Goal: Task Accomplishment & Management: Manage account settings

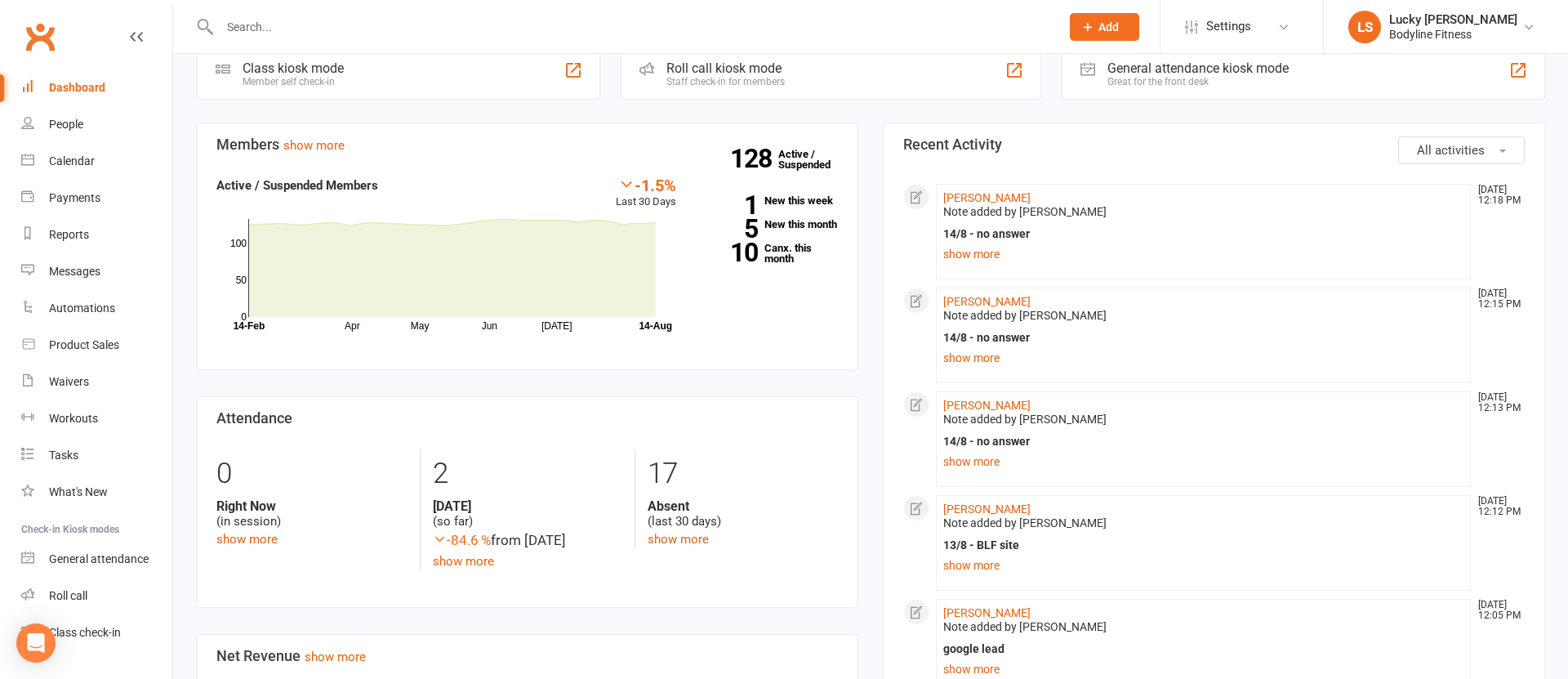
scroll to position [475, 0]
drag, startPoint x: 958, startPoint y: 570, endPoint x: 945, endPoint y: 564, distance: 14.3
click at [958, 570] on link "show more" at bounding box center [1203, 565] width 520 height 23
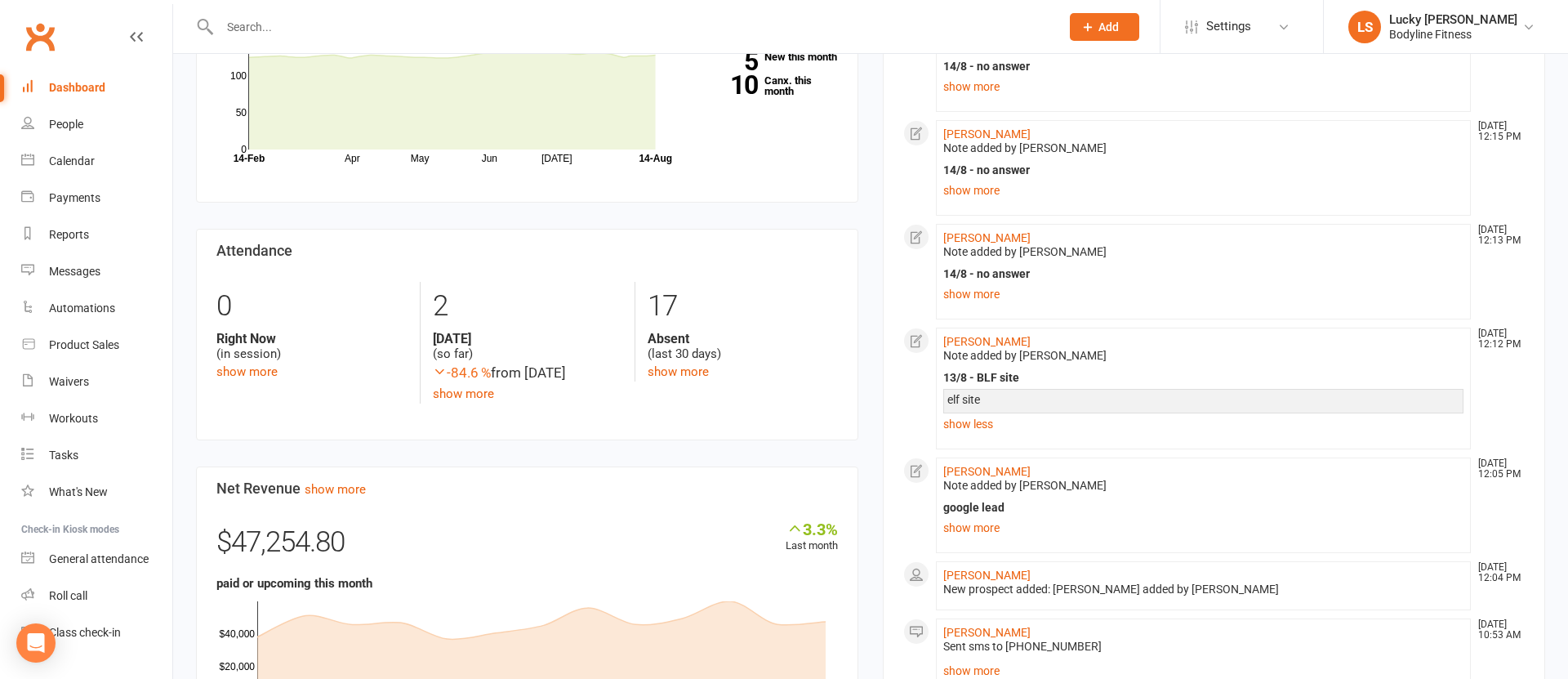
scroll to position [643, 0]
click at [977, 534] on link "show more" at bounding box center [1203, 528] width 520 height 23
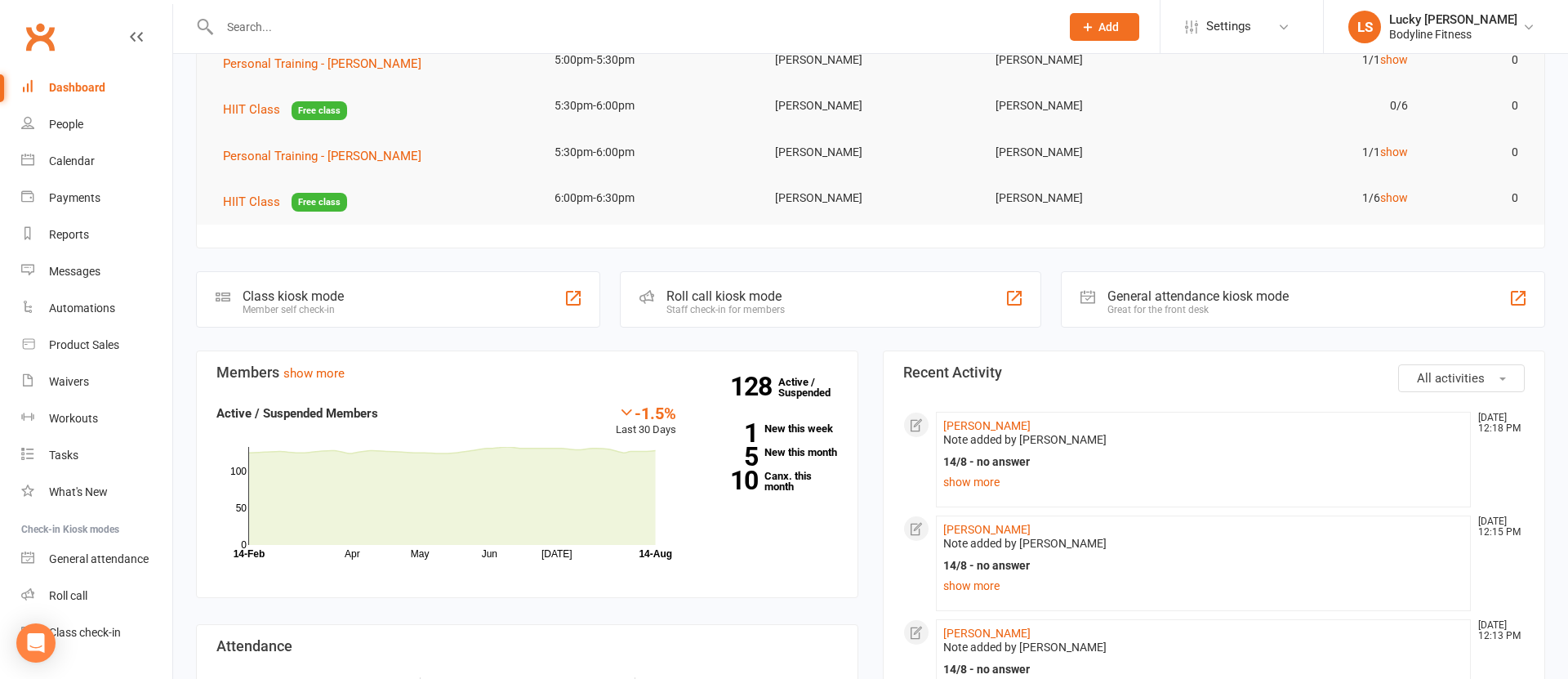
scroll to position [0, 0]
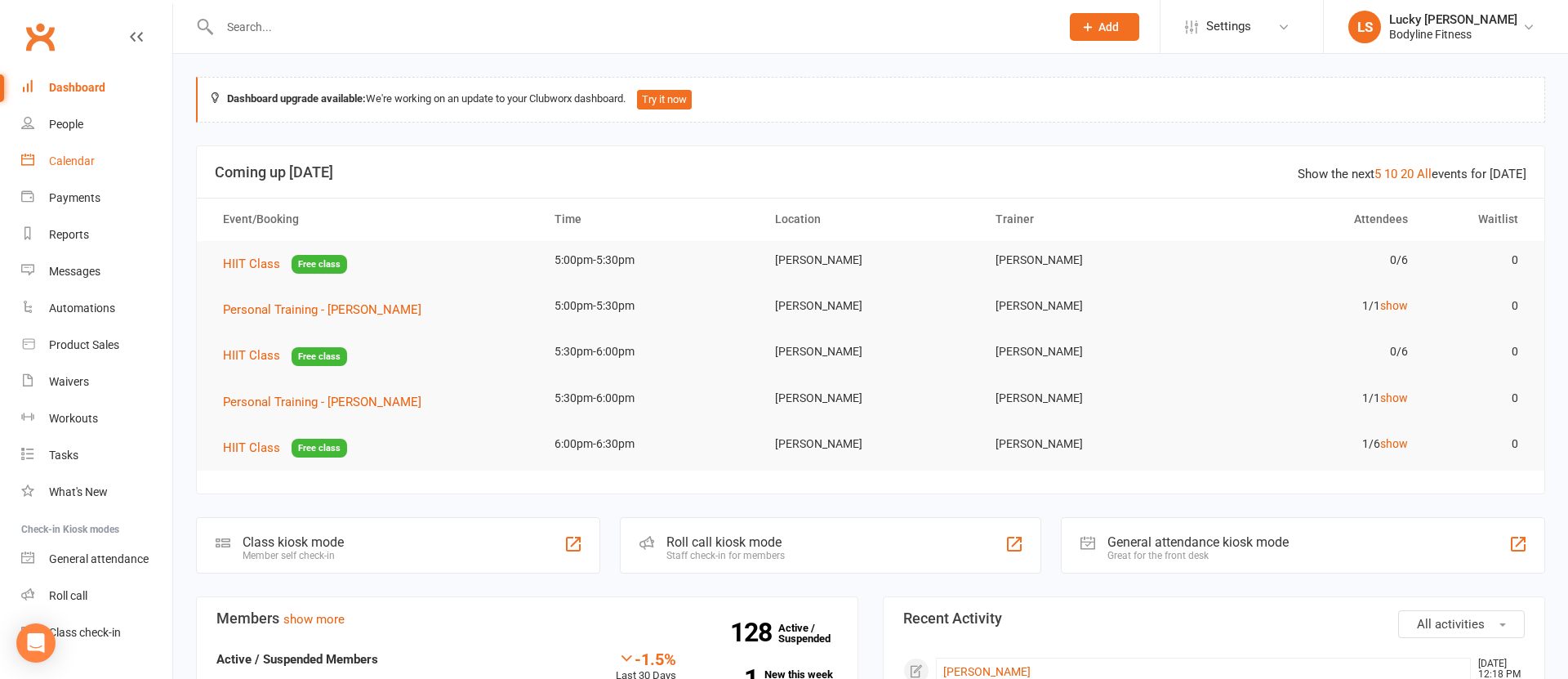
click at [63, 158] on div "Calendar" at bounding box center [71, 161] width 45 height 13
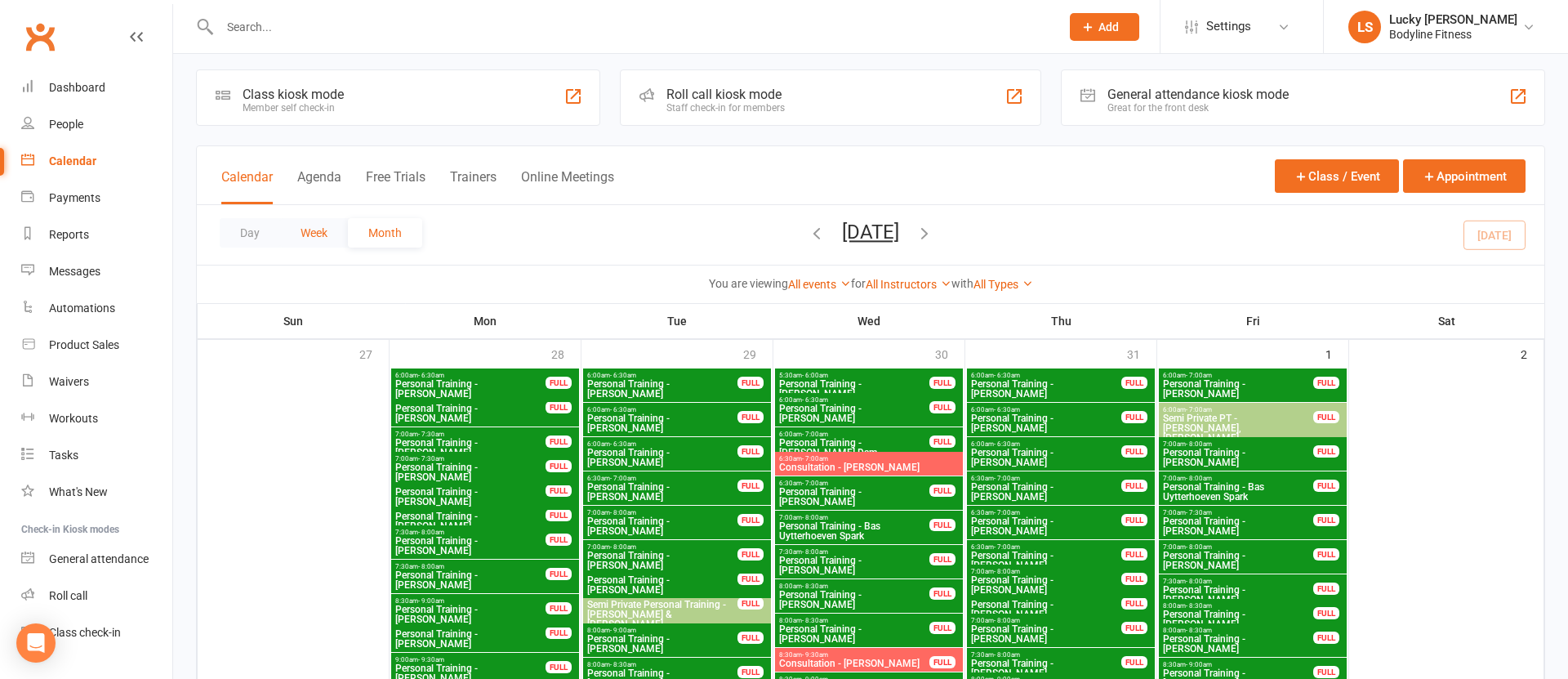
click at [311, 234] on button "Week" at bounding box center [314, 232] width 68 height 29
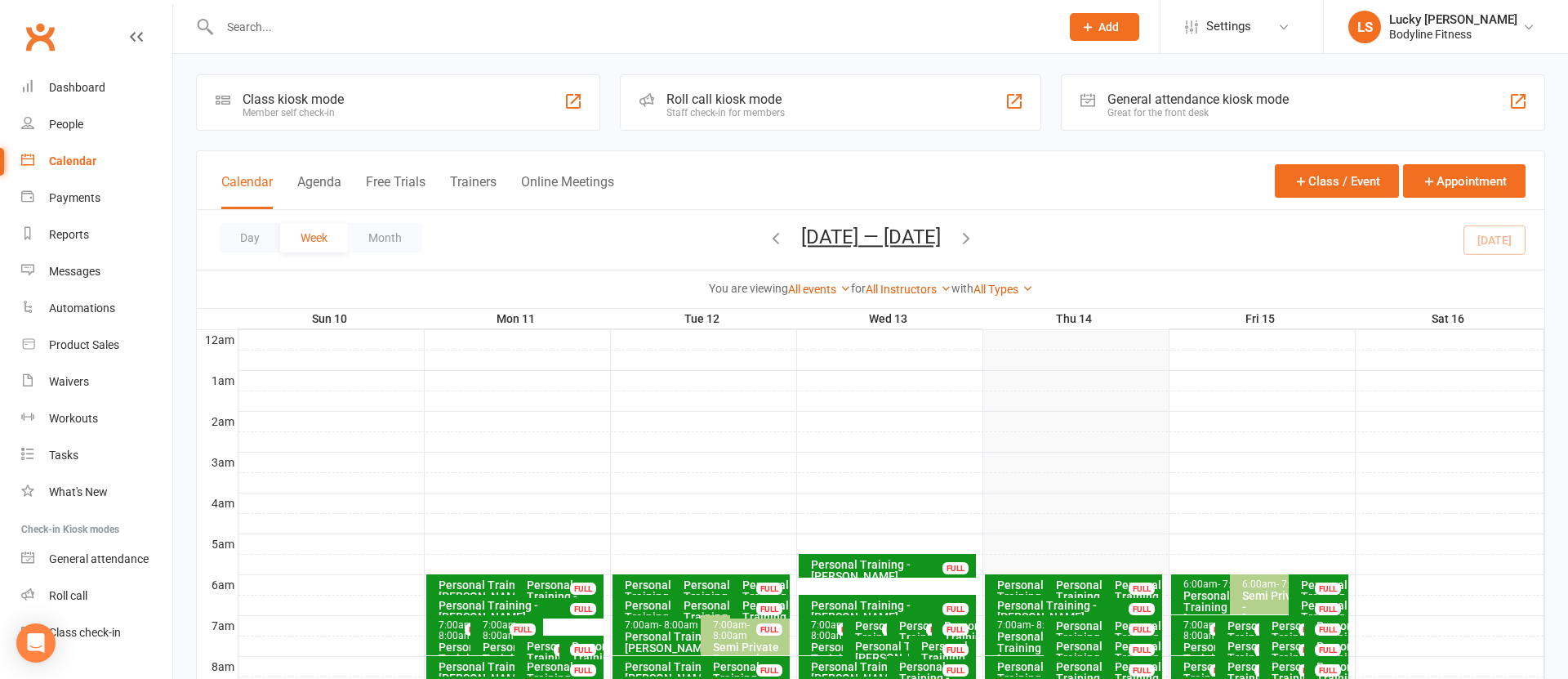
click at [771, 236] on icon "button" at bounding box center [776, 238] width 18 height 18
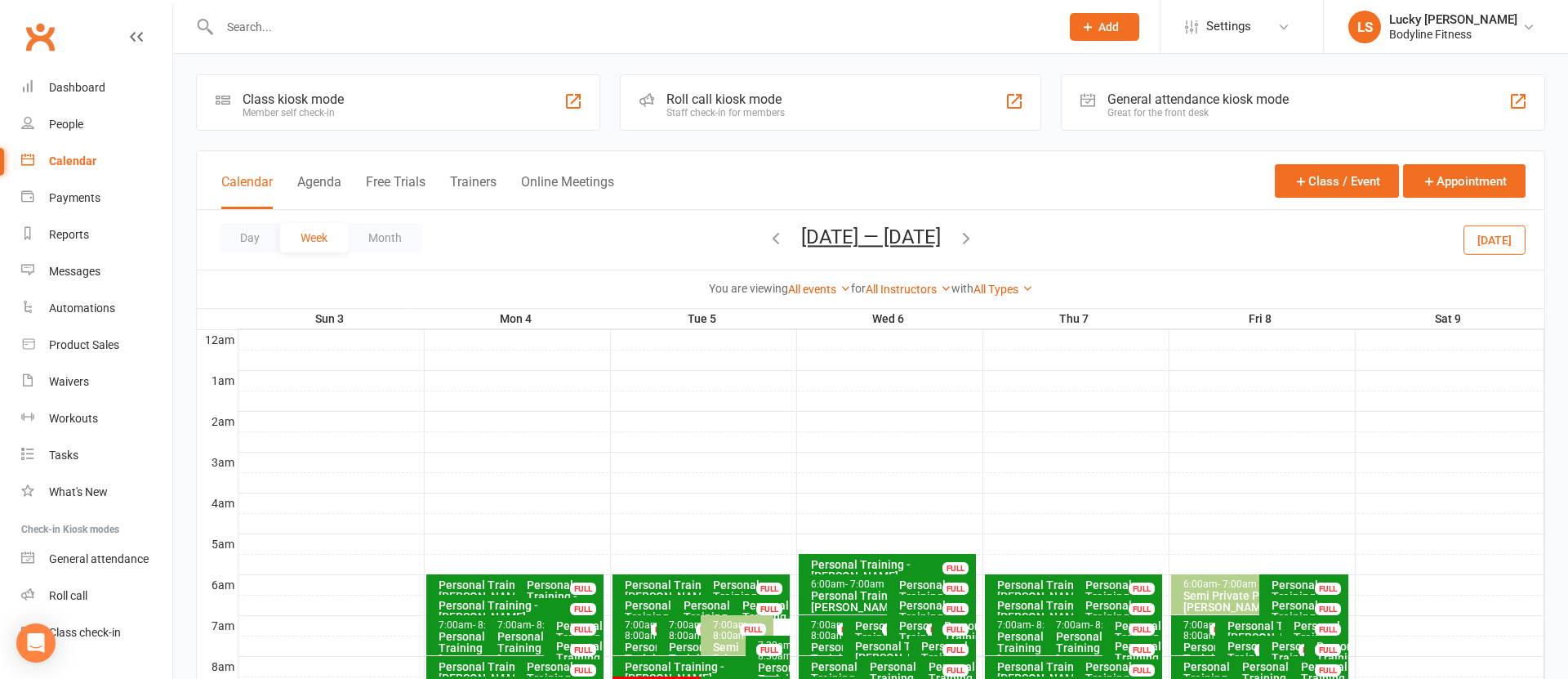
click at [897, 298] on div "You are viewing All events All events Empty events Full events Non-empty events…" at bounding box center [870, 288] width 1347 height 37
click at [897, 292] on link "All Instructors" at bounding box center [909, 289] width 85 height 13
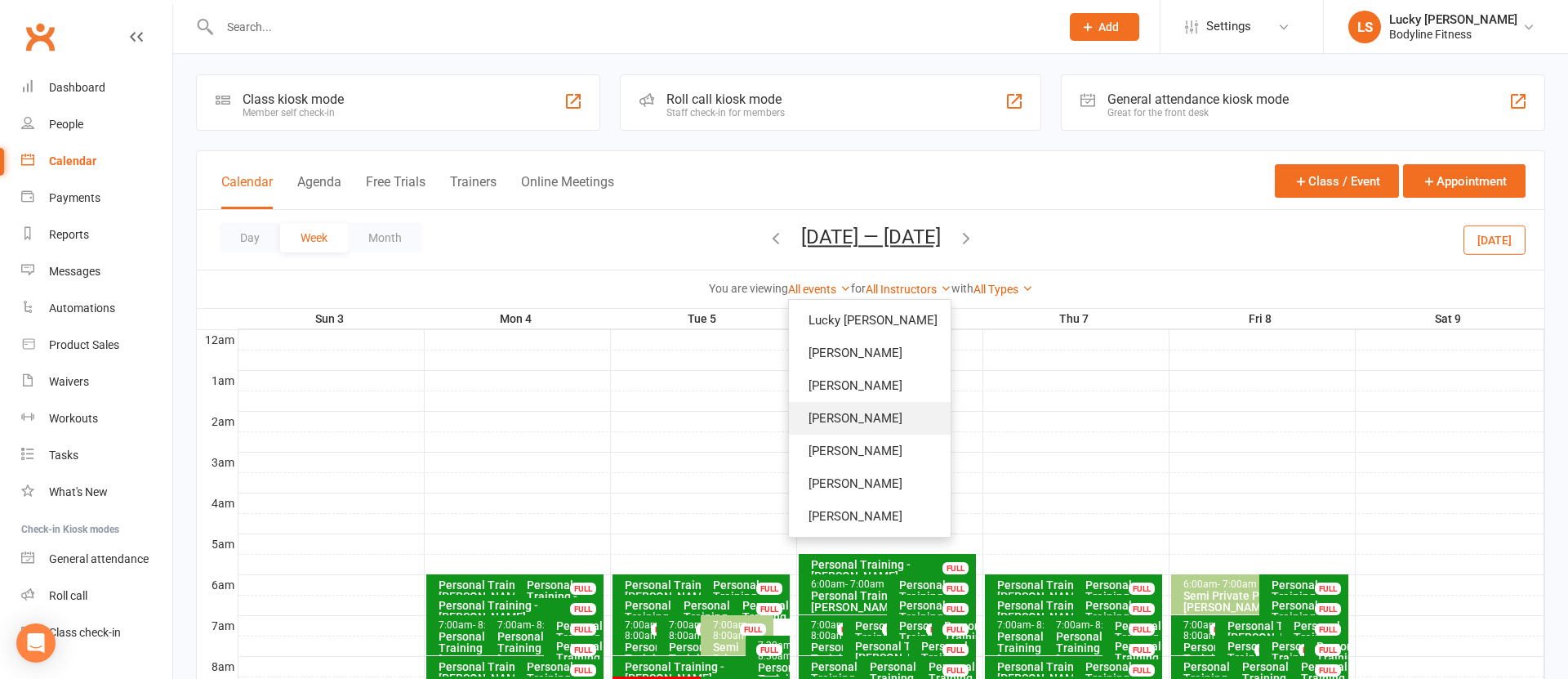
click at [883, 422] on link "[PERSON_NAME]" at bounding box center [870, 418] width 162 height 33
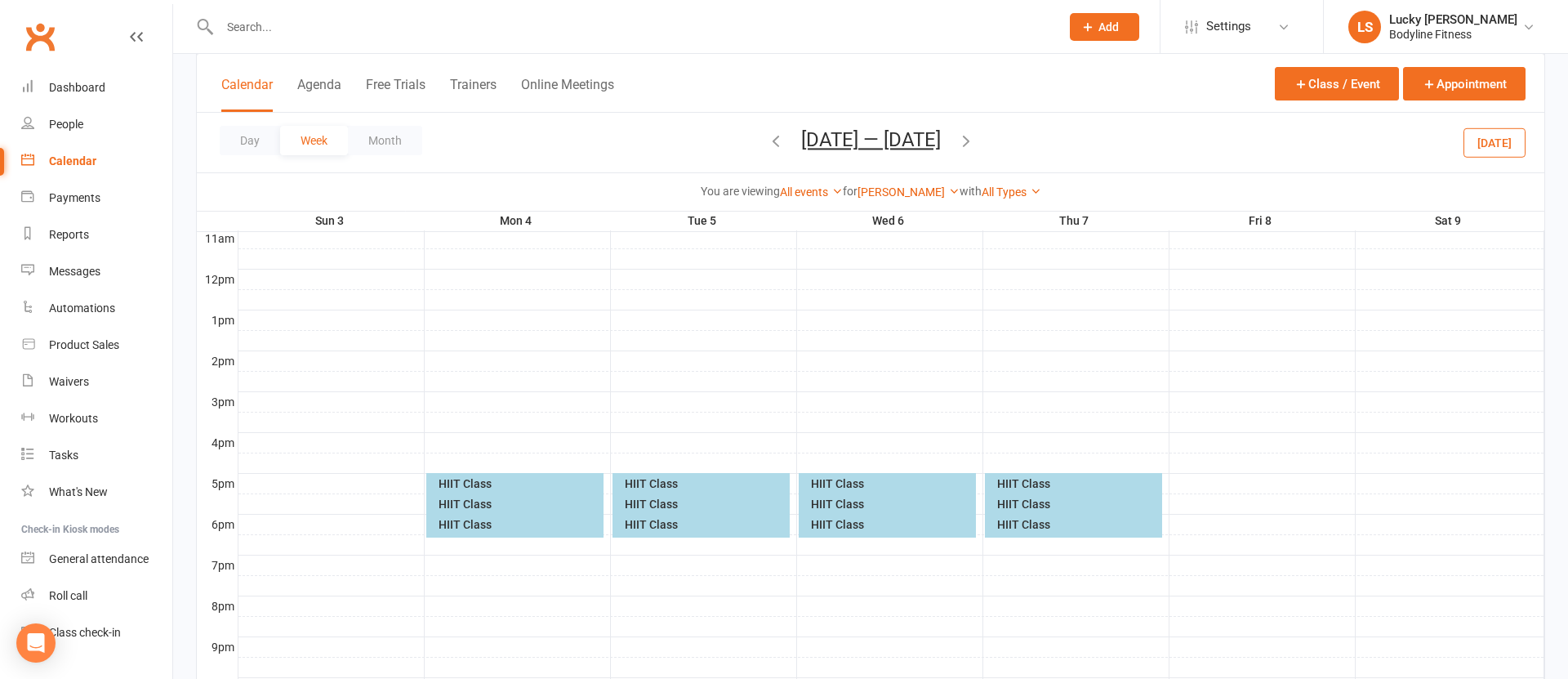
scroll to position [570, 0]
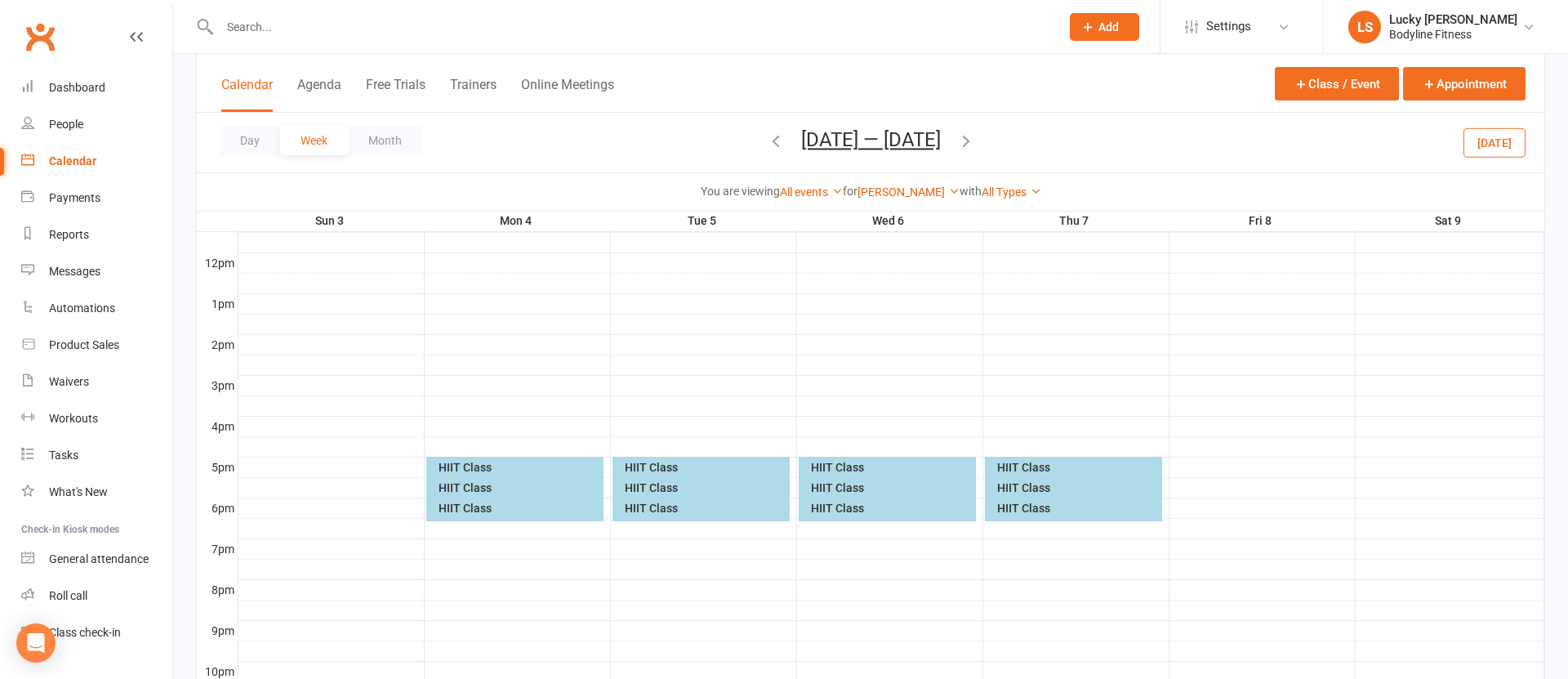
click at [455, 466] on div "HIIT Class" at bounding box center [519, 467] width 163 height 12
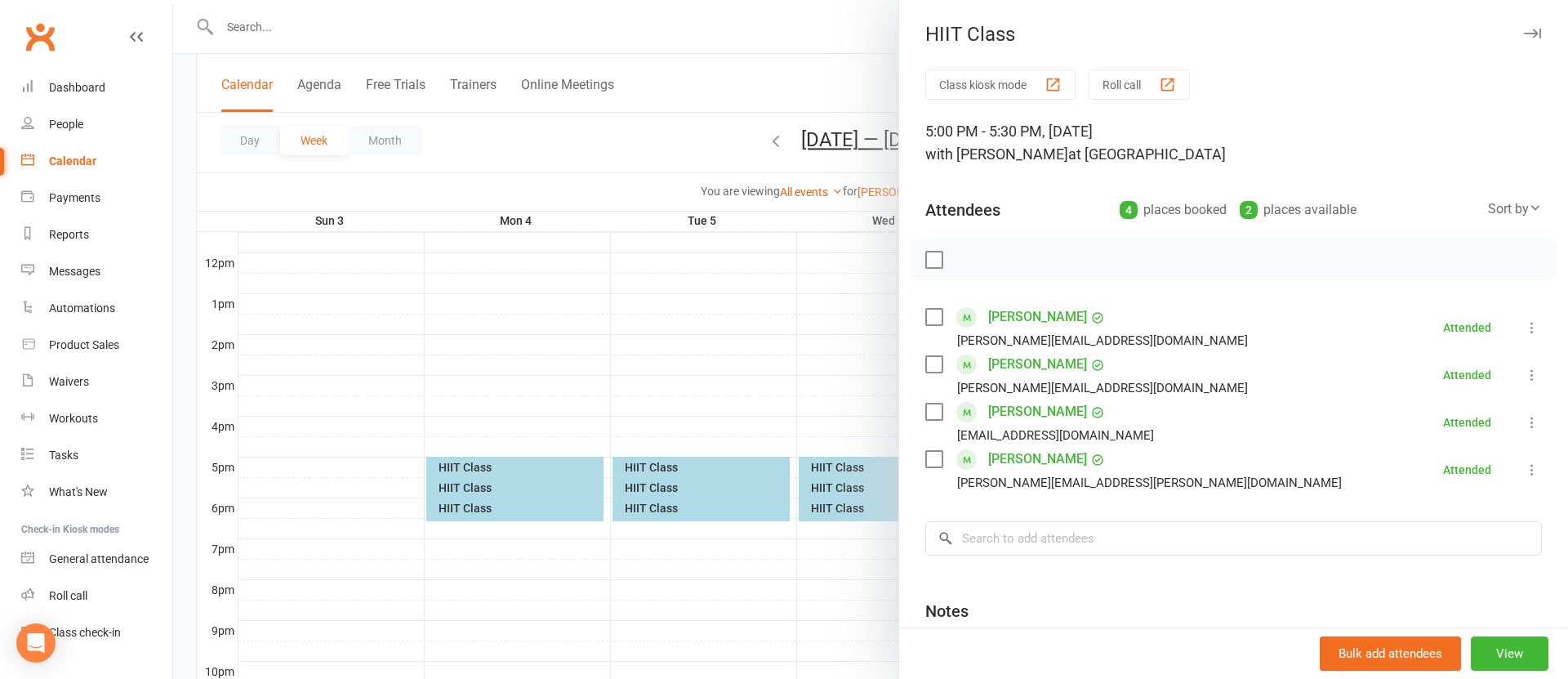
click at [495, 436] on div at bounding box center [871, 339] width 1395 height 679
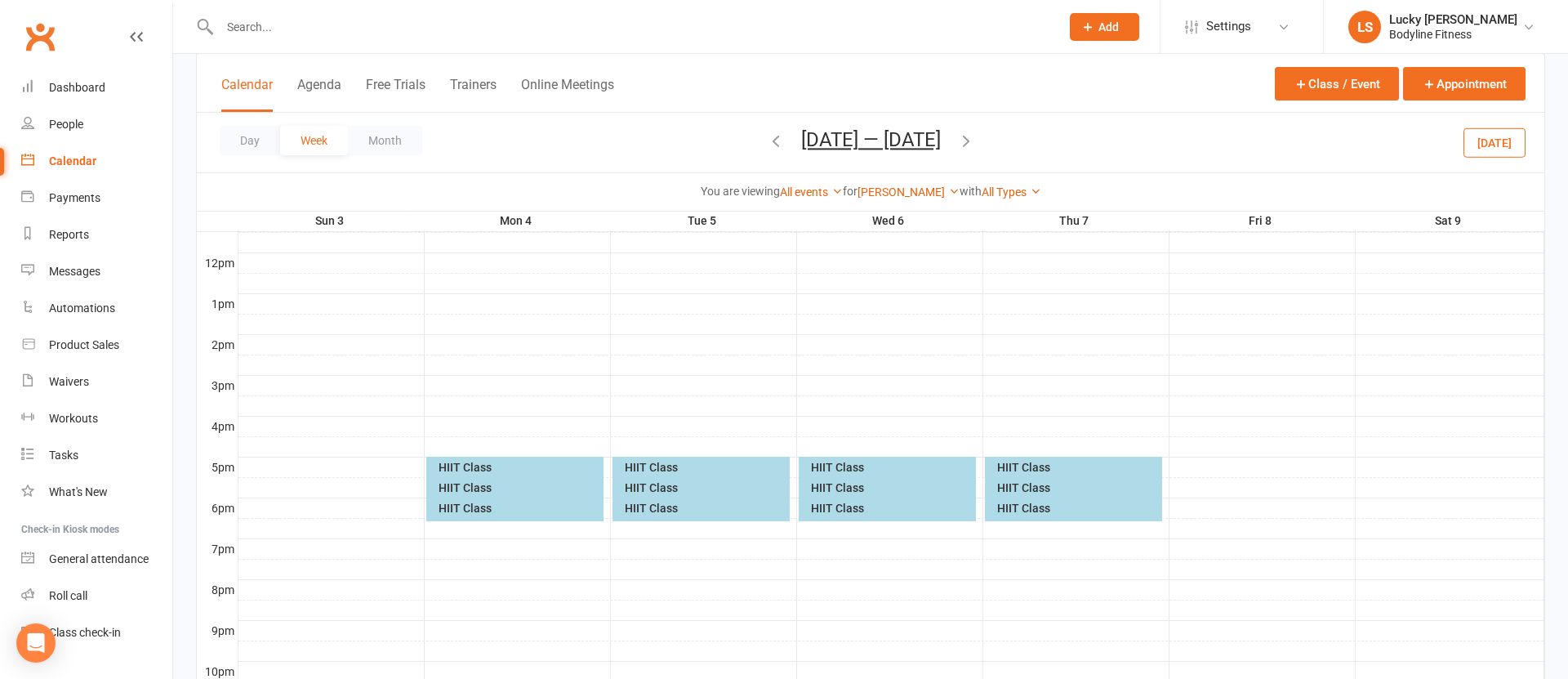
click at [485, 487] on div "HIIT Class" at bounding box center [519, 488] width 163 height 12
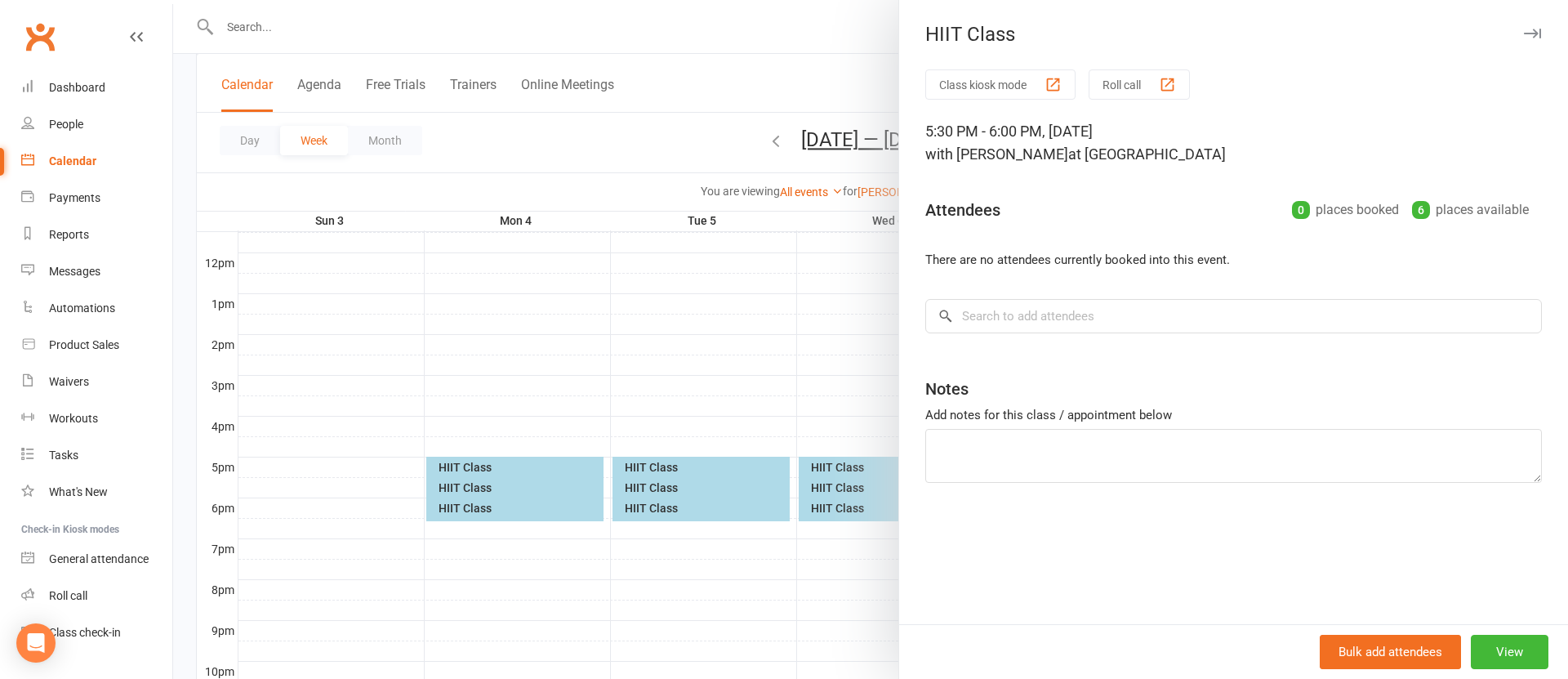
click at [496, 455] on div at bounding box center [871, 339] width 1395 height 679
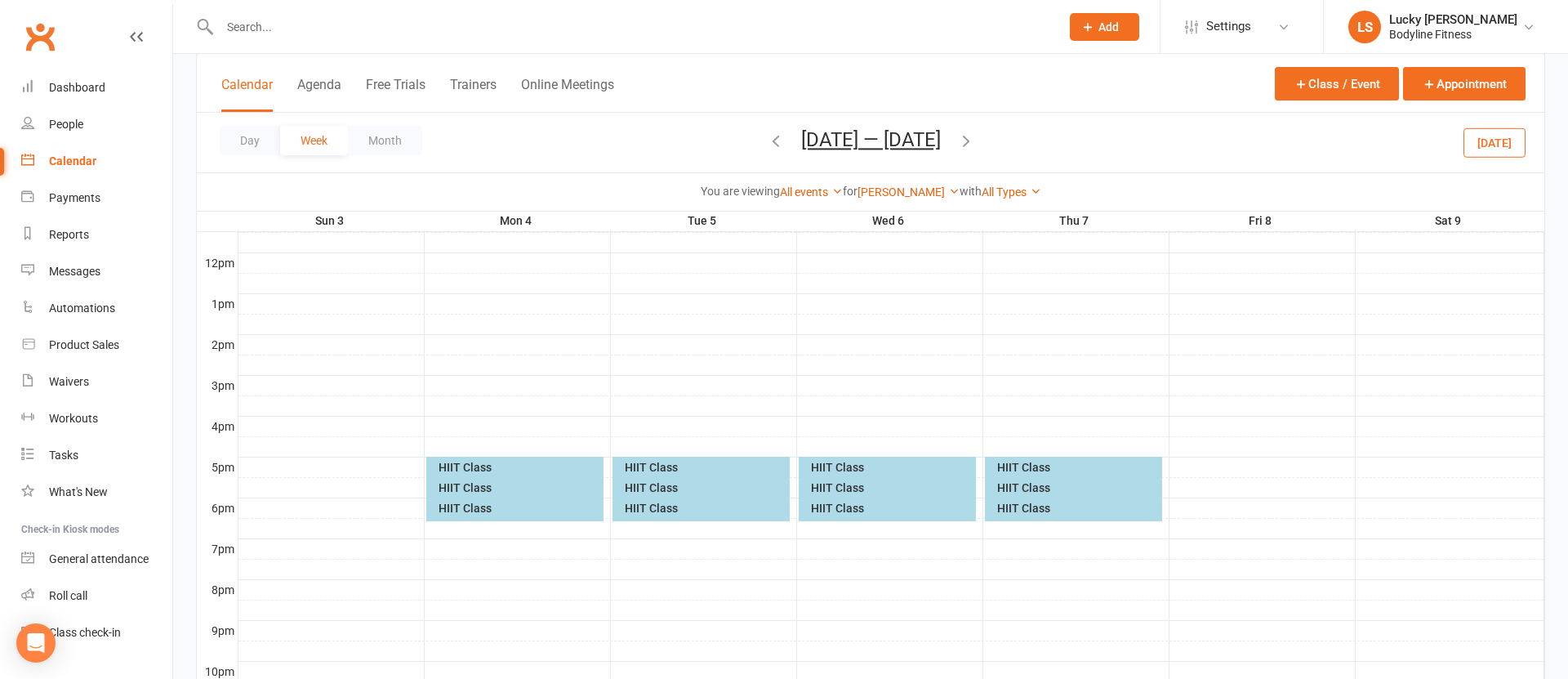
click at [475, 506] on div "HIIT Class" at bounding box center [519, 508] width 163 height 12
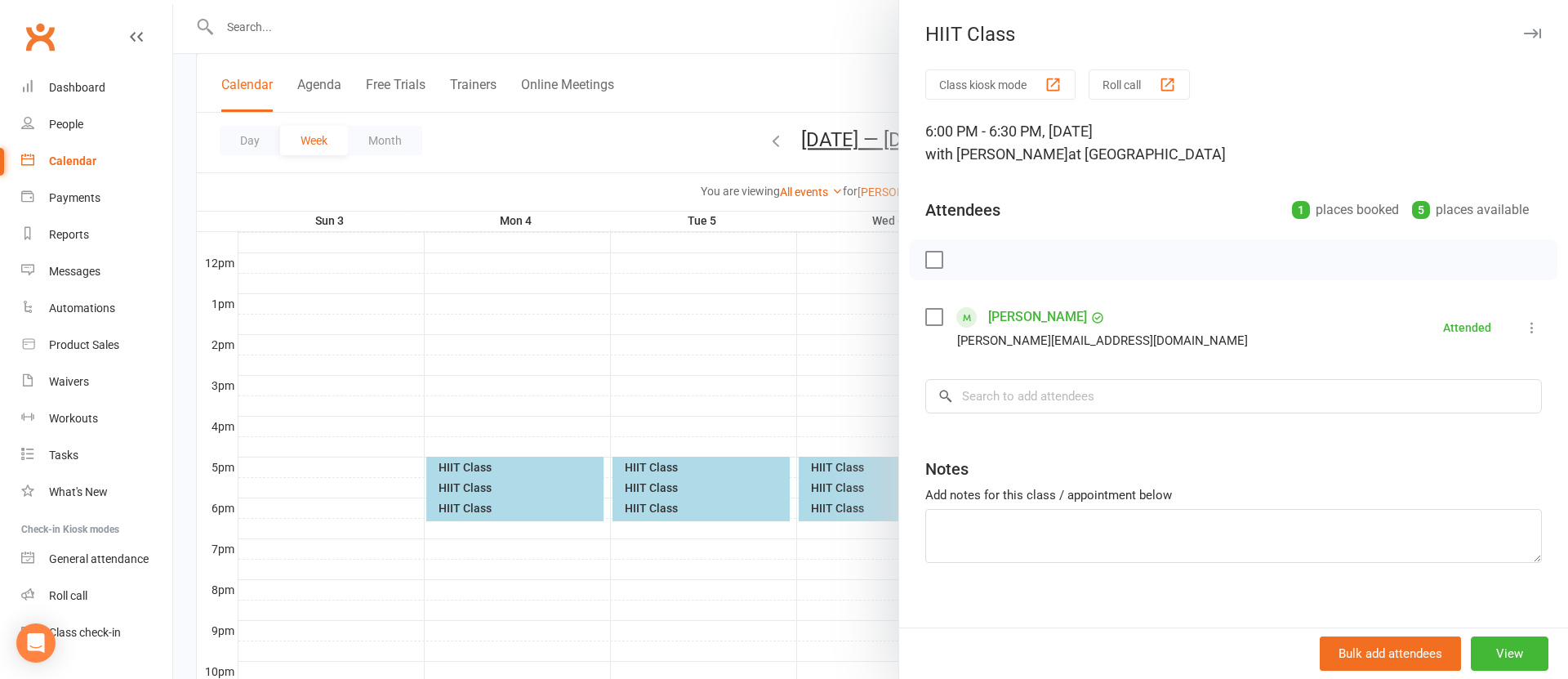
click at [504, 473] on div at bounding box center [871, 339] width 1395 height 679
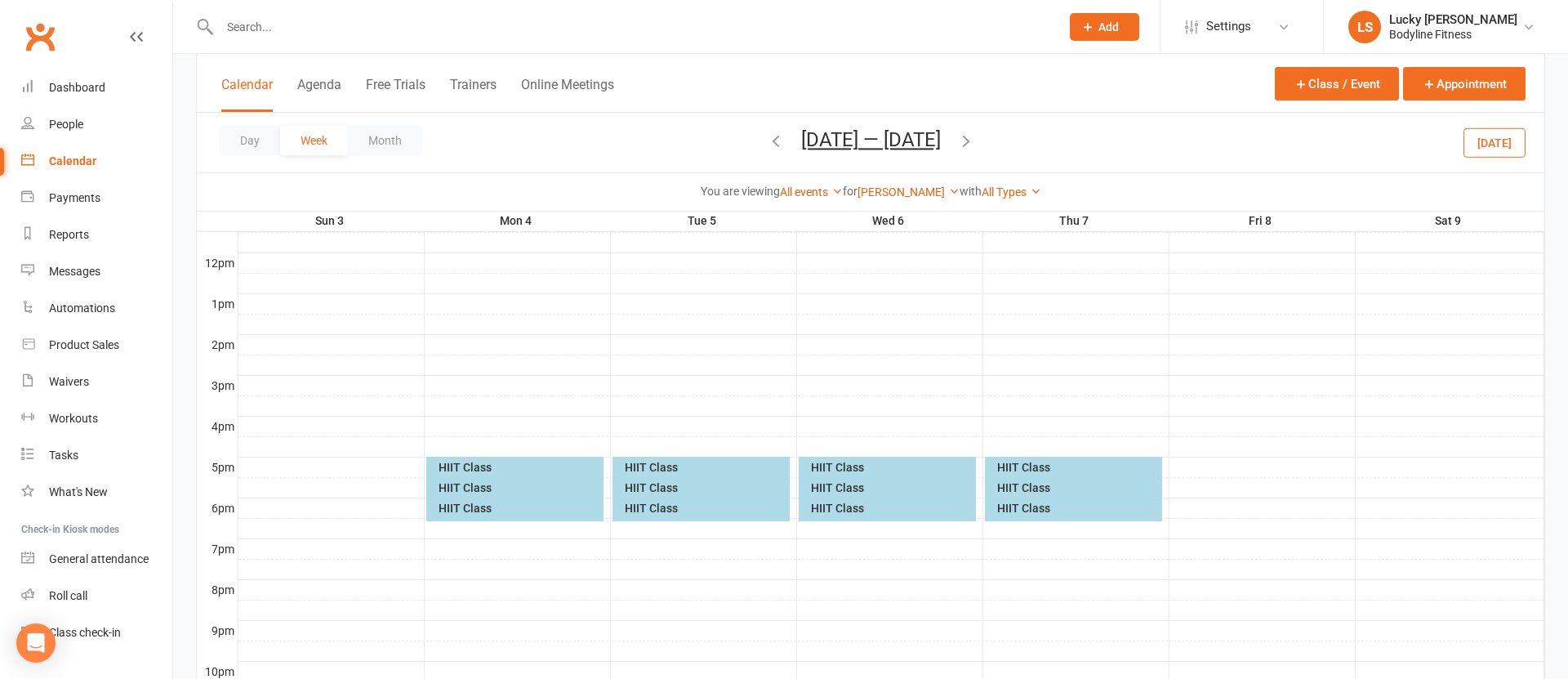
click at [663, 469] on div "HIIT Class" at bounding box center [705, 467] width 163 height 12
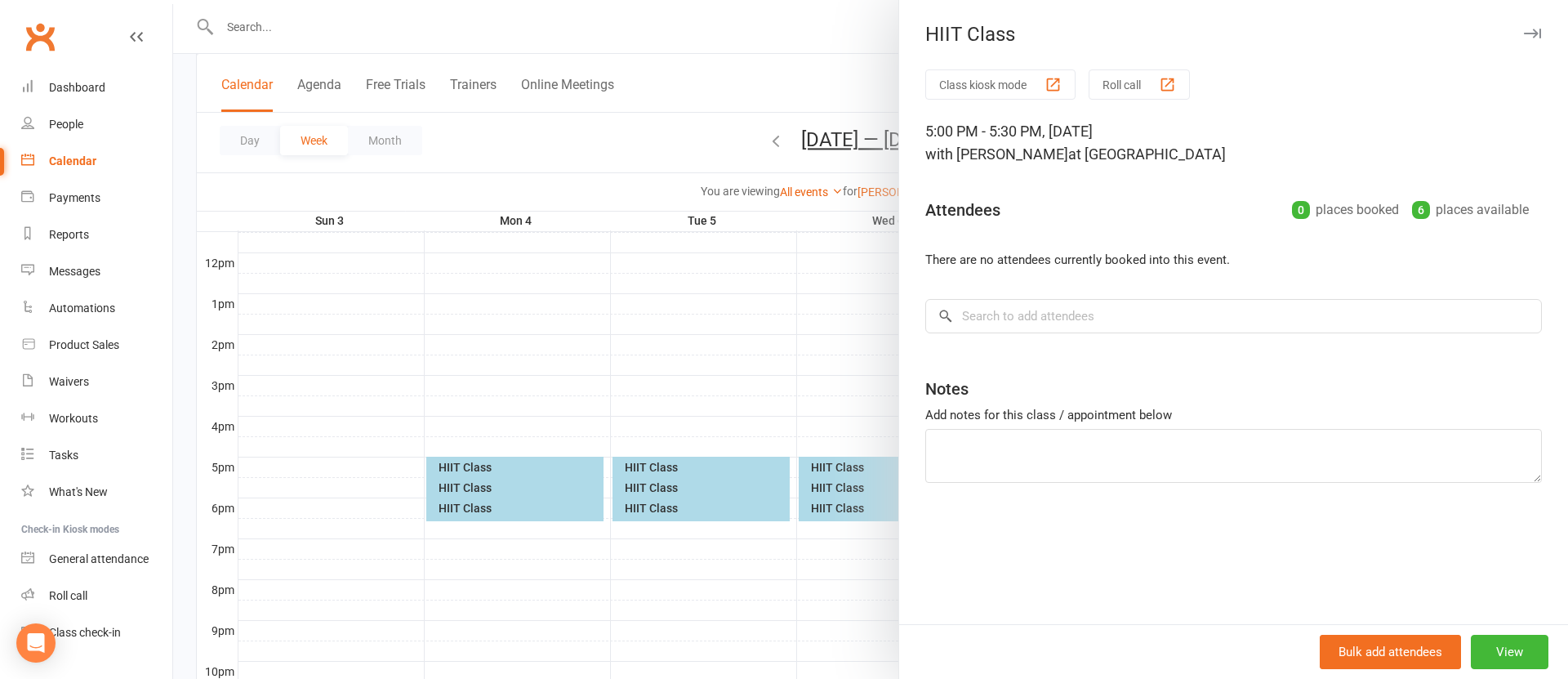
click at [664, 474] on div at bounding box center [871, 339] width 1395 height 679
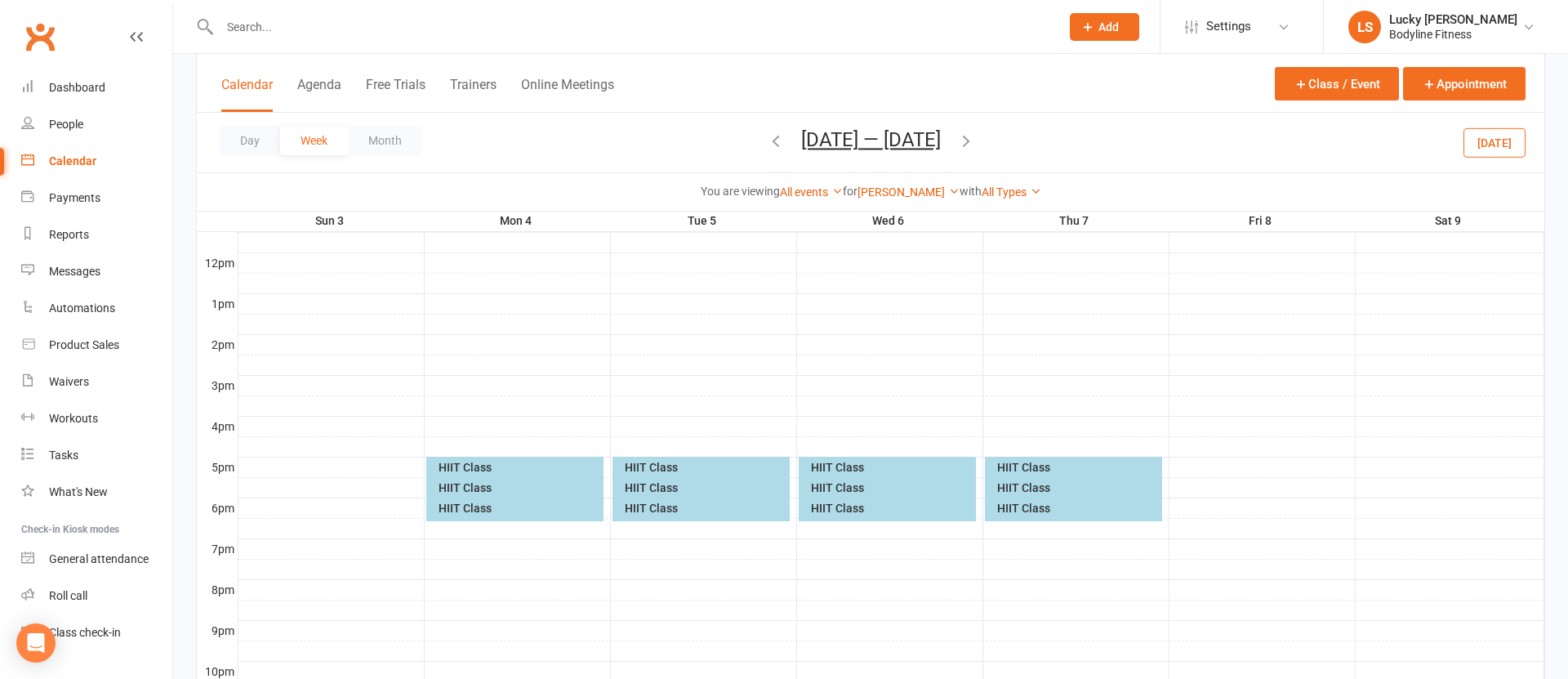
click at [657, 490] on div "HIIT Class" at bounding box center [705, 488] width 163 height 12
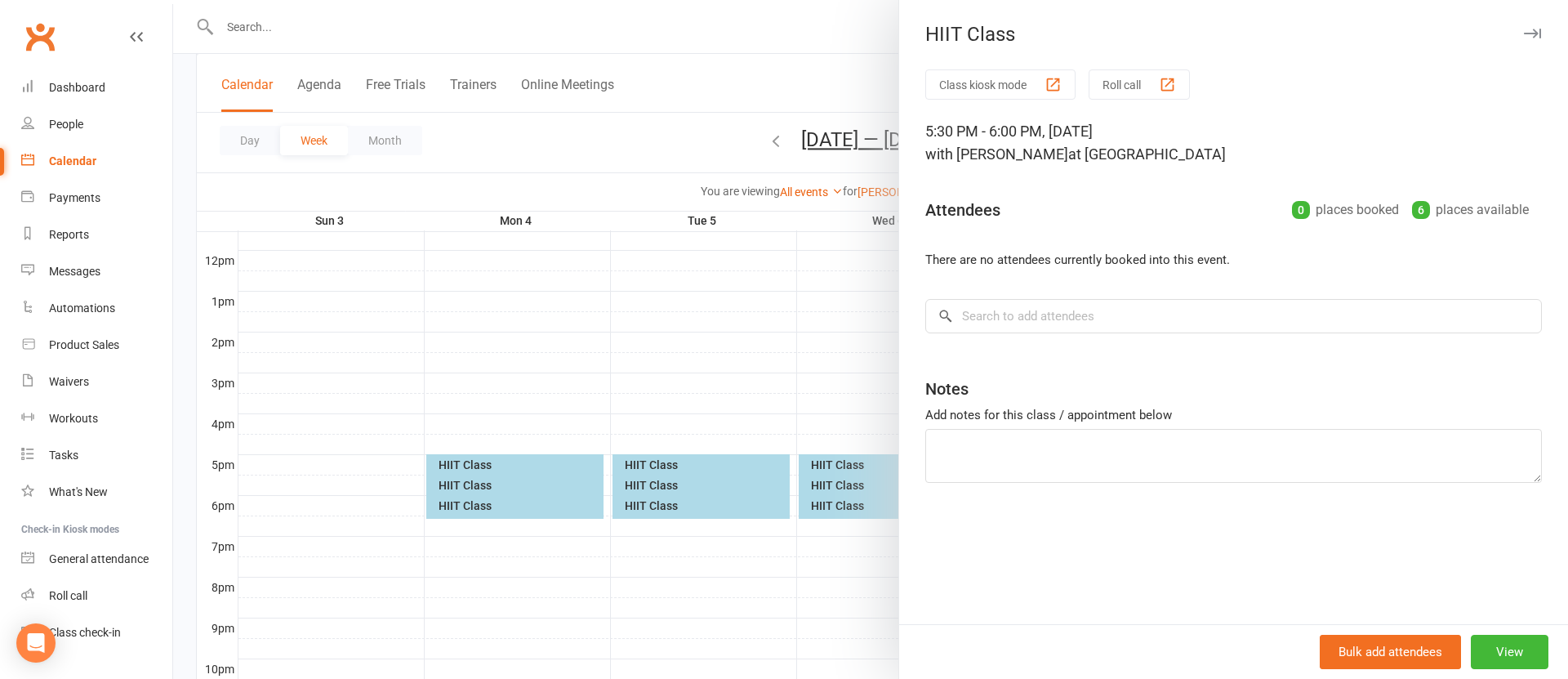
scroll to position [574, 0]
click at [658, 490] on div at bounding box center [871, 339] width 1395 height 679
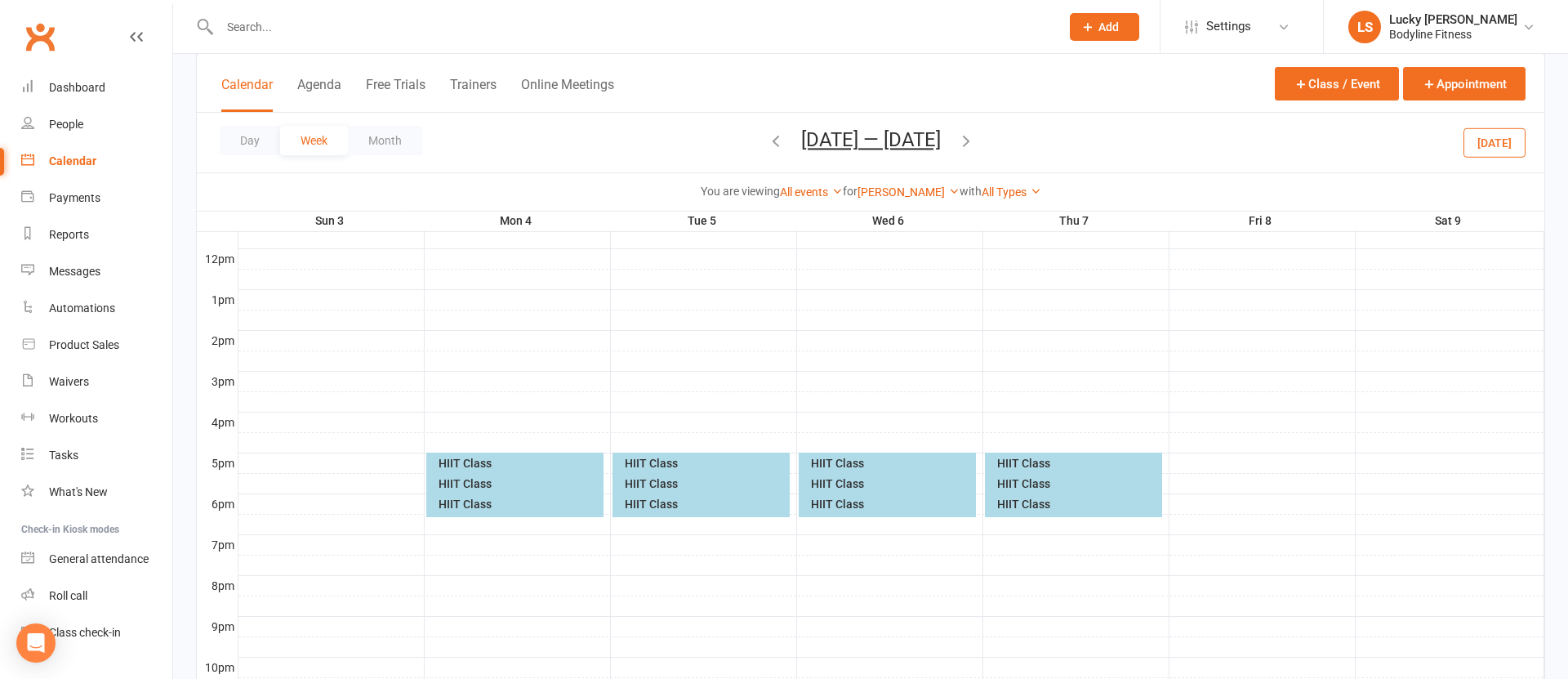
click at [656, 504] on div "HIIT Class" at bounding box center [705, 504] width 163 height 12
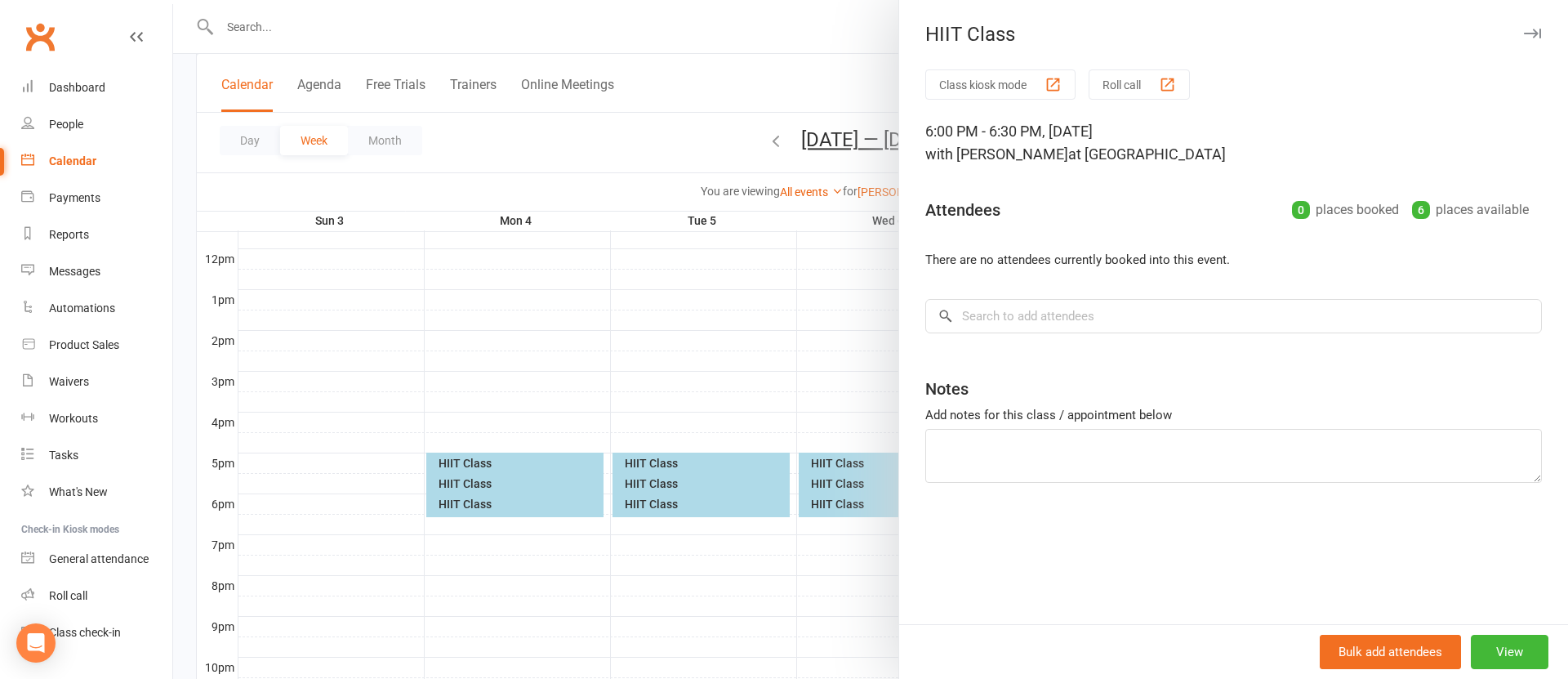
click at [687, 531] on div at bounding box center [871, 339] width 1395 height 679
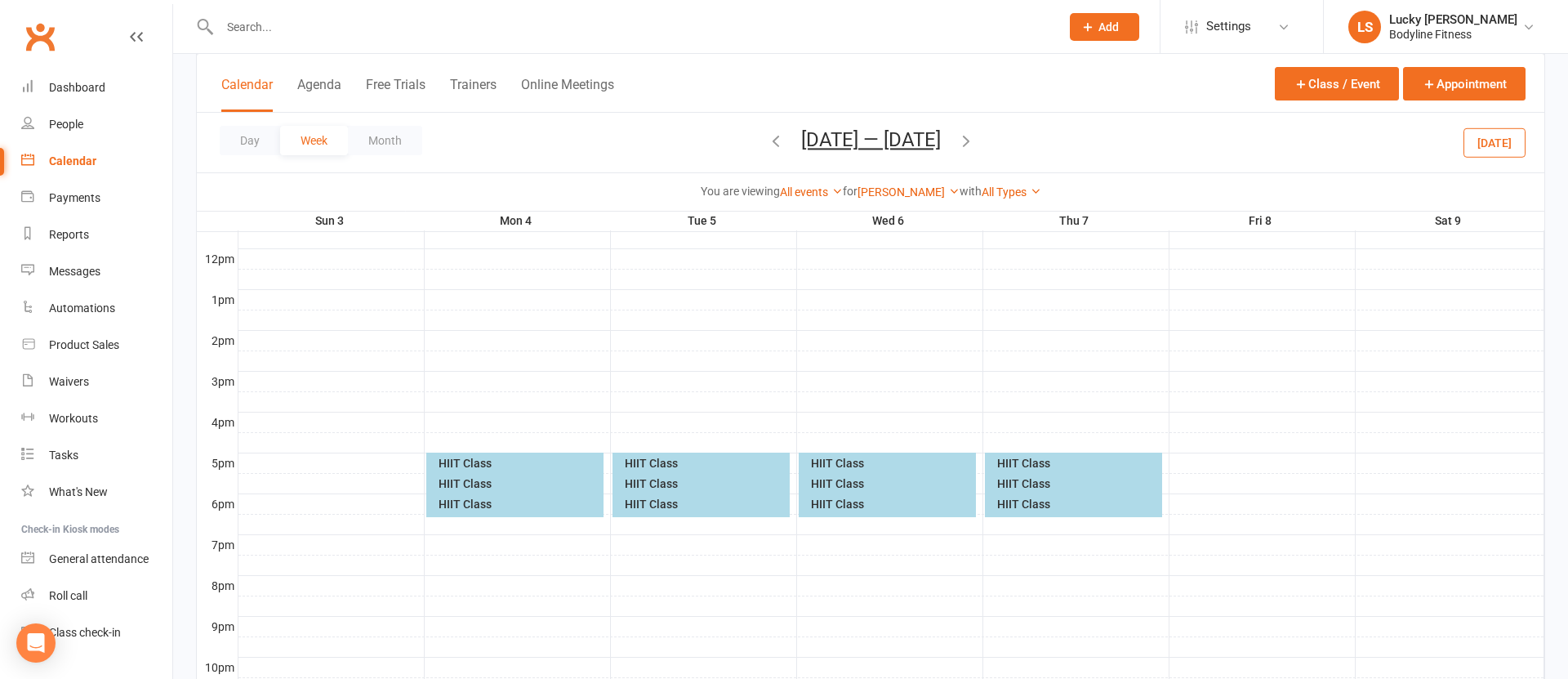
click at [842, 457] on div "HIIT Class" at bounding box center [891, 463] width 163 height 12
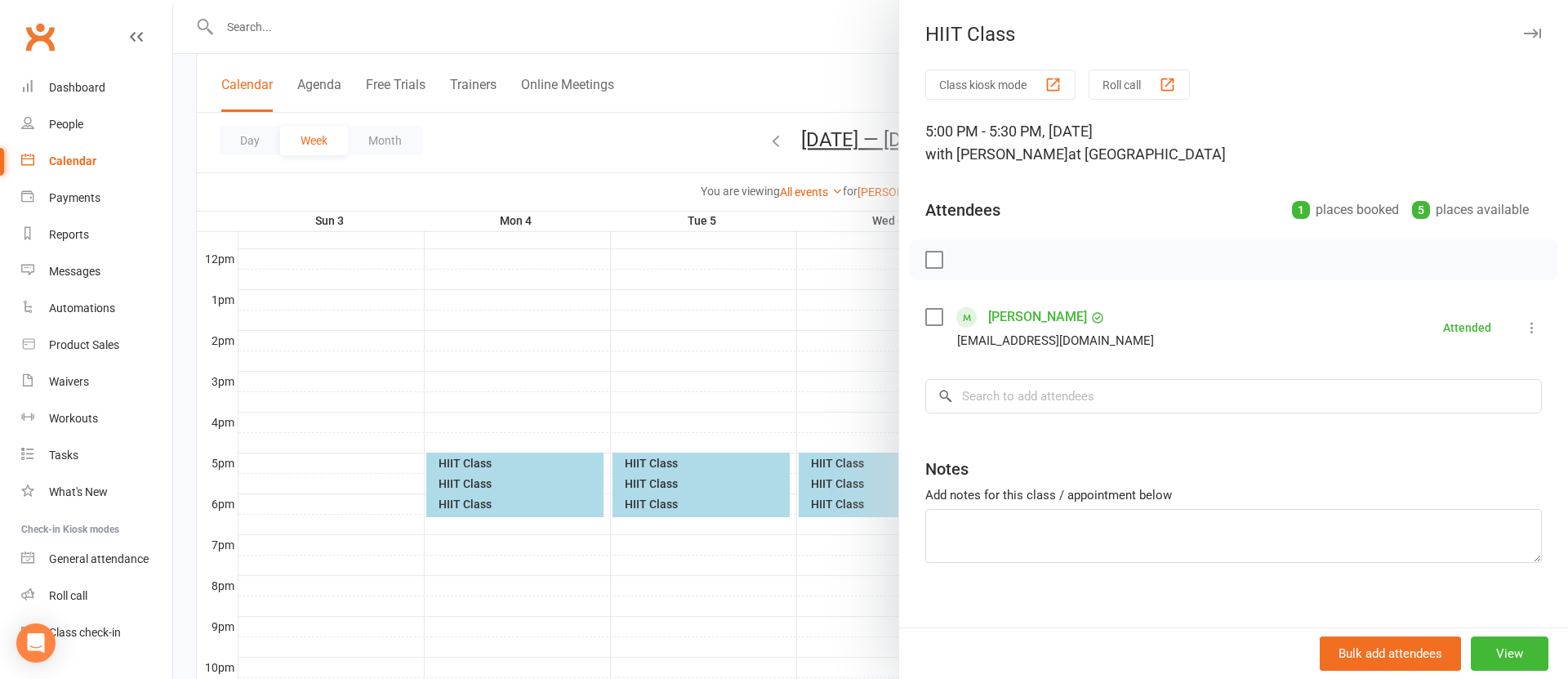
click at [845, 480] on div at bounding box center [871, 339] width 1395 height 679
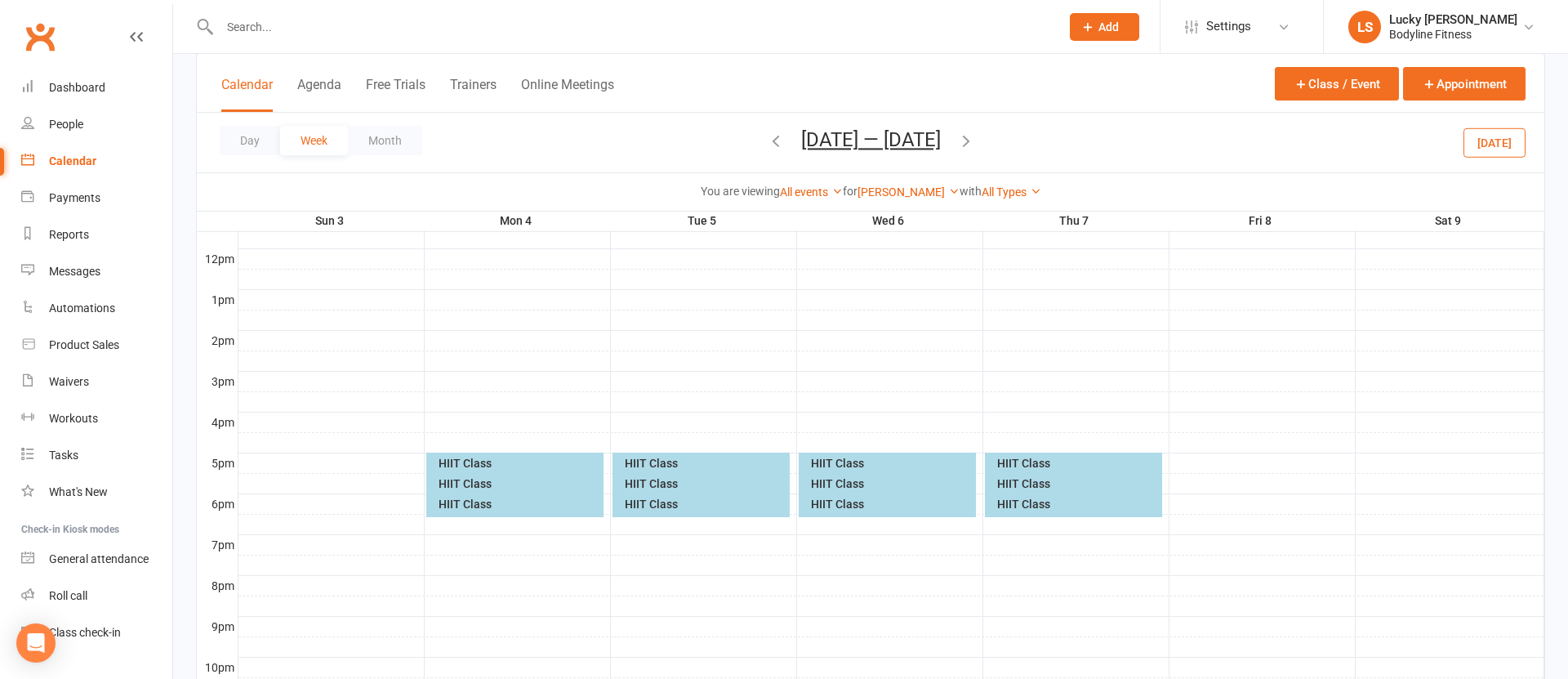
click at [829, 483] on div "HIIT Class" at bounding box center [891, 483] width 163 height 12
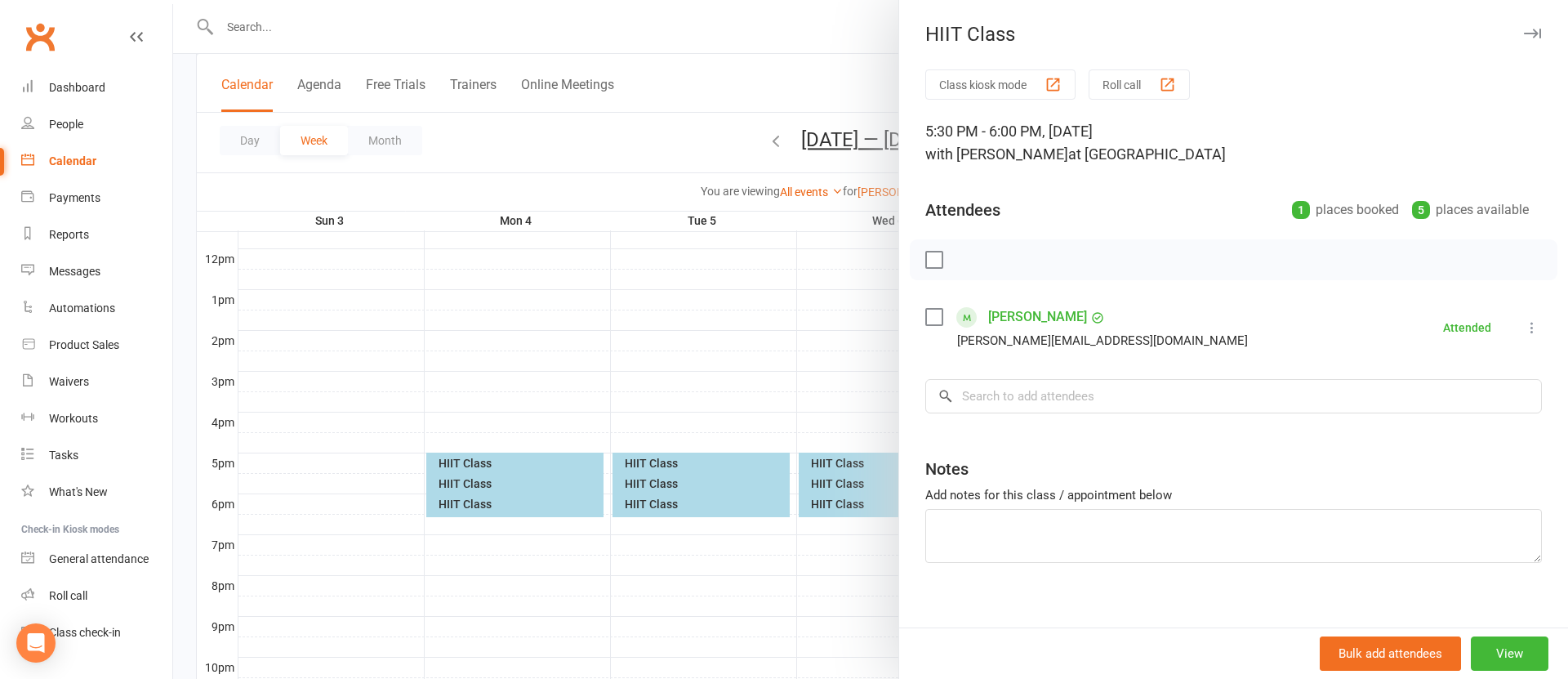
click at [826, 497] on div at bounding box center [871, 339] width 1395 height 679
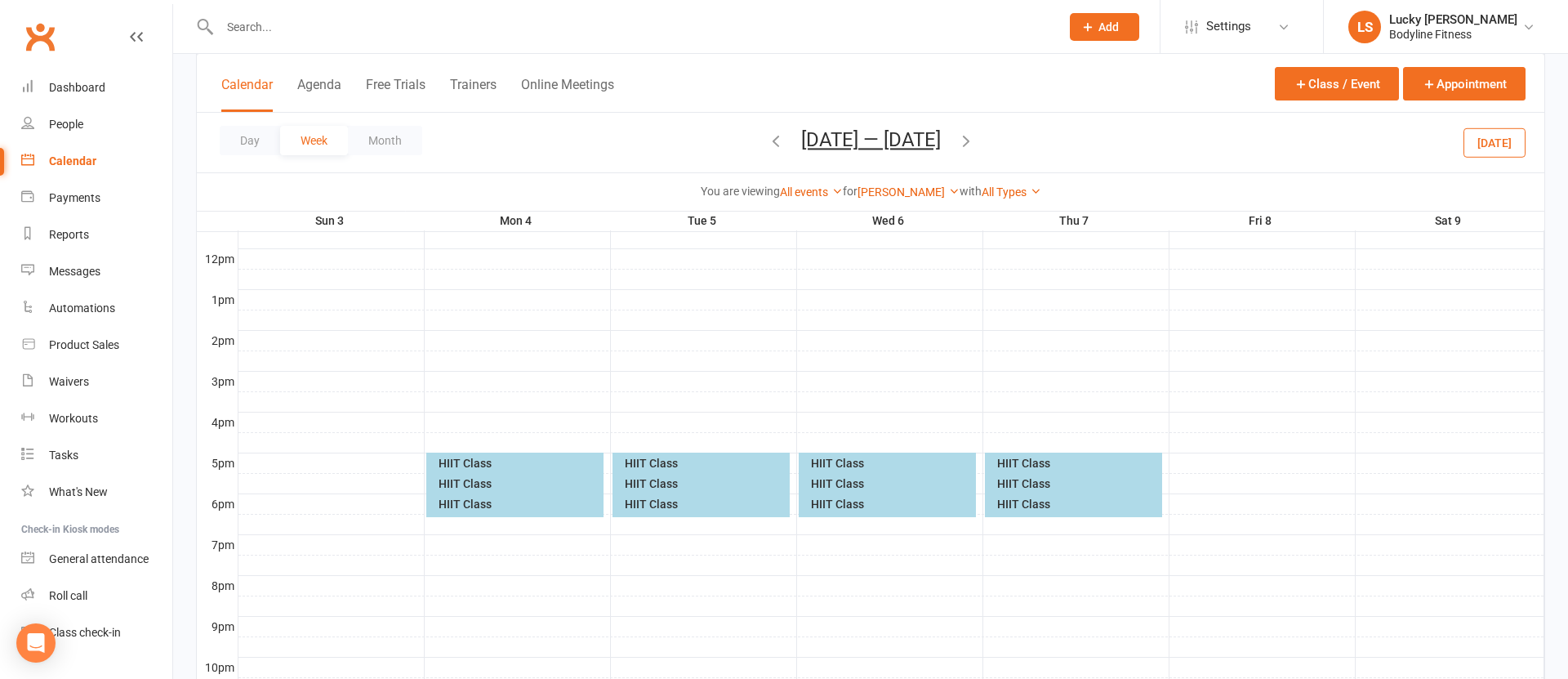
click at [832, 503] on div "HIIT Class" at bounding box center [891, 504] width 163 height 12
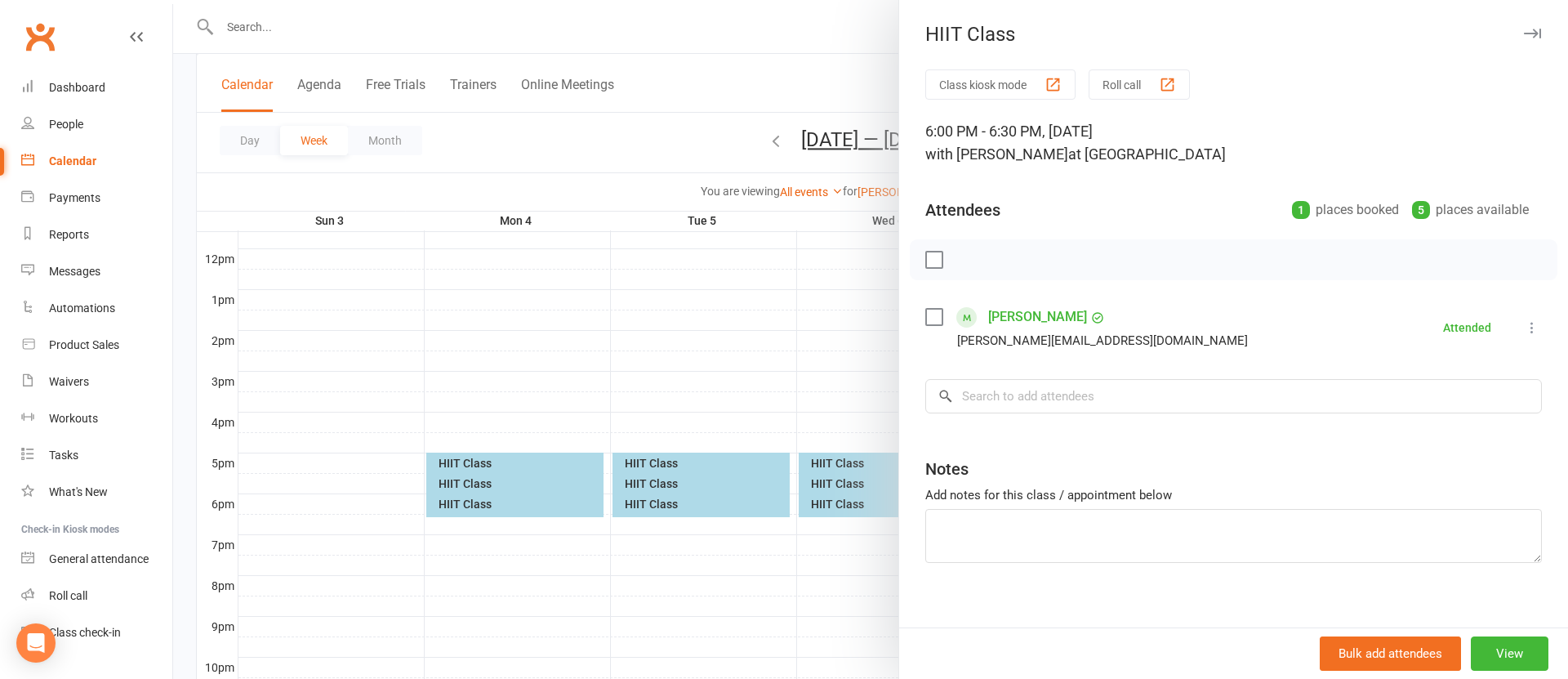
click at [812, 528] on div at bounding box center [871, 339] width 1395 height 679
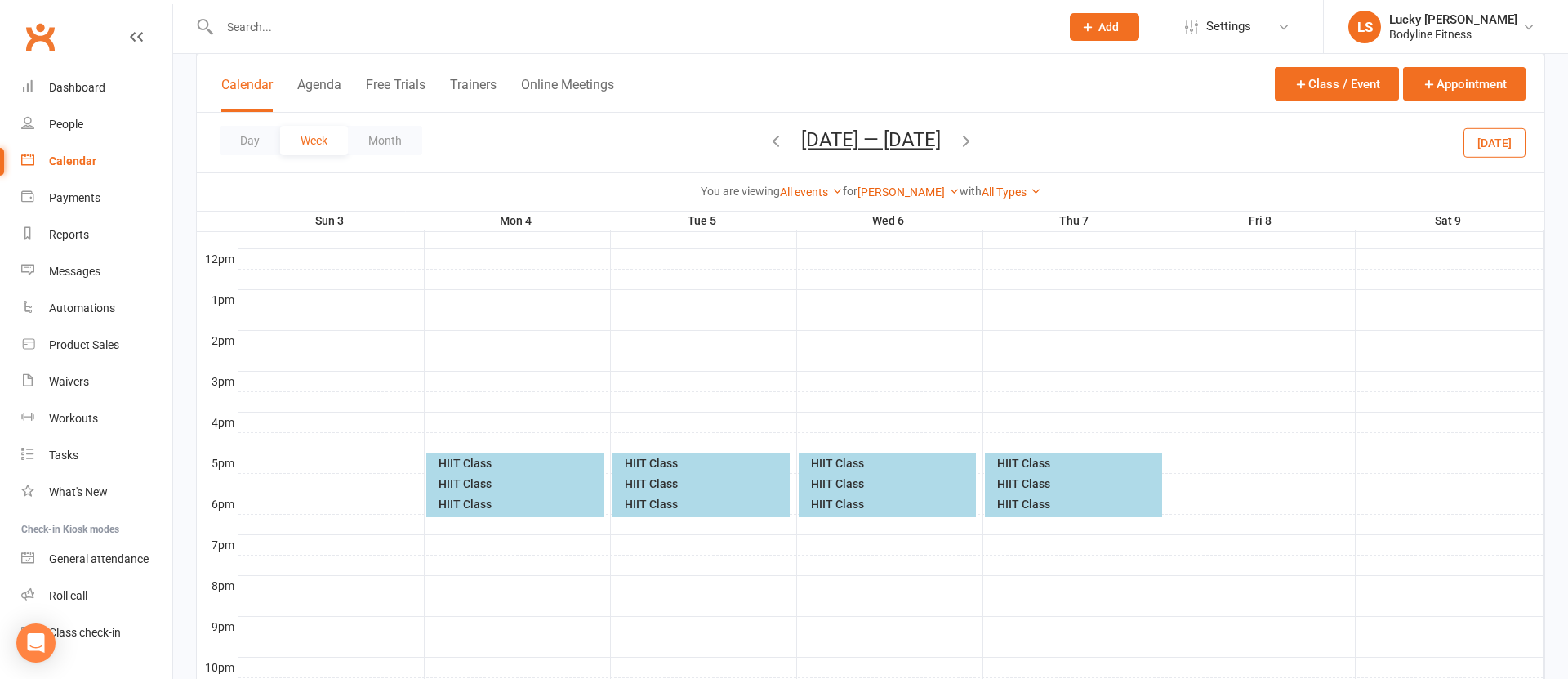
click at [1003, 457] on div "HIIT Class" at bounding box center [1078, 463] width 163 height 12
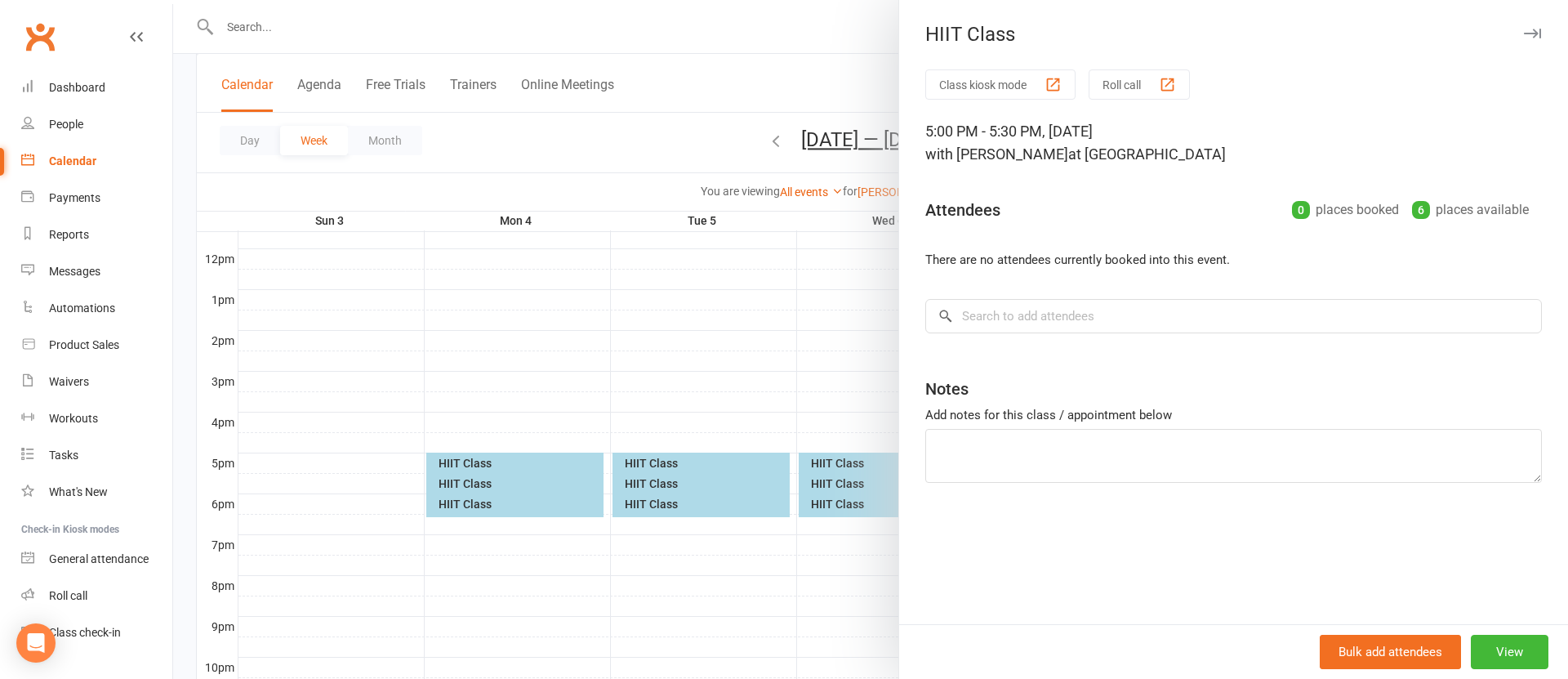
drag, startPoint x: 851, startPoint y: 488, endPoint x: 897, endPoint y: 482, distance: 46.4
click at [853, 488] on div at bounding box center [871, 339] width 1395 height 679
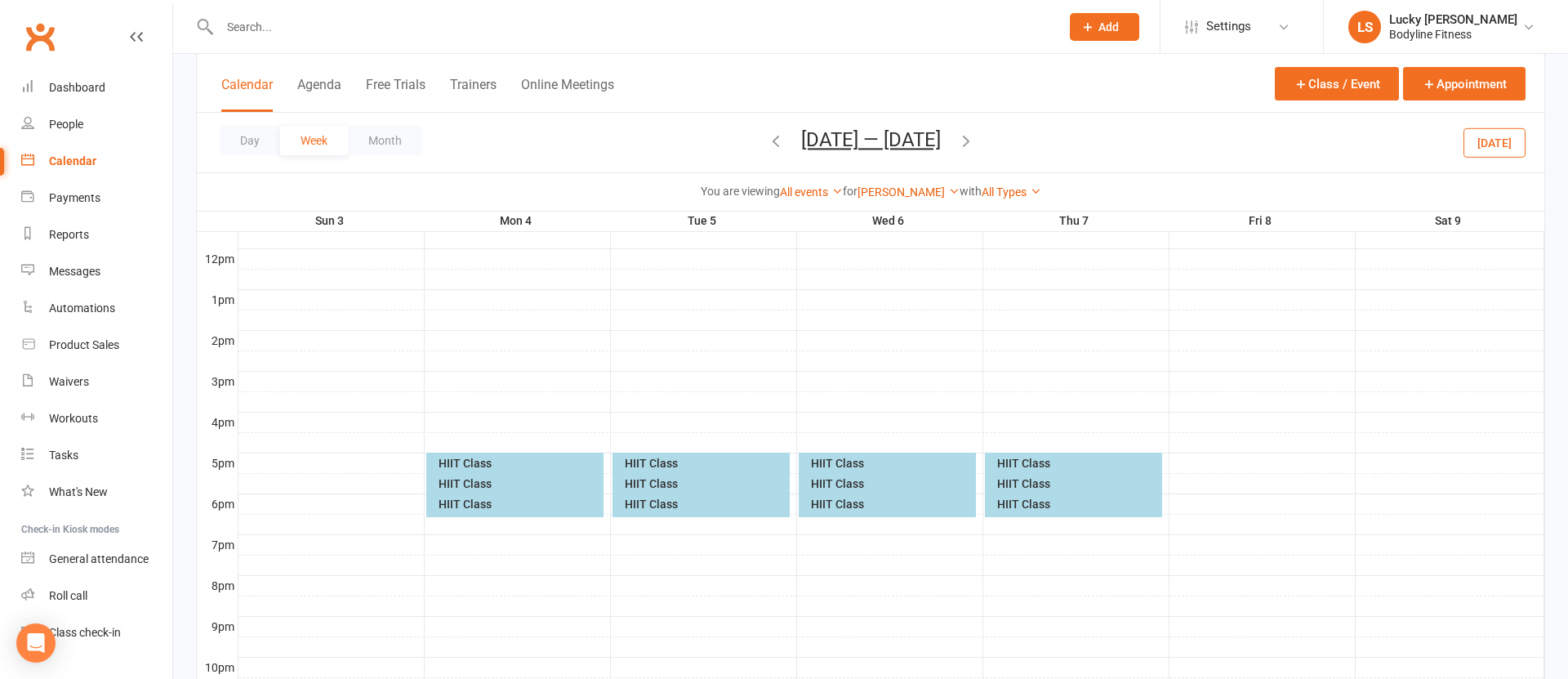
click at [1018, 480] on div "HIIT Class" at bounding box center [1078, 483] width 163 height 12
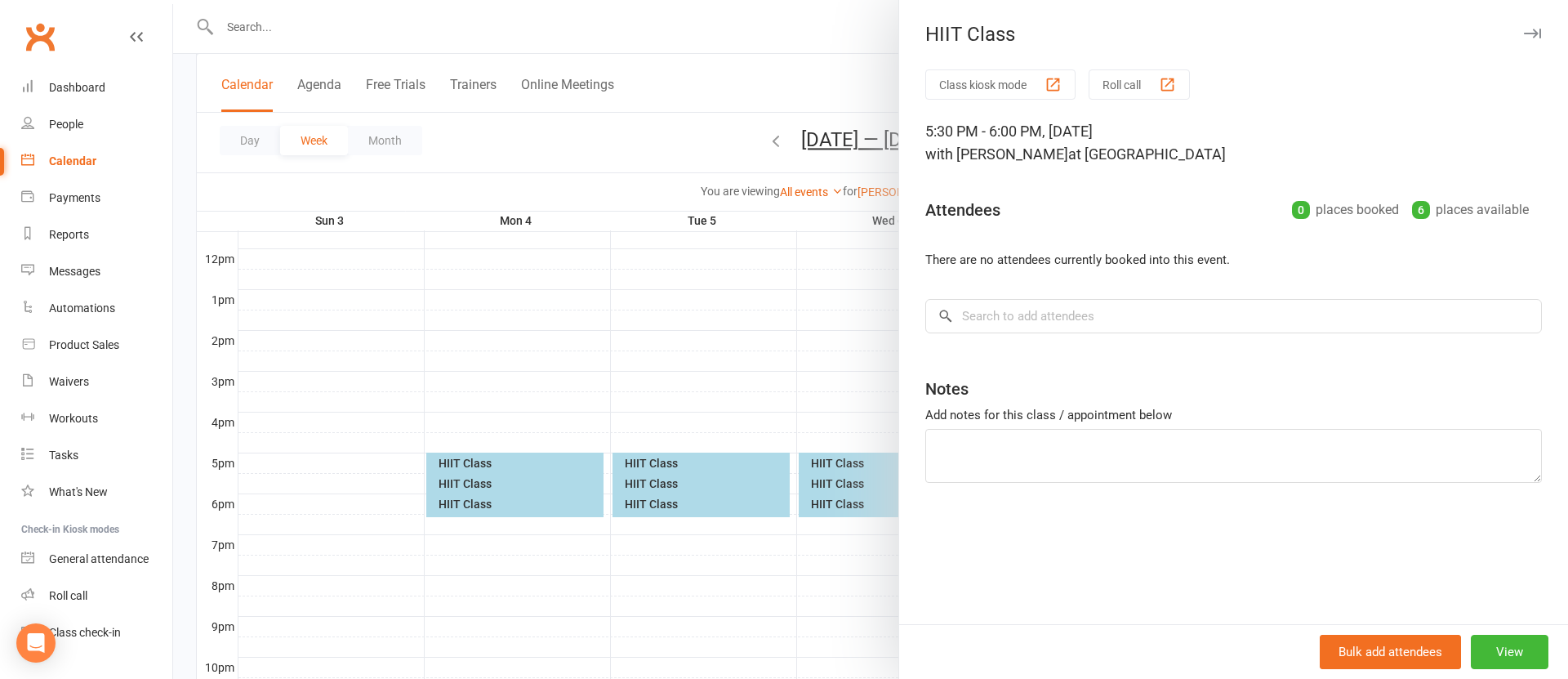
drag, startPoint x: 811, startPoint y: 396, endPoint x: 880, endPoint y: 428, distance: 76.1
click at [811, 396] on div at bounding box center [871, 339] width 1395 height 679
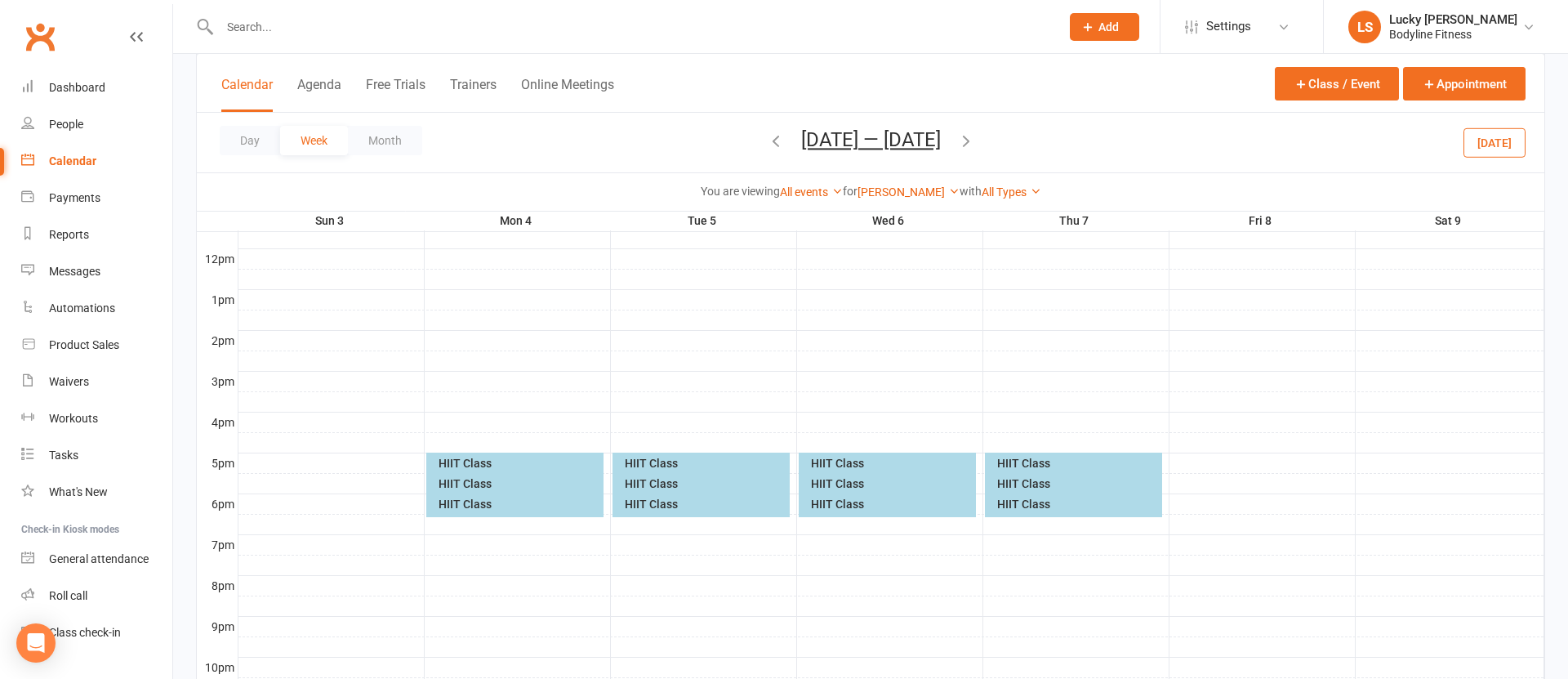
click at [1006, 506] on div "HIIT Class" at bounding box center [1078, 504] width 163 height 12
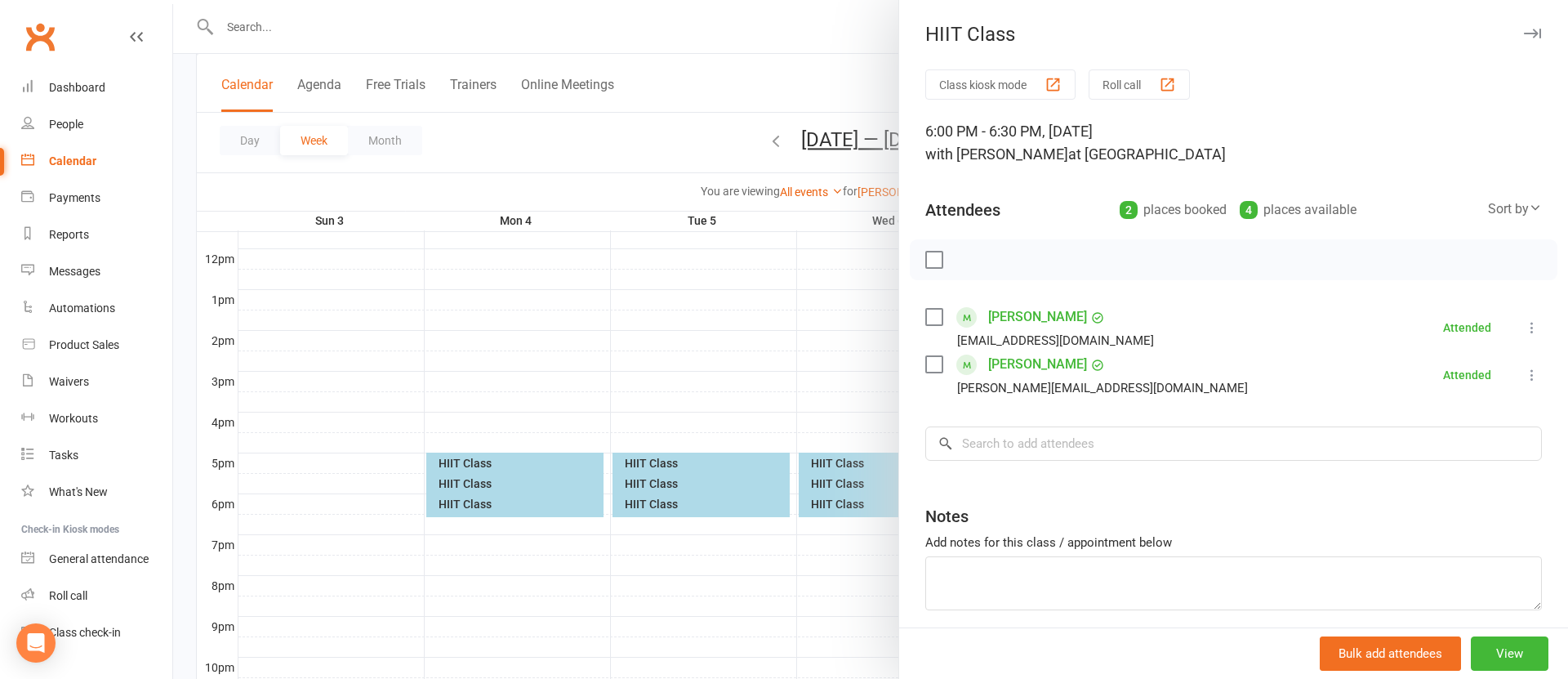
click at [829, 407] on div at bounding box center [871, 339] width 1395 height 679
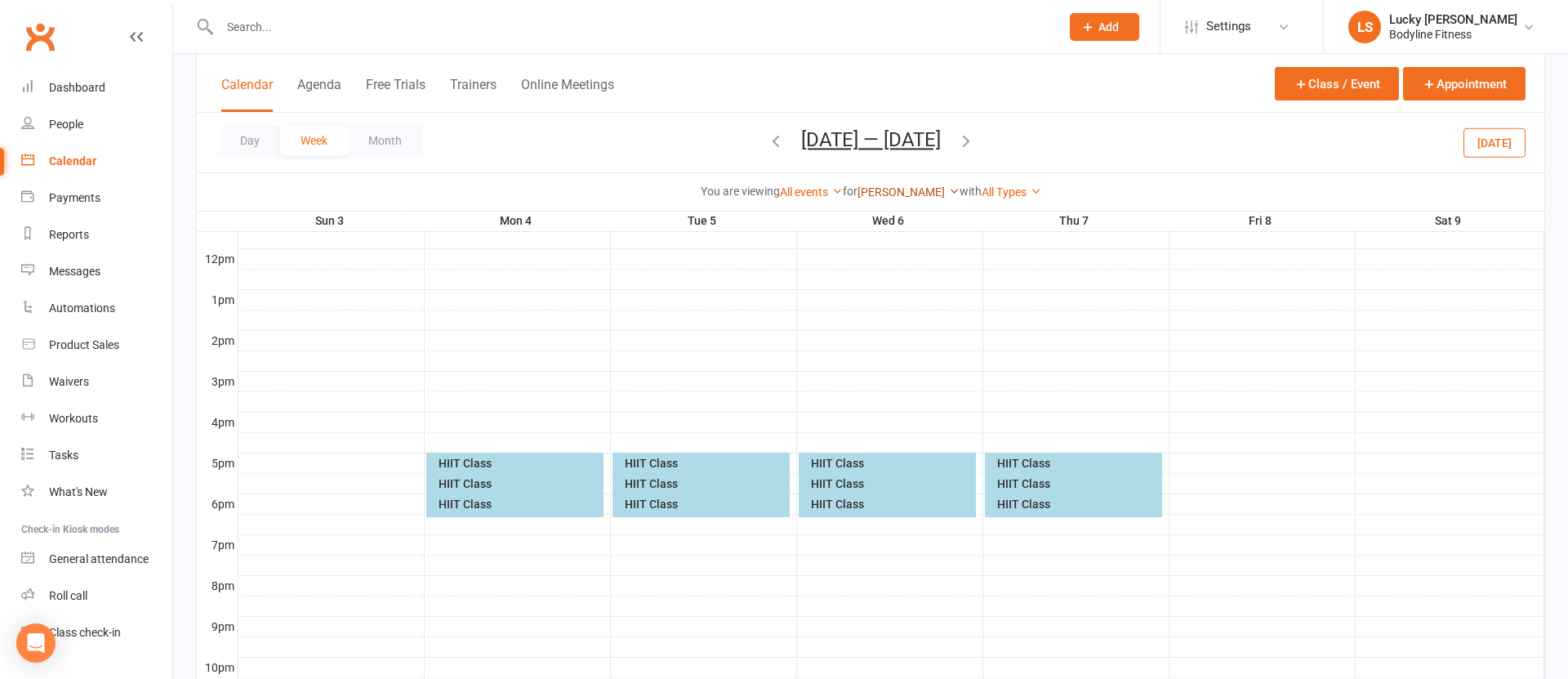
click at [898, 189] on link "[PERSON_NAME]" at bounding box center [908, 191] width 102 height 13
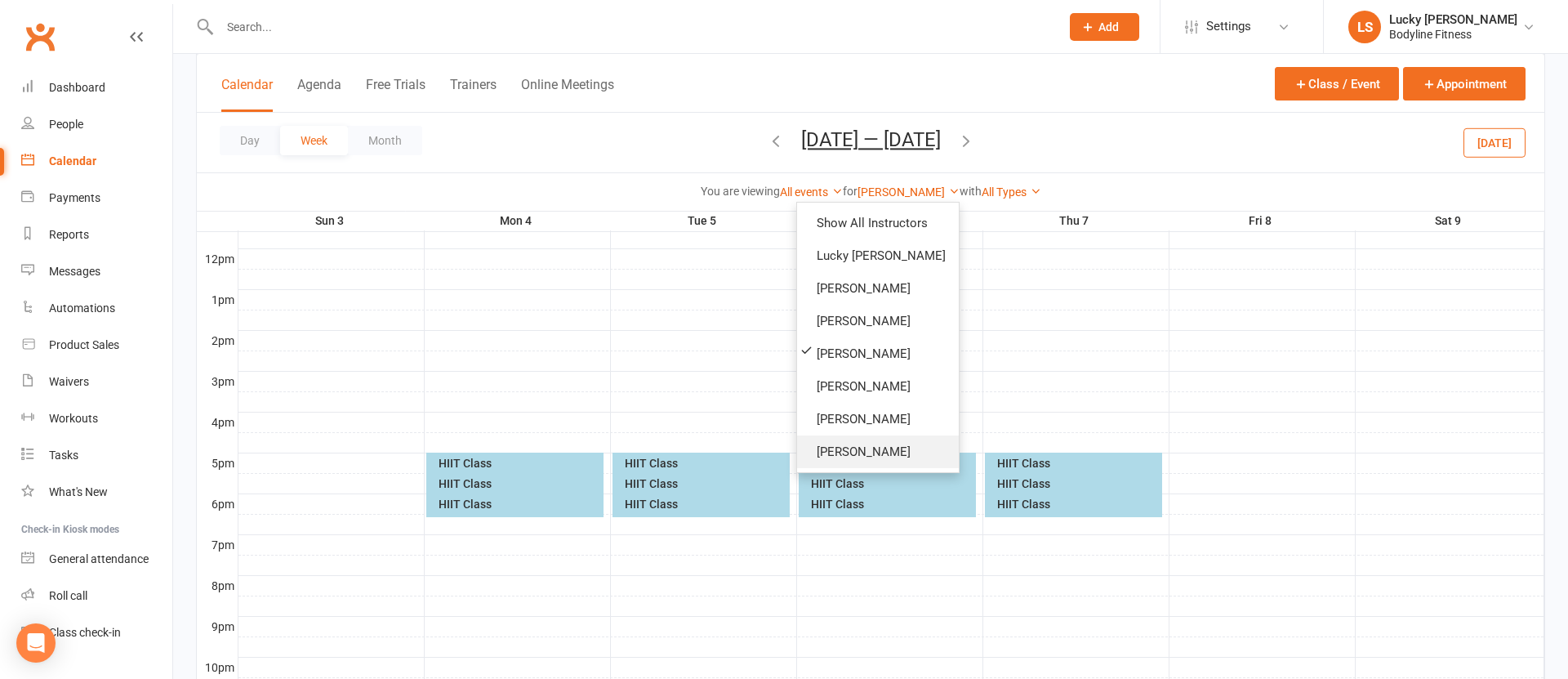
click at [857, 447] on link "[PERSON_NAME]" at bounding box center [878, 452] width 162 height 33
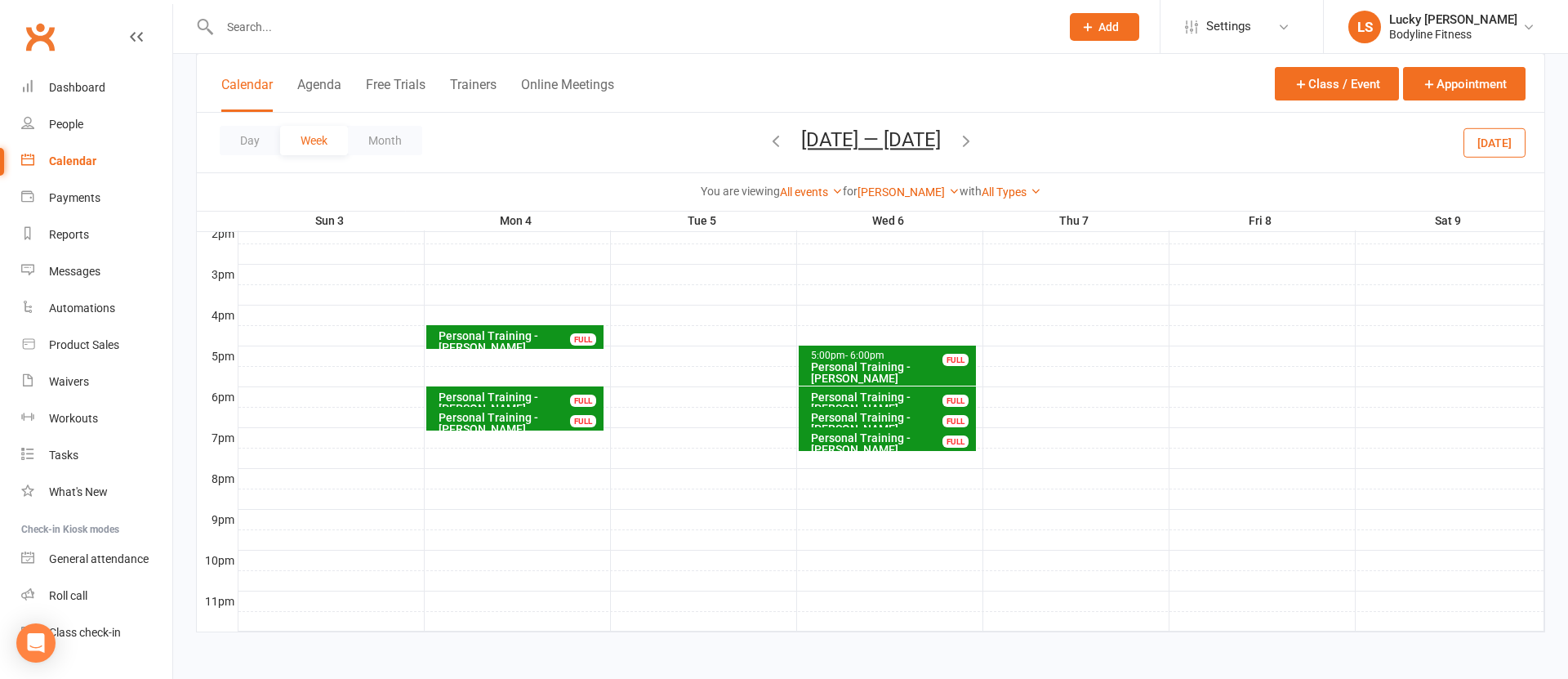
scroll to position [668, 0]
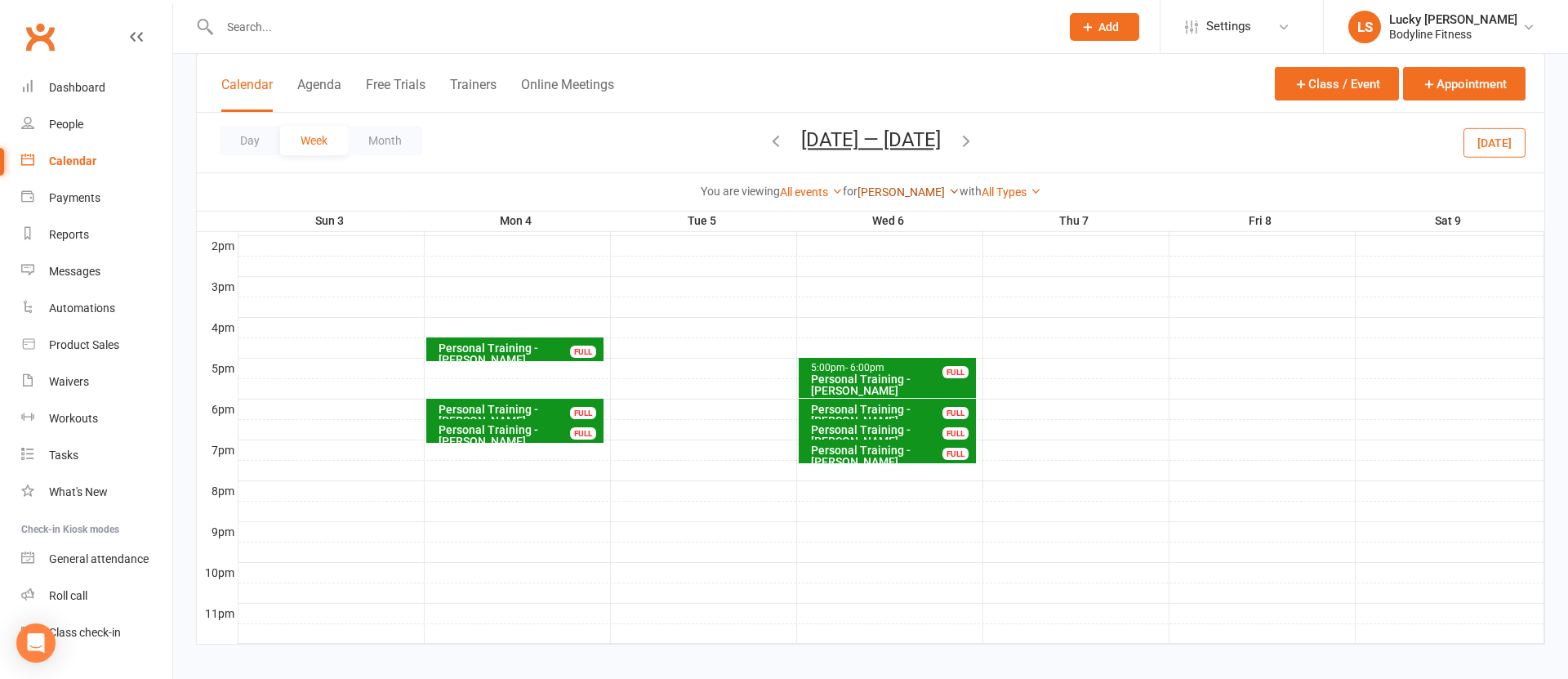
click at [905, 189] on link "[PERSON_NAME]" at bounding box center [908, 191] width 102 height 13
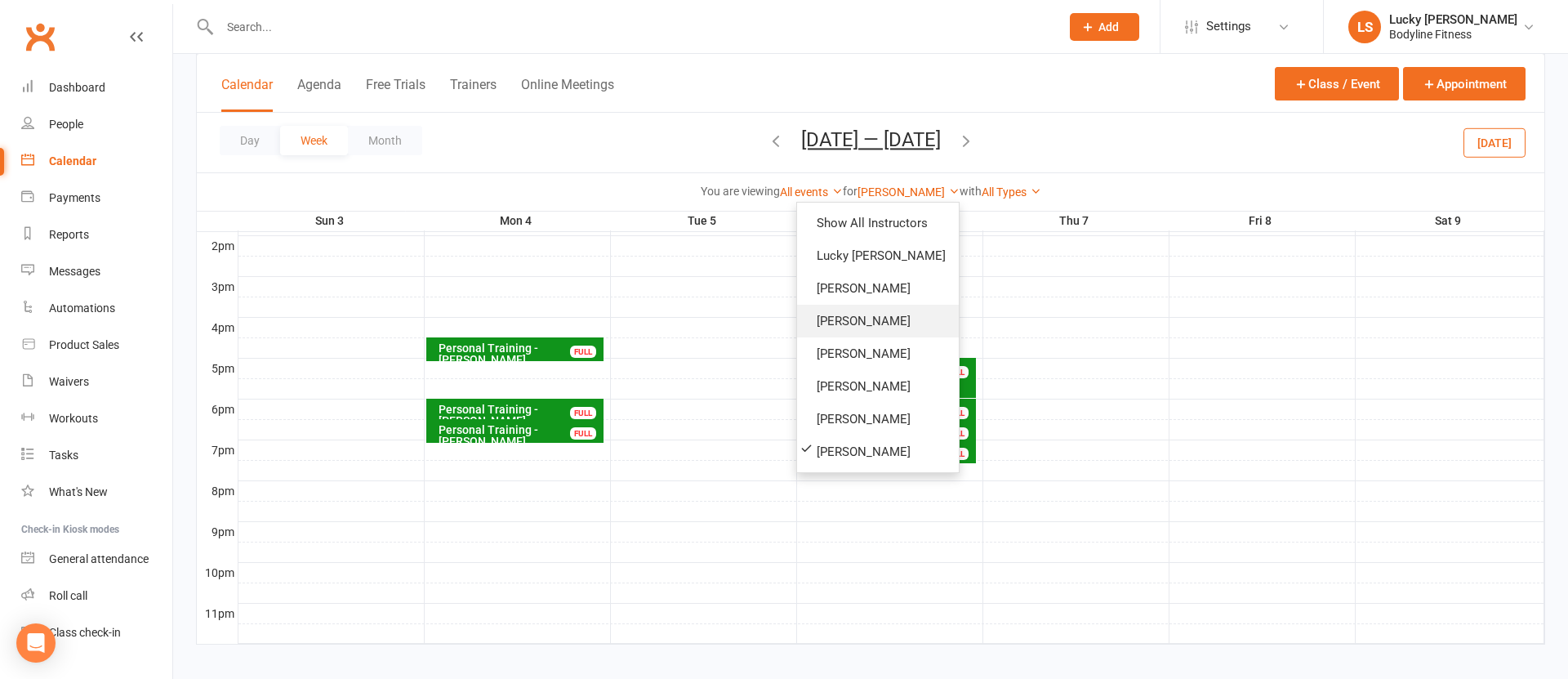
click at [866, 325] on link "[PERSON_NAME]" at bounding box center [878, 321] width 162 height 33
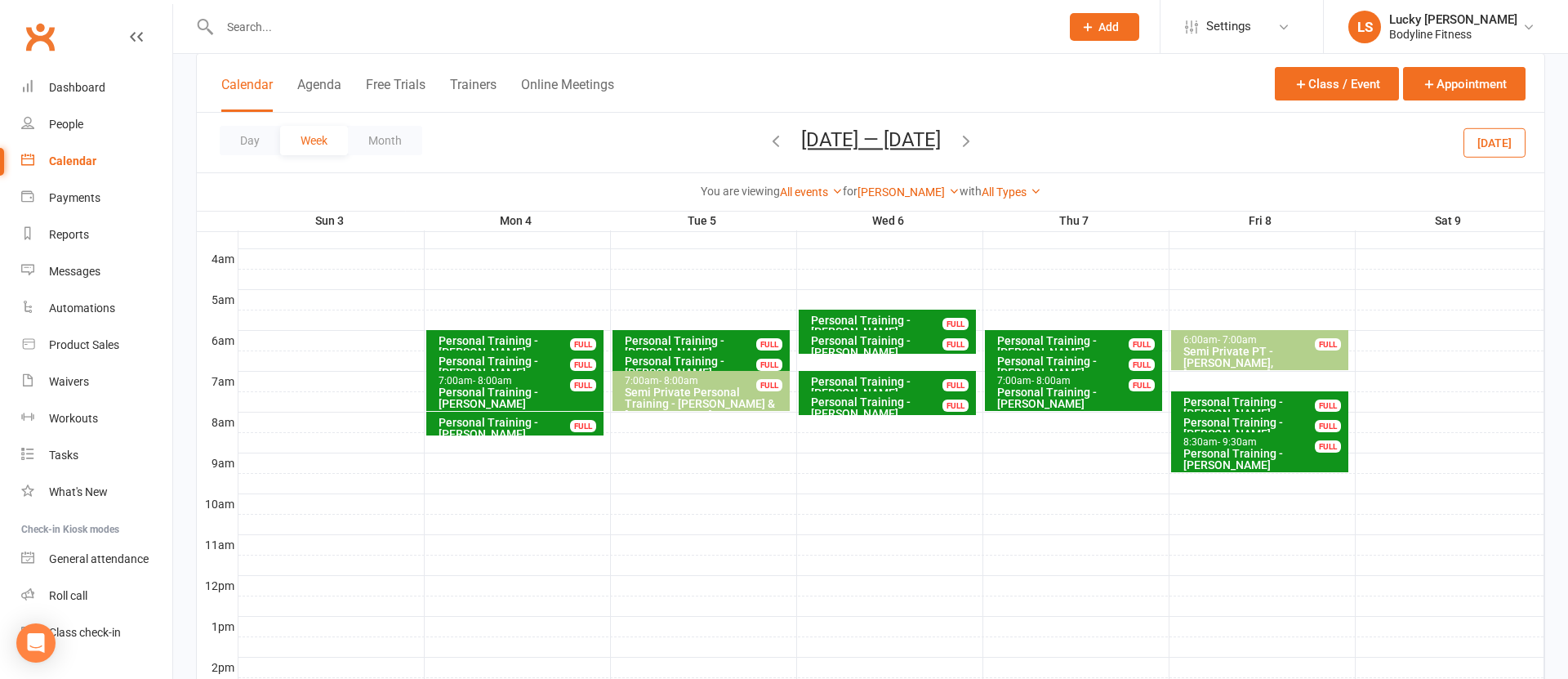
scroll to position [247, 0]
drag, startPoint x: 1136, startPoint y: 359, endPoint x: 1147, endPoint y: 367, distance: 13.6
click at [1141, 362] on div "FULL" at bounding box center [1141, 364] width 26 height 12
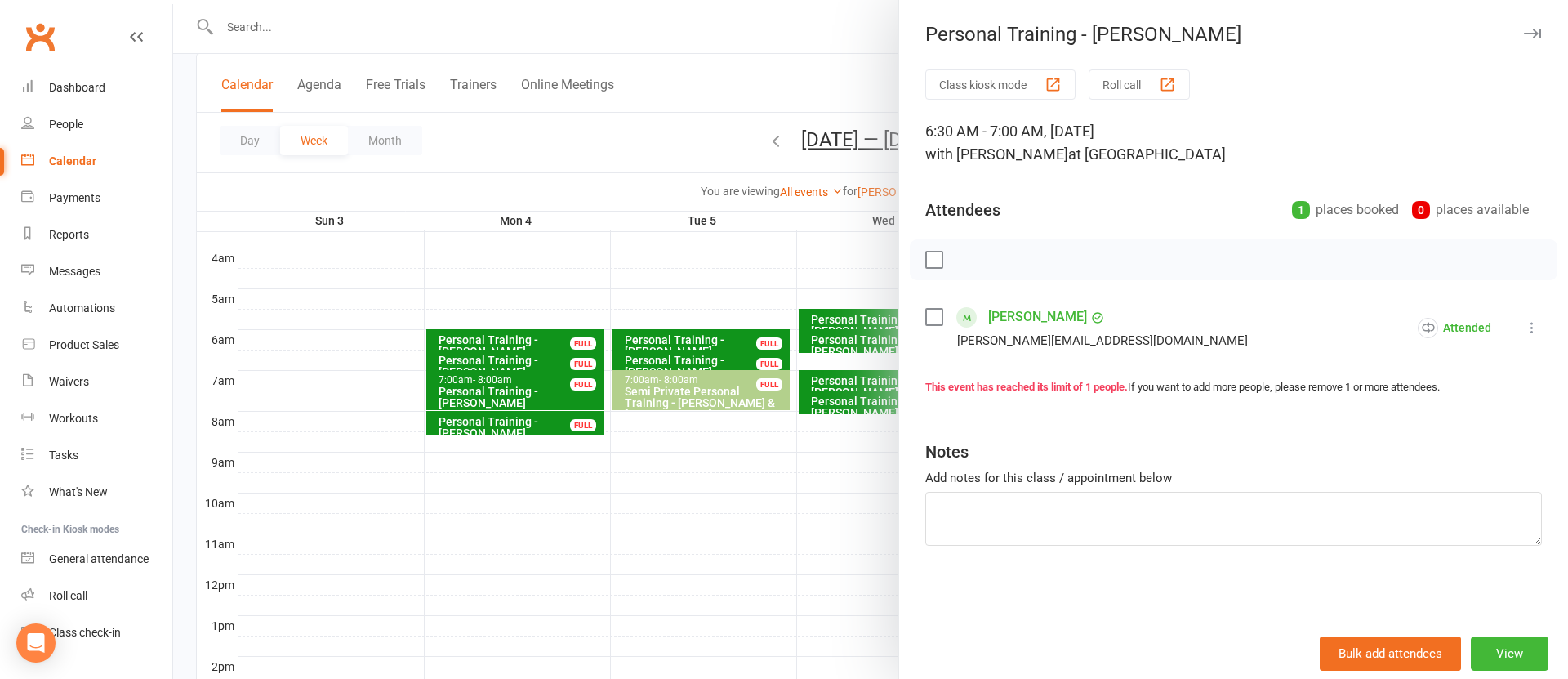
drag, startPoint x: 834, startPoint y: 480, endPoint x: 990, endPoint y: 457, distance: 157.7
click at [835, 480] on div at bounding box center [871, 339] width 1395 height 679
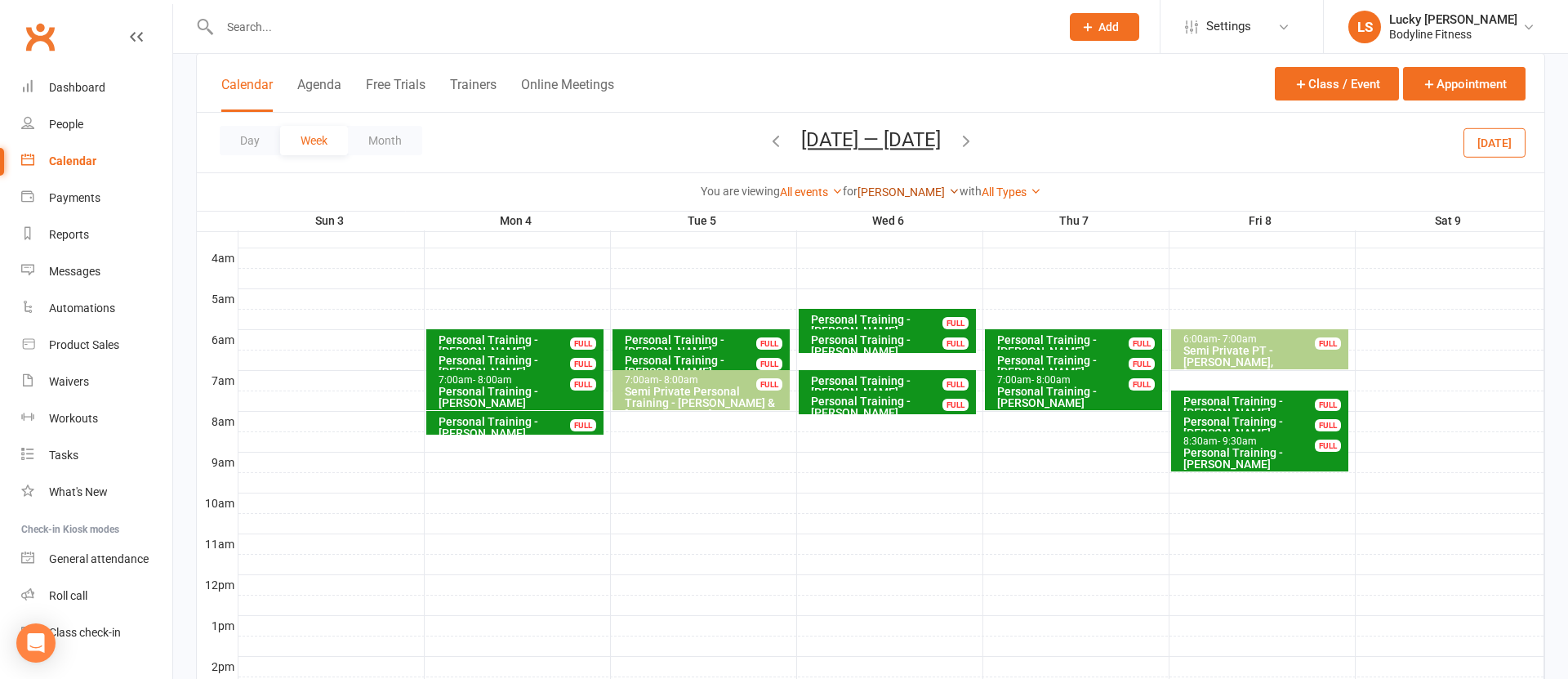
click at [876, 194] on link "[PERSON_NAME]" at bounding box center [908, 191] width 102 height 13
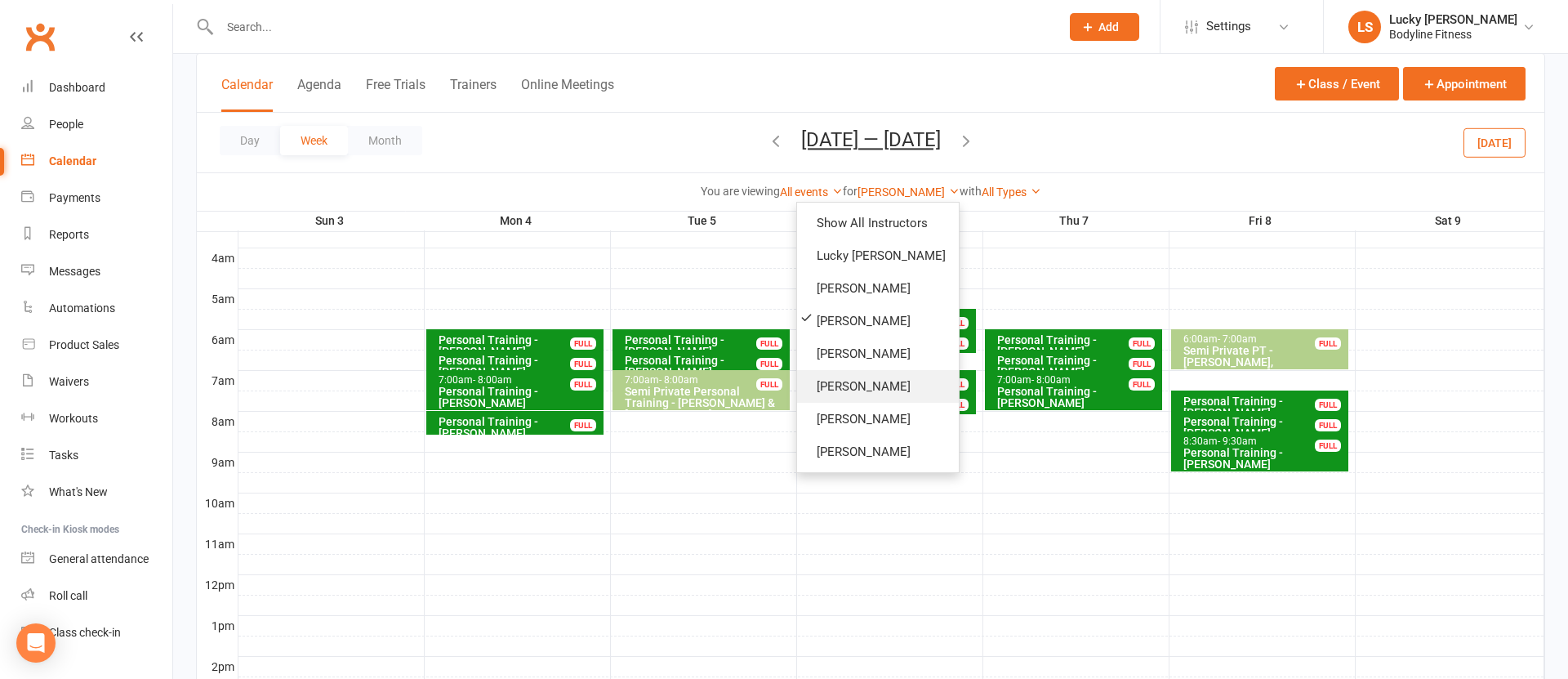
click at [841, 385] on link "[PERSON_NAME]" at bounding box center [878, 386] width 162 height 33
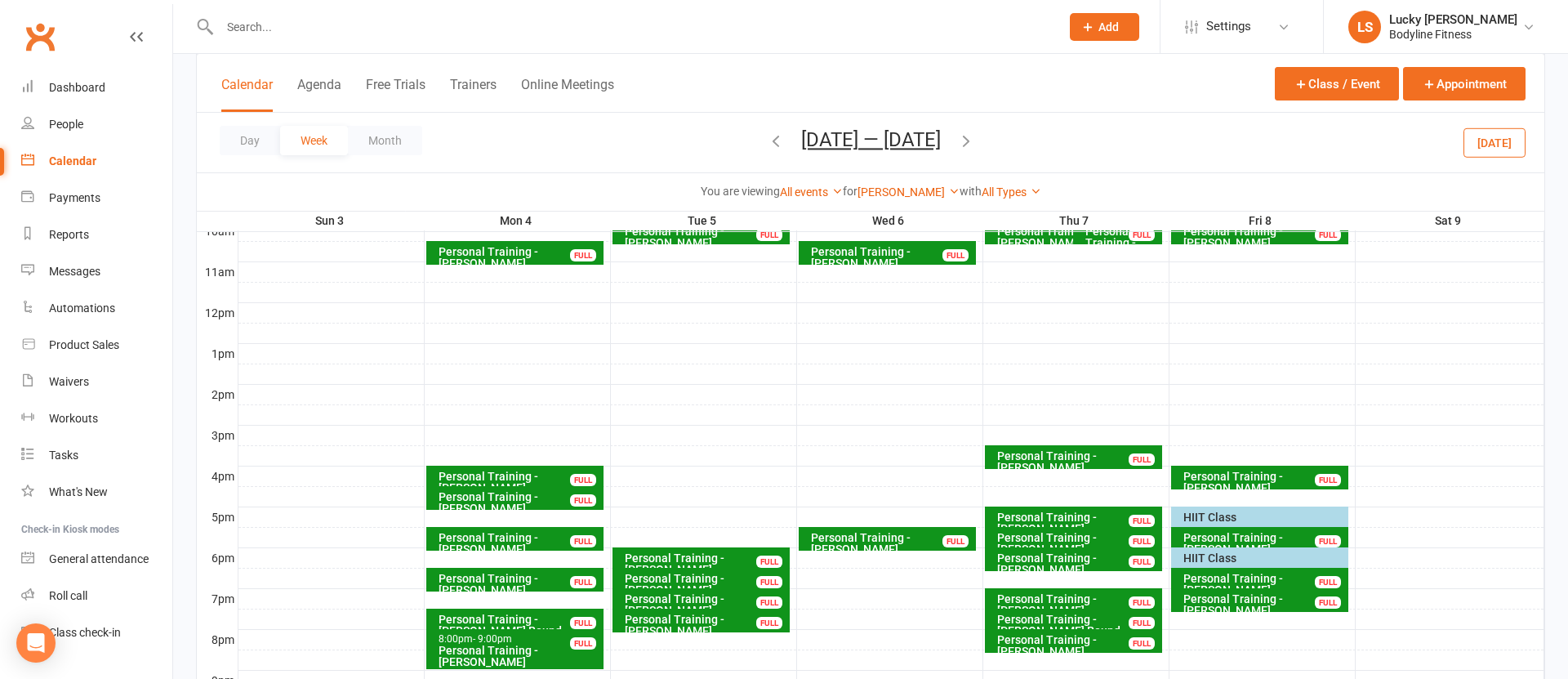
scroll to position [582, 0]
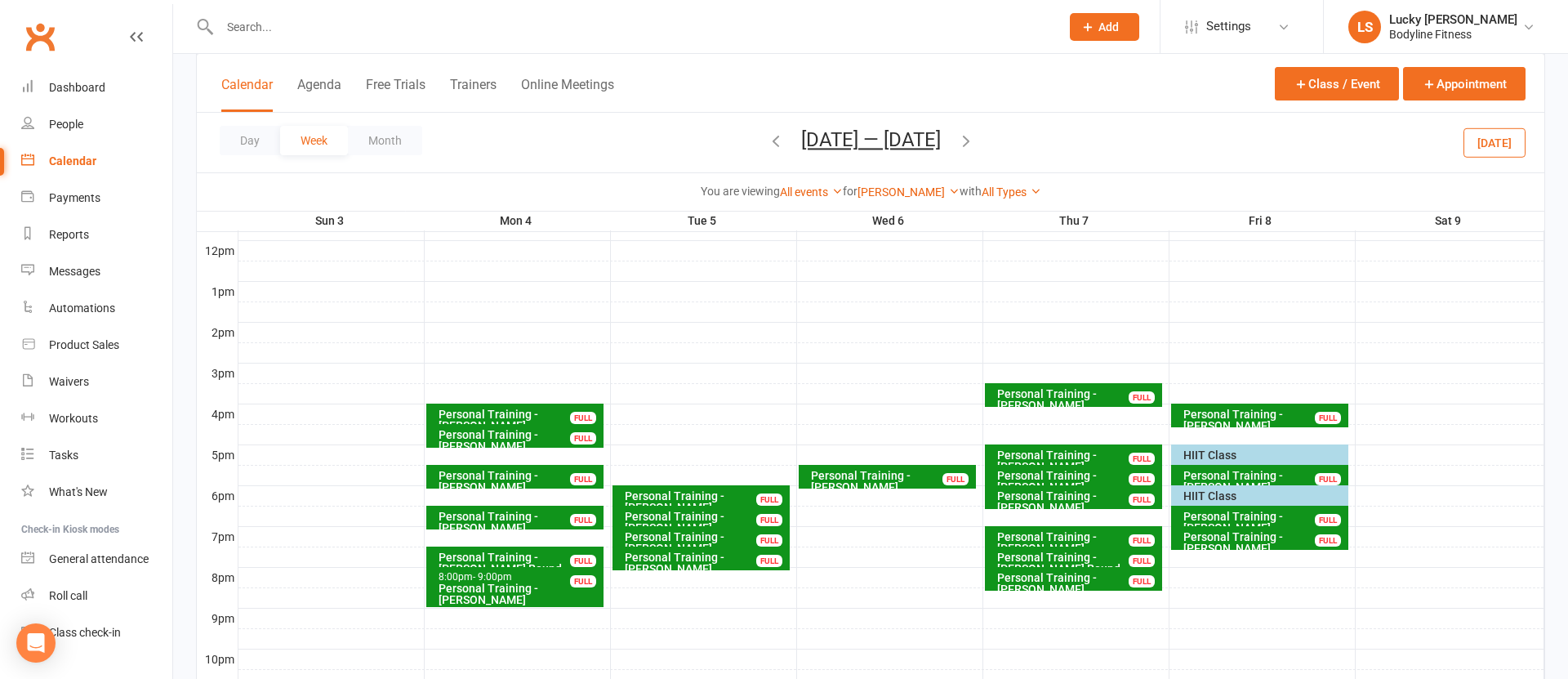
click at [1218, 452] on div "HIIT Class" at bounding box center [1264, 455] width 163 height 12
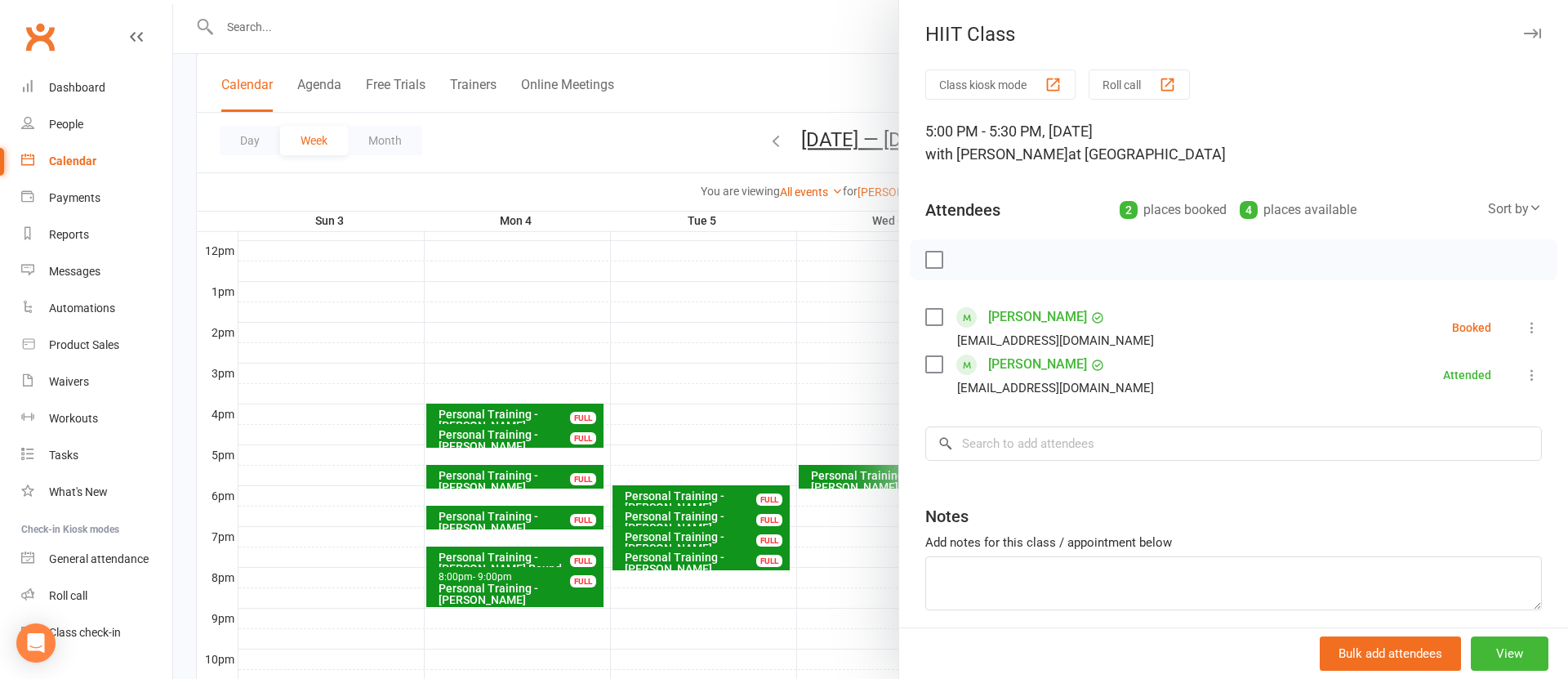
click at [1538, 326] on icon at bounding box center [1532, 327] width 16 height 16
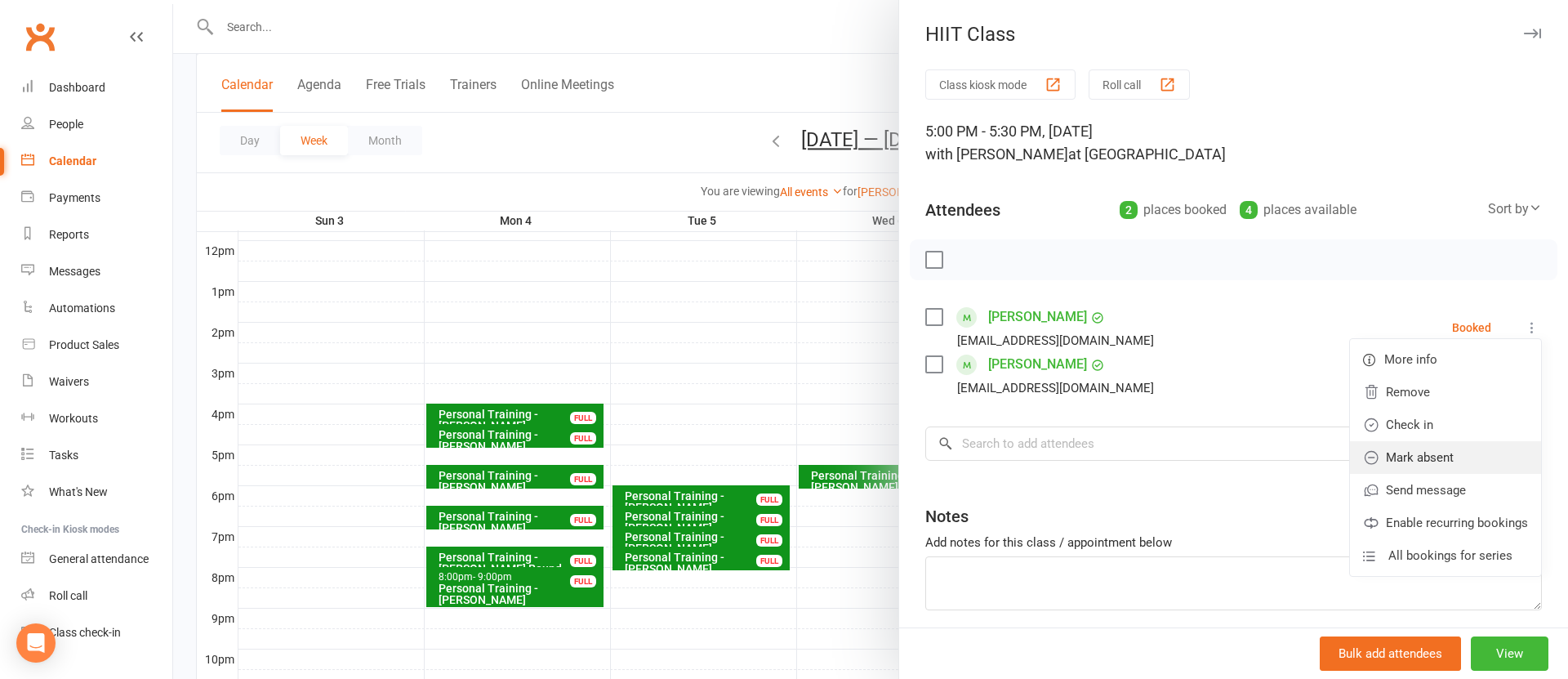
drag, startPoint x: 1453, startPoint y: 450, endPoint x: 1427, endPoint y: 447, distance: 26.2
click at [1453, 451] on link "Mark absent" at bounding box center [1445, 457] width 191 height 33
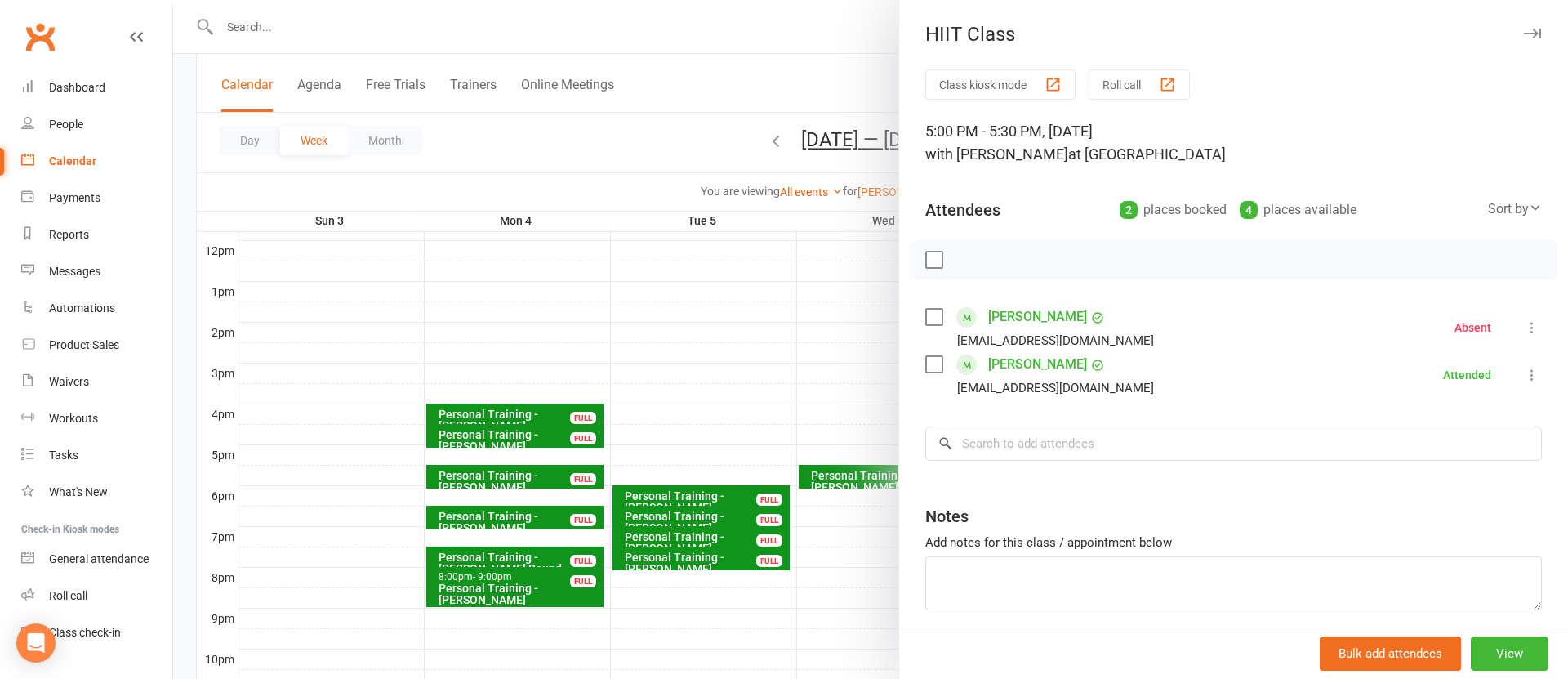
click at [837, 375] on div at bounding box center [871, 339] width 1395 height 679
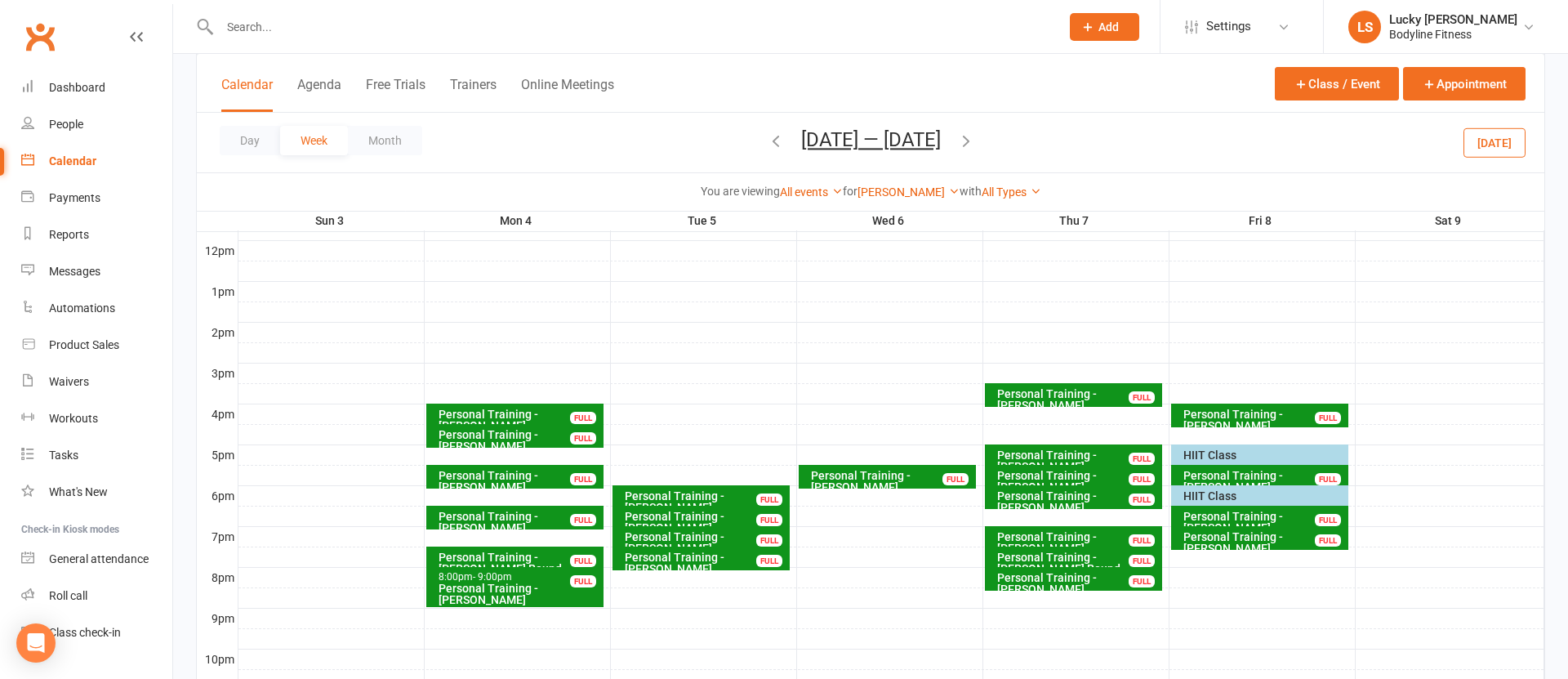
click at [1247, 497] on div "HIIT Class" at bounding box center [1264, 496] width 163 height 12
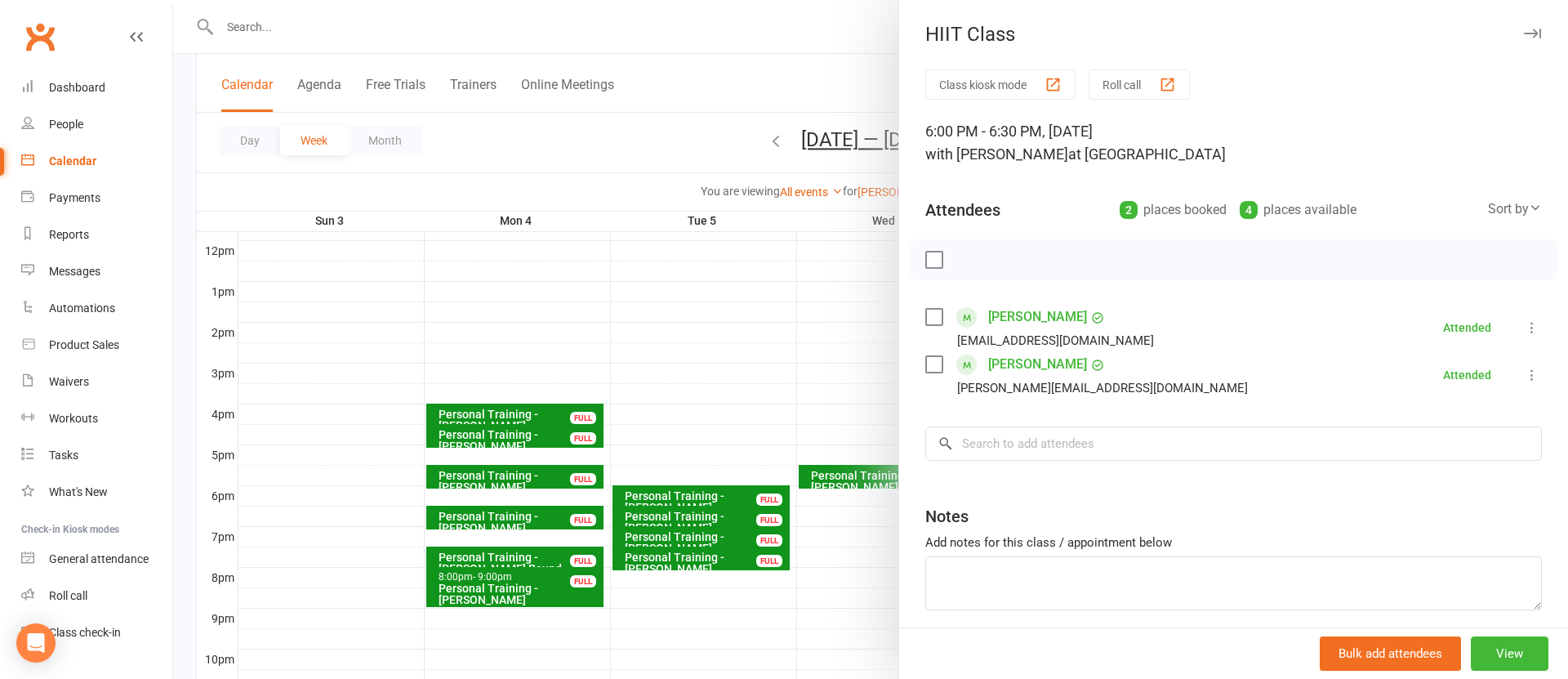
click at [784, 396] on div at bounding box center [871, 339] width 1395 height 679
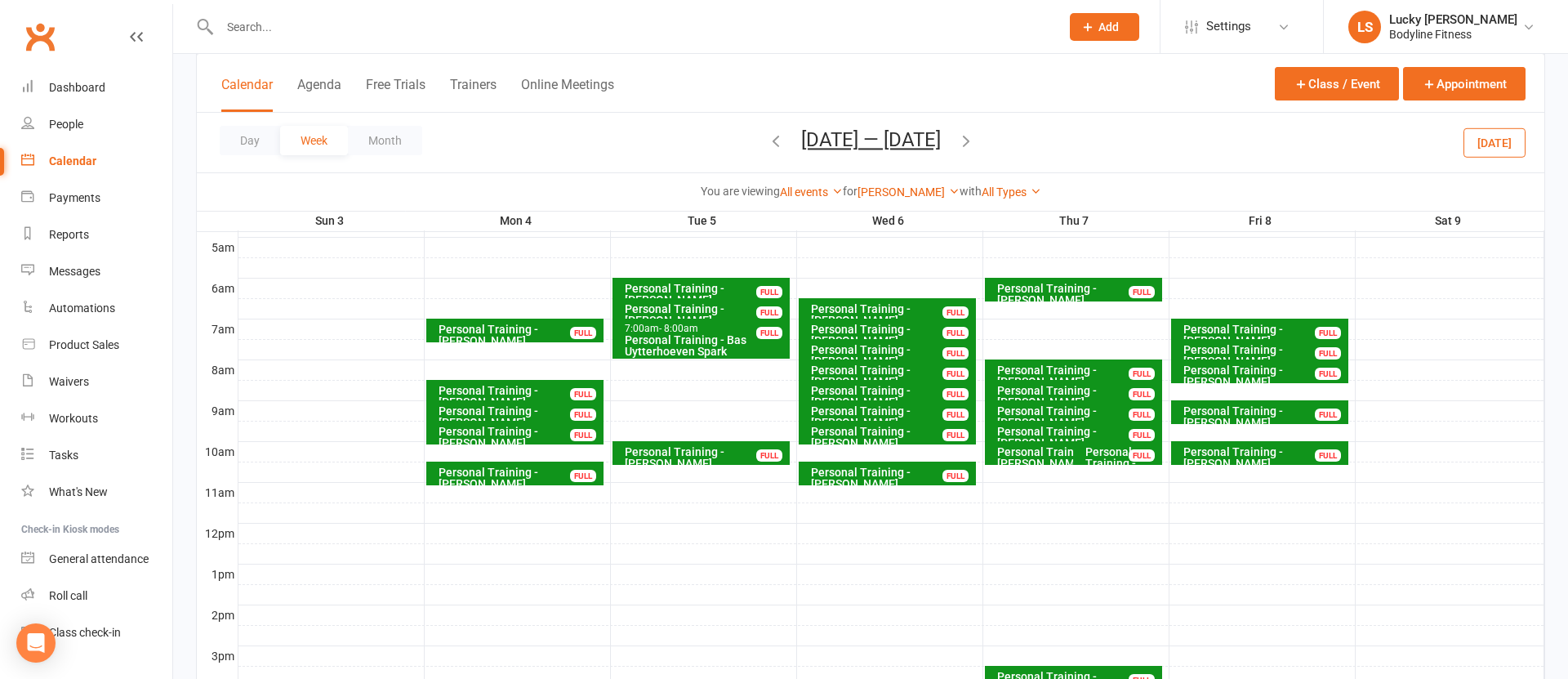
scroll to position [287, 0]
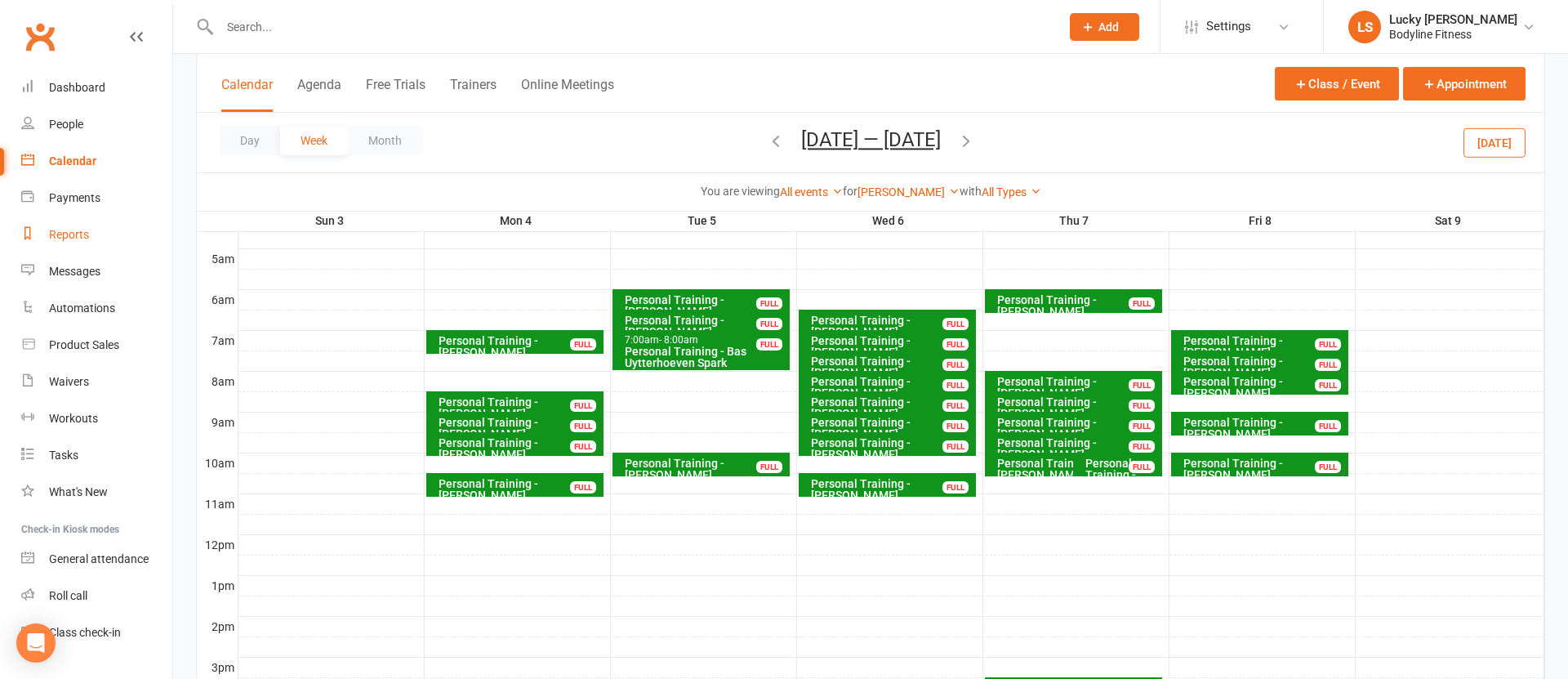
click at [67, 234] on div "Reports" at bounding box center [68, 234] width 40 height 13
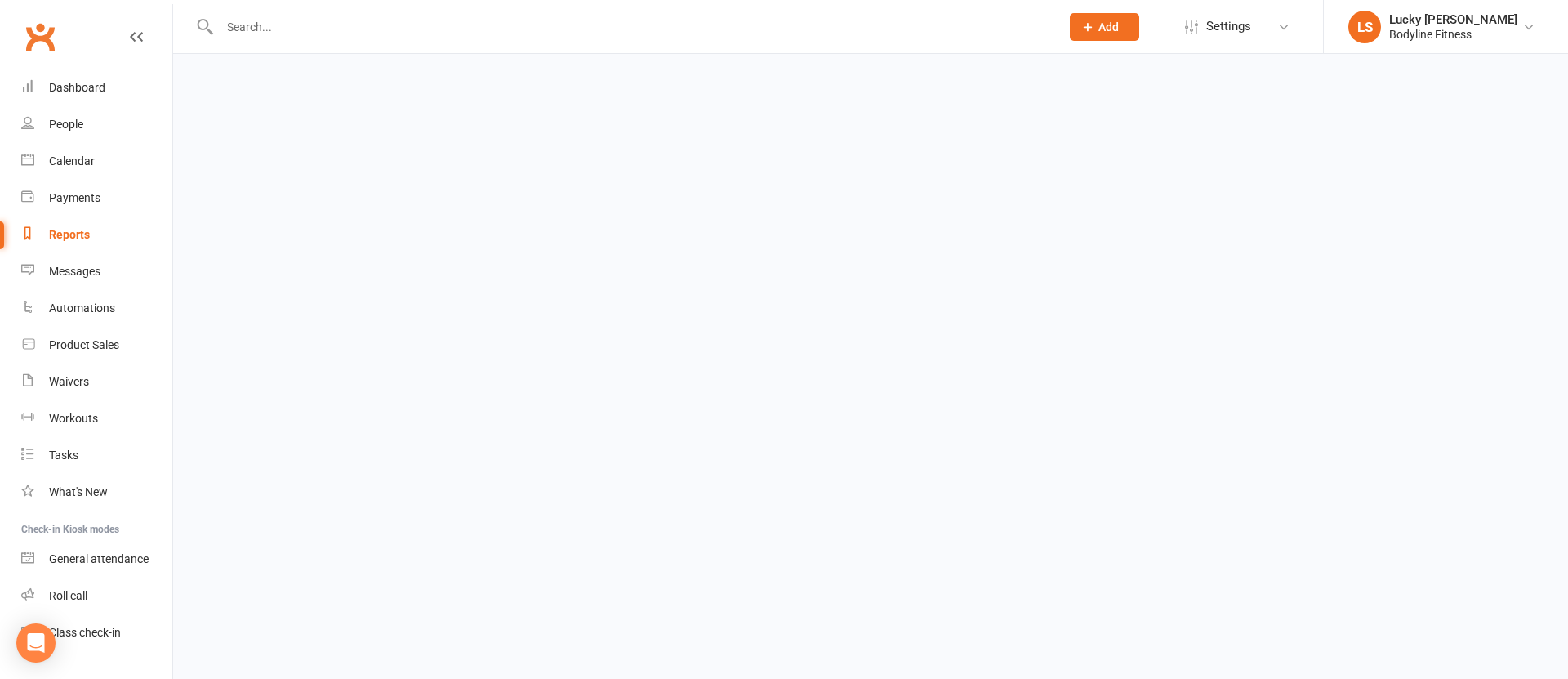
select select "100"
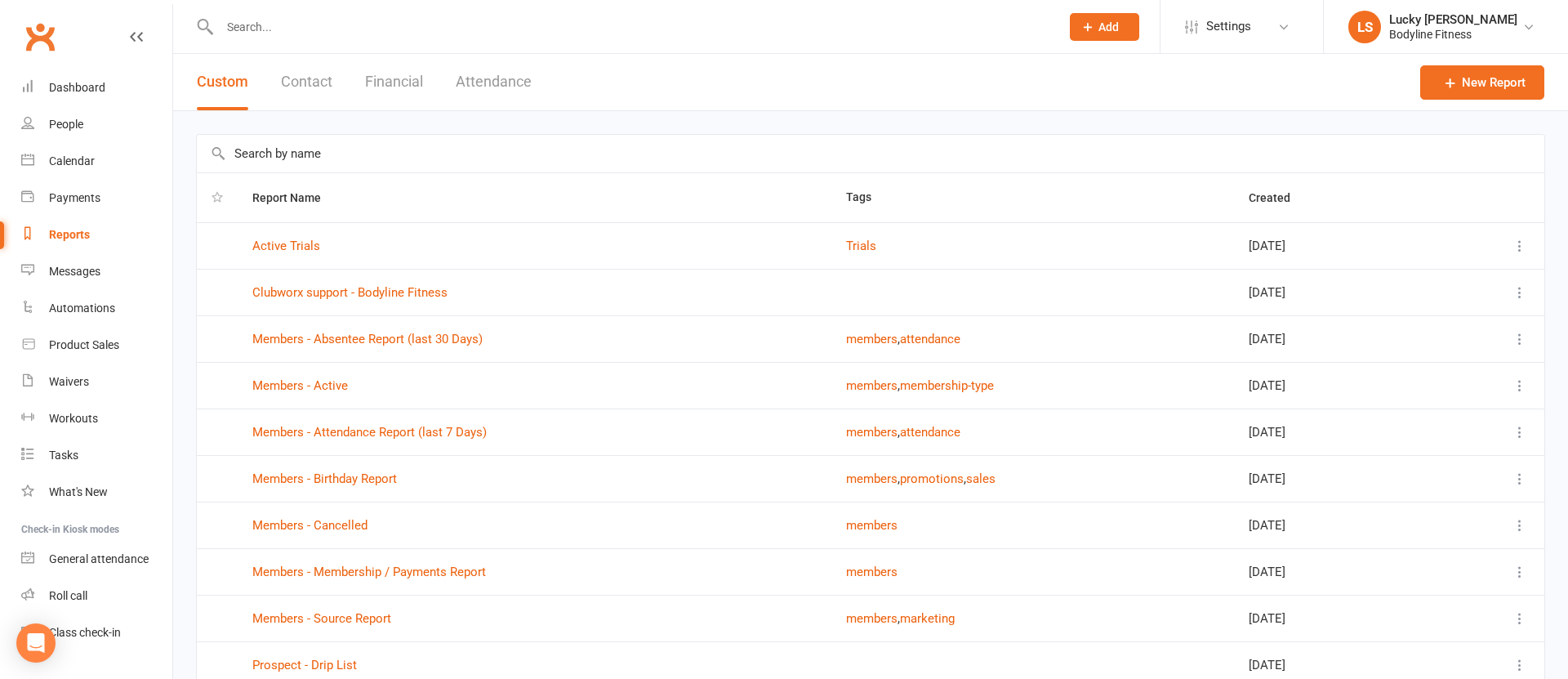
click at [497, 89] on button "Attendance" at bounding box center [494, 82] width 76 height 56
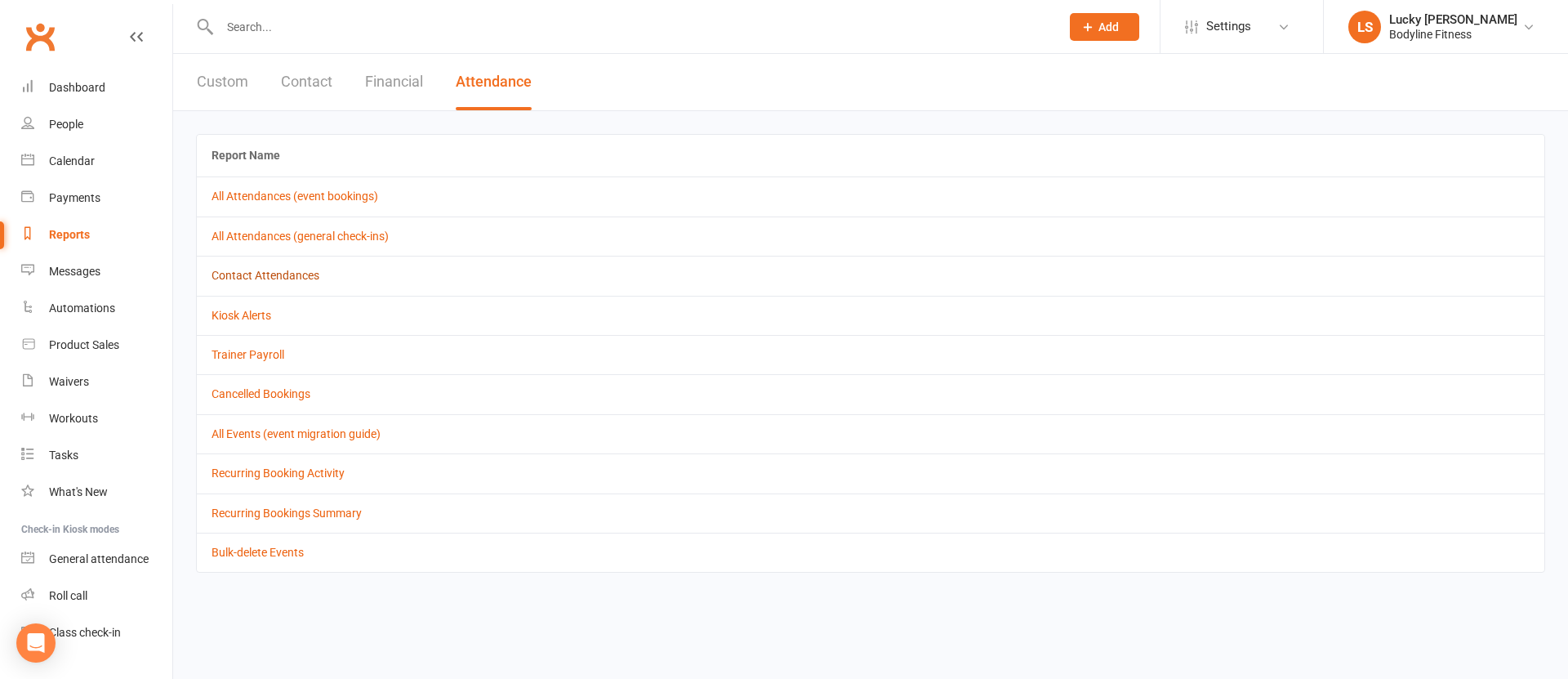
click at [277, 275] on link "Contact Attendances" at bounding box center [265, 275] width 108 height 13
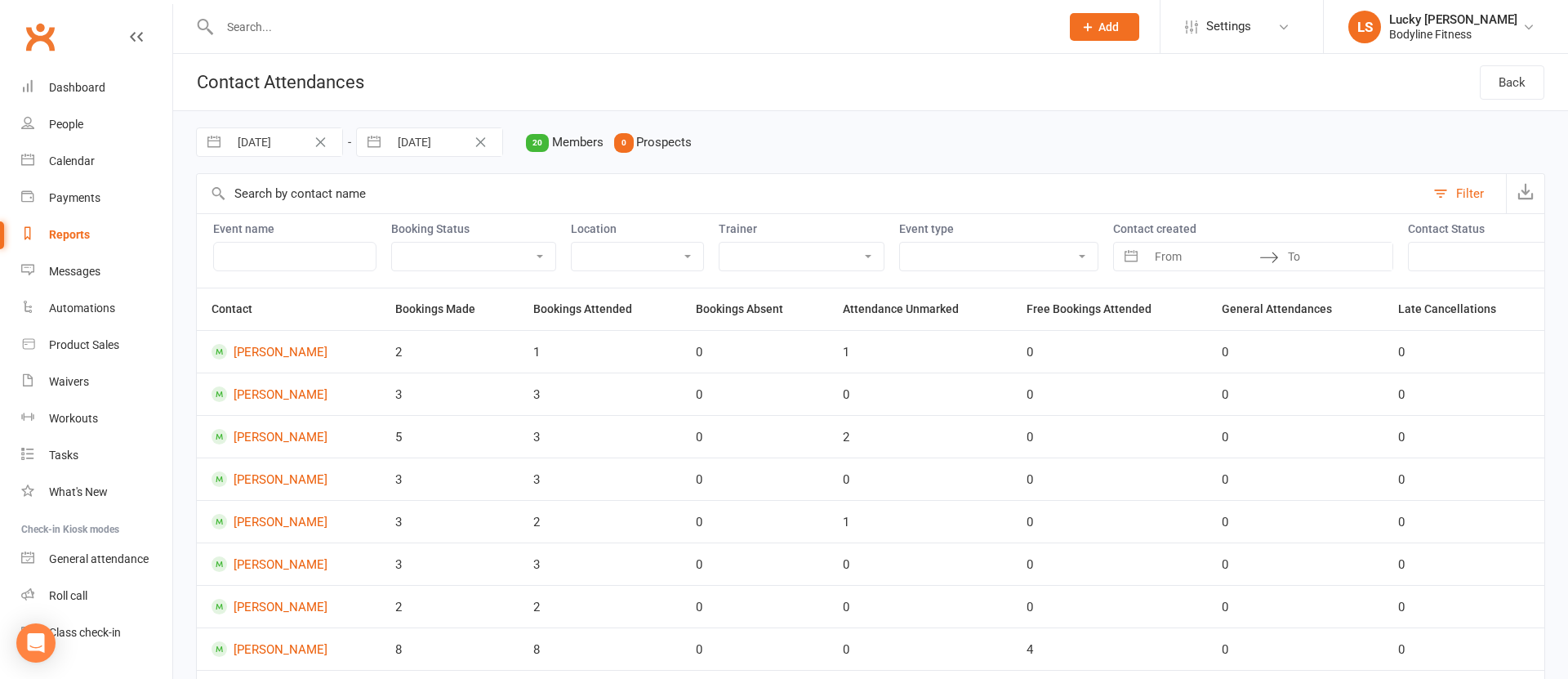
select select "5"
select select "2025"
select select "6"
select select "2025"
select select "7"
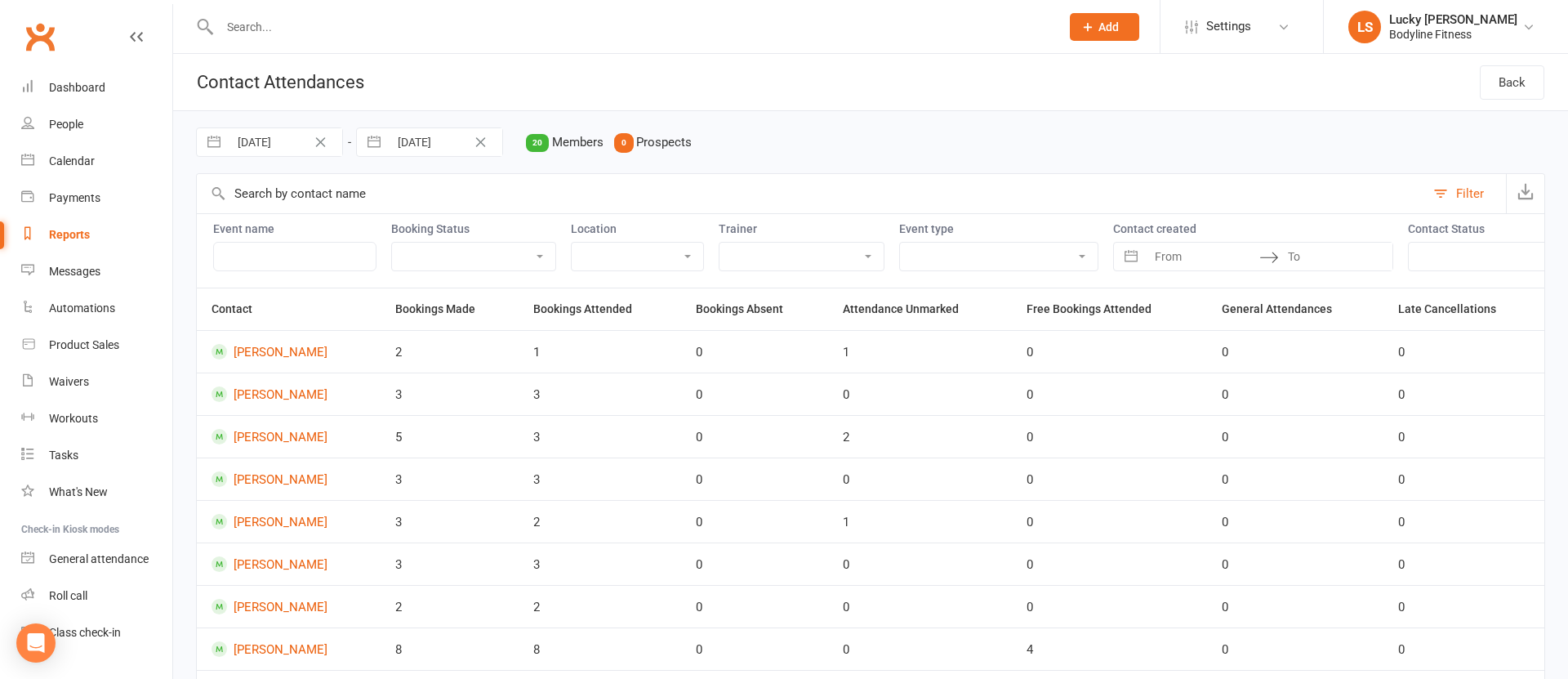
select select "2025"
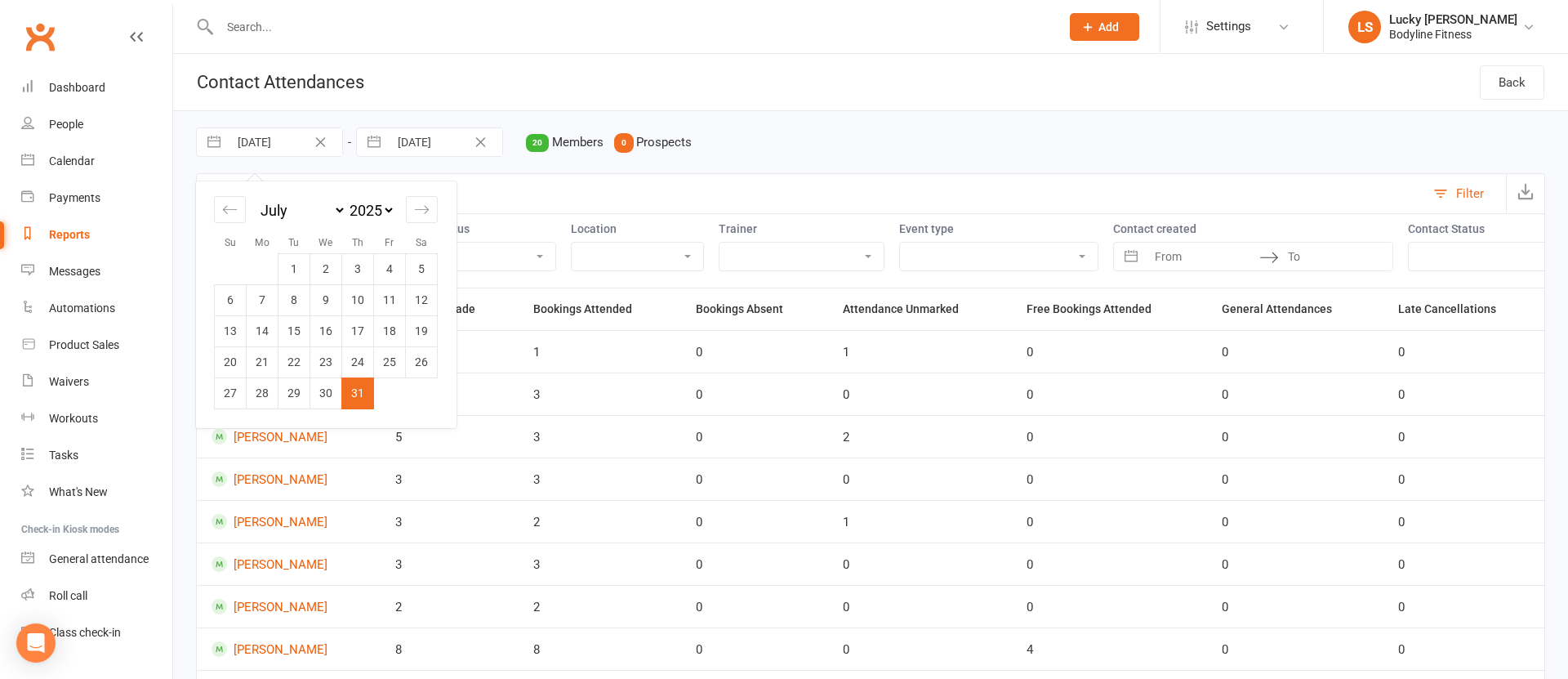
click at [272, 145] on input "[DATE]" at bounding box center [285, 141] width 114 height 28
click at [426, 206] on icon "Move forward to switch to the next month." at bounding box center [422, 209] width 15 height 15
select select "8"
select select "2025"
click at [270, 301] on td "4" at bounding box center [262, 300] width 32 height 31
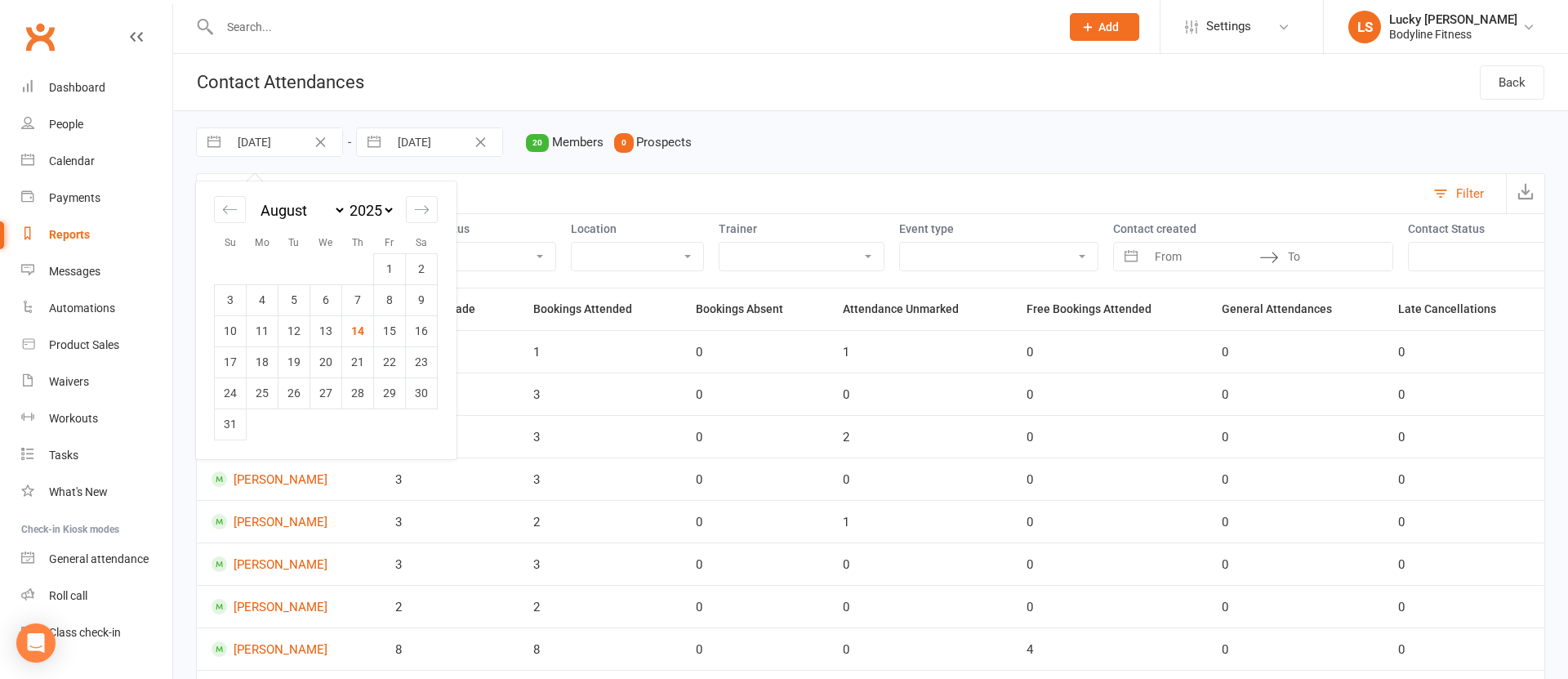
type input "[DATE]"
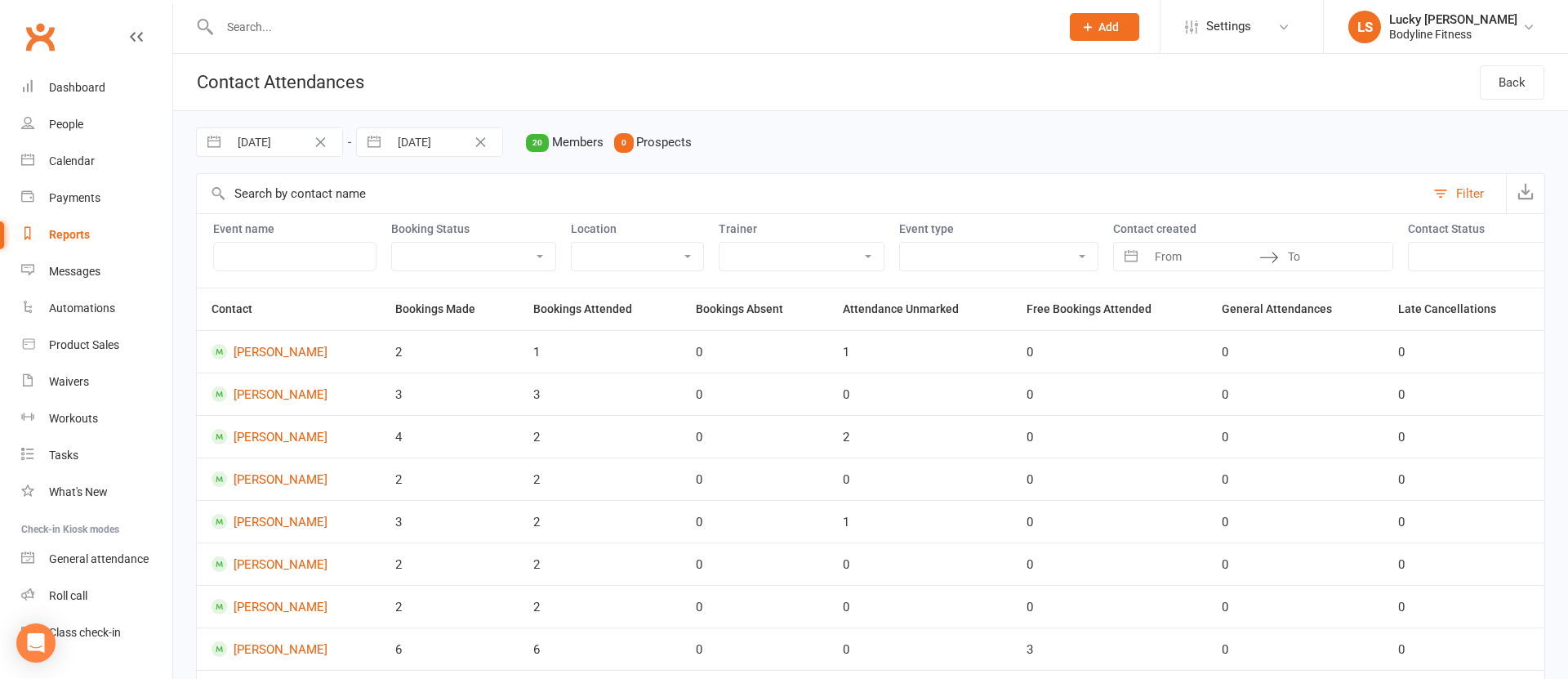
select select "6"
select select "2025"
select select "7"
select select "2025"
select select "8"
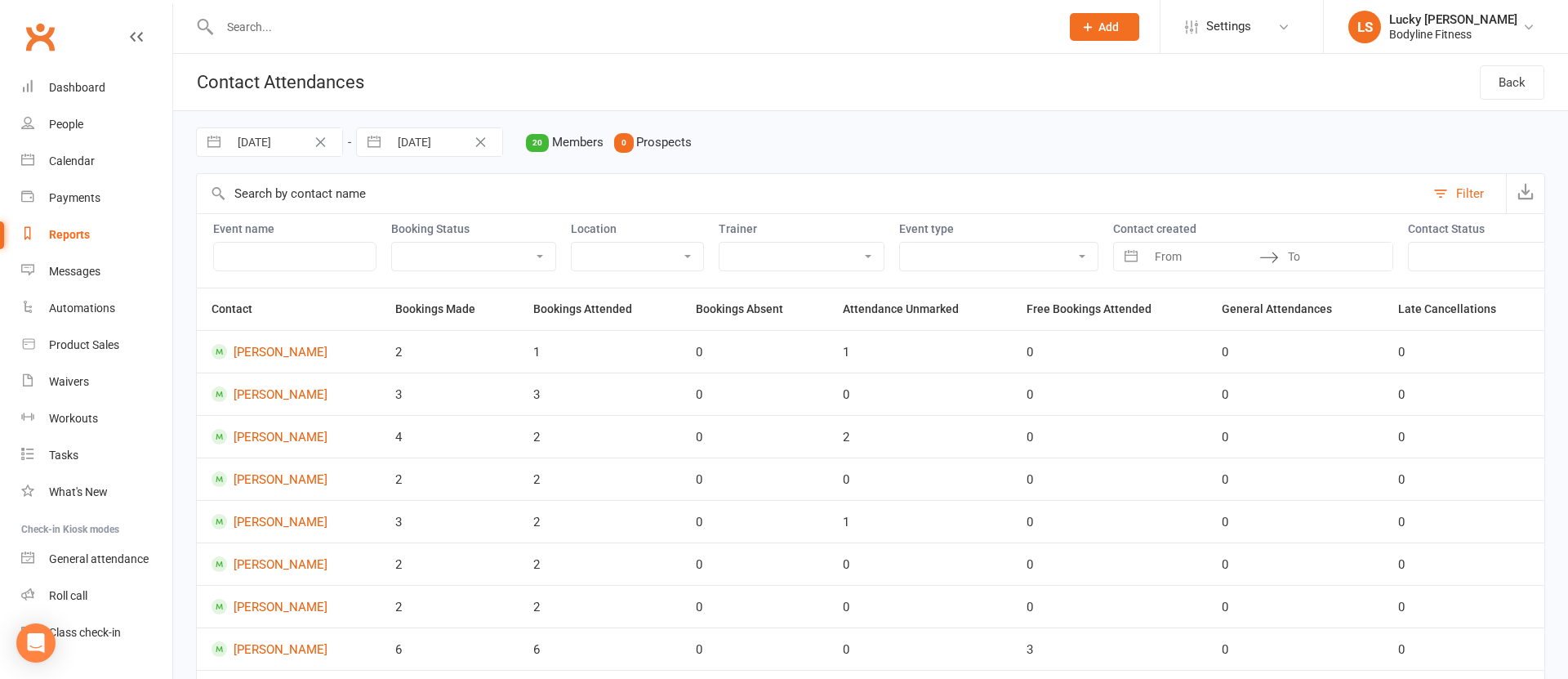
select select "2025"
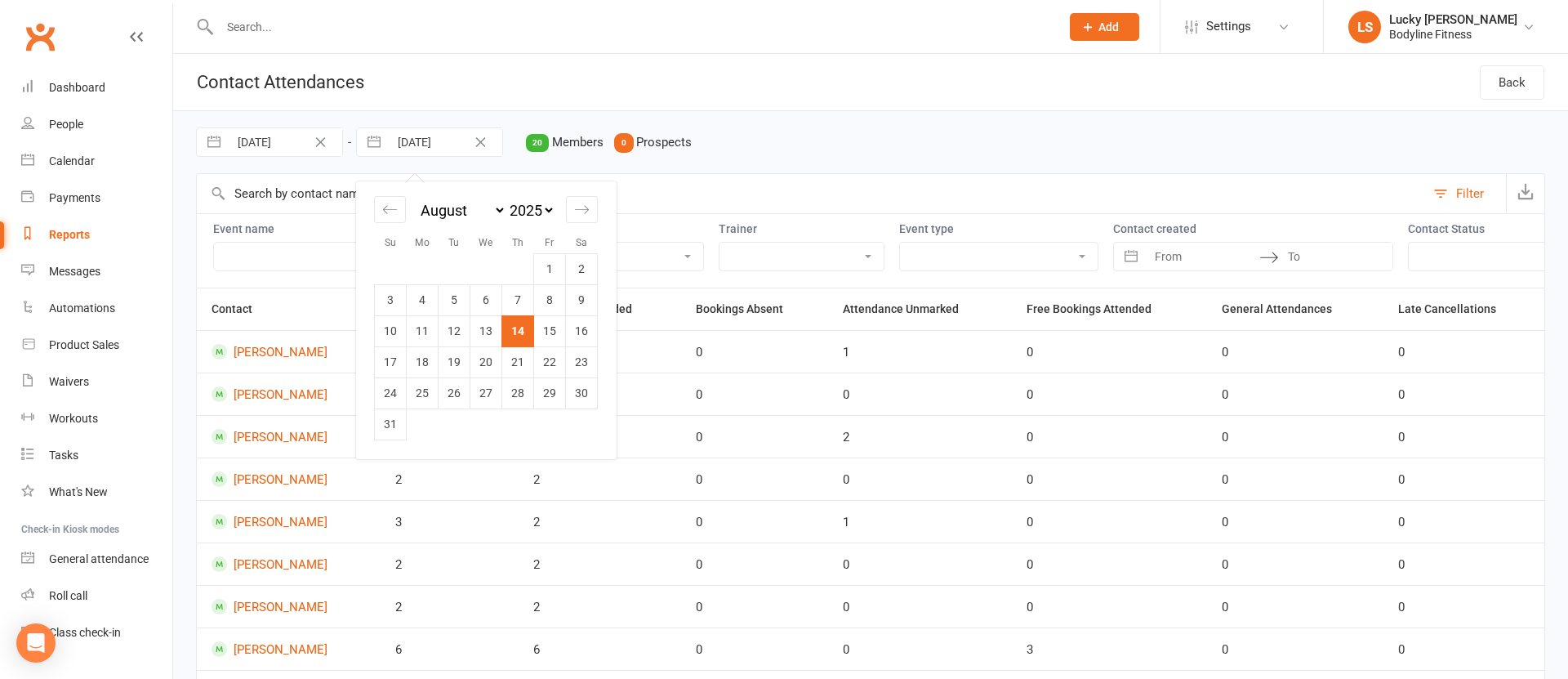
click at [426, 144] on input "[DATE]" at bounding box center [446, 141] width 114 height 28
click at [391, 330] on td "10" at bounding box center [391, 331] width 32 height 31
type input "[DATE]"
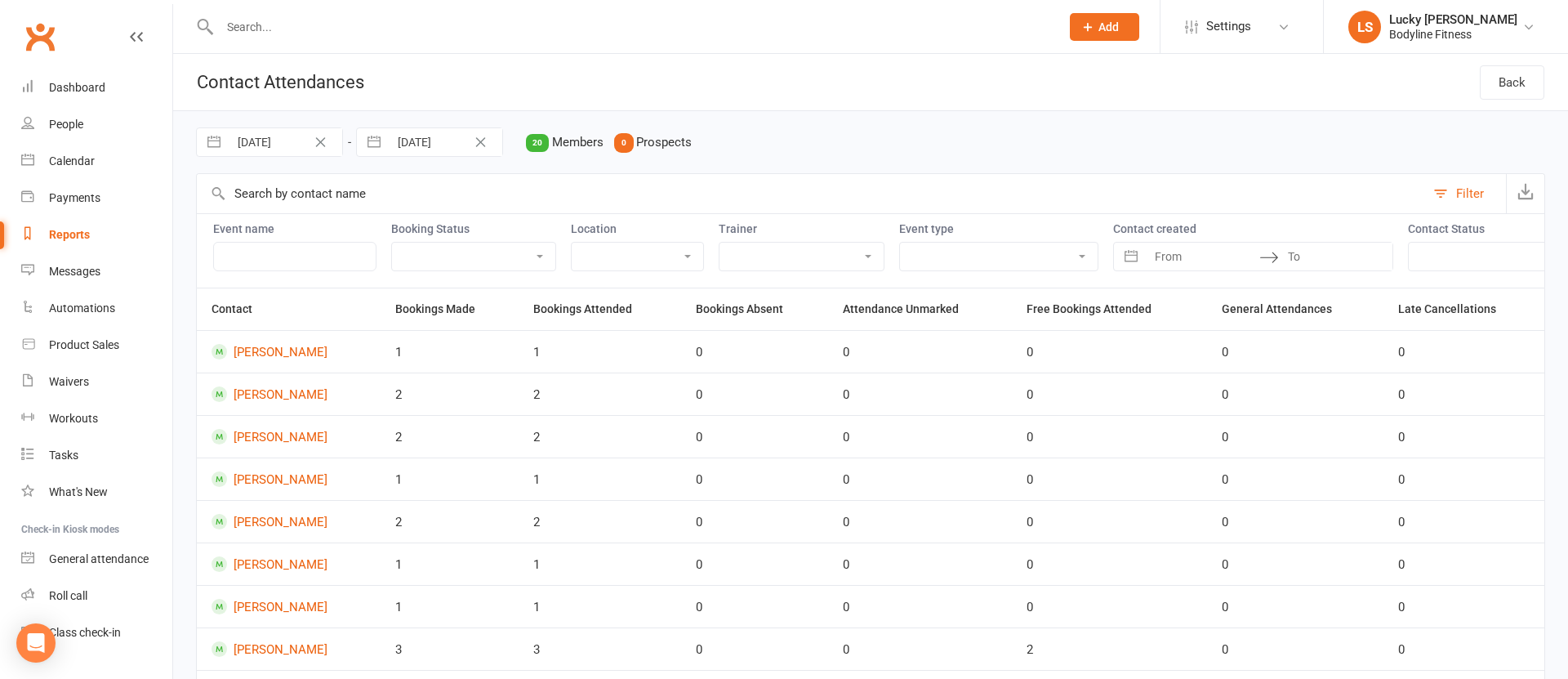
click at [744, 254] on select "Lucky [PERSON_NAME] [PERSON_NAME] [PERSON_NAME] [PERSON_NAME] [PERSON_NAME] [PE…" at bounding box center [801, 256] width 165 height 28
select select "51417"
click at [720, 243] on select "Lucky [PERSON_NAME] [PERSON_NAME] [PERSON_NAME] [PERSON_NAME] [PERSON_NAME] [PE…" at bounding box center [801, 256] width 165 height 28
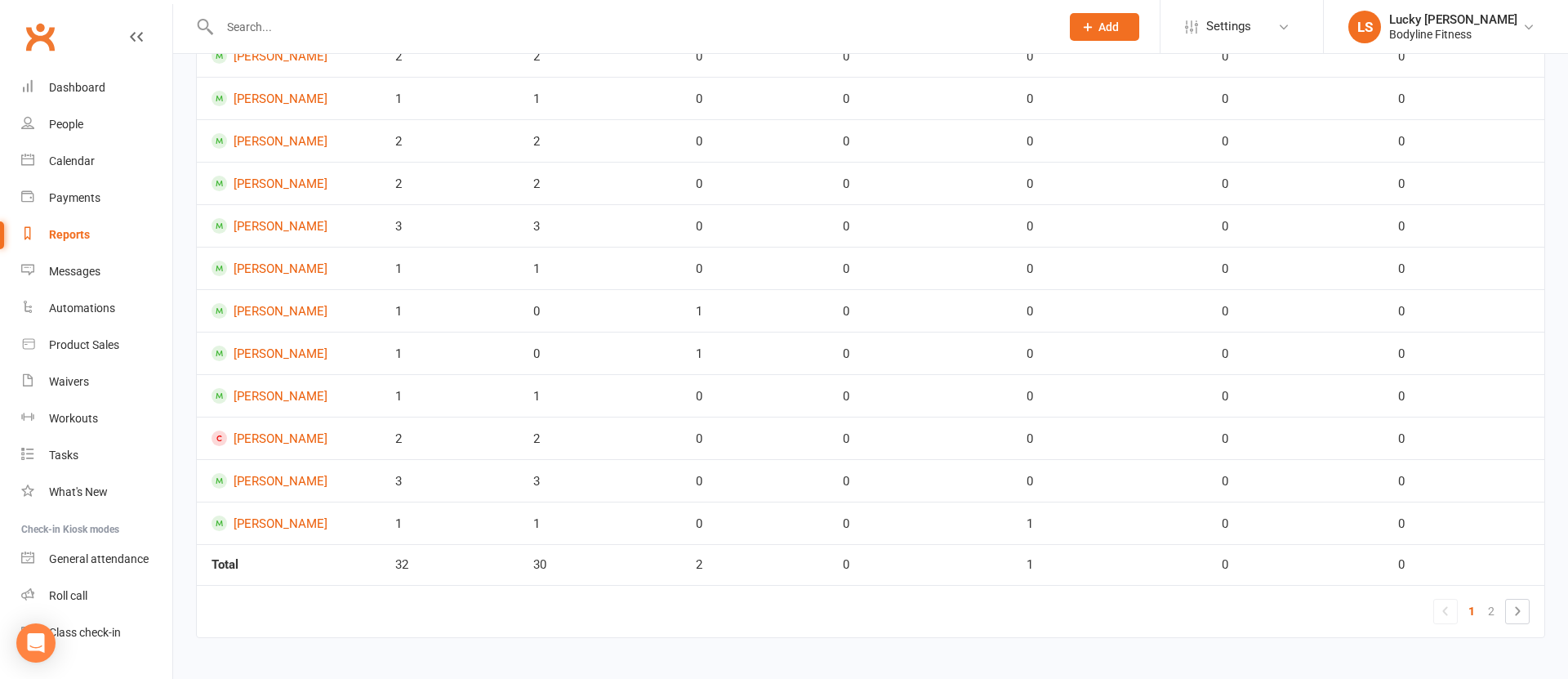
scroll to position [642, 0]
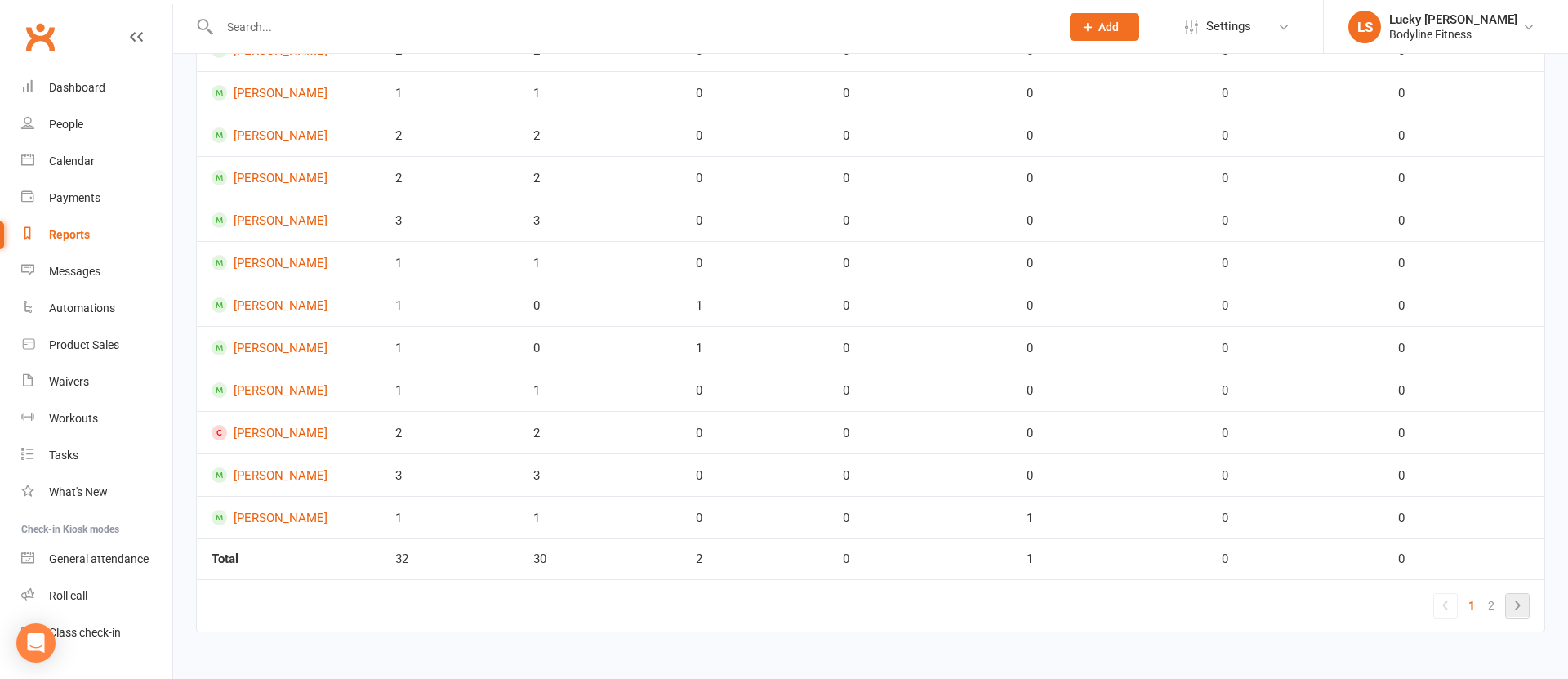
click at [1517, 607] on icon at bounding box center [1518, 605] width 5 height 9
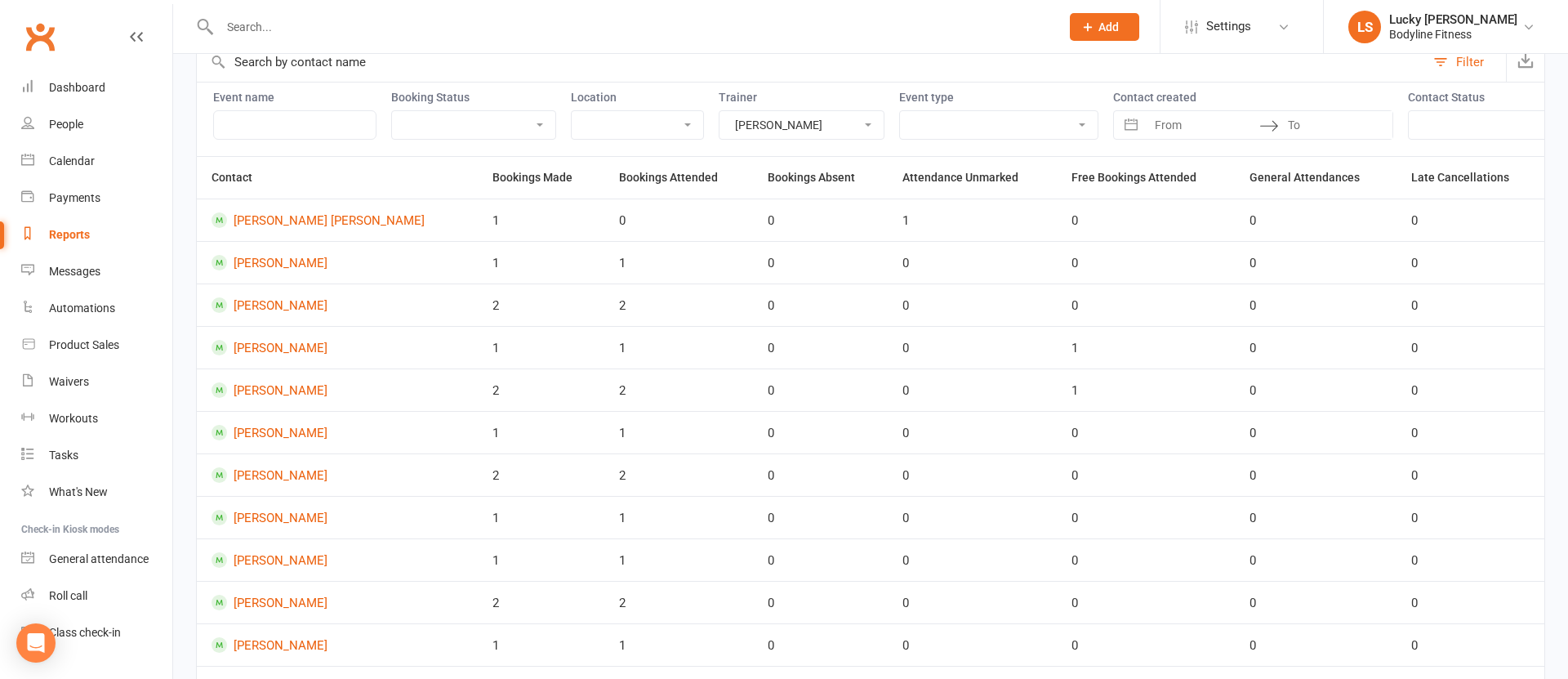
scroll to position [113, 0]
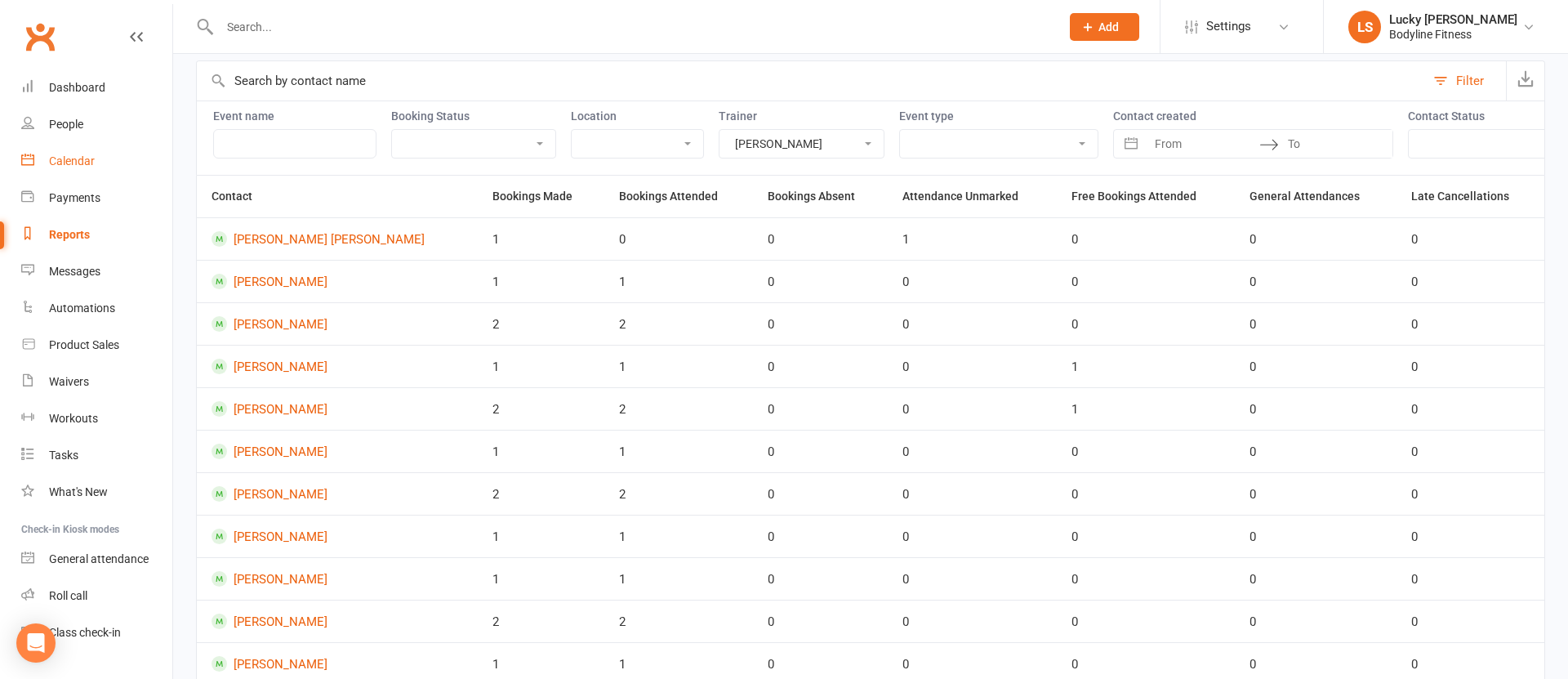
click at [65, 163] on div "Calendar" at bounding box center [71, 161] width 45 height 13
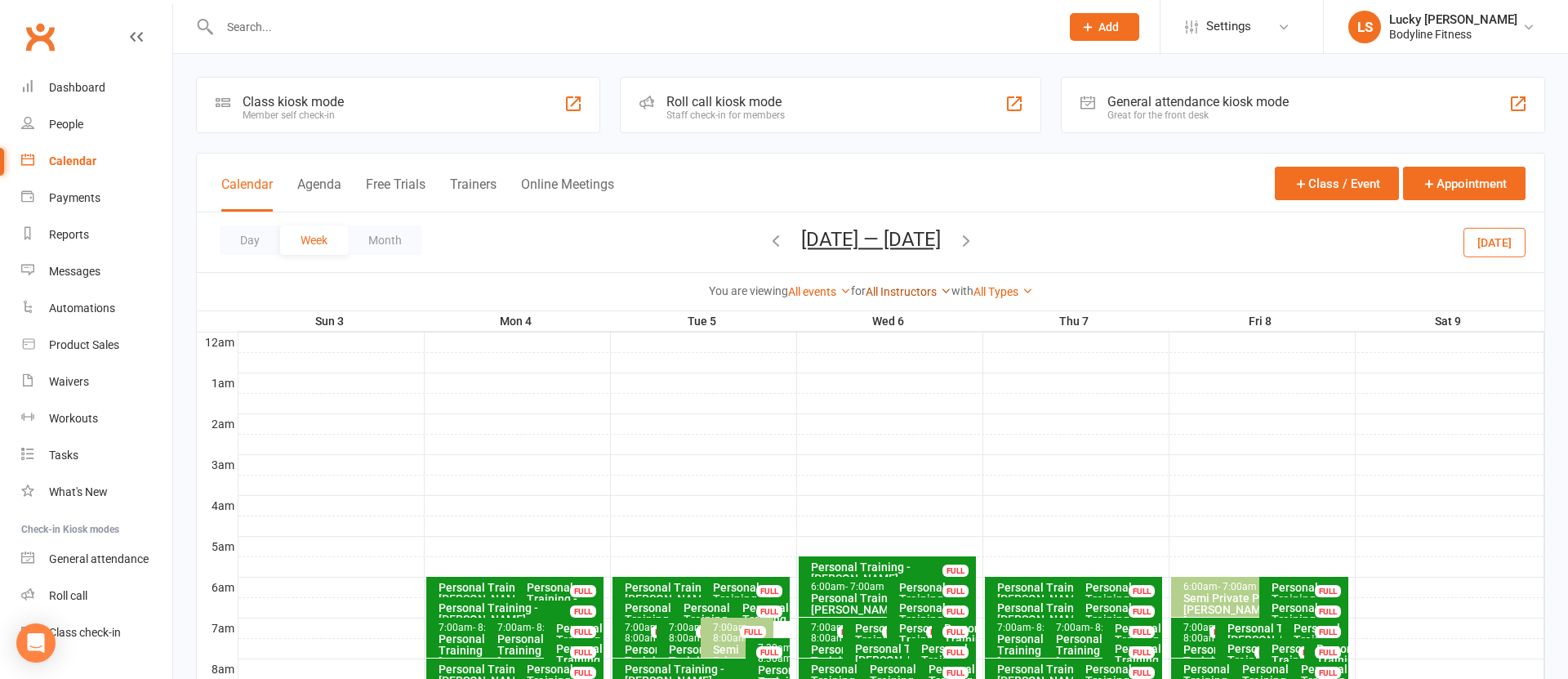
click at [897, 287] on link "All Instructors" at bounding box center [909, 292] width 85 height 13
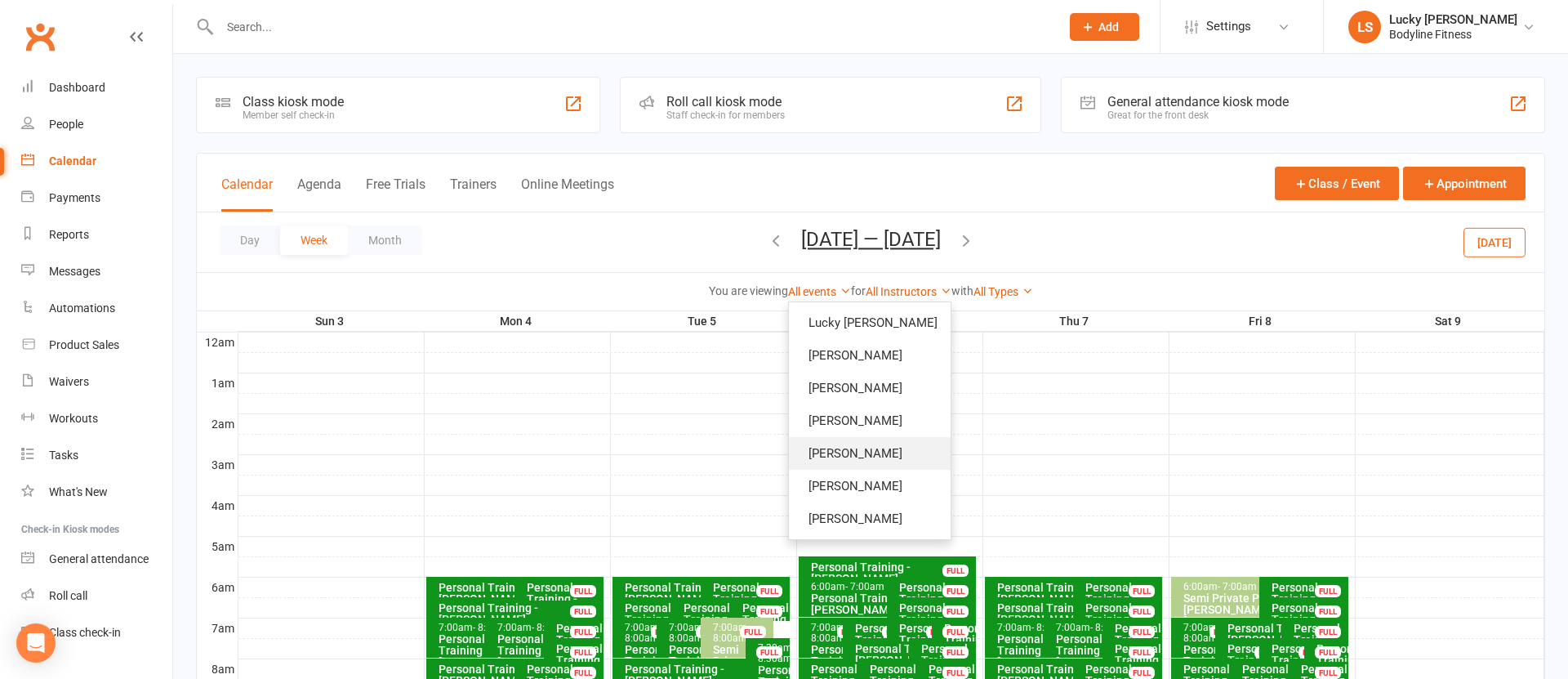
click at [877, 445] on link "[PERSON_NAME]" at bounding box center [870, 453] width 162 height 33
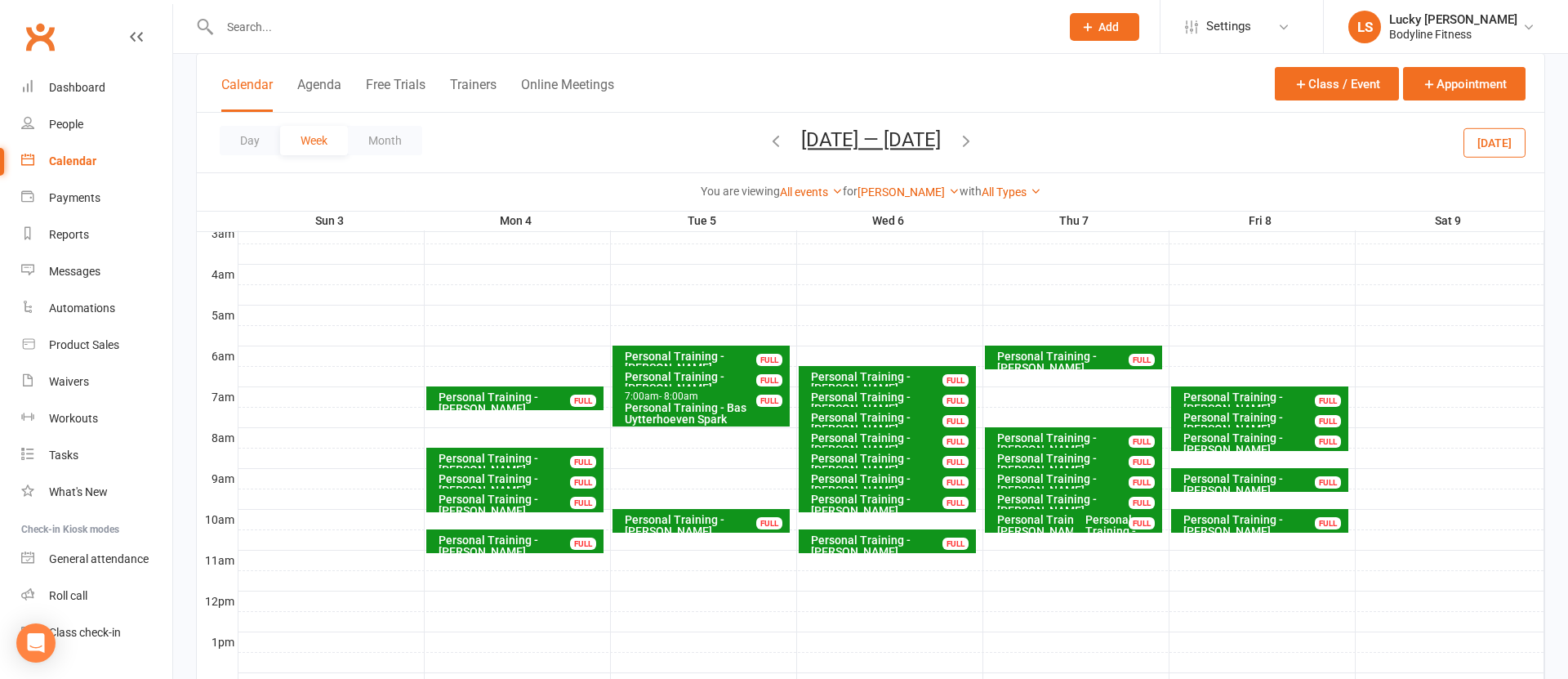
scroll to position [306, 0]
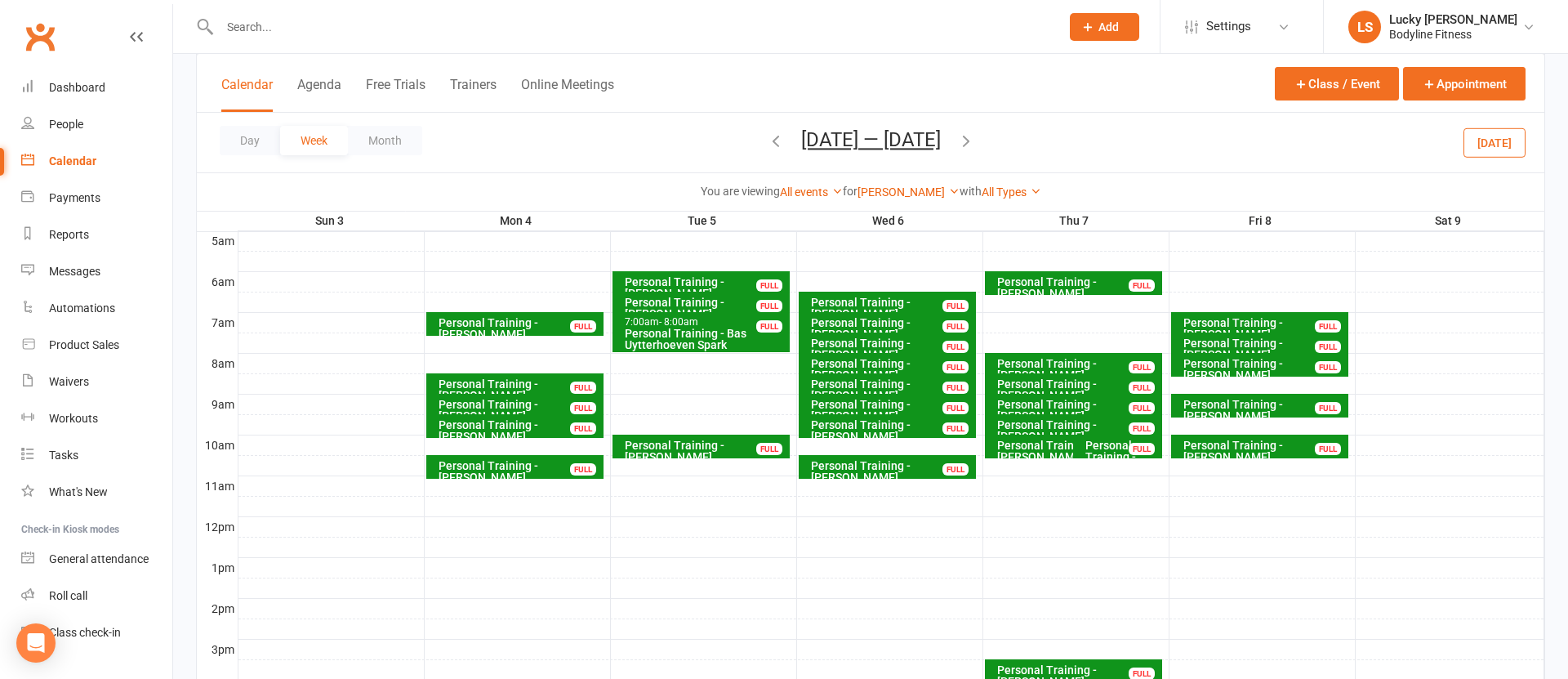
click at [1106, 449] on div "Personal Training - [PERSON_NAME] [PERSON_NAME]" at bounding box center [1122, 462] width 75 height 45
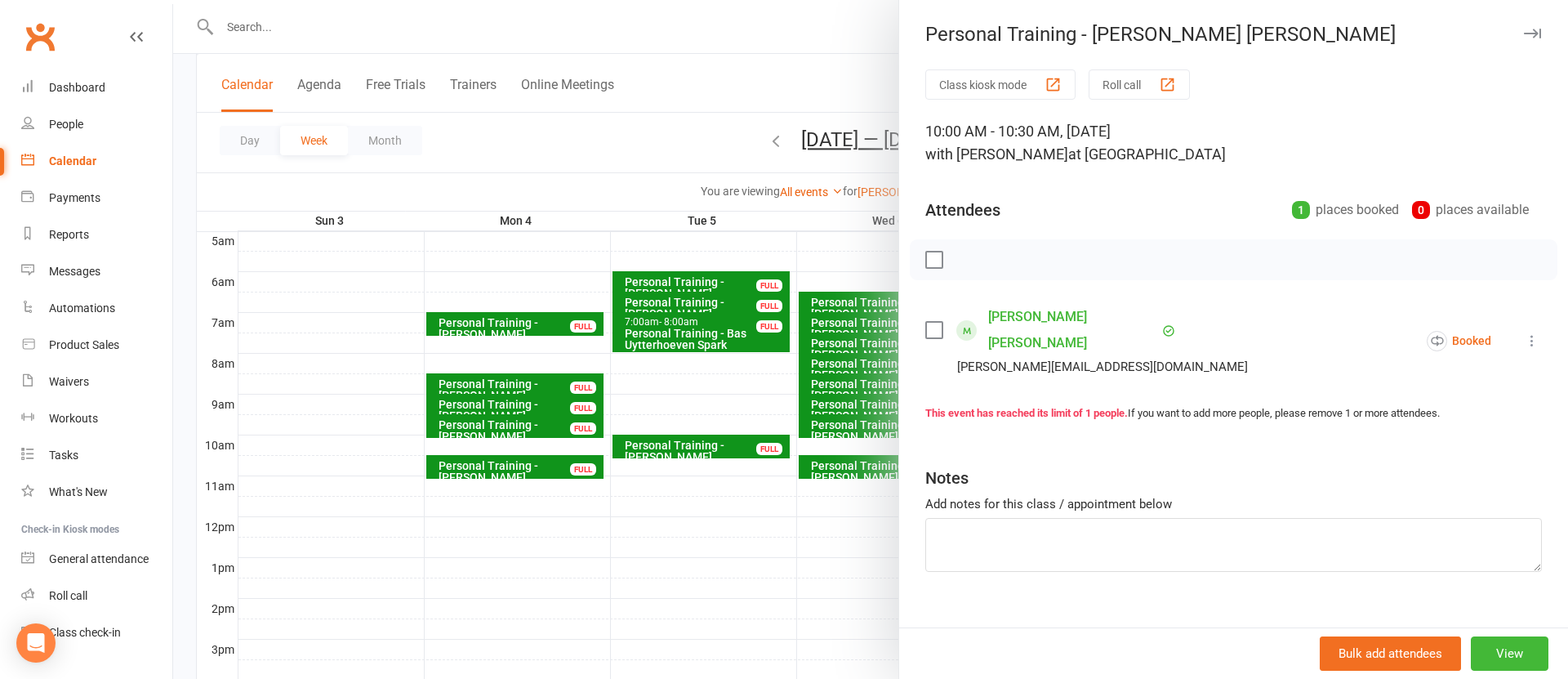
click at [838, 538] on div at bounding box center [871, 339] width 1395 height 679
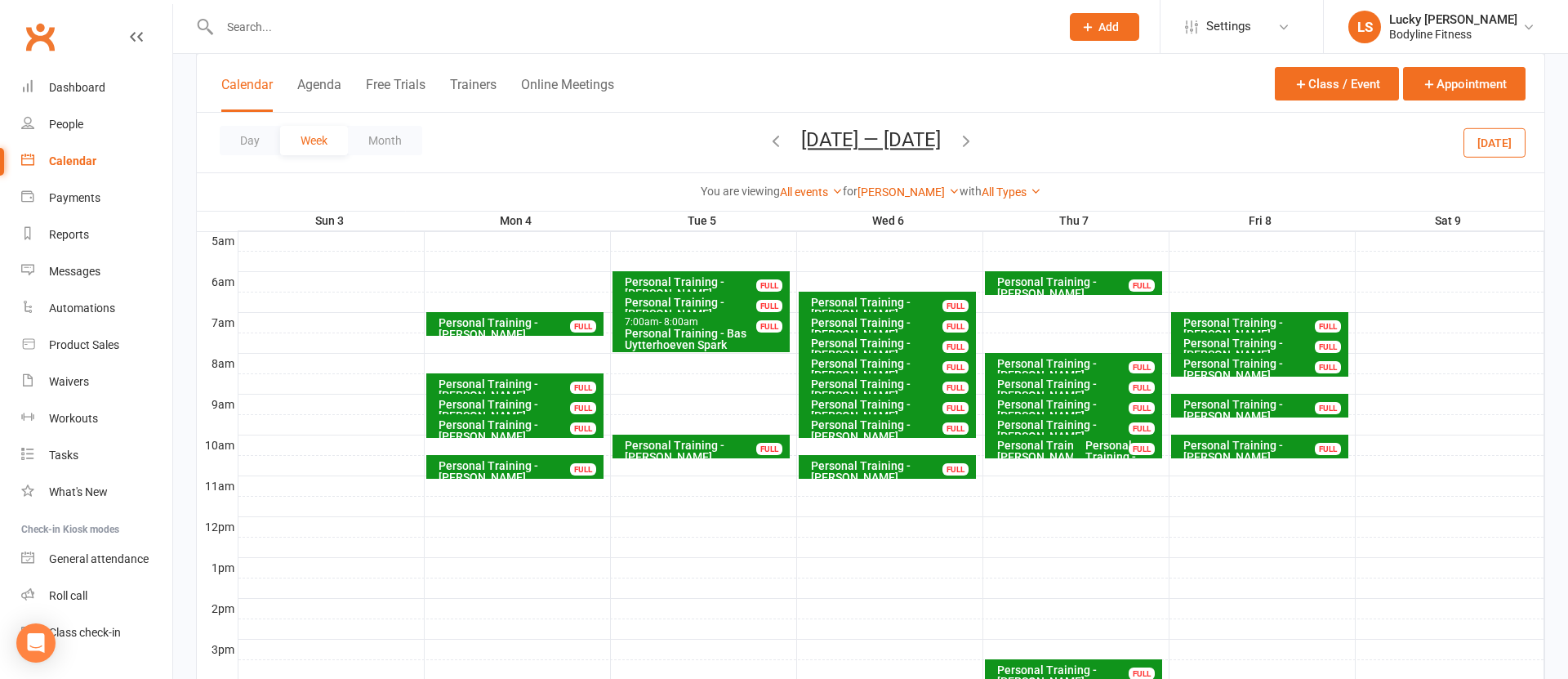
click at [1005, 447] on div "Personal Training - [PERSON_NAME]" at bounding box center [1070, 451] width 146 height 23
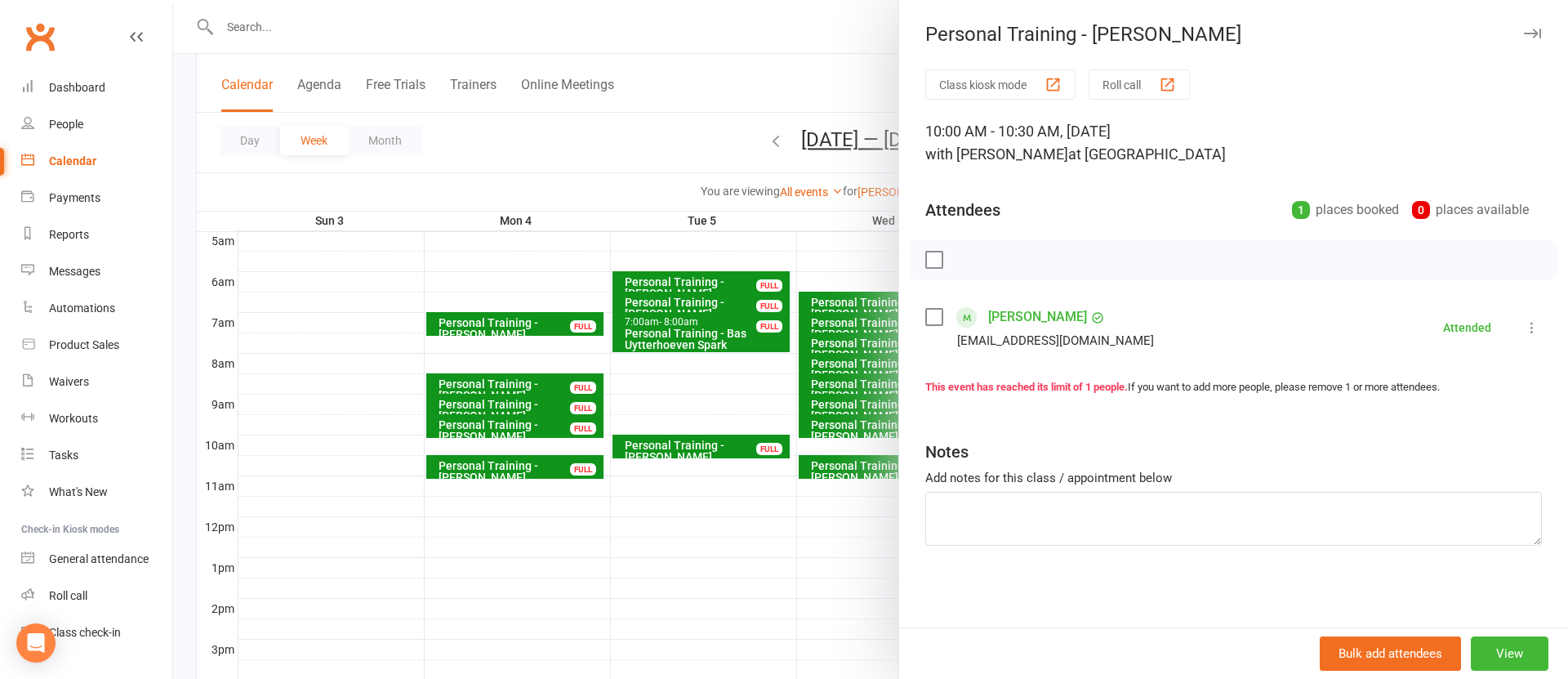
click at [756, 618] on div at bounding box center [871, 339] width 1395 height 679
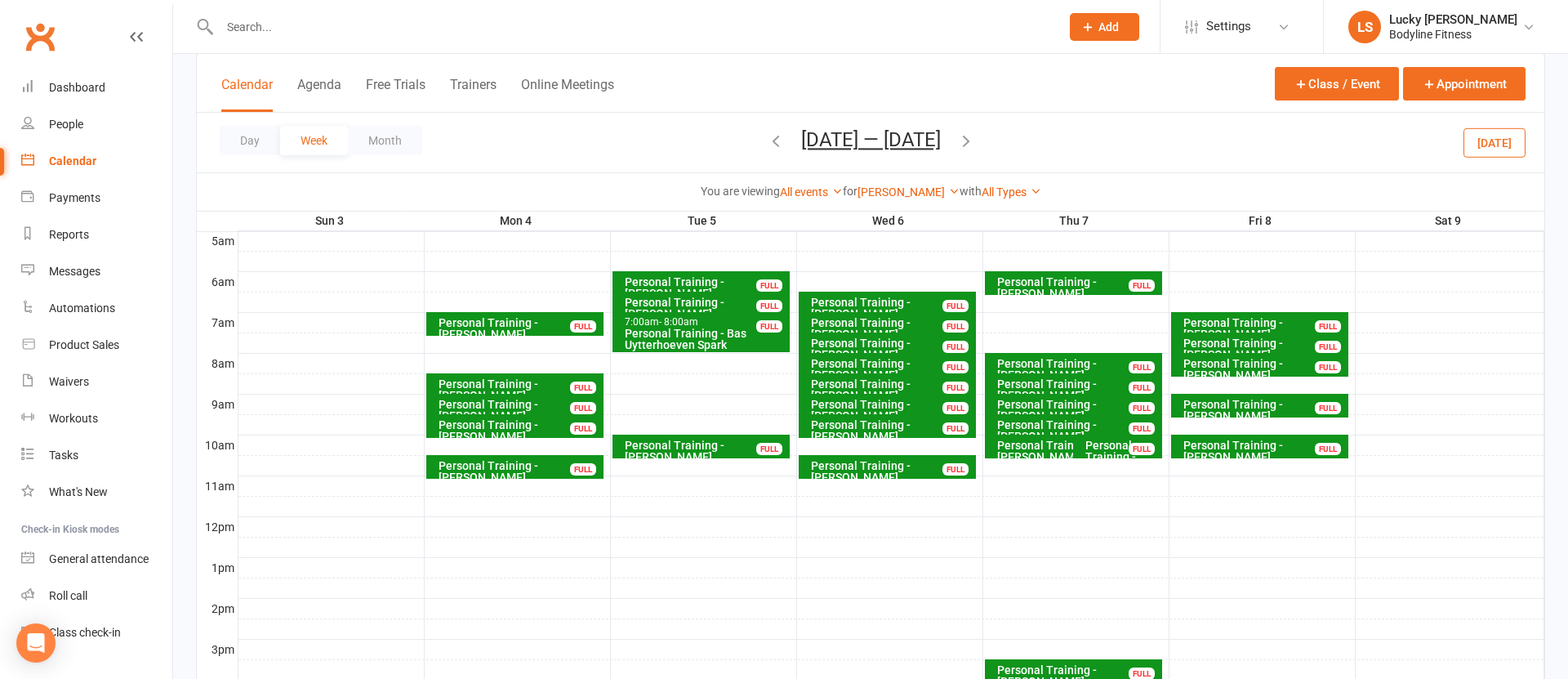
click at [1123, 447] on div "Personal Training - [PERSON_NAME] [PERSON_NAME]" at bounding box center [1122, 462] width 75 height 45
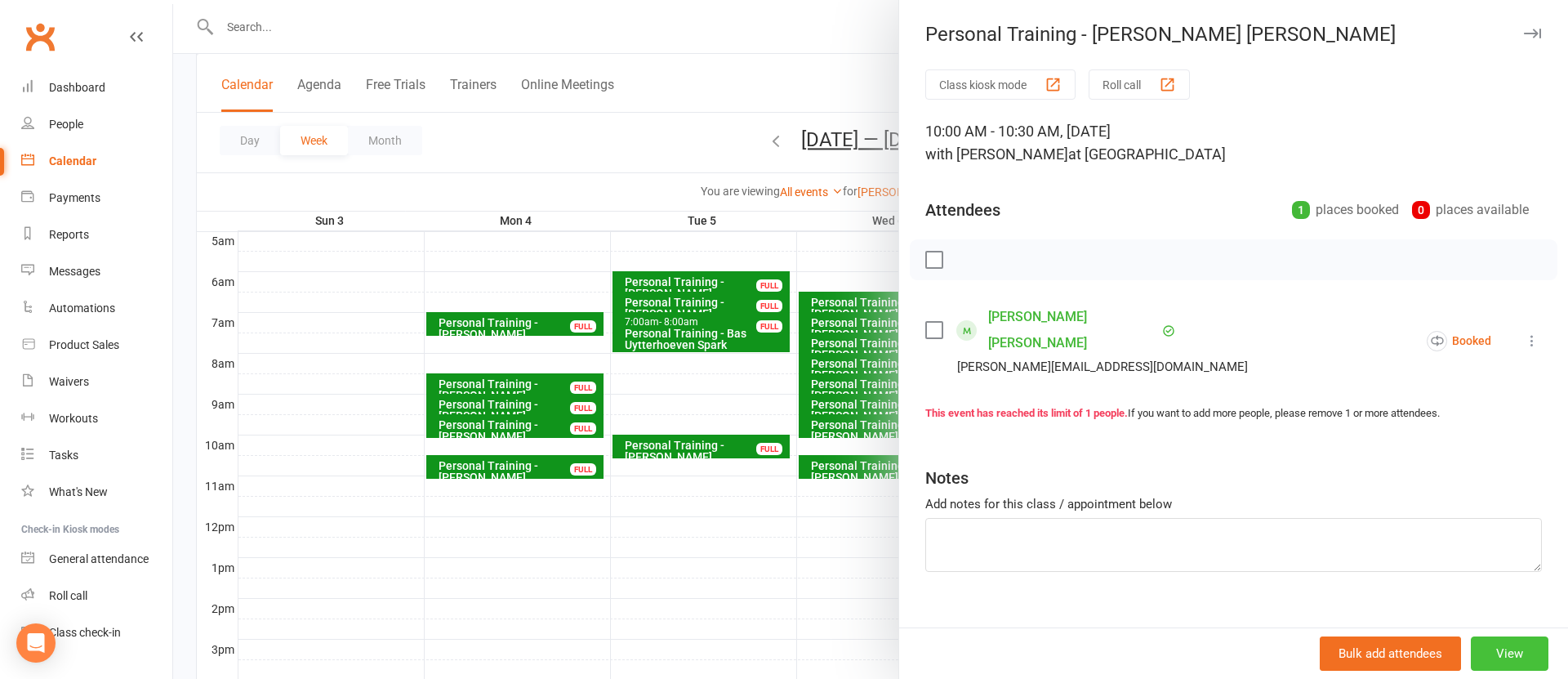
click at [1521, 652] on button "View" at bounding box center [1509, 653] width 77 height 35
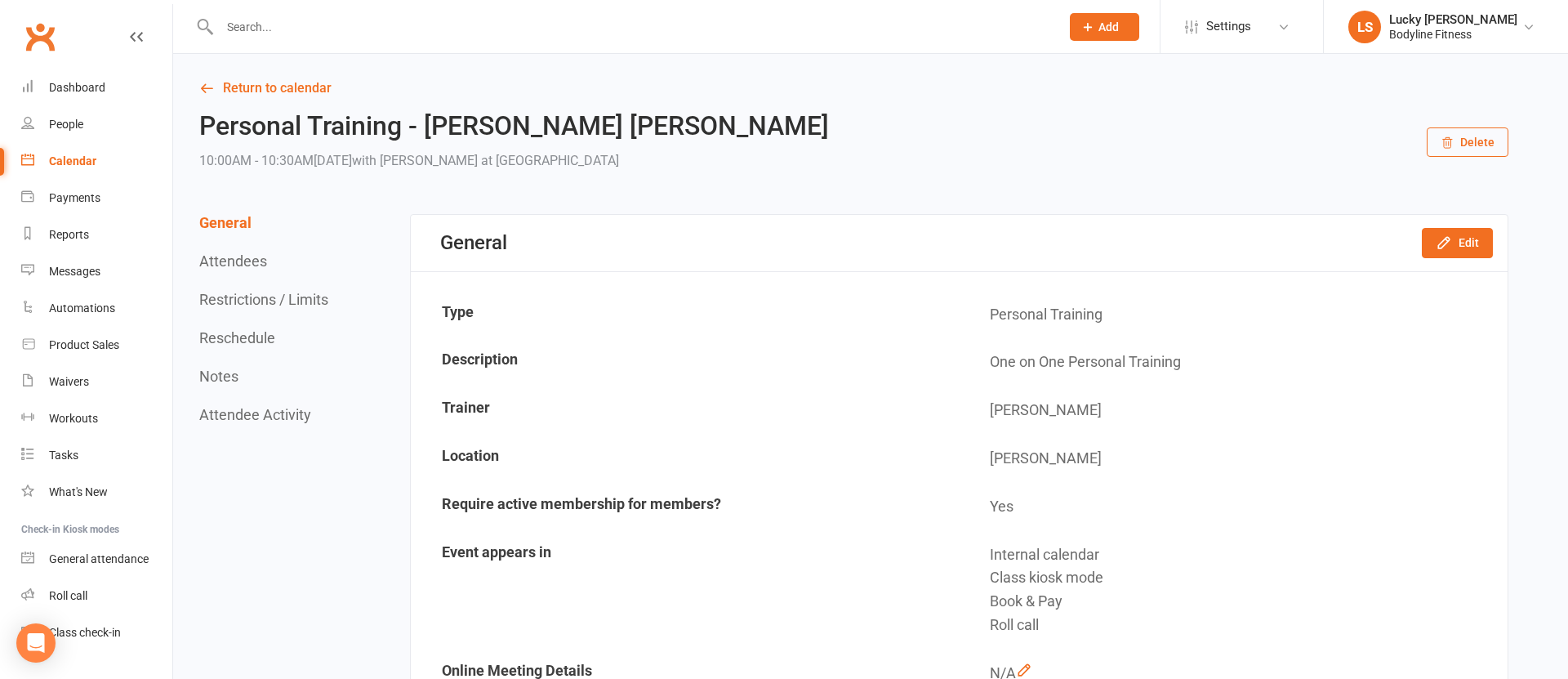
click at [1474, 148] on button "Delete" at bounding box center [1468, 141] width 82 height 29
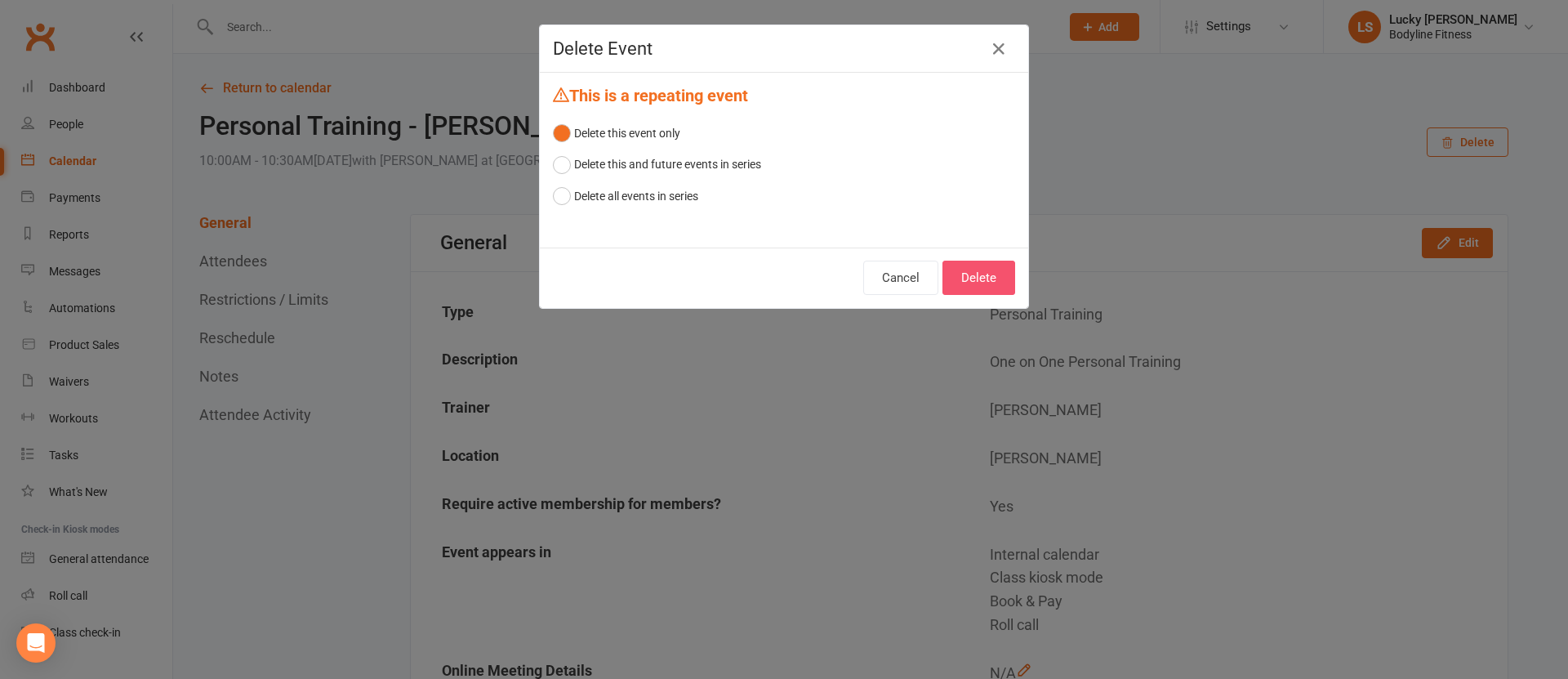
click at [972, 286] on button "Delete" at bounding box center [979, 278] width 73 height 35
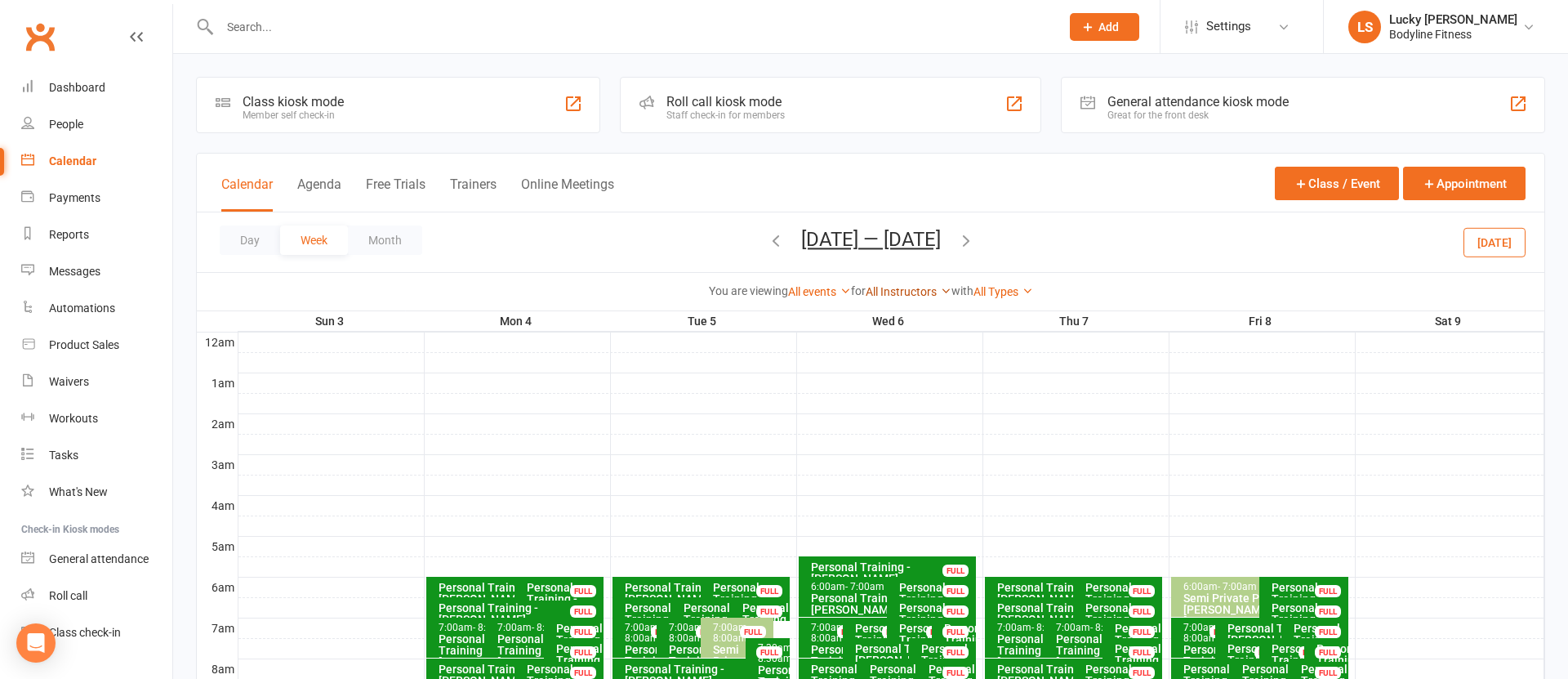
click at [904, 294] on link "All Instructors" at bounding box center [909, 292] width 85 height 13
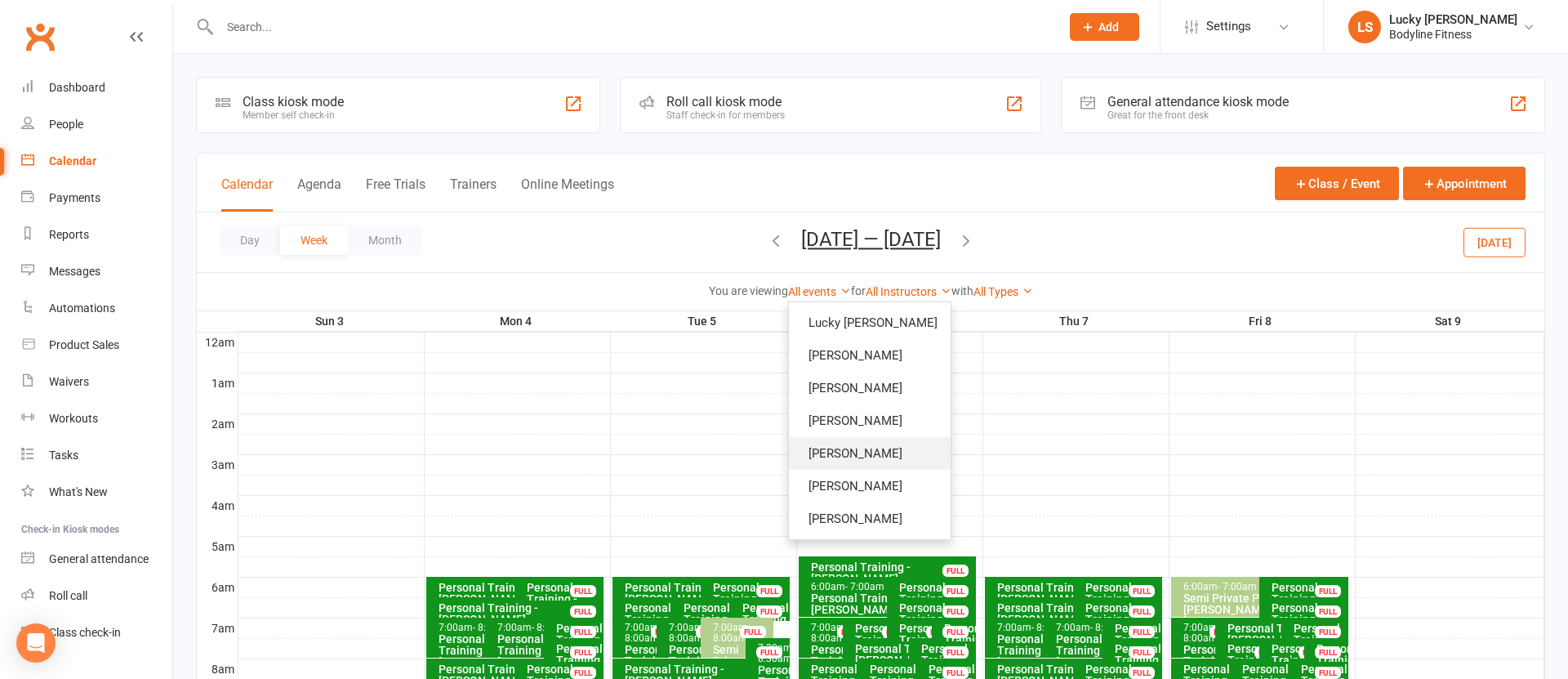
click at [883, 449] on link "[PERSON_NAME]" at bounding box center [870, 453] width 162 height 33
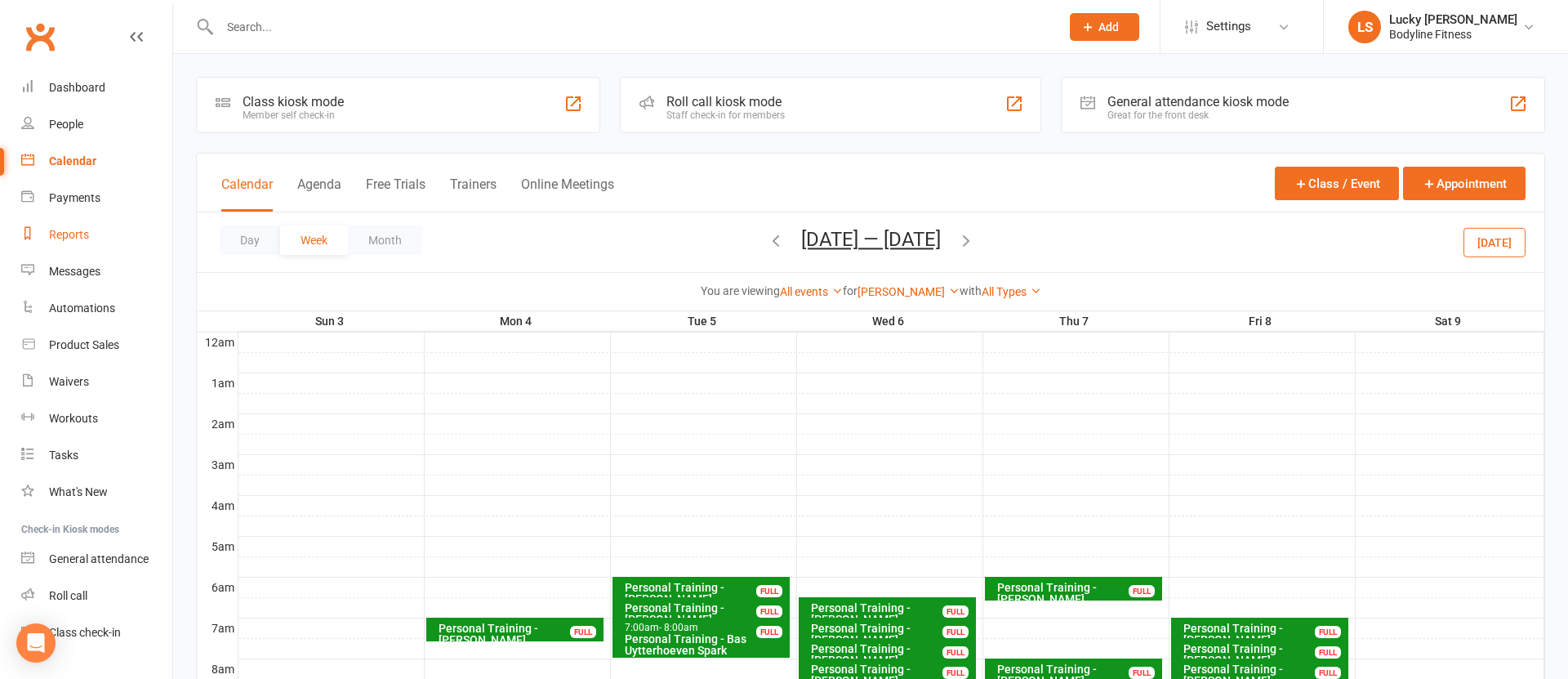
click at [76, 237] on div "Reports" at bounding box center [68, 234] width 40 height 13
select select "100"
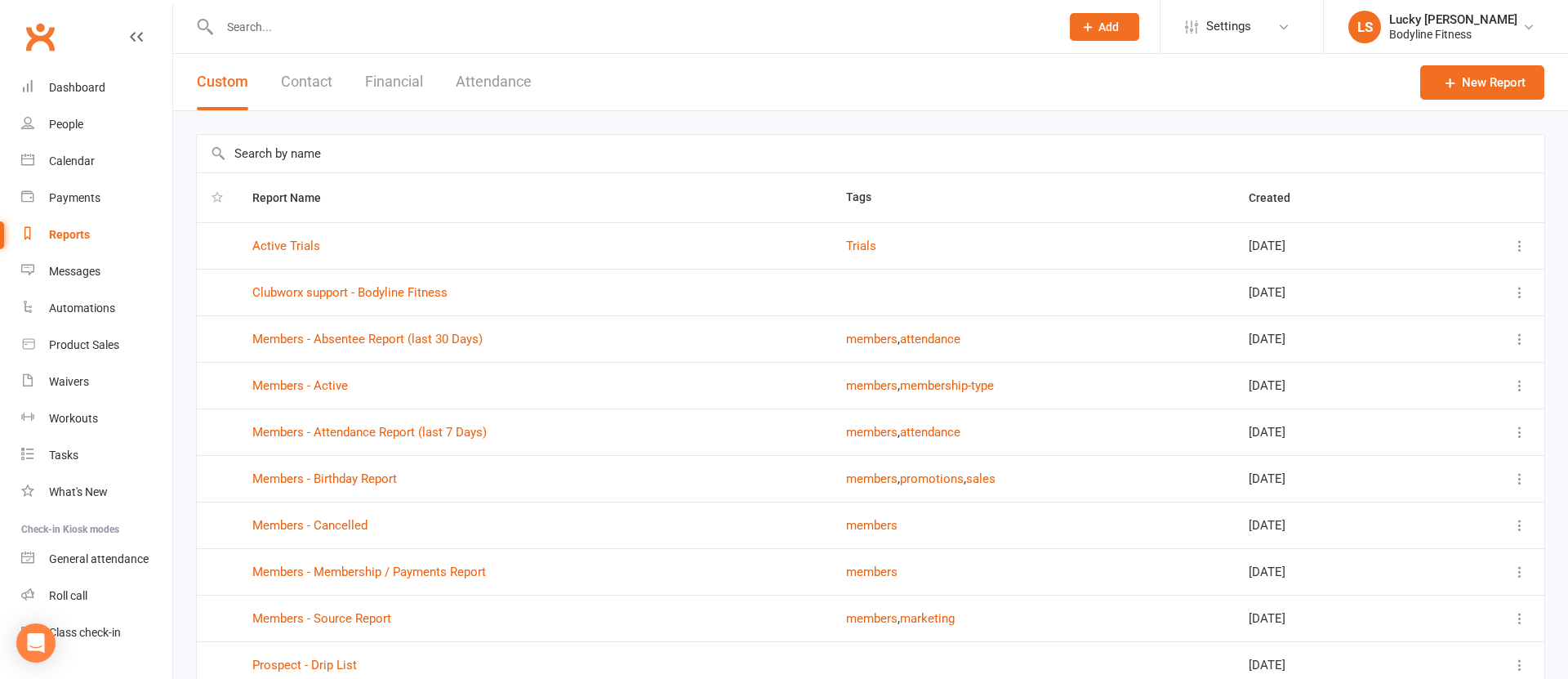
click at [495, 89] on button "Attendance" at bounding box center [494, 82] width 76 height 56
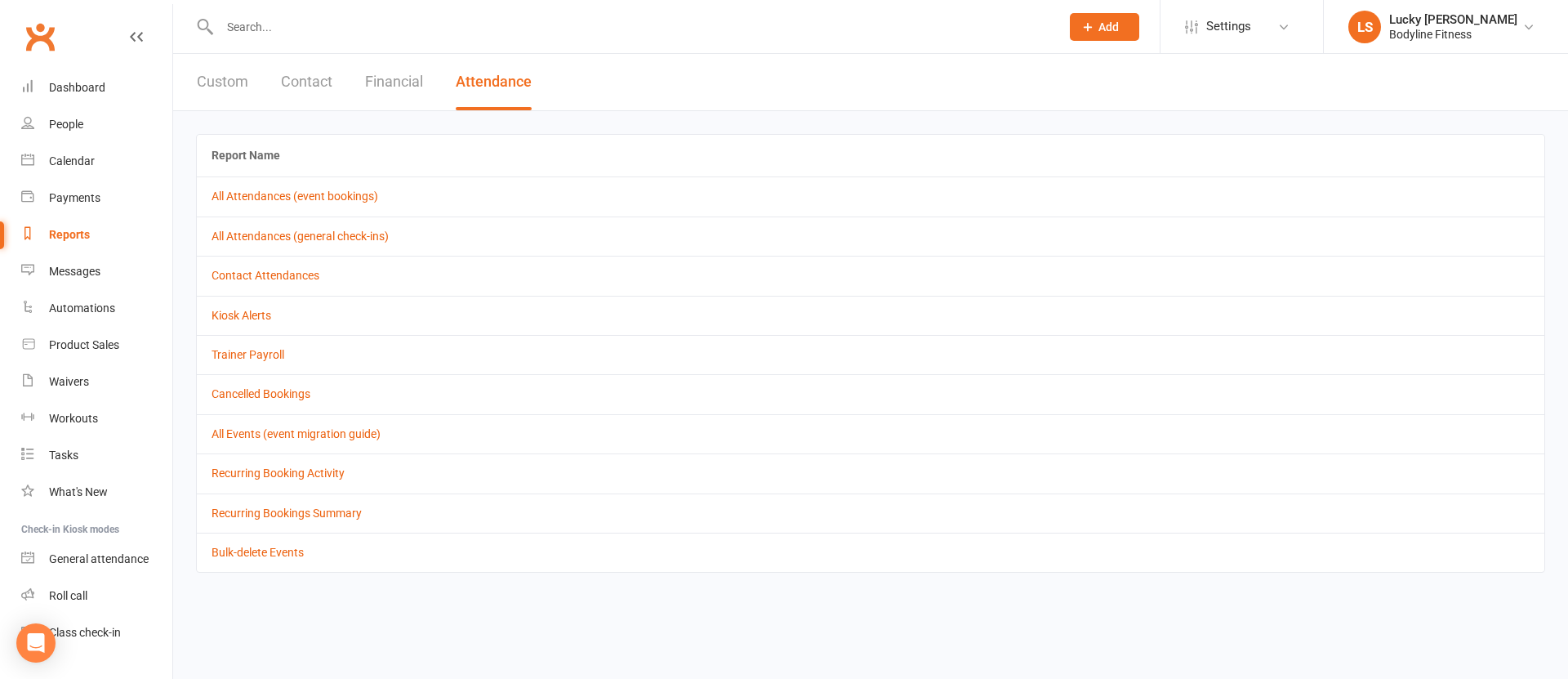
click at [261, 283] on td "Contact Attendances" at bounding box center [870, 275] width 1347 height 39
drag, startPoint x: 265, startPoint y: 276, endPoint x: 273, endPoint y: 274, distance: 8.2
click at [265, 276] on link "Contact Attendances" at bounding box center [265, 275] width 108 height 13
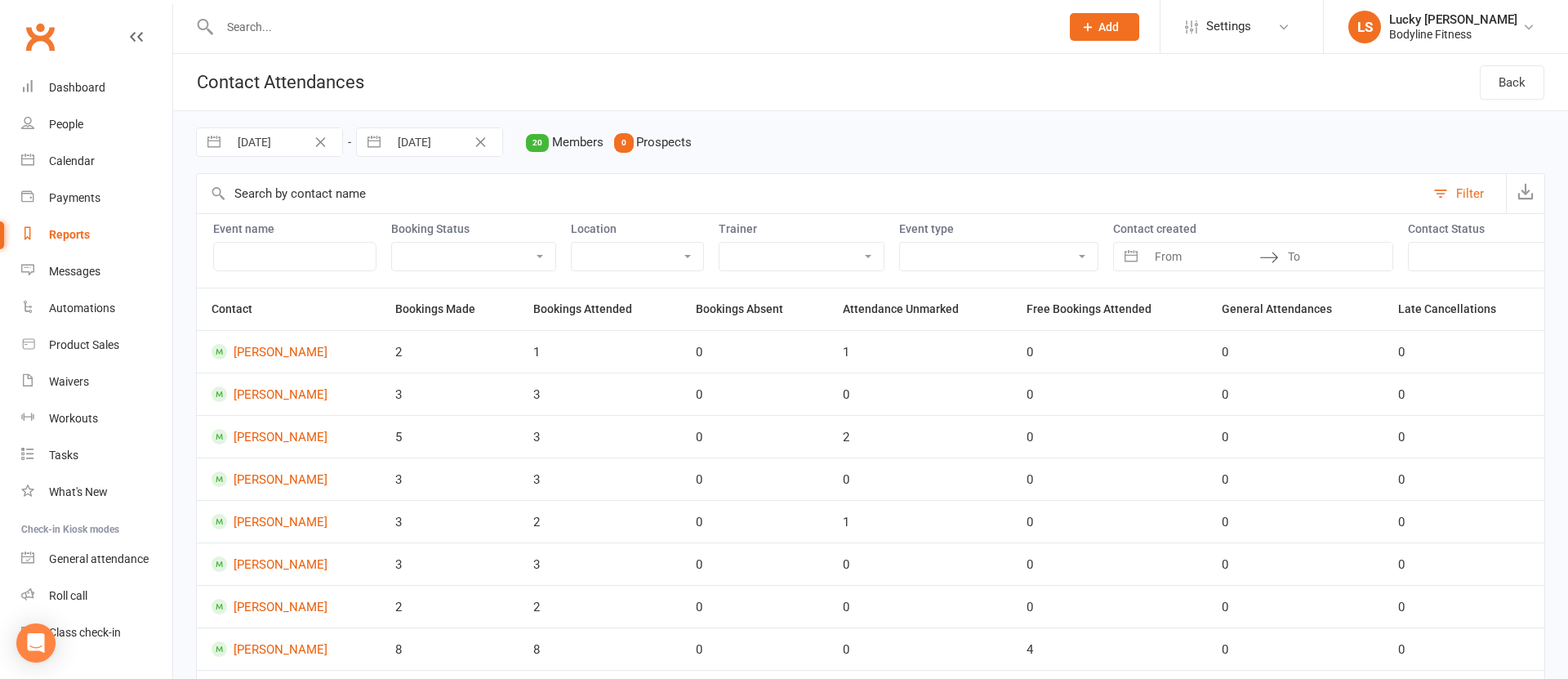
click at [273, 149] on input "[DATE]" at bounding box center [285, 141] width 114 height 28
select select "5"
select select "2025"
select select "6"
select select "2025"
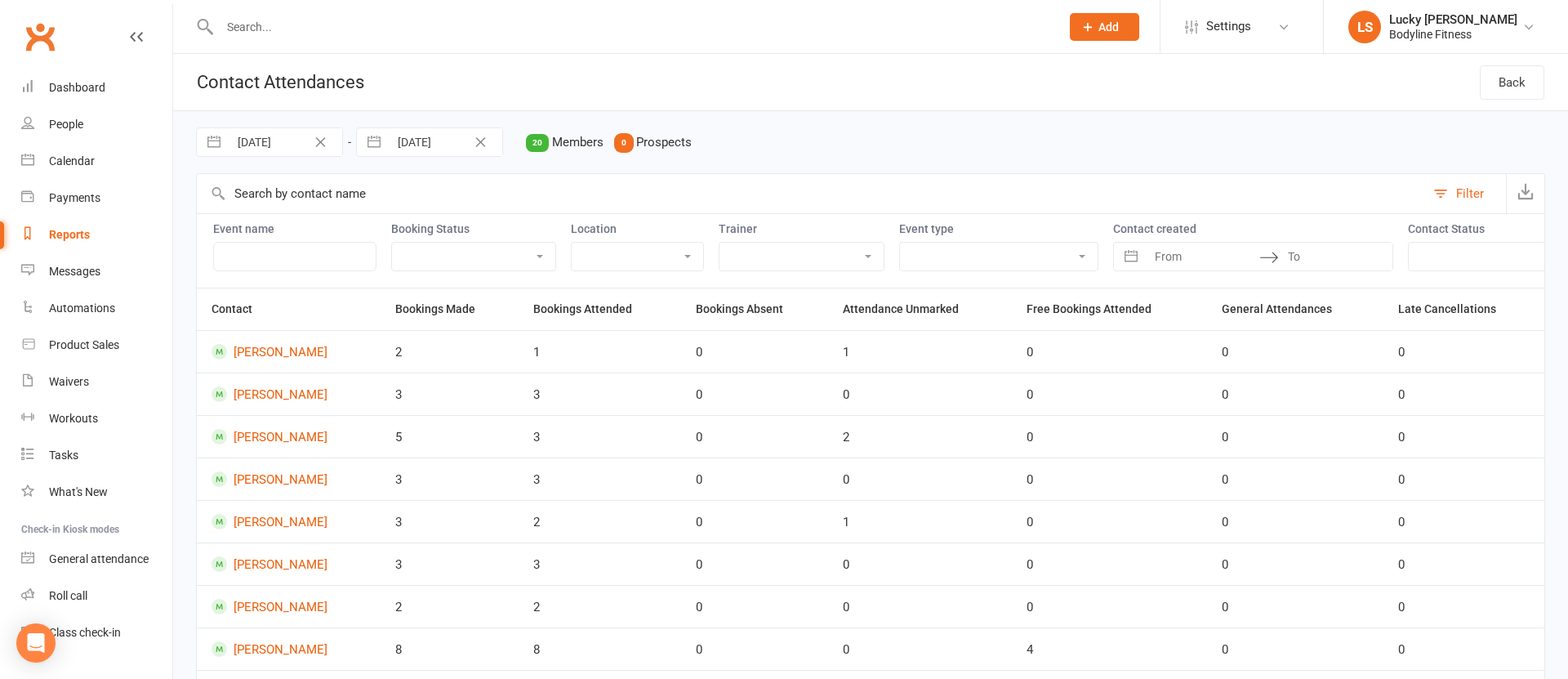
select select "7"
select select "2025"
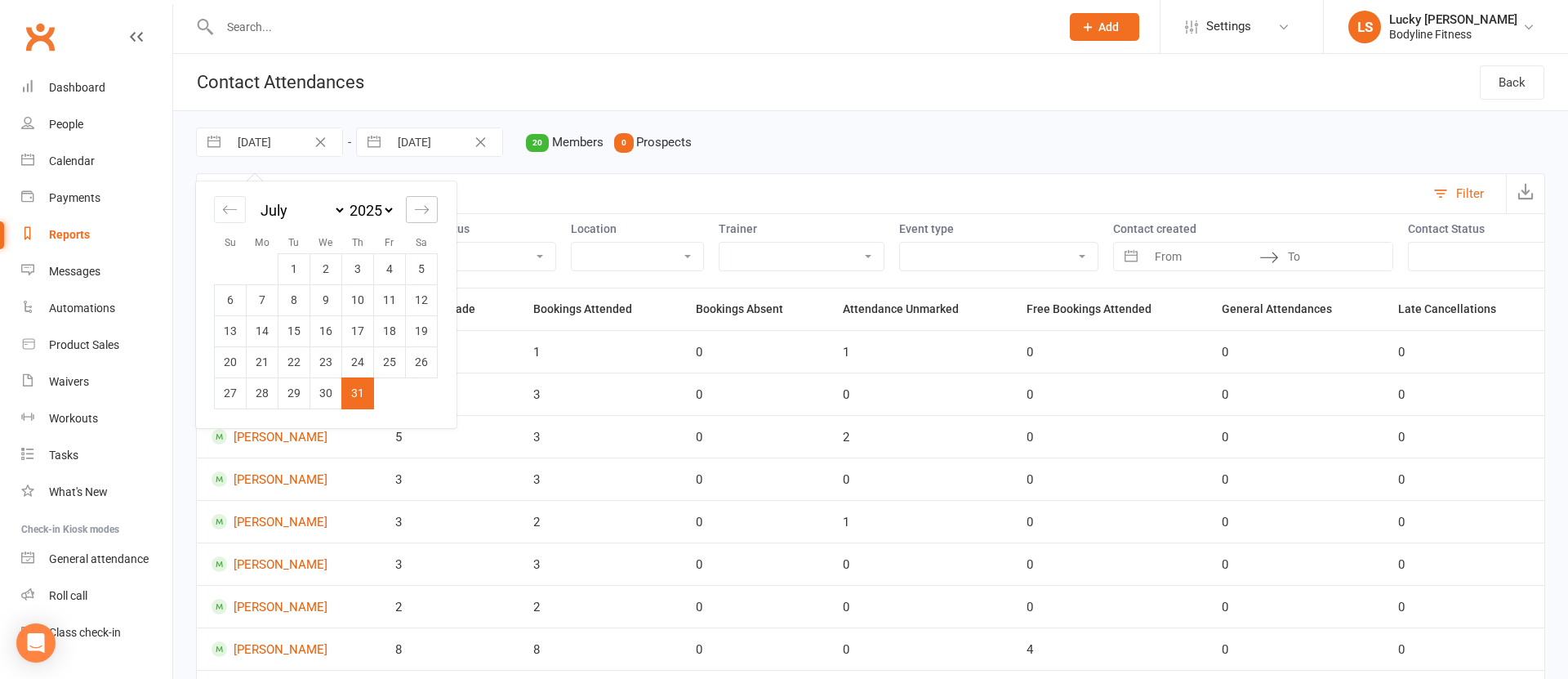
click at [431, 210] on div "Move forward to switch to the next month." at bounding box center [422, 209] width 32 height 27
select select "8"
select select "2025"
drag, startPoint x: 272, startPoint y: 295, endPoint x: 346, endPoint y: 260, distance: 81.9
click at [272, 295] on td "4" at bounding box center [262, 300] width 32 height 31
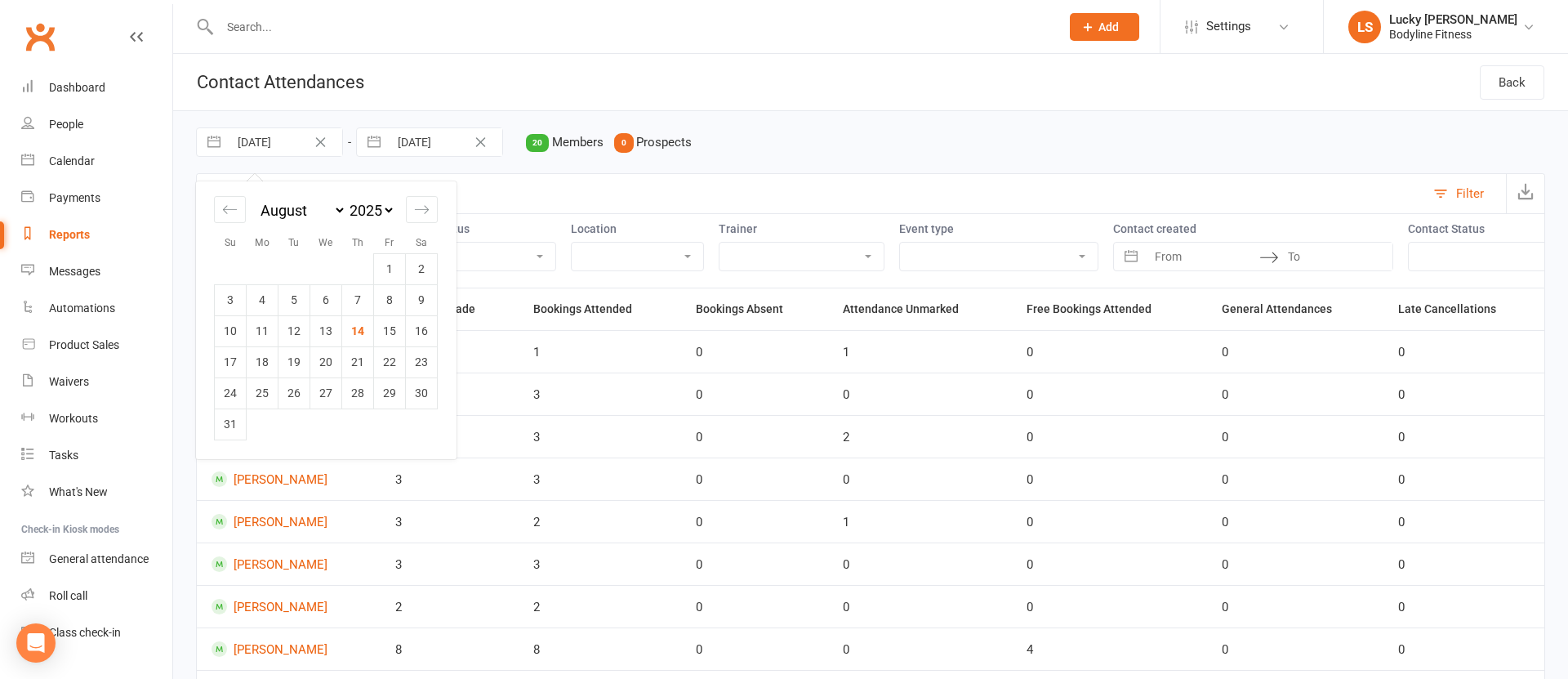
type input "[DATE]"
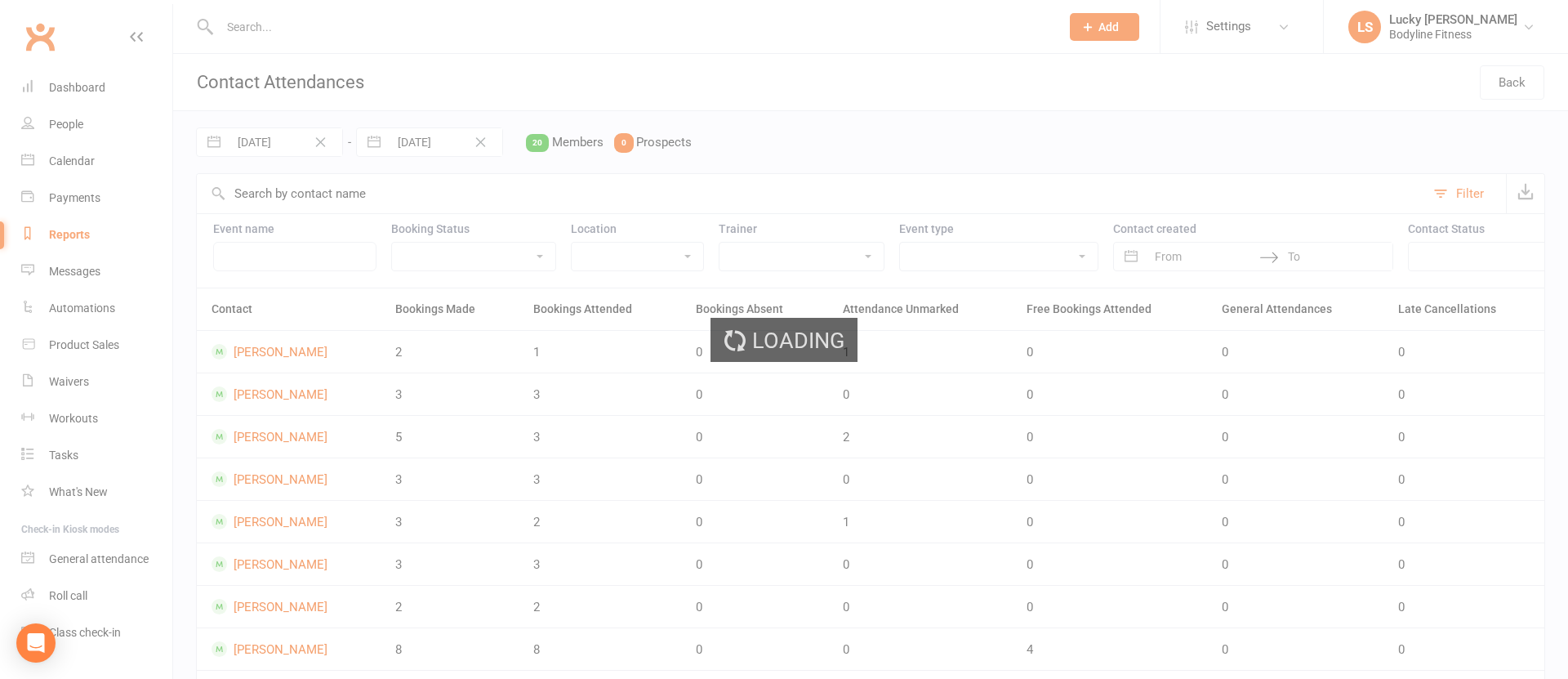
click at [431, 140] on div "Loading" at bounding box center [784, 339] width 1568 height 679
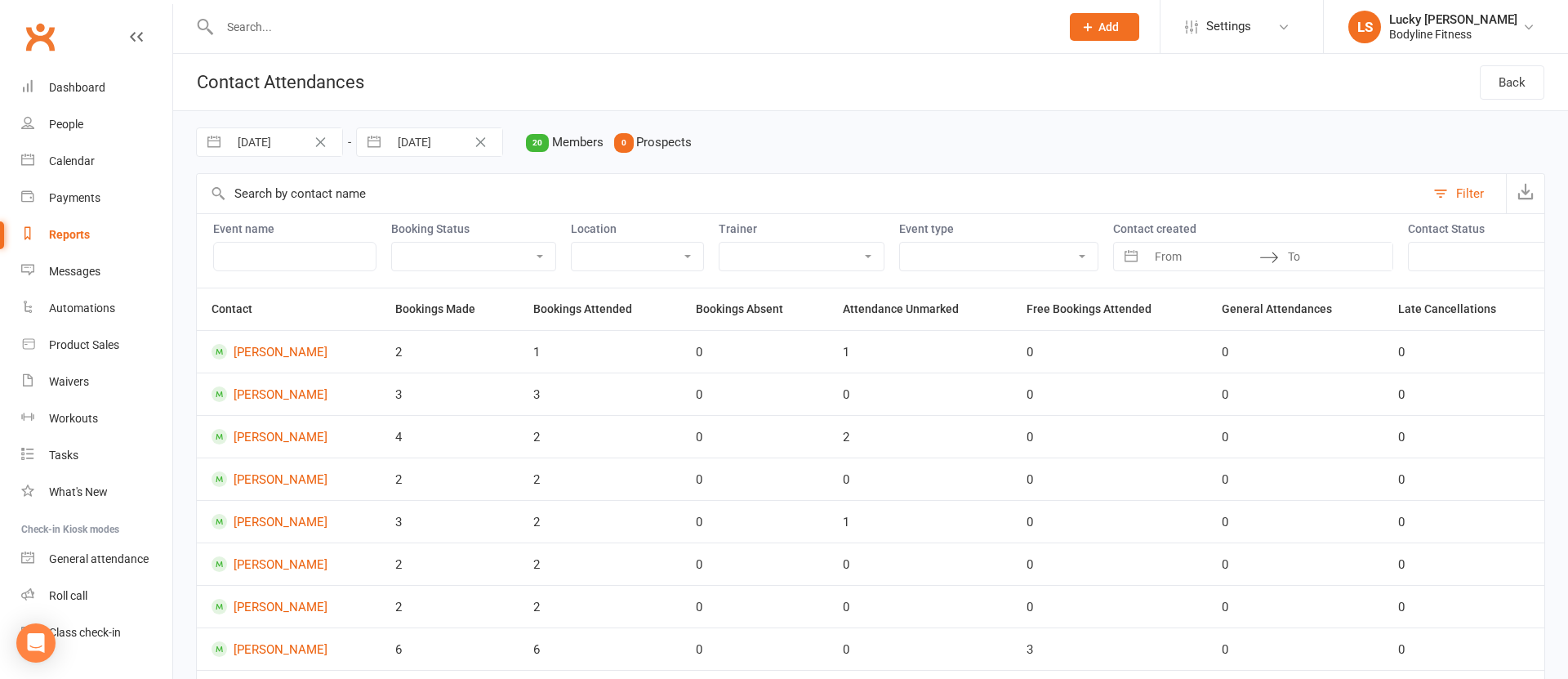
click at [426, 142] on input "[DATE]" at bounding box center [446, 141] width 114 height 28
select select "6"
select select "2025"
select select "7"
select select "2025"
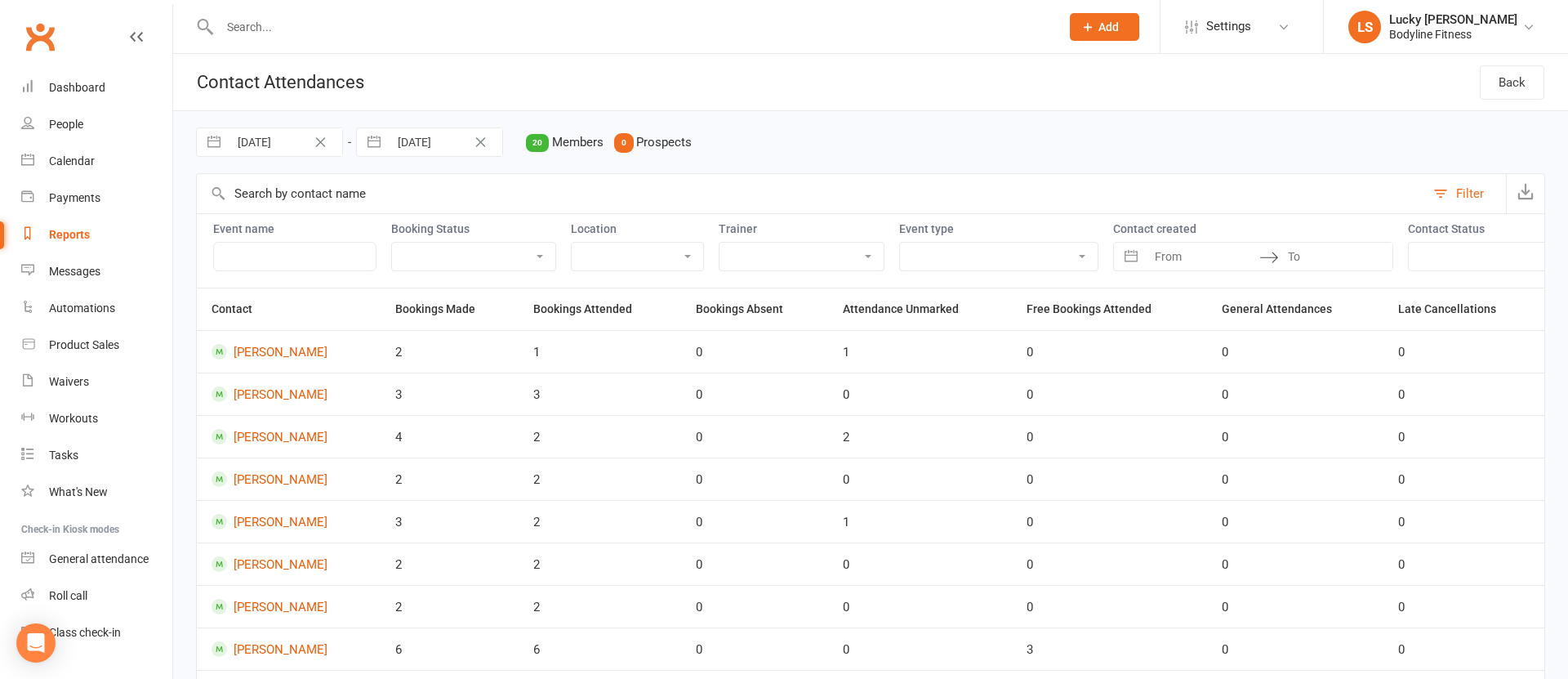
select select "8"
select select "2025"
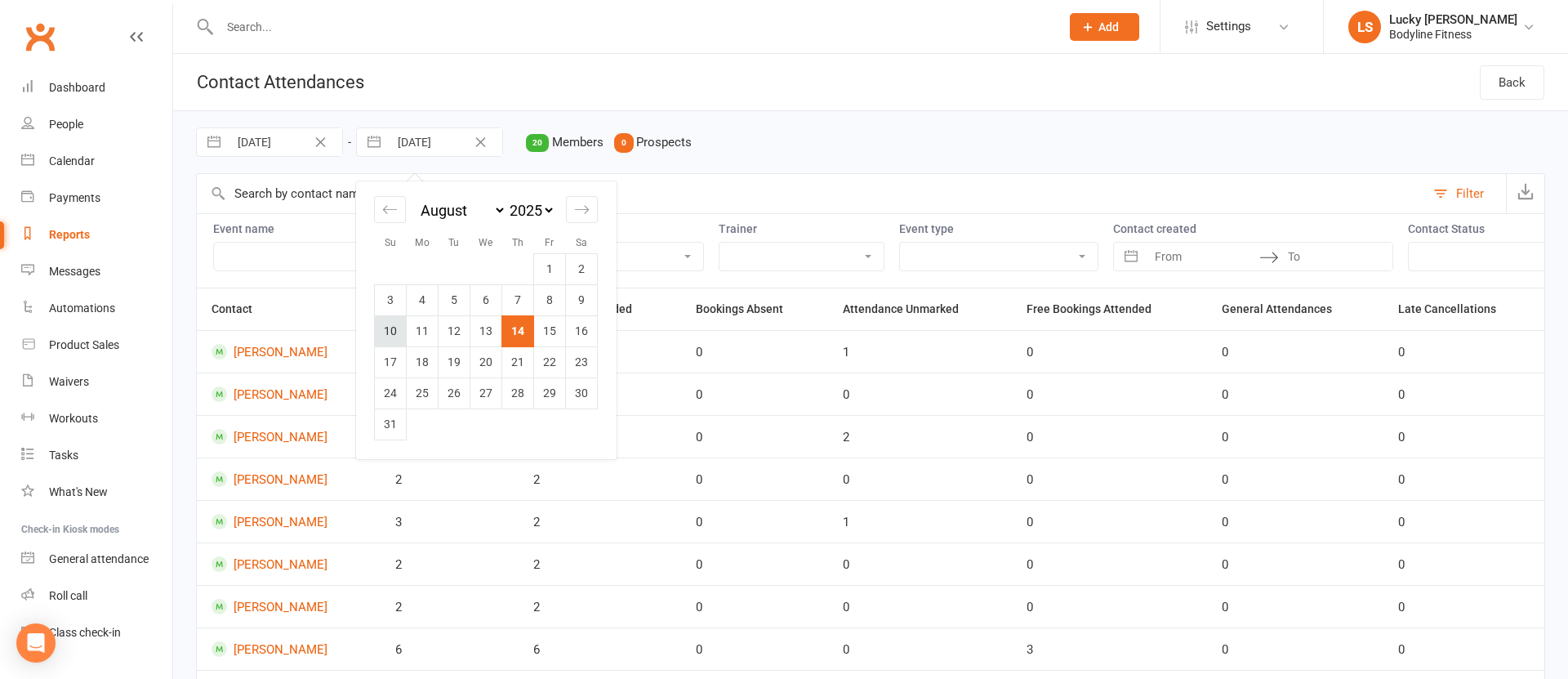
click at [391, 323] on td "10" at bounding box center [391, 331] width 32 height 31
type input "[DATE]"
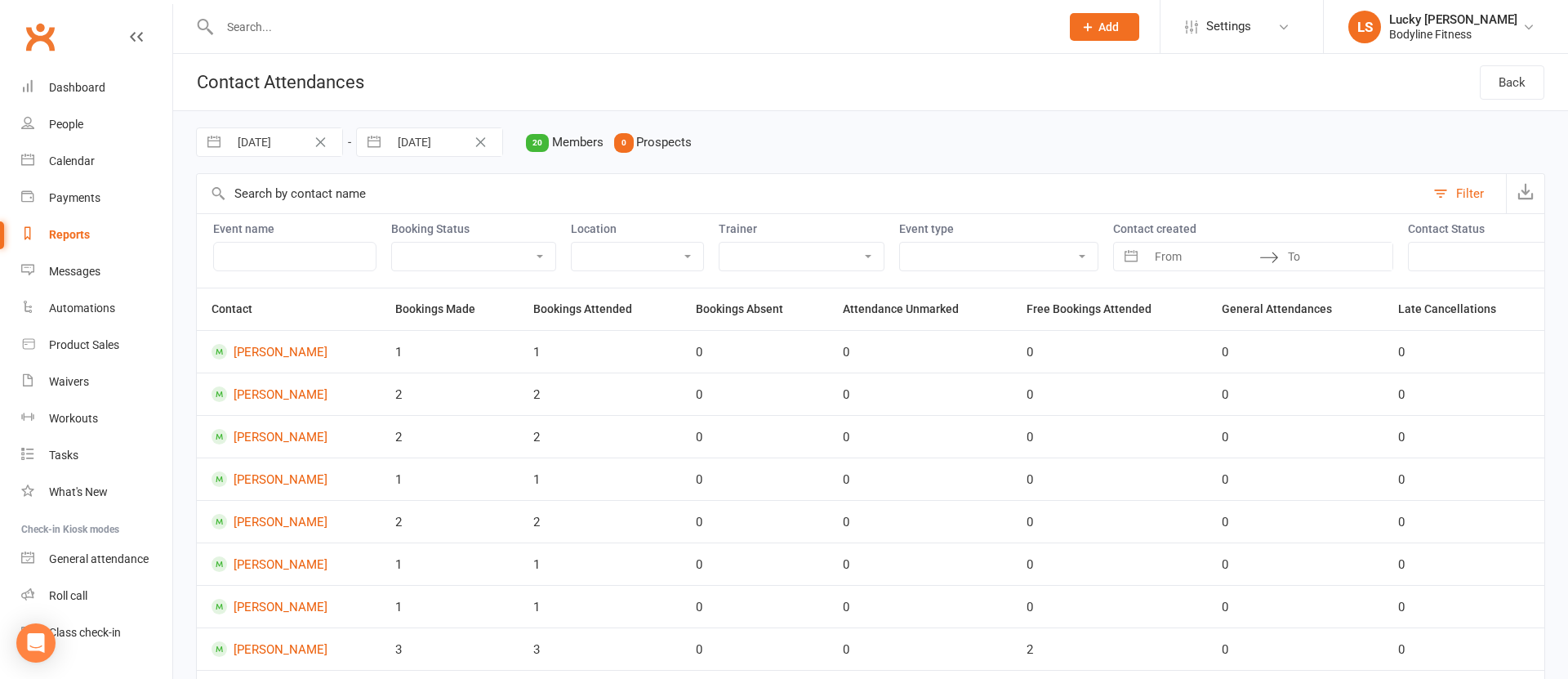
click at [736, 258] on select "Lucky [PERSON_NAME] [PERSON_NAME] [PERSON_NAME] [PERSON_NAME] [PERSON_NAME] [PE…" at bounding box center [801, 256] width 165 height 28
click at [720, 243] on select "Lucky [PERSON_NAME] [PERSON_NAME] [PERSON_NAME] [PERSON_NAME] [PERSON_NAME] [PE…" at bounding box center [801, 256] width 165 height 28
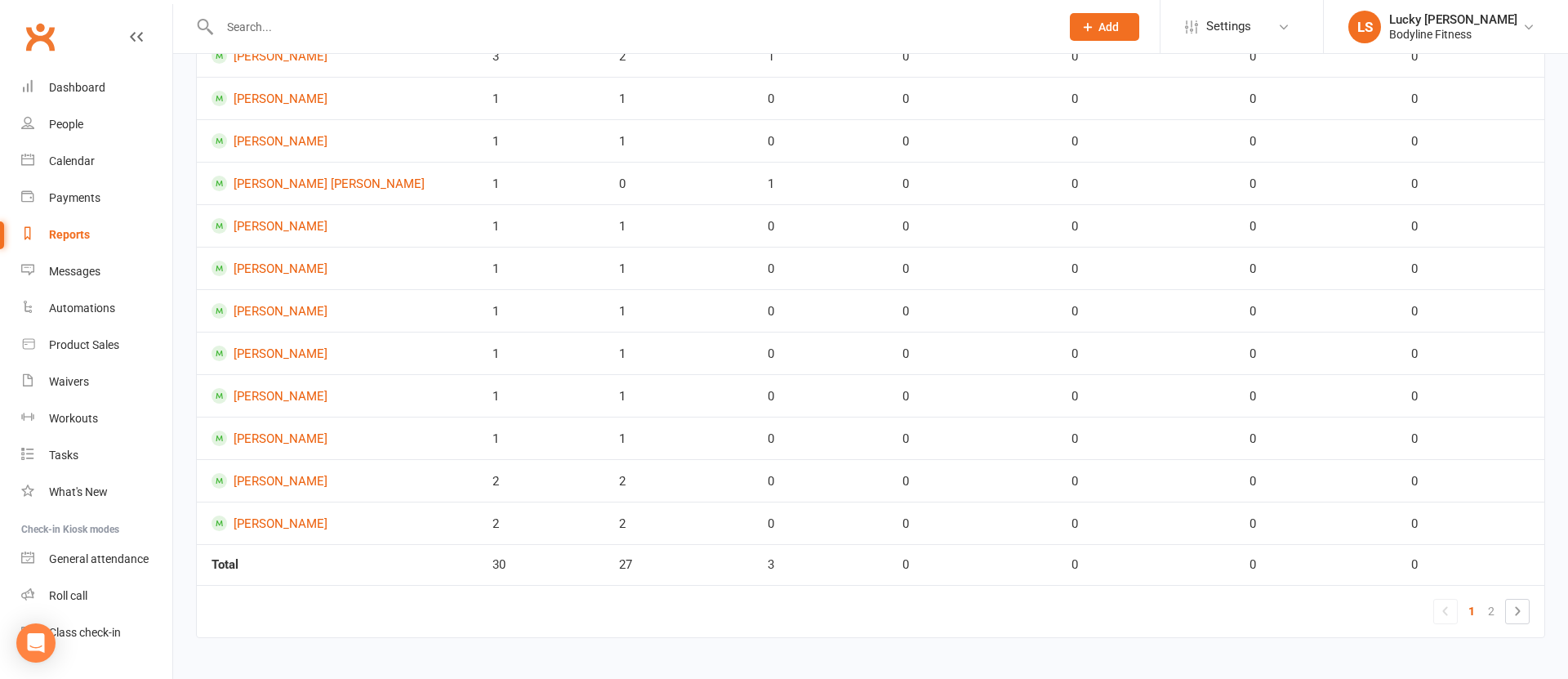
scroll to position [642, 0]
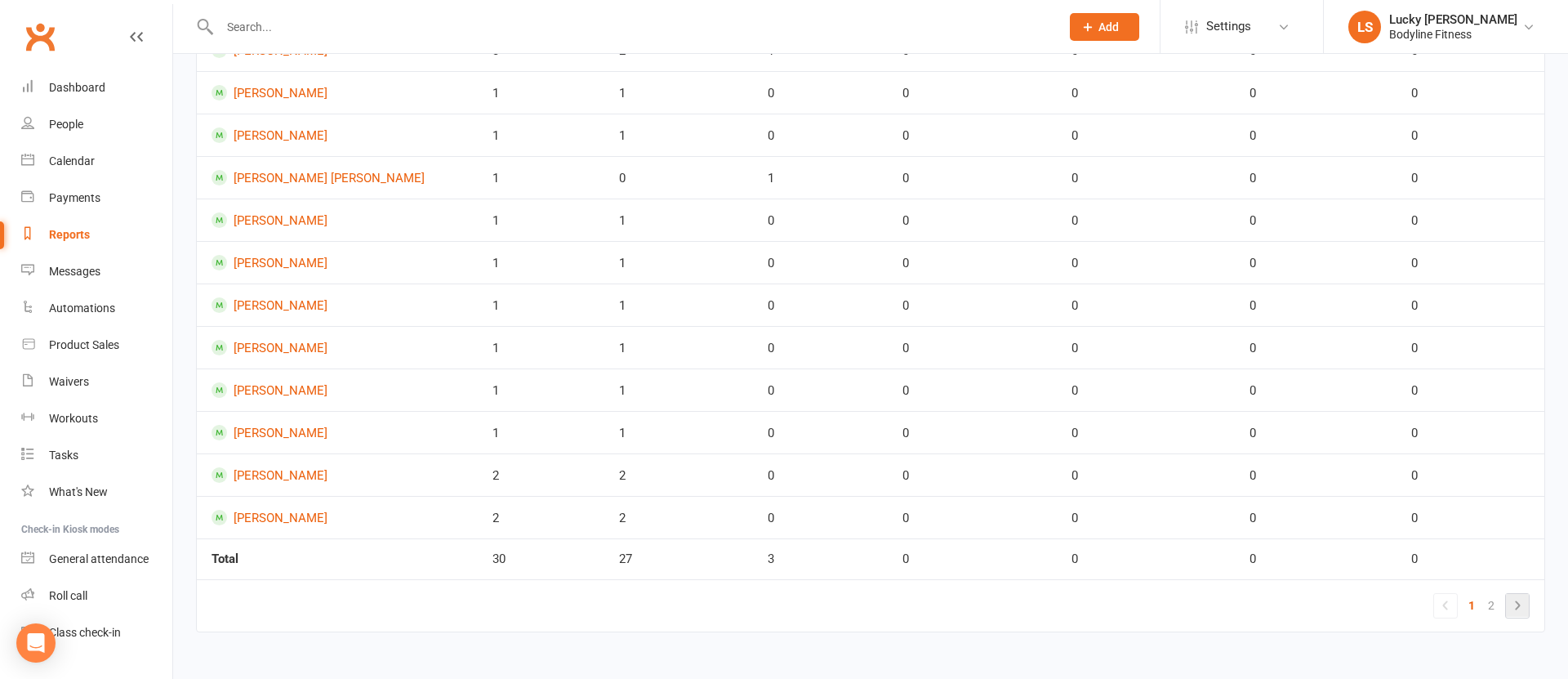
click at [1512, 611] on icon at bounding box center [1517, 606] width 20 height 20
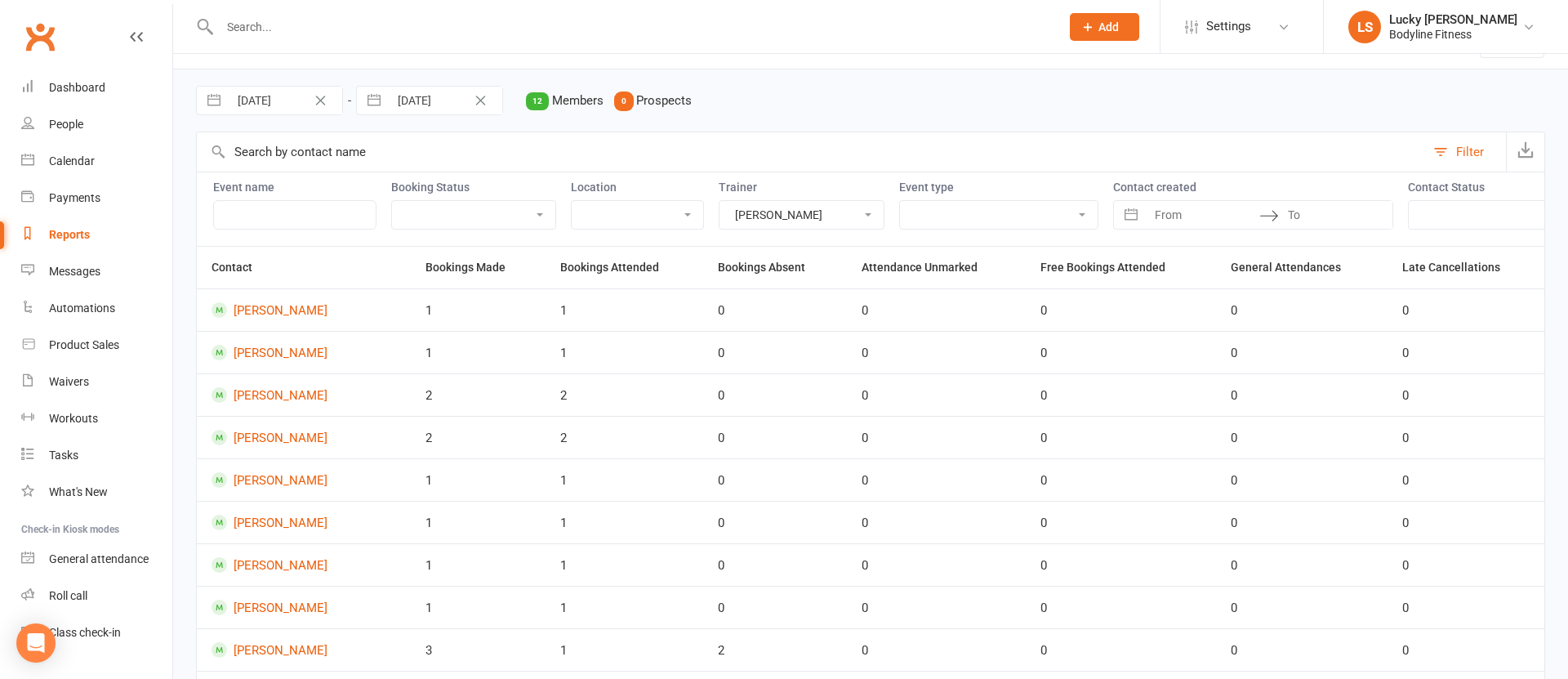
scroll to position [0, 0]
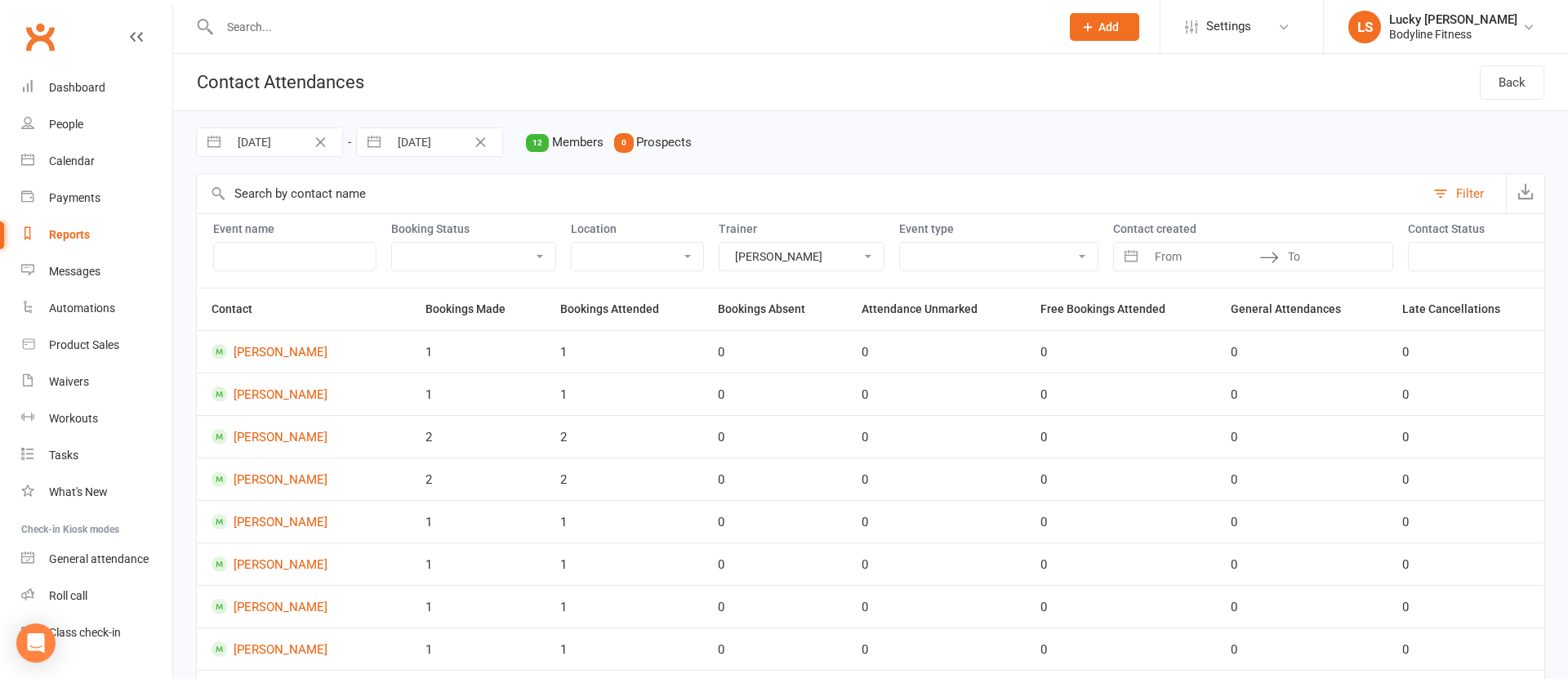
click at [756, 257] on select "Lucky [PERSON_NAME] [PERSON_NAME] [PERSON_NAME] [PERSON_NAME] [PERSON_NAME] [PE…" at bounding box center [801, 256] width 165 height 28
select select "51417"
click at [720, 243] on select "Lucky [PERSON_NAME] [PERSON_NAME] [PERSON_NAME] [PERSON_NAME] [PERSON_NAME] [PE…" at bounding box center [801, 256] width 165 height 28
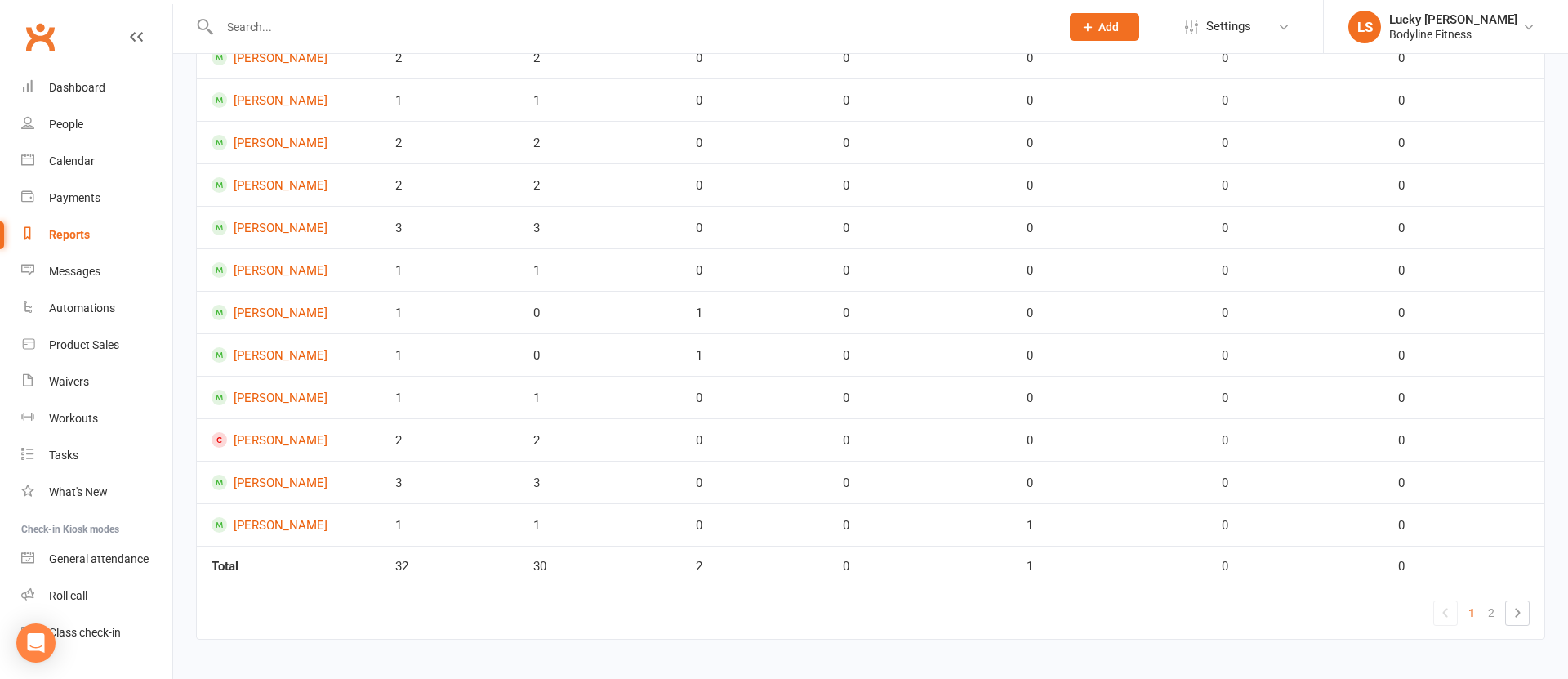
scroll to position [642, 0]
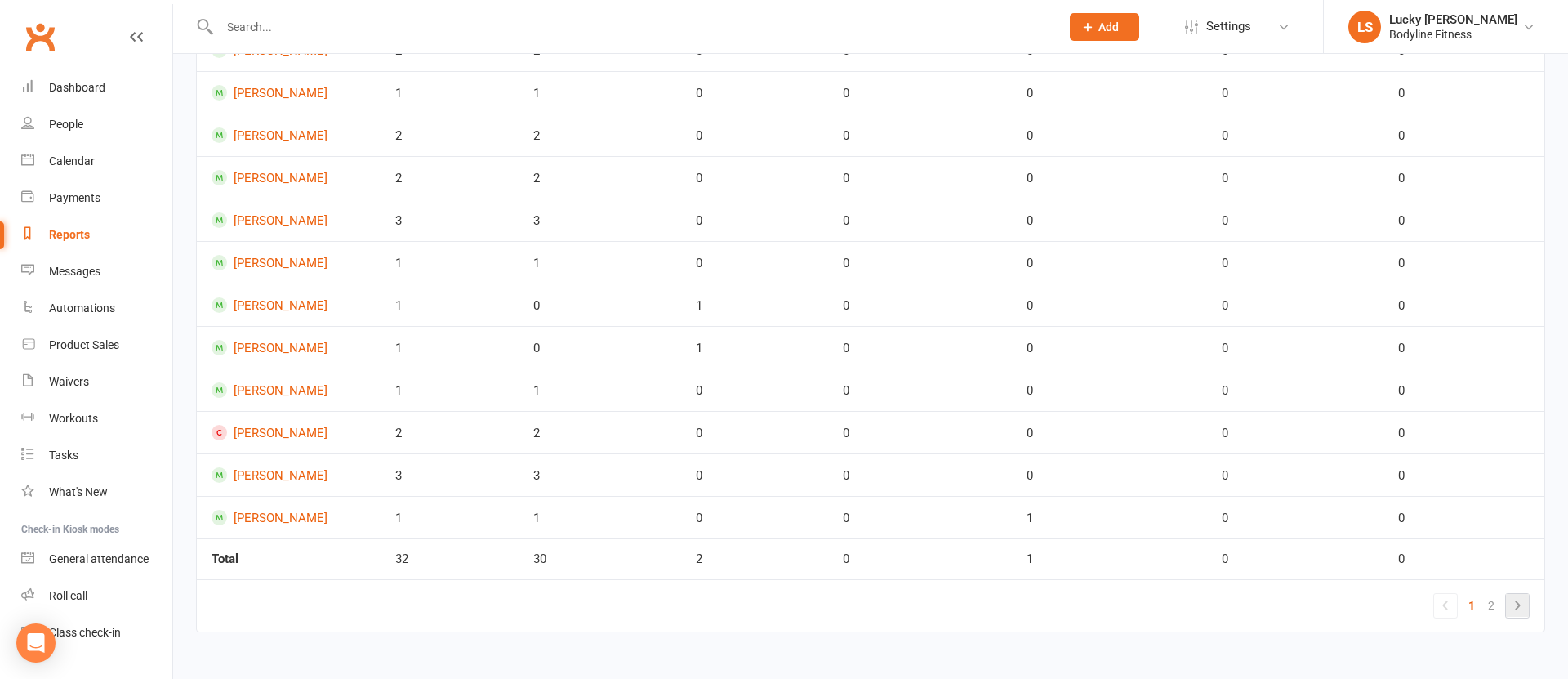
click at [1524, 610] on icon at bounding box center [1517, 606] width 20 height 20
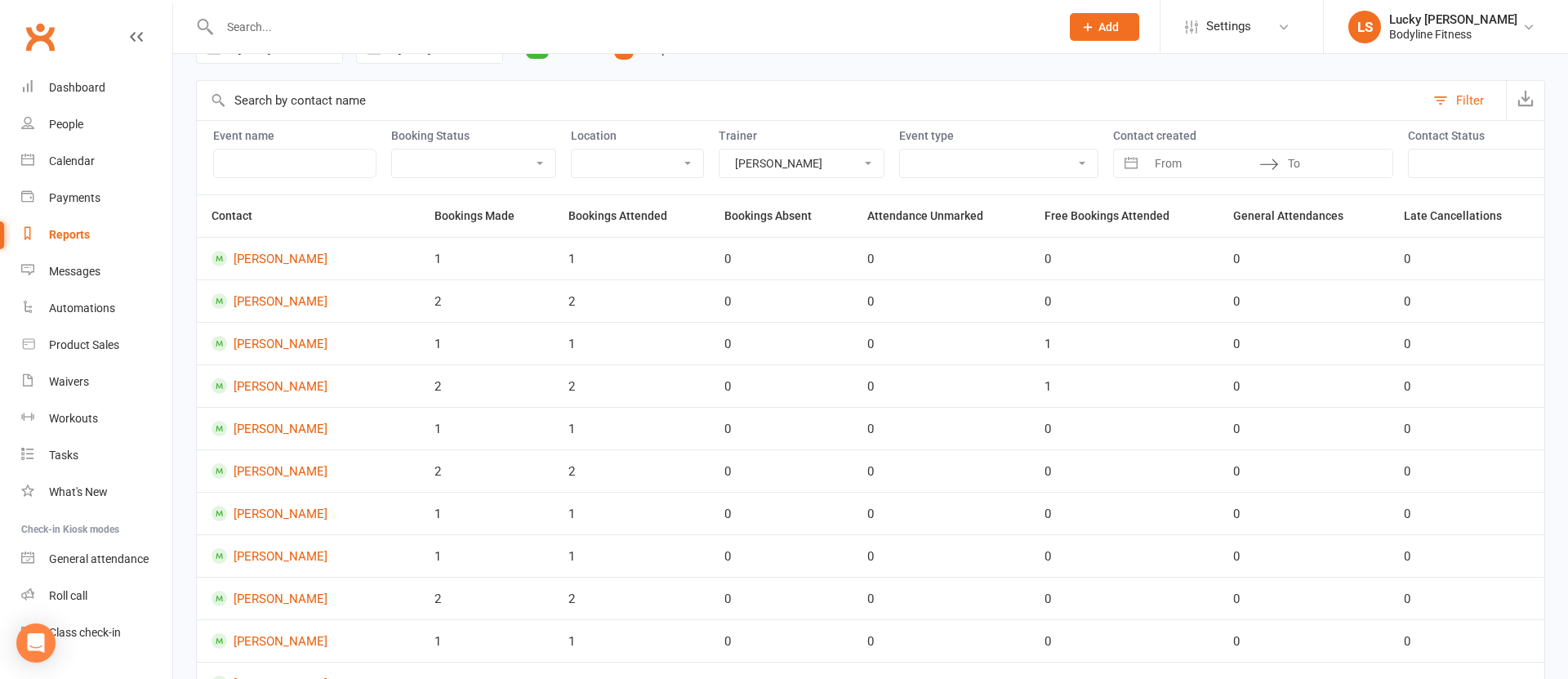
scroll to position [0, 0]
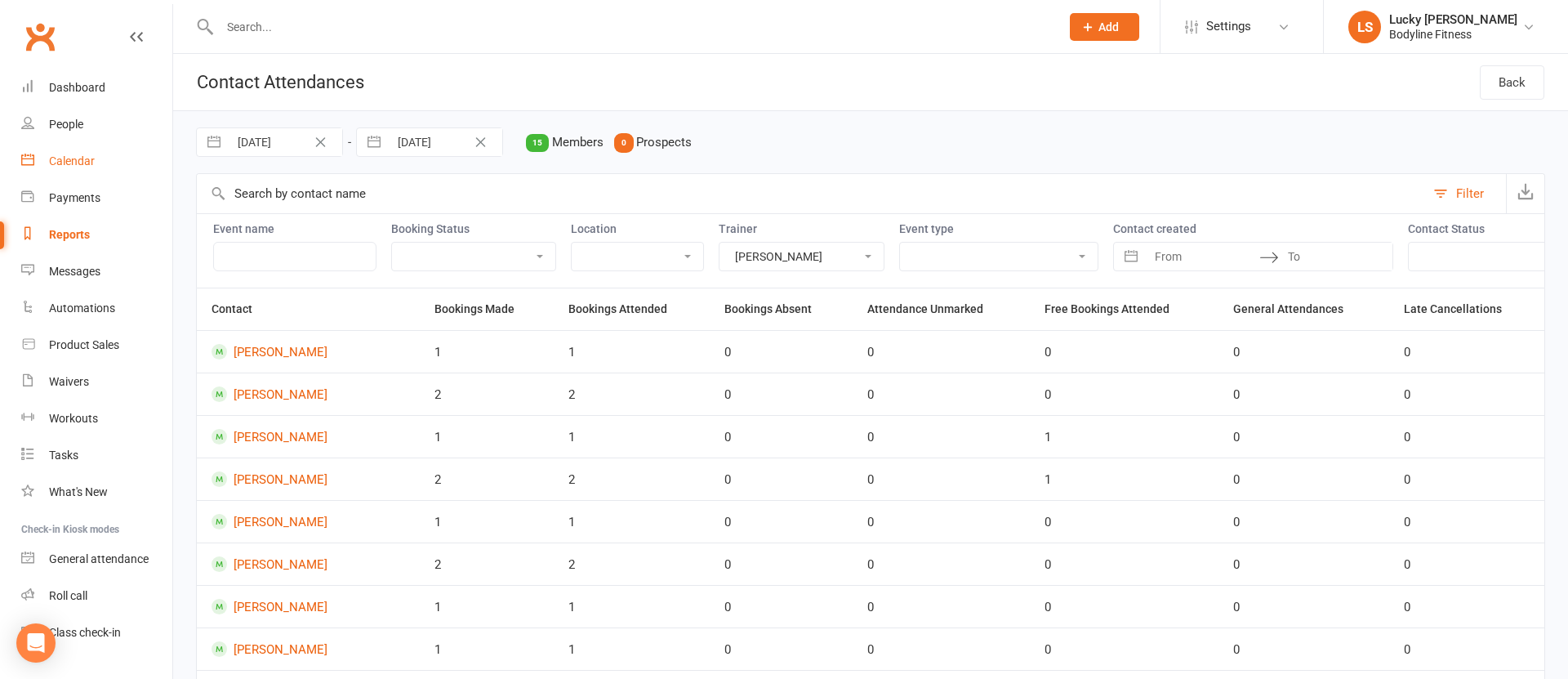
click at [70, 156] on div "Calendar" at bounding box center [71, 161] width 45 height 13
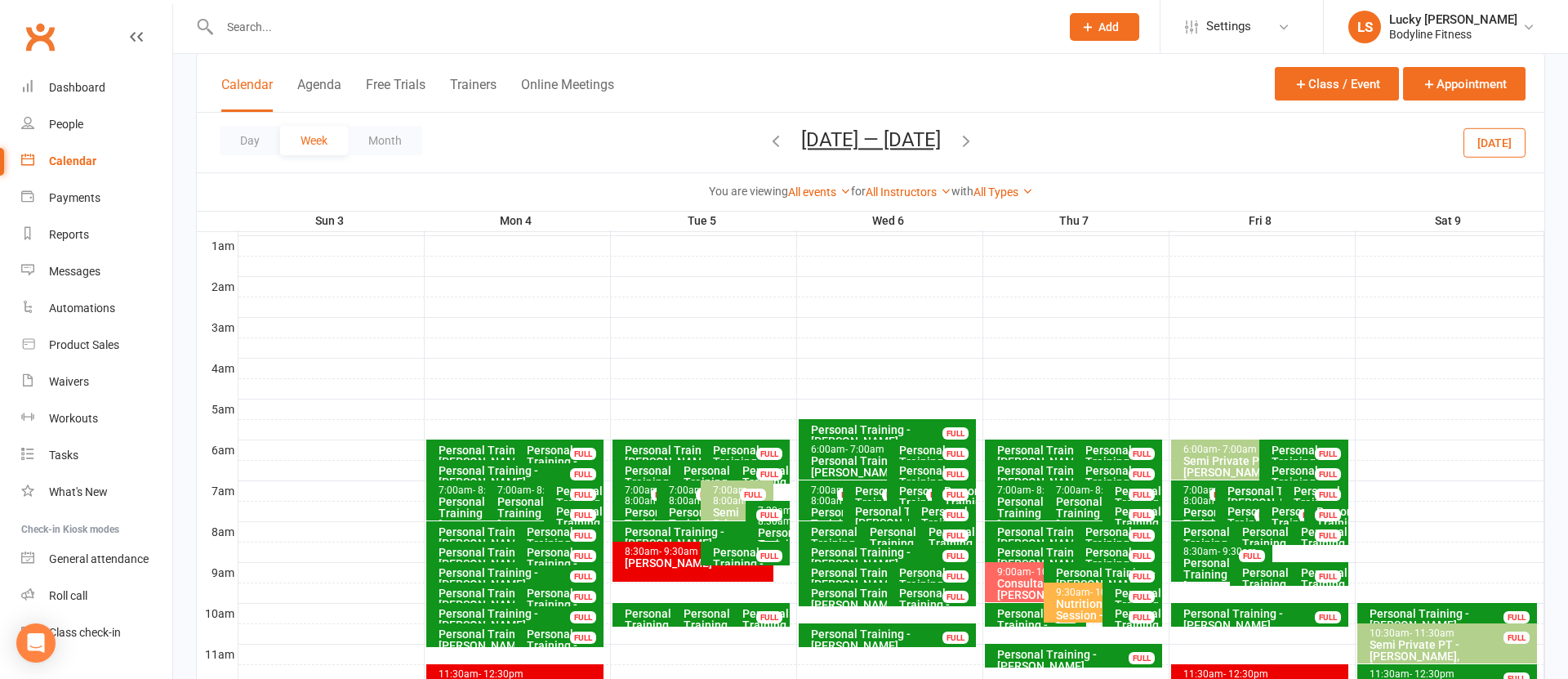
scroll to position [226, 0]
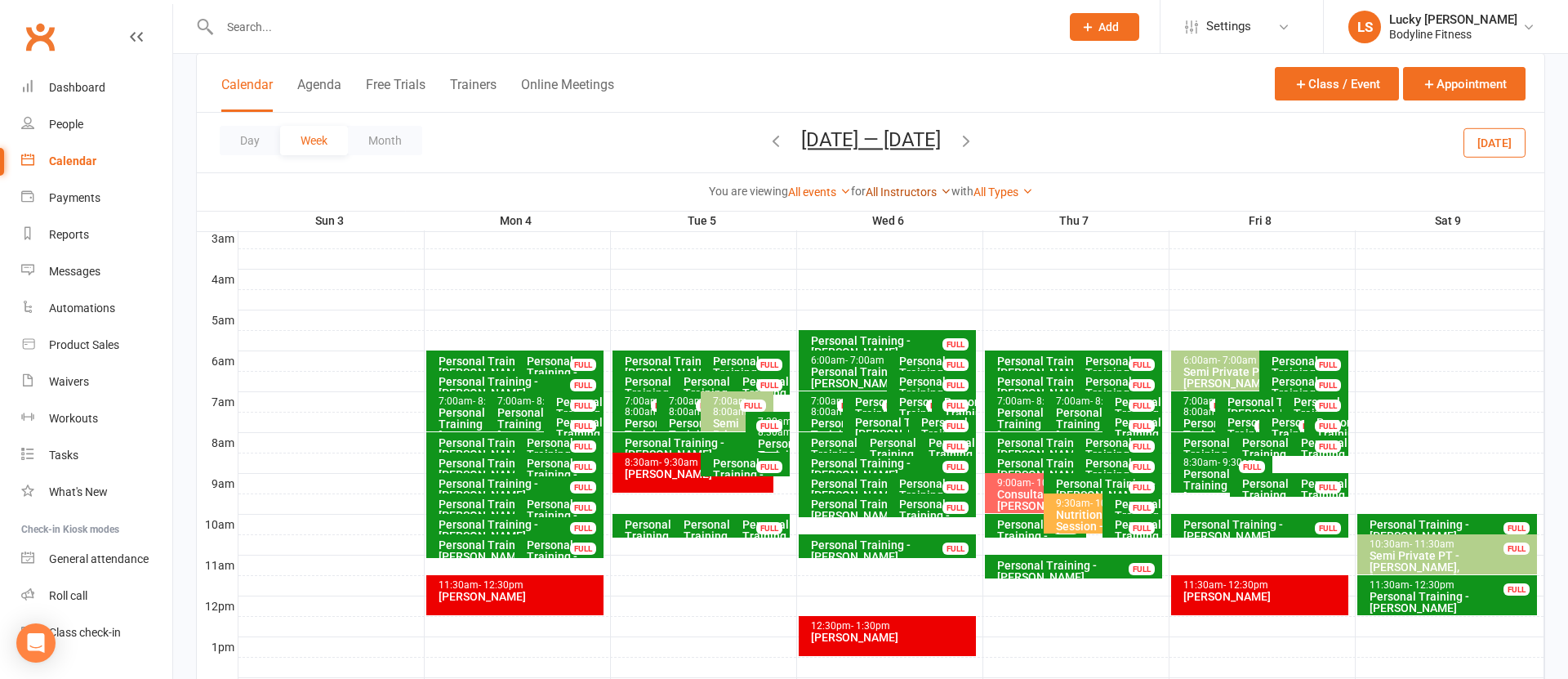
click at [908, 192] on link "All Instructors" at bounding box center [909, 191] width 85 height 13
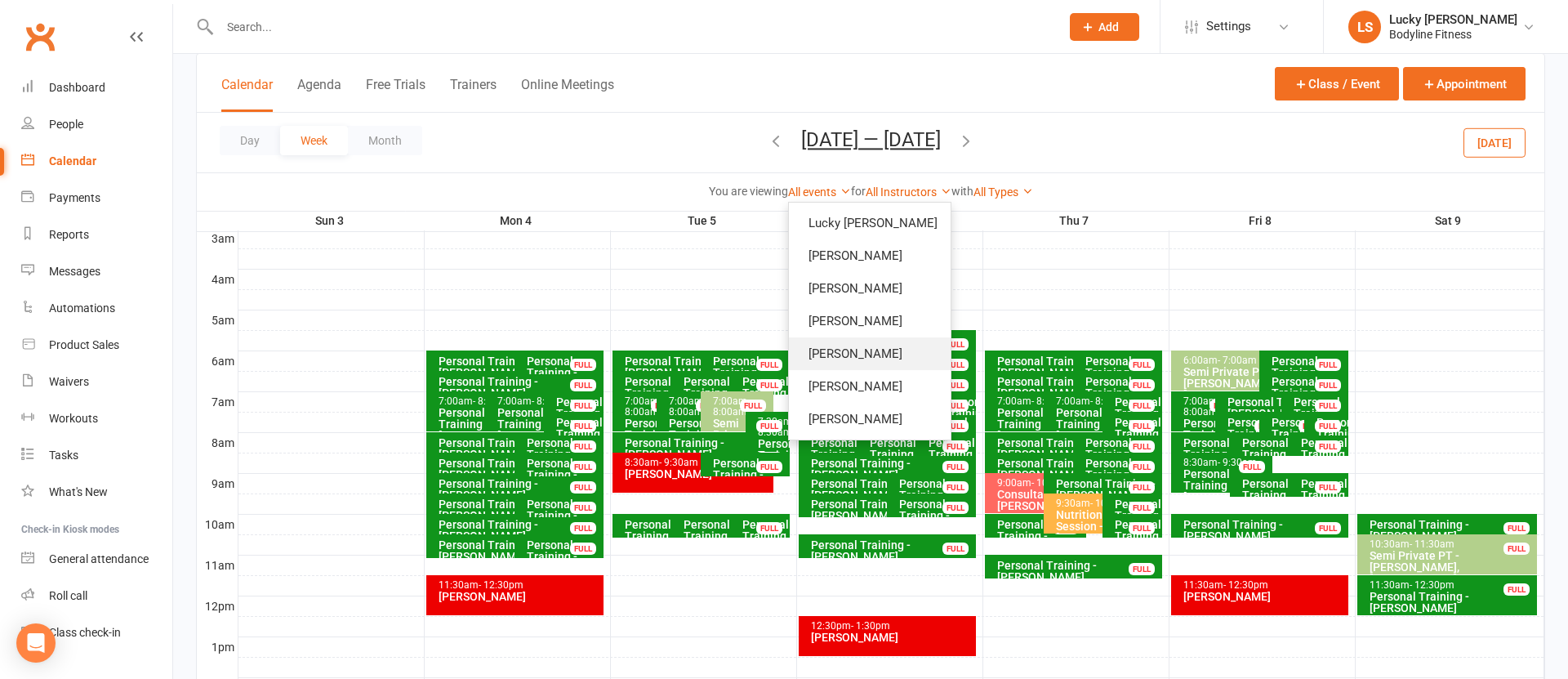
click at [854, 350] on link "[PERSON_NAME]" at bounding box center [870, 353] width 162 height 33
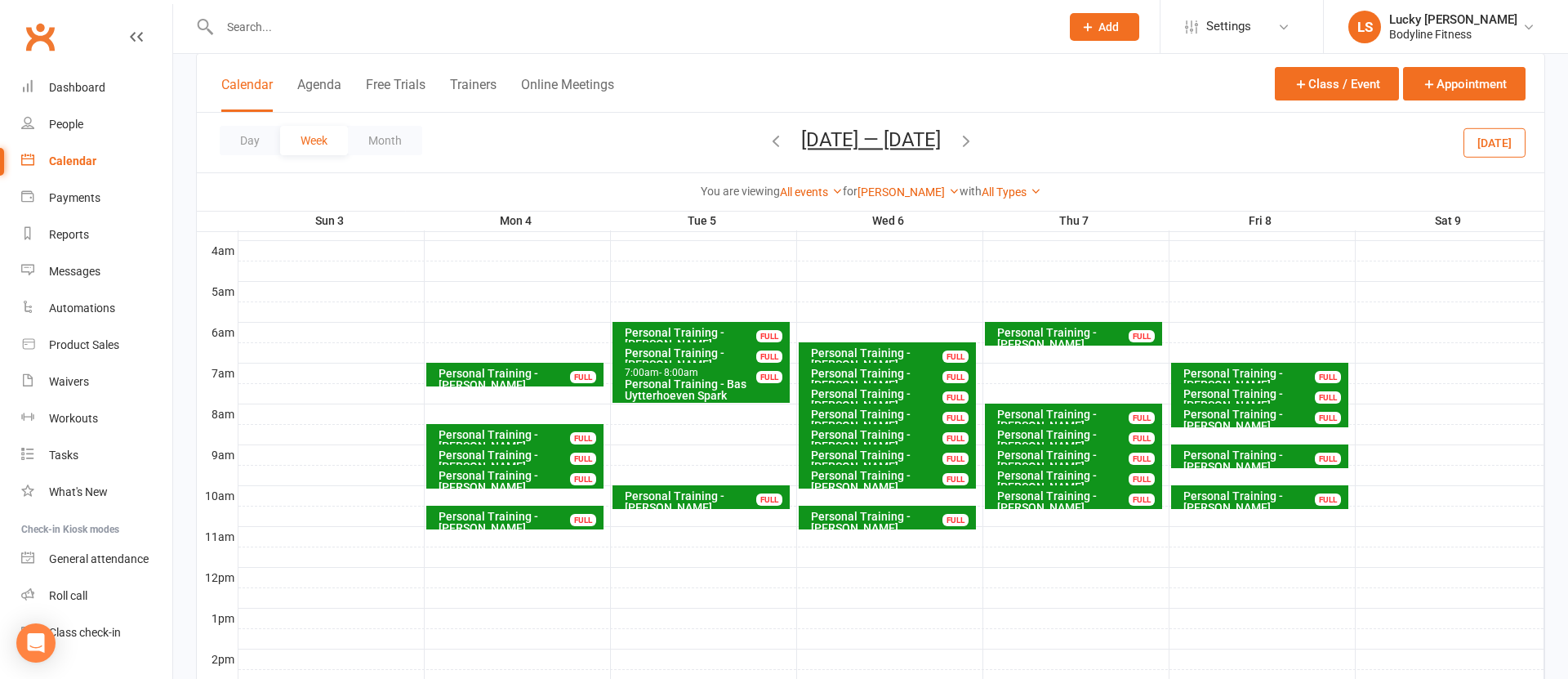
scroll to position [255, 0]
click at [1102, 518] on div at bounding box center [891, 517] width 1307 height 20
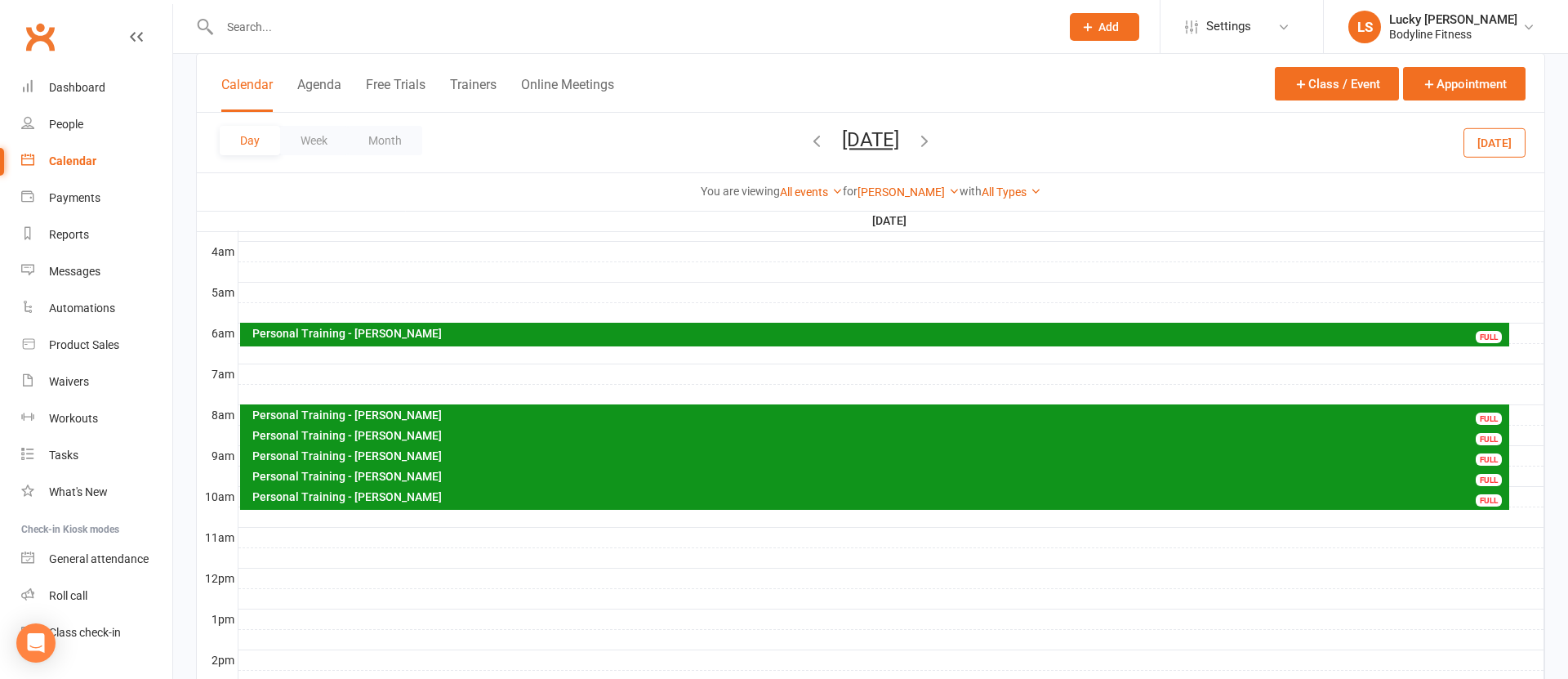
click at [365, 517] on div at bounding box center [891, 517] width 1307 height 20
click at [372, 480] on button "Add Appointment" at bounding box center [373, 481] width 95 height 20
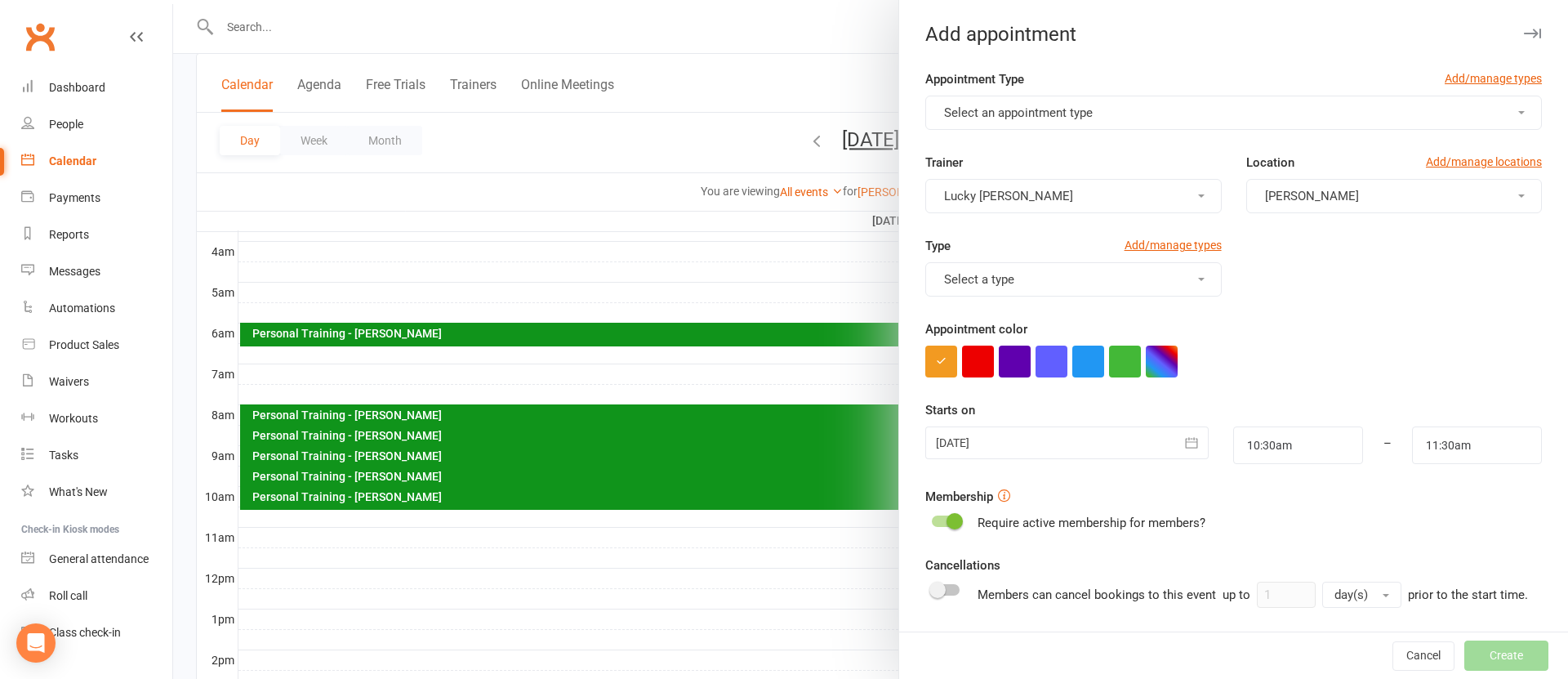
click at [985, 117] on span "Select an appointment type" at bounding box center [1018, 112] width 149 height 15
click at [989, 251] on span "Personal Training" at bounding box center [986, 250] width 95 height 15
type input "11:00am"
click at [998, 198] on span "Lucky [PERSON_NAME]" at bounding box center [1009, 196] width 129 height 15
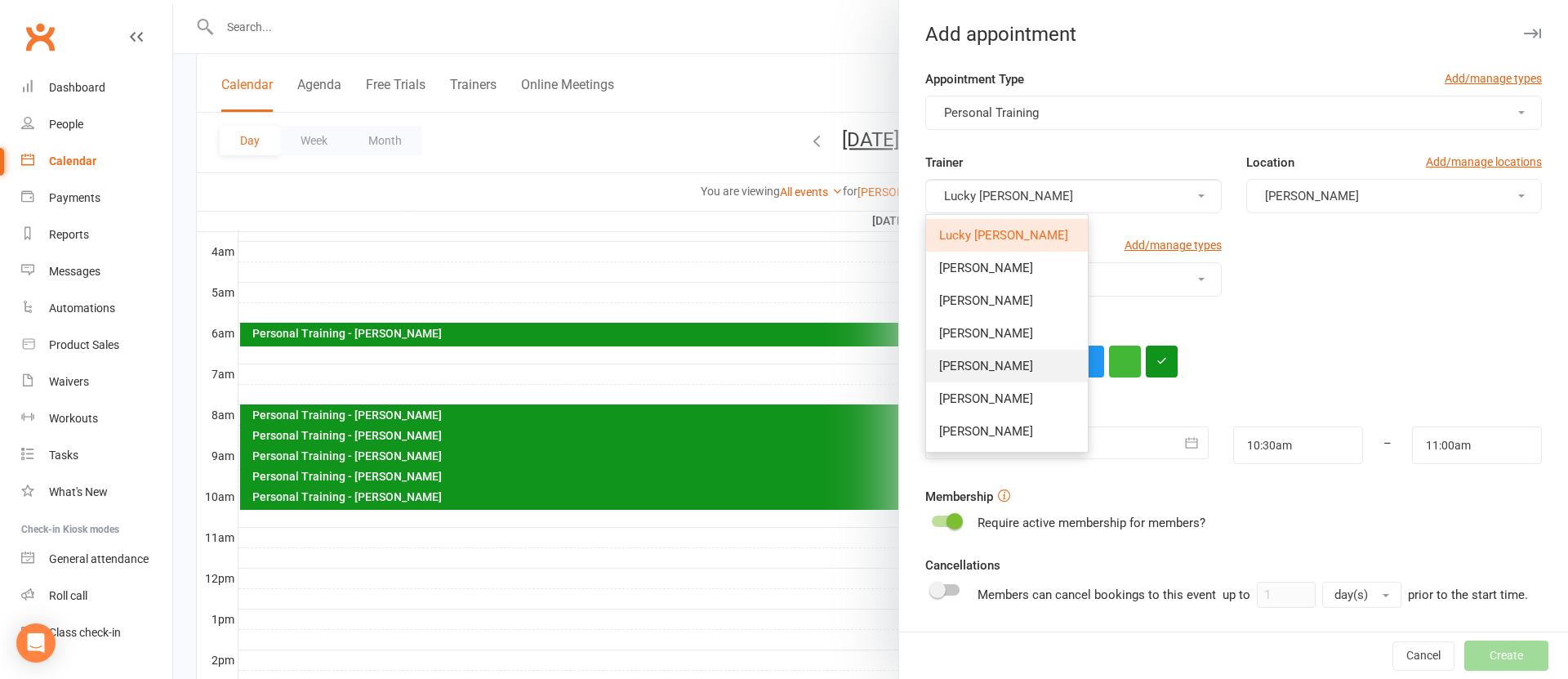
click at [1001, 367] on link "[PERSON_NAME]" at bounding box center [1008, 366] width 162 height 33
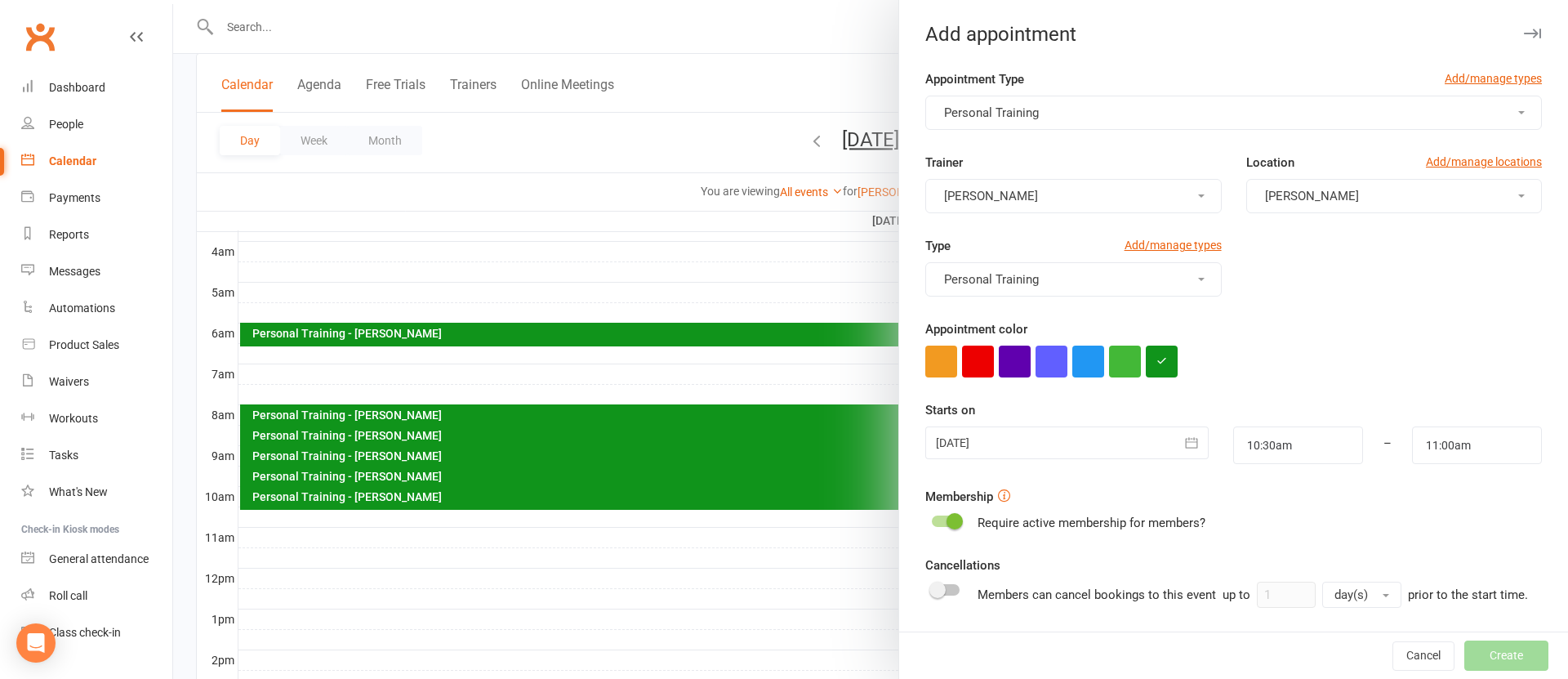
click at [1415, 352] on div at bounding box center [1234, 362] width 616 height 32
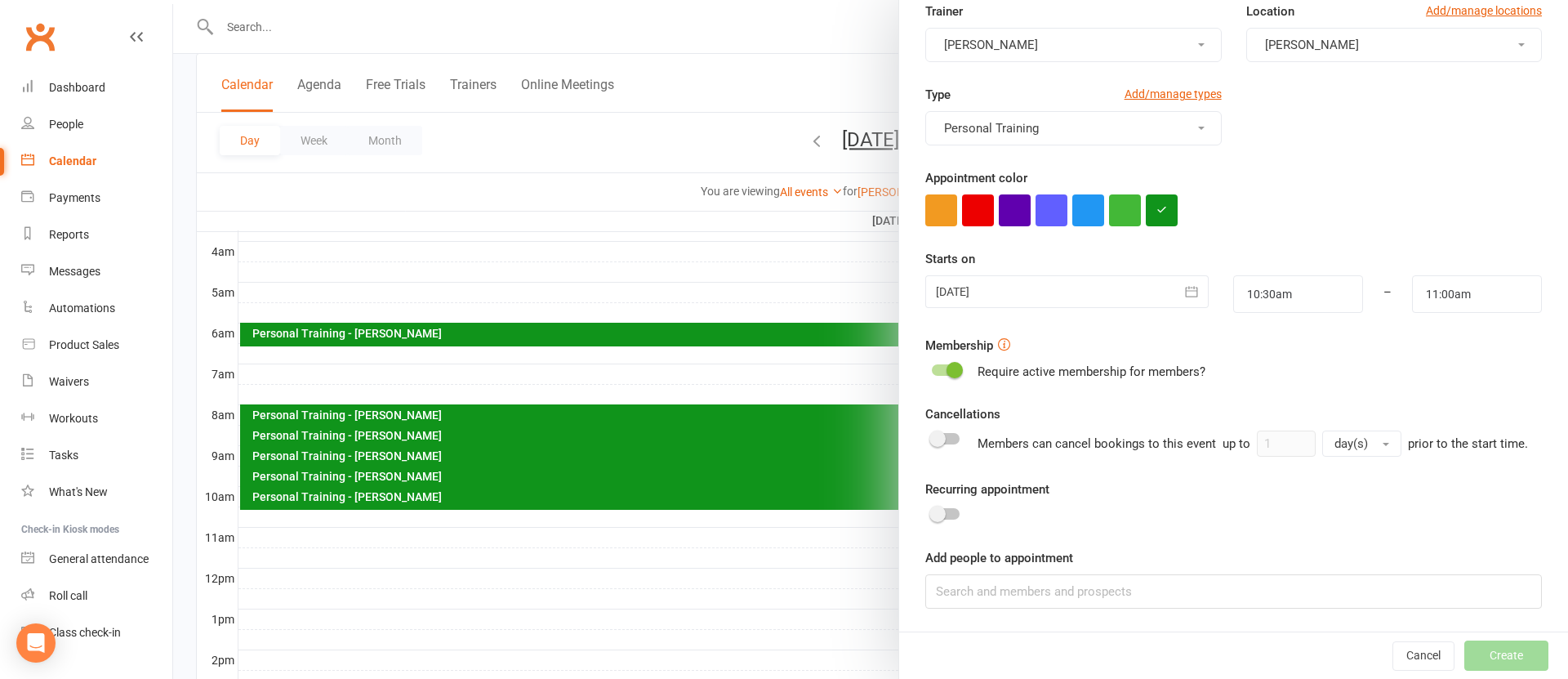
drag, startPoint x: 956, startPoint y: 367, endPoint x: 985, endPoint y: 421, distance: 61.3
click at [957, 367] on span at bounding box center [955, 370] width 16 height 16
click at [932, 368] on input "checkbox" at bounding box center [932, 368] width 0 height 0
click at [1035, 586] on input at bounding box center [1234, 592] width 616 height 35
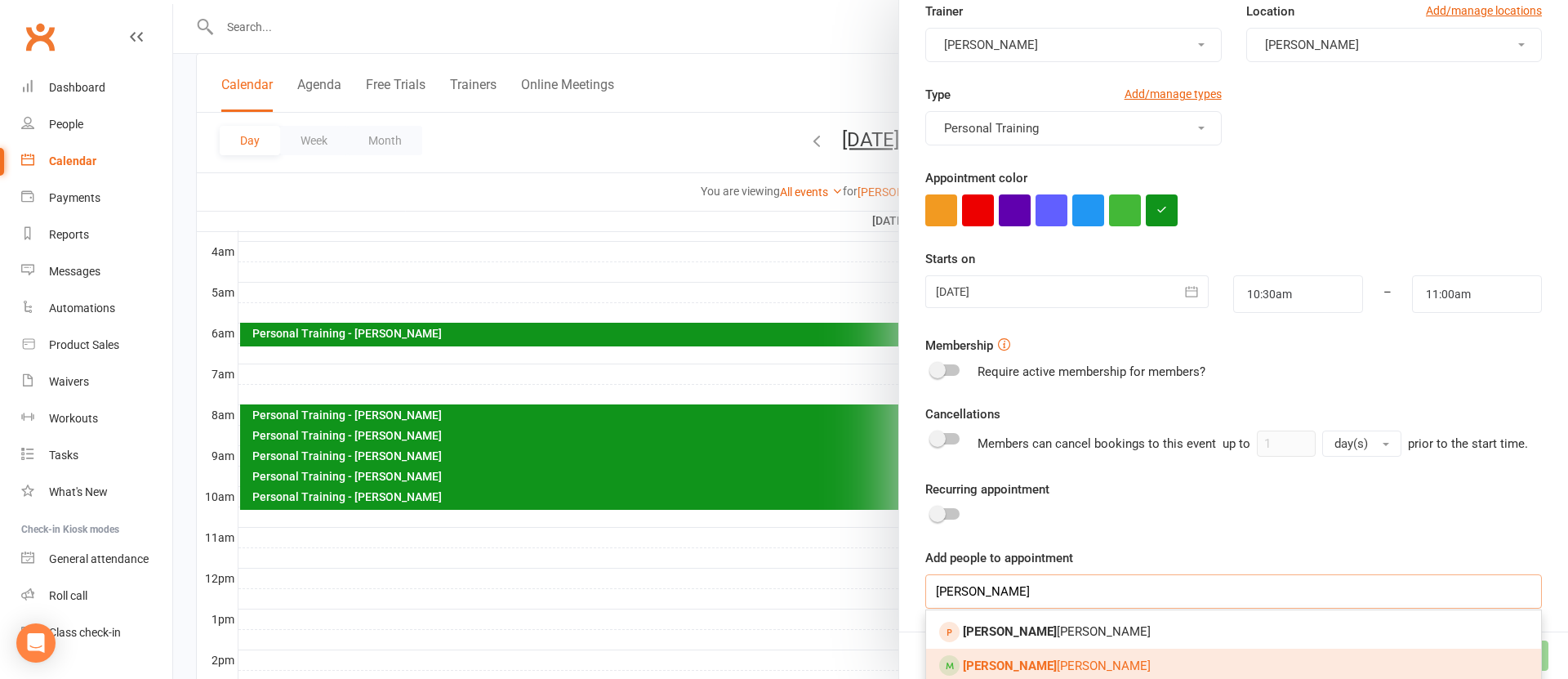
type input "[PERSON_NAME]"
click at [1015, 667] on span "[PERSON_NAME] [PERSON_NAME]" at bounding box center [1057, 666] width 188 height 15
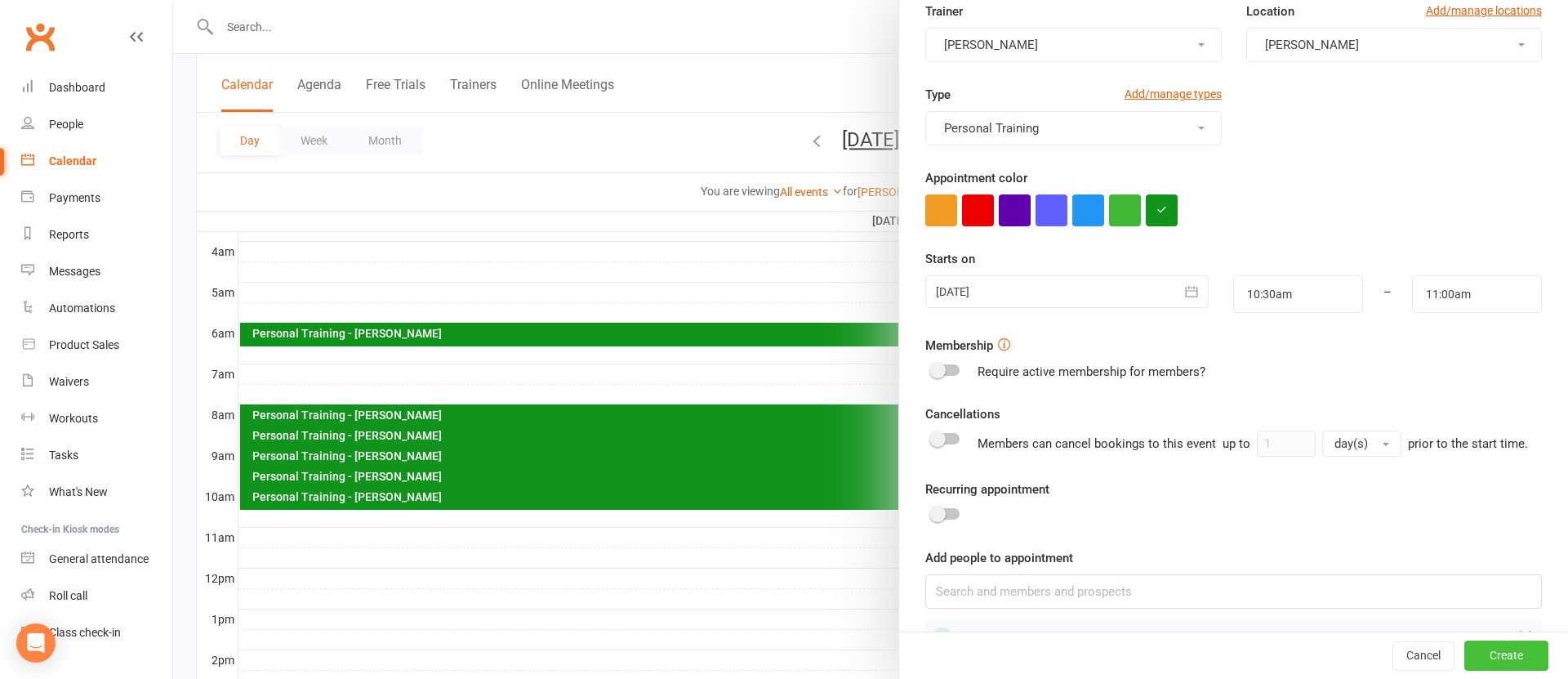
click at [1528, 657] on button "Create" at bounding box center [1507, 656] width 84 height 29
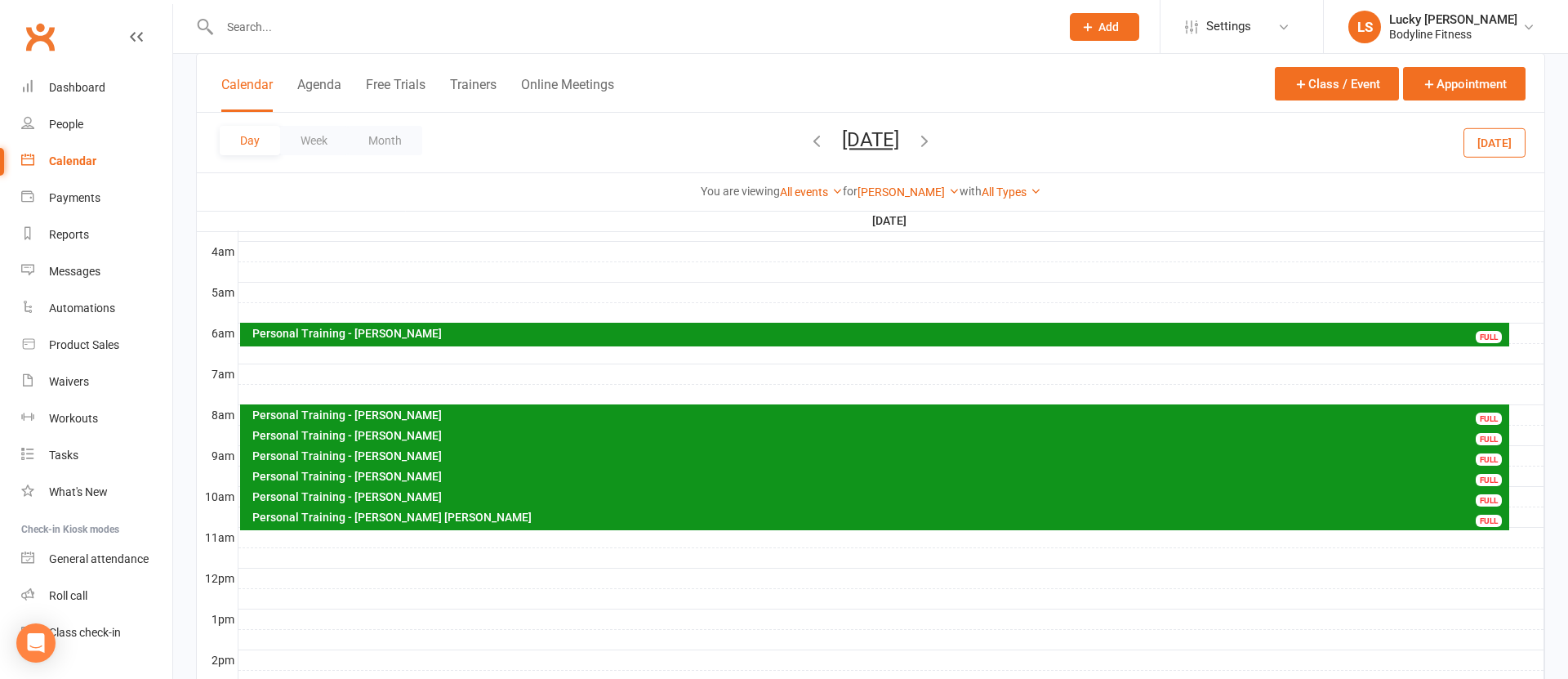
click at [402, 519] on div "Personal Training - [PERSON_NAME] [PERSON_NAME]" at bounding box center [880, 517] width 1256 height 12
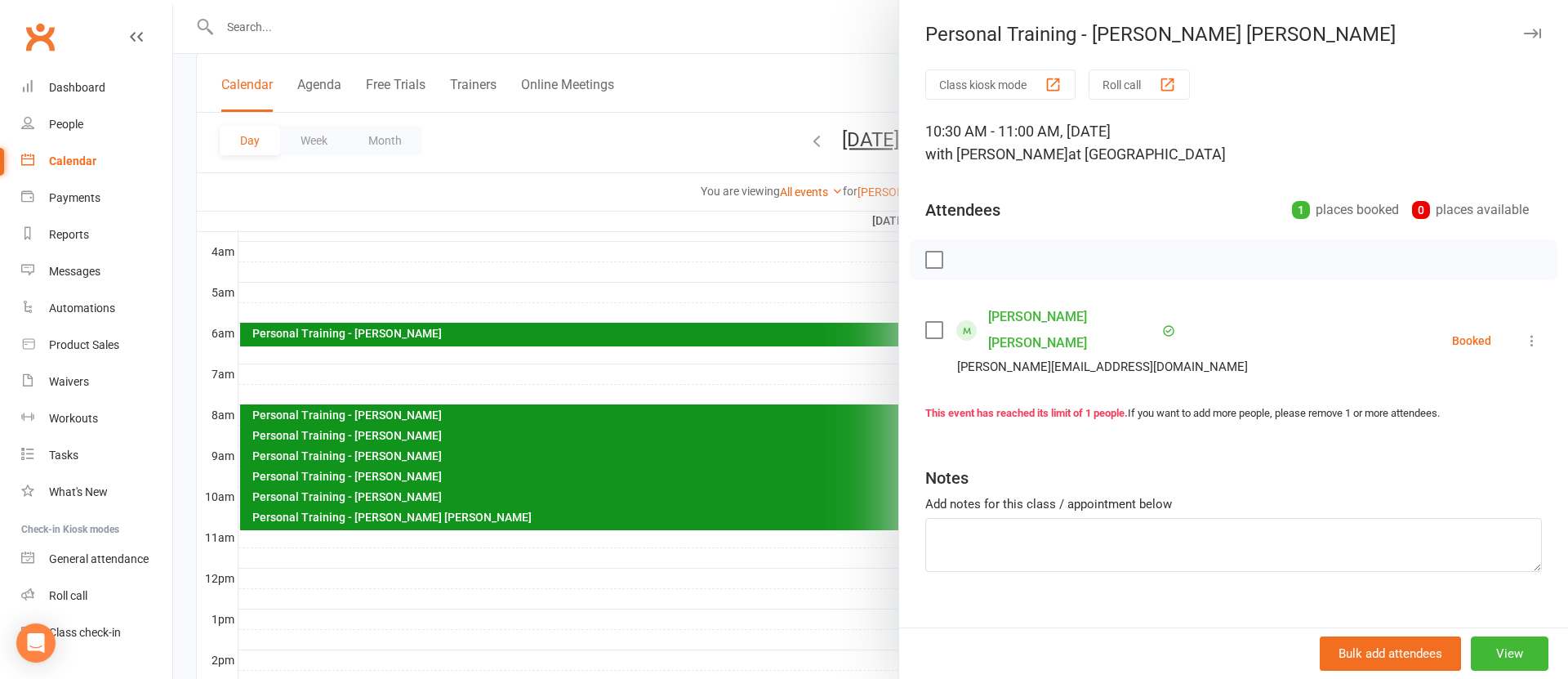
click at [1533, 333] on icon at bounding box center [1532, 341] width 16 height 16
click at [1459, 422] on link "Check in" at bounding box center [1460, 438] width 162 height 33
drag, startPoint x: 669, startPoint y: 576, endPoint x: 679, endPoint y: 577, distance: 10.0
click at [669, 576] on div at bounding box center [871, 339] width 1395 height 679
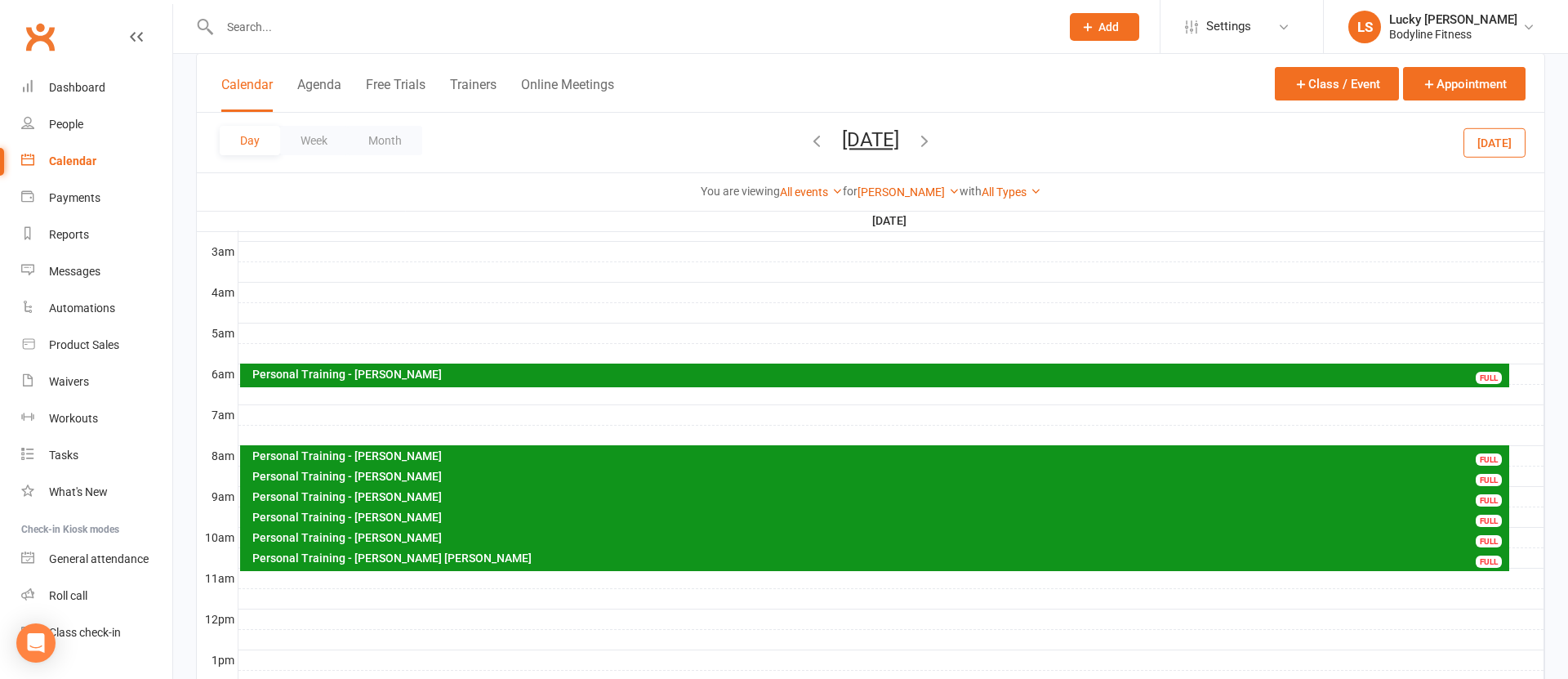
scroll to position [159, 0]
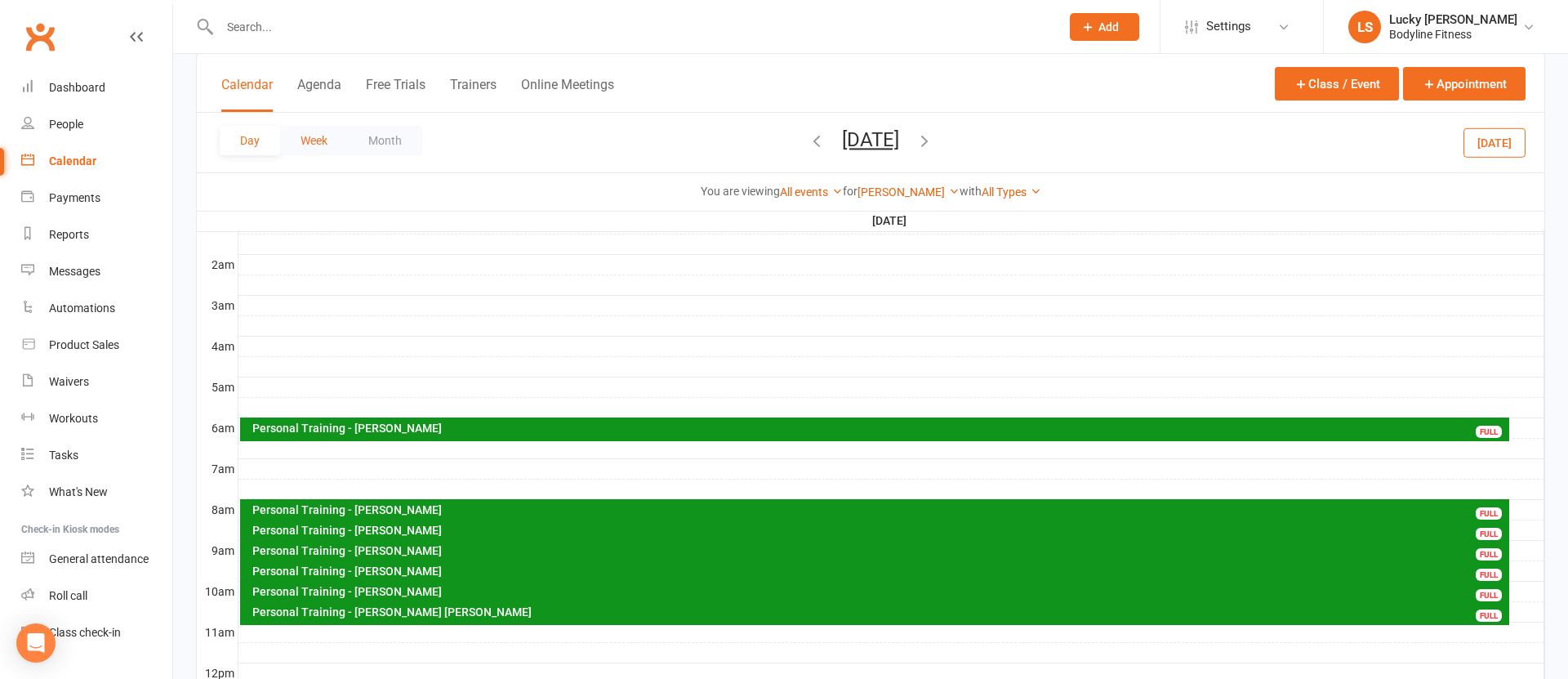
click at [310, 141] on button "Week" at bounding box center [314, 140] width 68 height 29
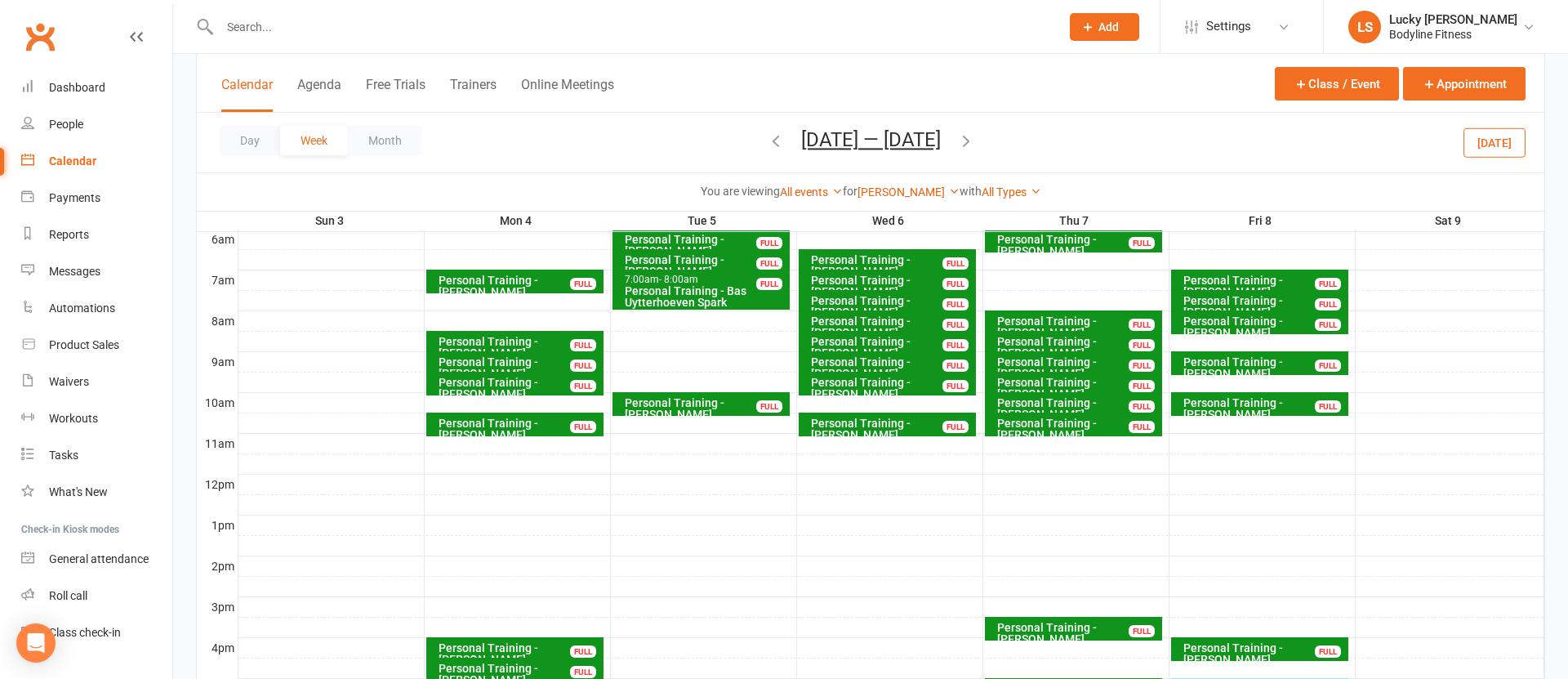
scroll to position [283, 0]
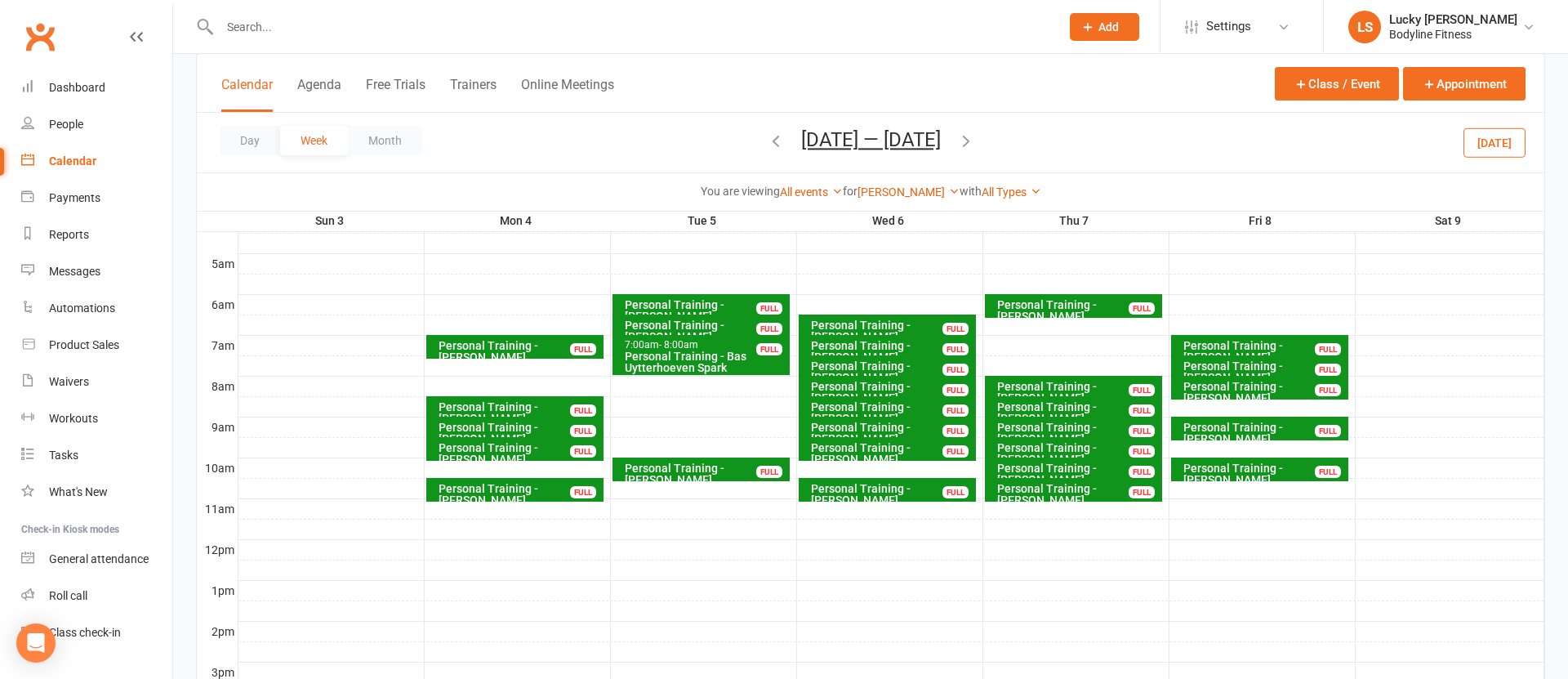
click at [767, 316] on div "Personal Training - [PERSON_NAME] FULL" at bounding box center [701, 327] width 177 height 24
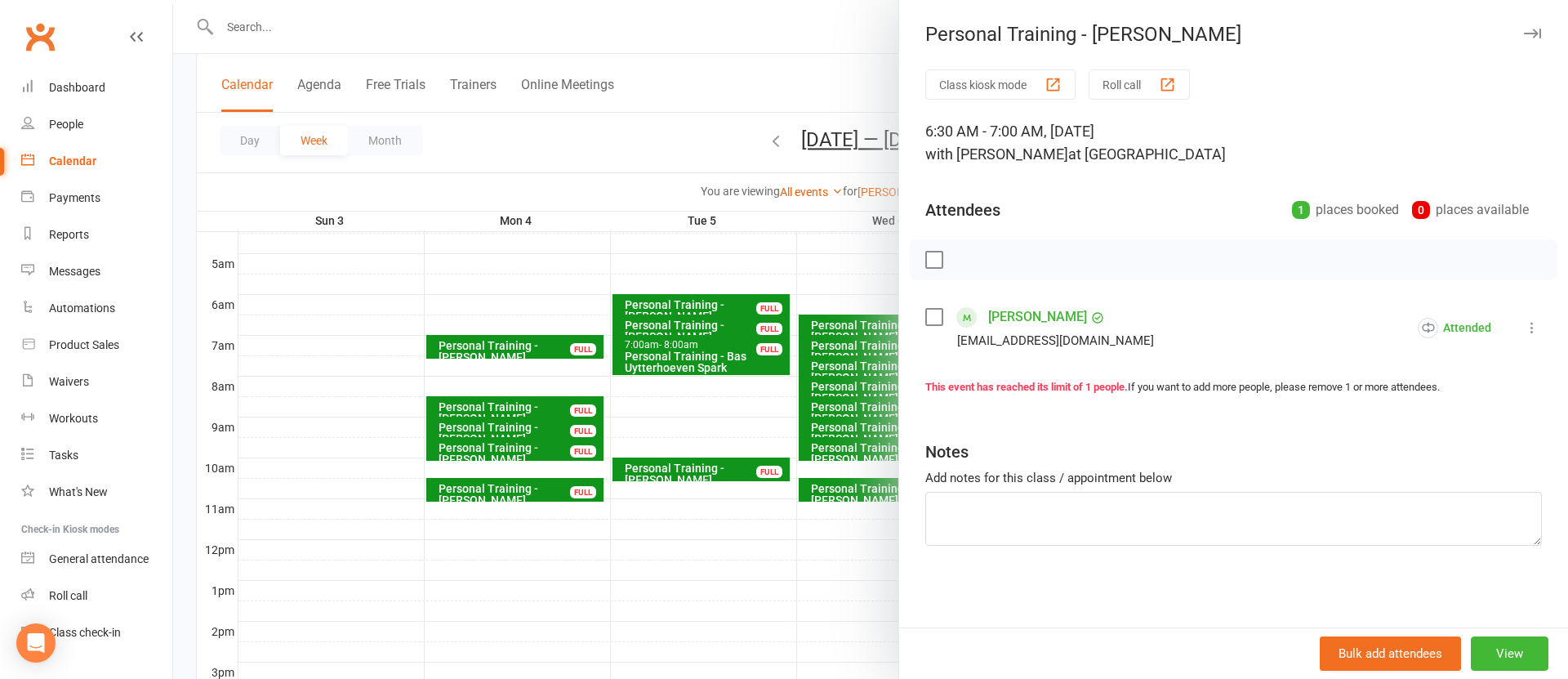
click at [744, 428] on div at bounding box center [871, 339] width 1395 height 679
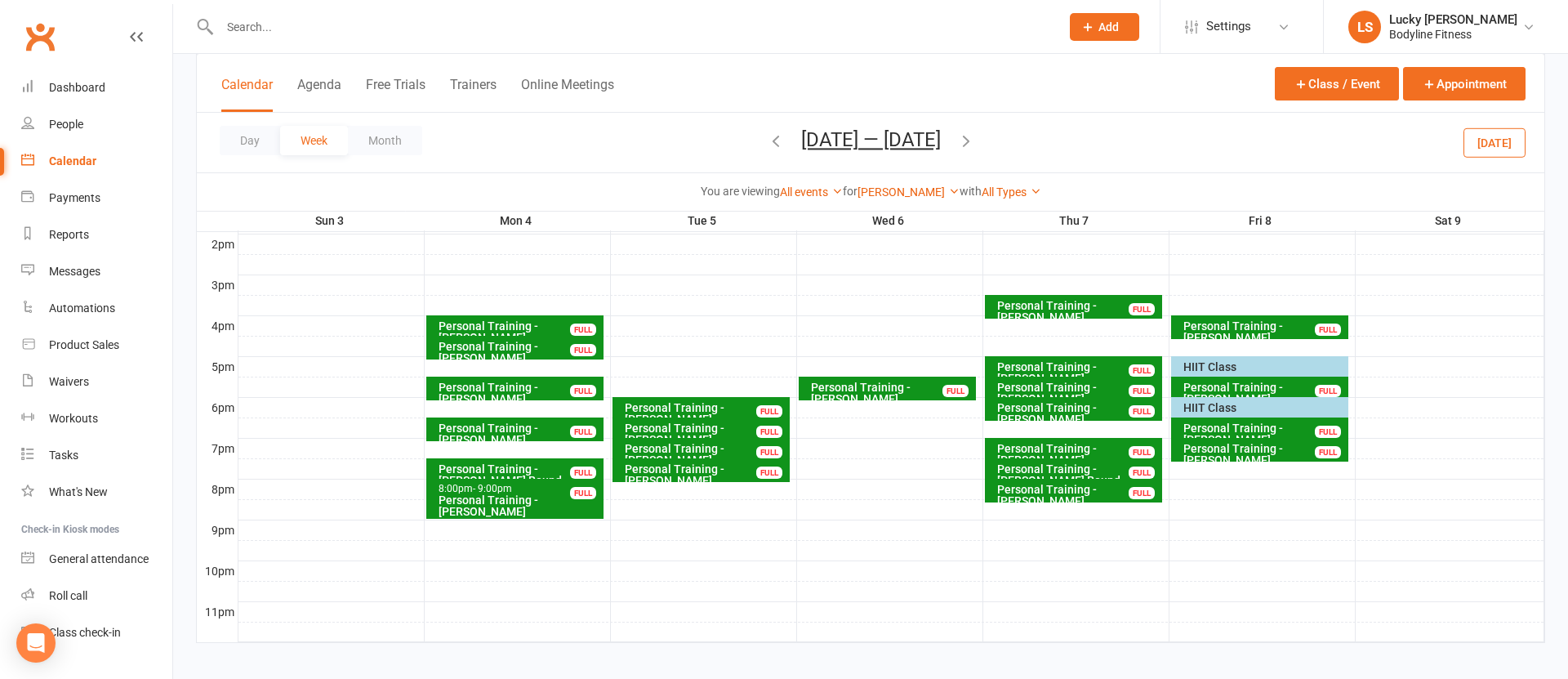
scroll to position [671, 0]
click at [899, 190] on link "[PERSON_NAME]" at bounding box center [908, 191] width 102 height 13
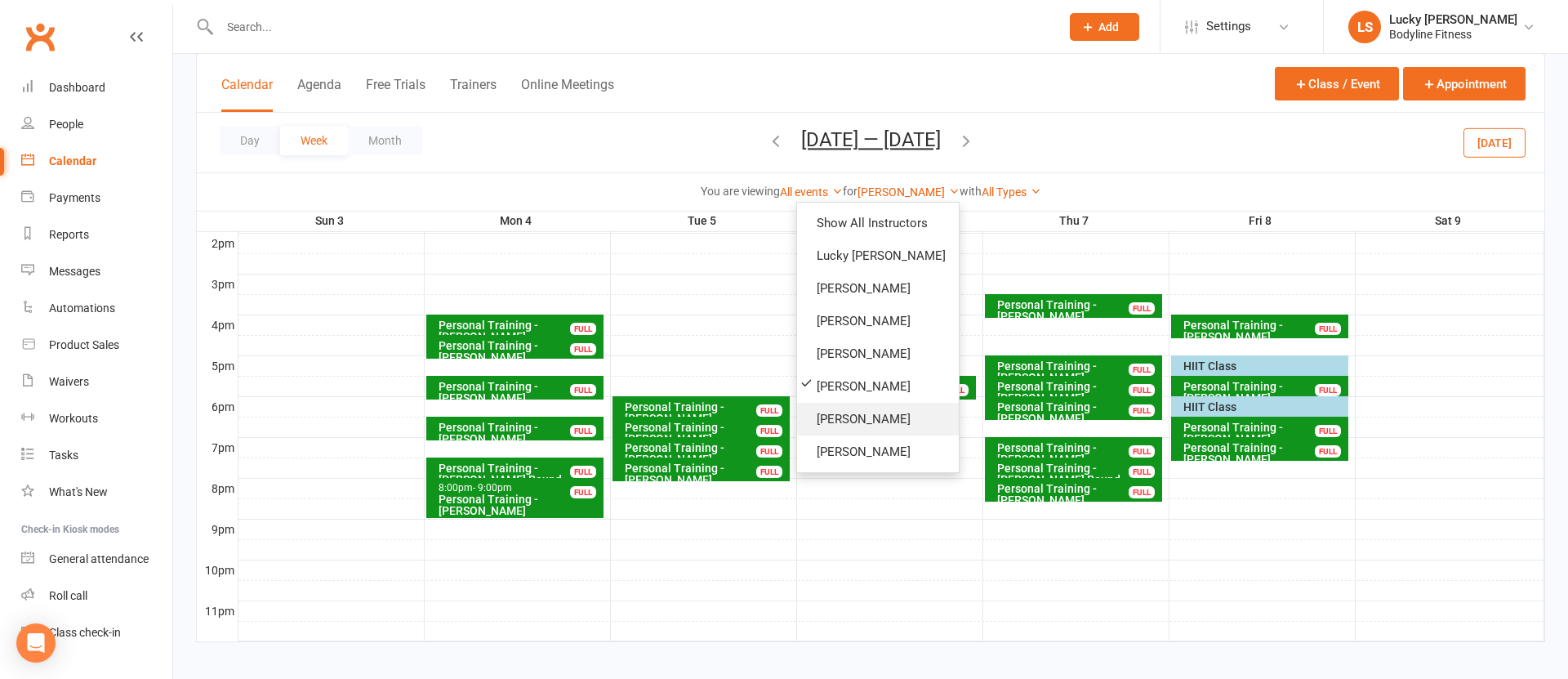
click at [844, 422] on link "[PERSON_NAME]" at bounding box center [878, 419] width 162 height 33
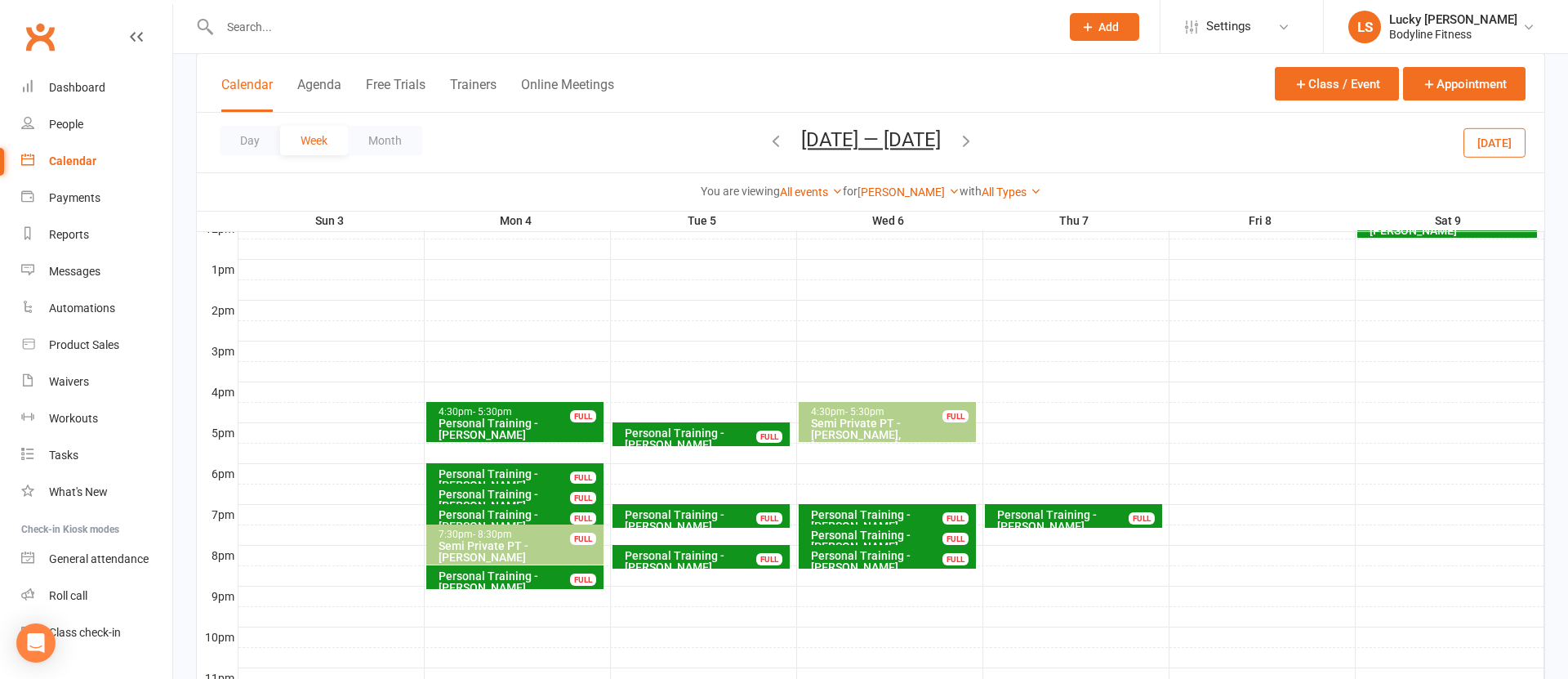
scroll to position [681, 0]
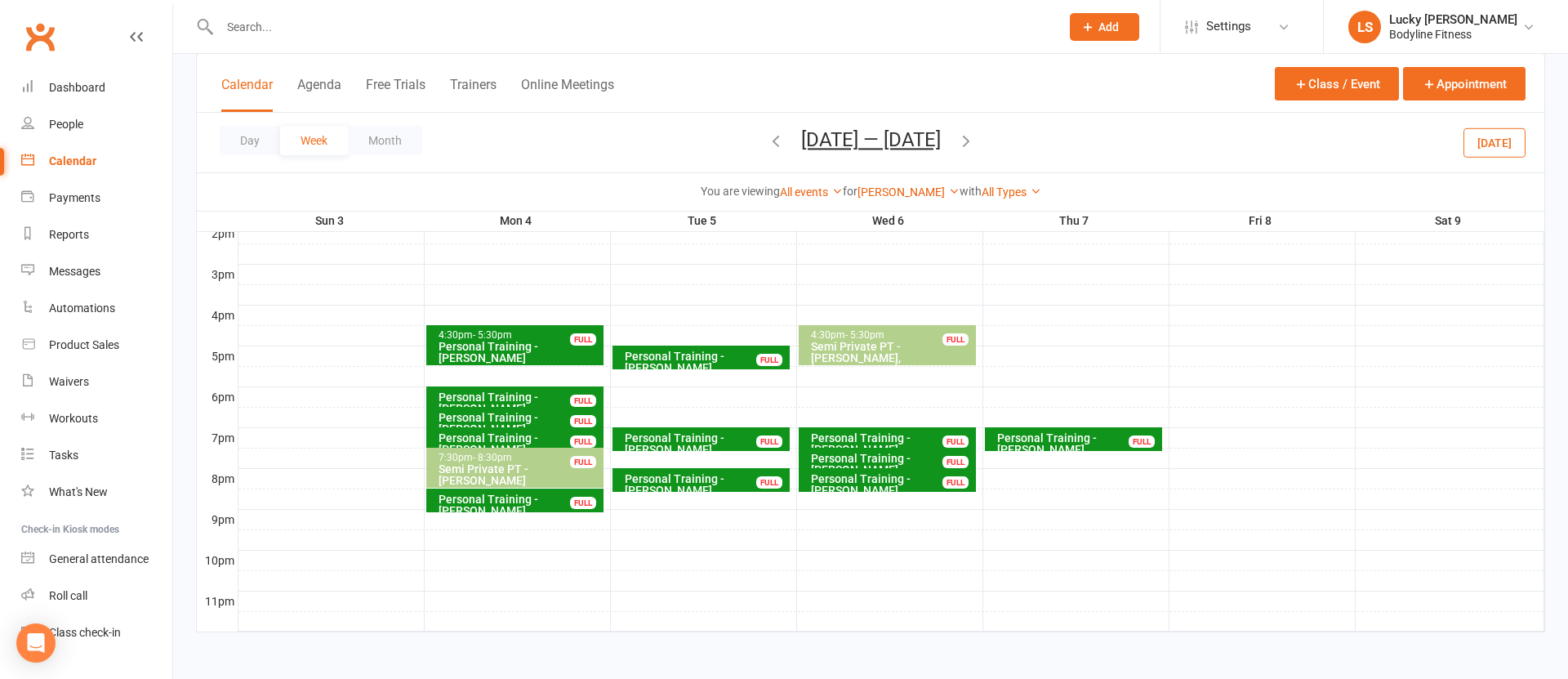
click at [1514, 138] on button "[DATE]" at bounding box center [1495, 141] width 62 height 29
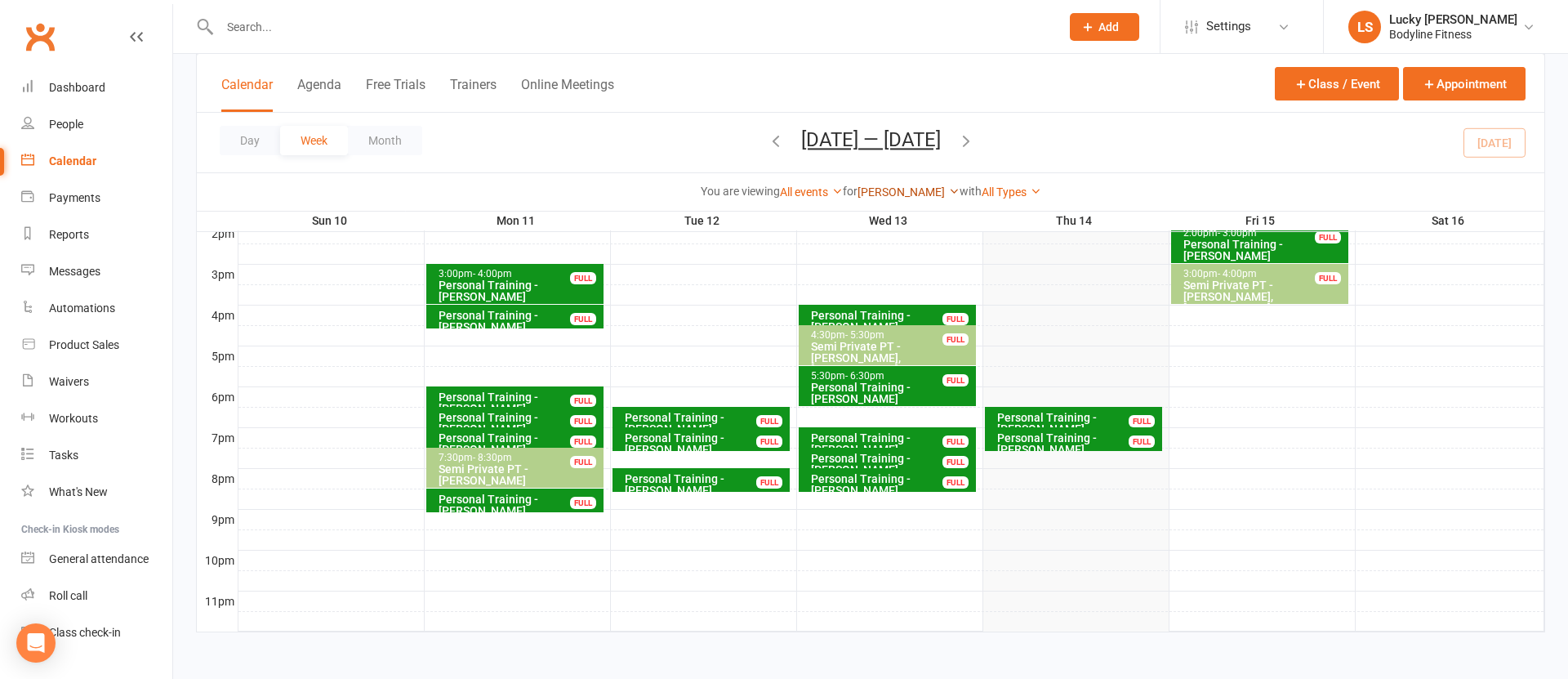
click at [897, 189] on link "[PERSON_NAME]" at bounding box center [908, 191] width 102 height 13
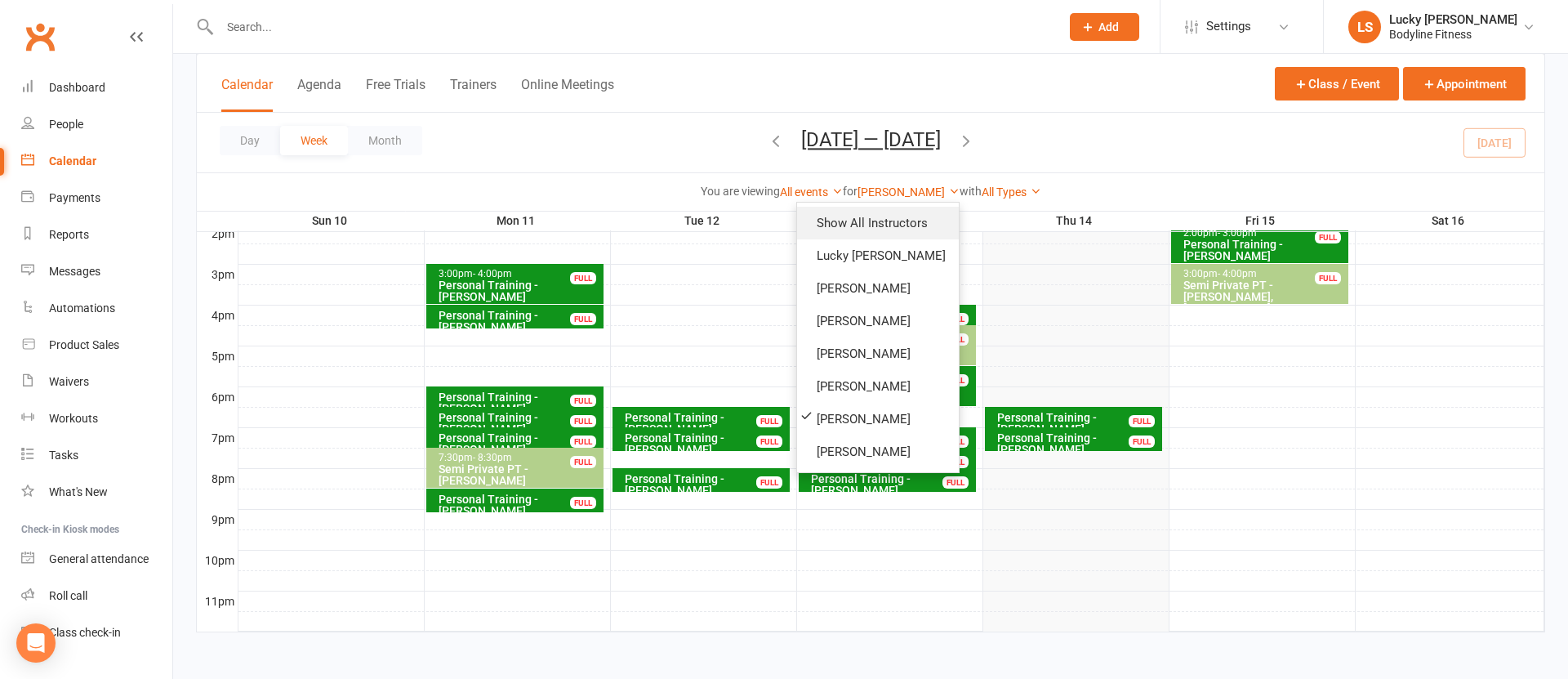
click at [894, 223] on link "Show All Instructors" at bounding box center [878, 222] width 162 height 33
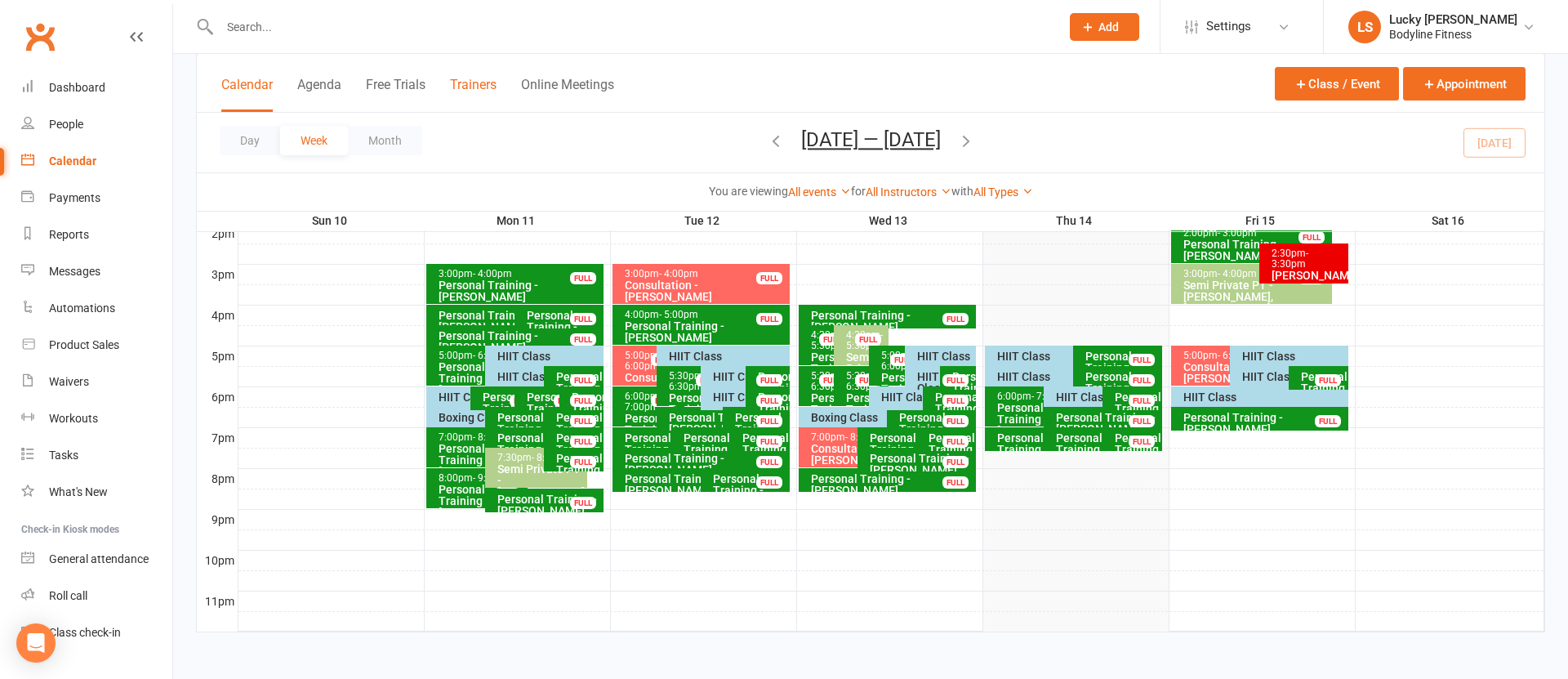
click at [475, 85] on button "Trainers" at bounding box center [473, 93] width 46 height 35
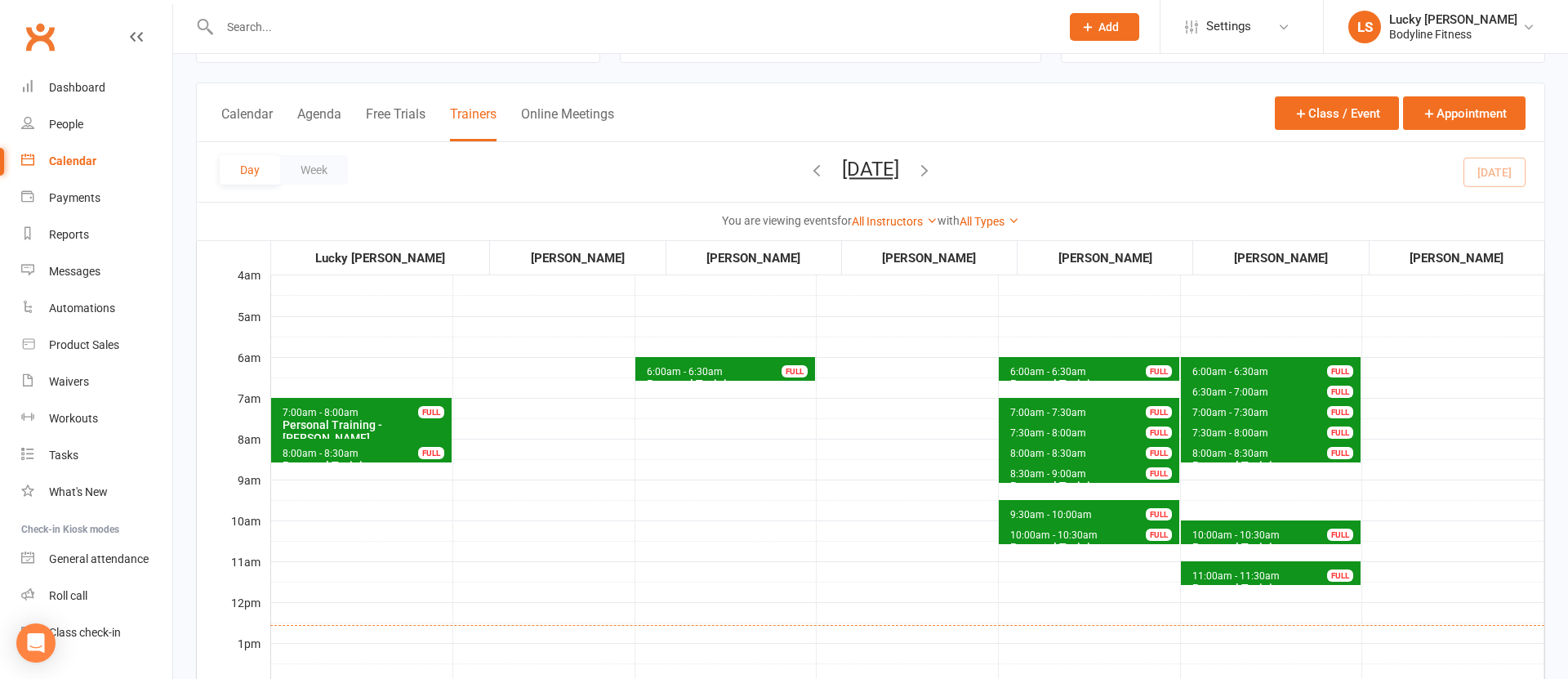
scroll to position [114, 0]
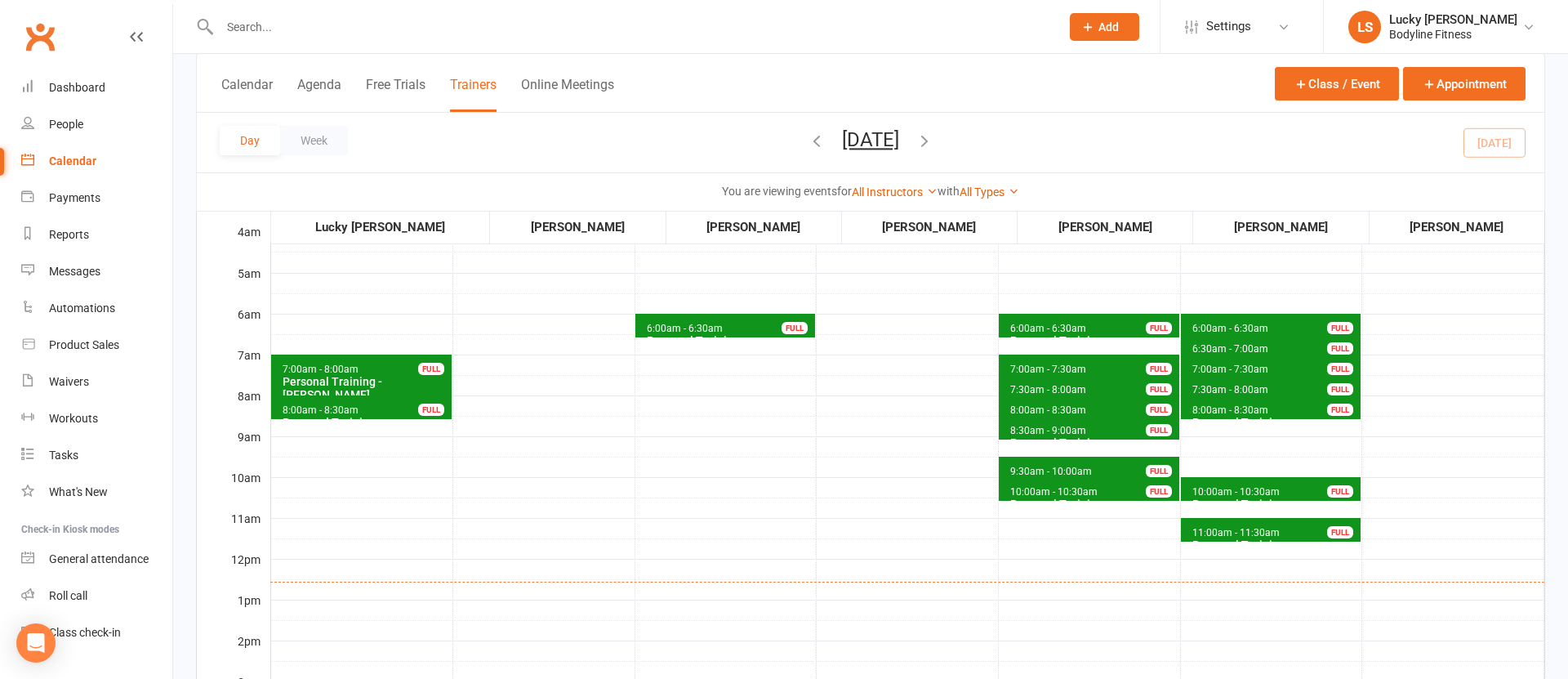
click at [435, 419] on td "7:00am - 8:00am Personal Training - [PERSON_NAME] FULL 8:00am - 8:30am Personal…" at bounding box center [362, 640] width 182 height 817
click at [433, 413] on div "FULL" at bounding box center [430, 410] width 26 height 12
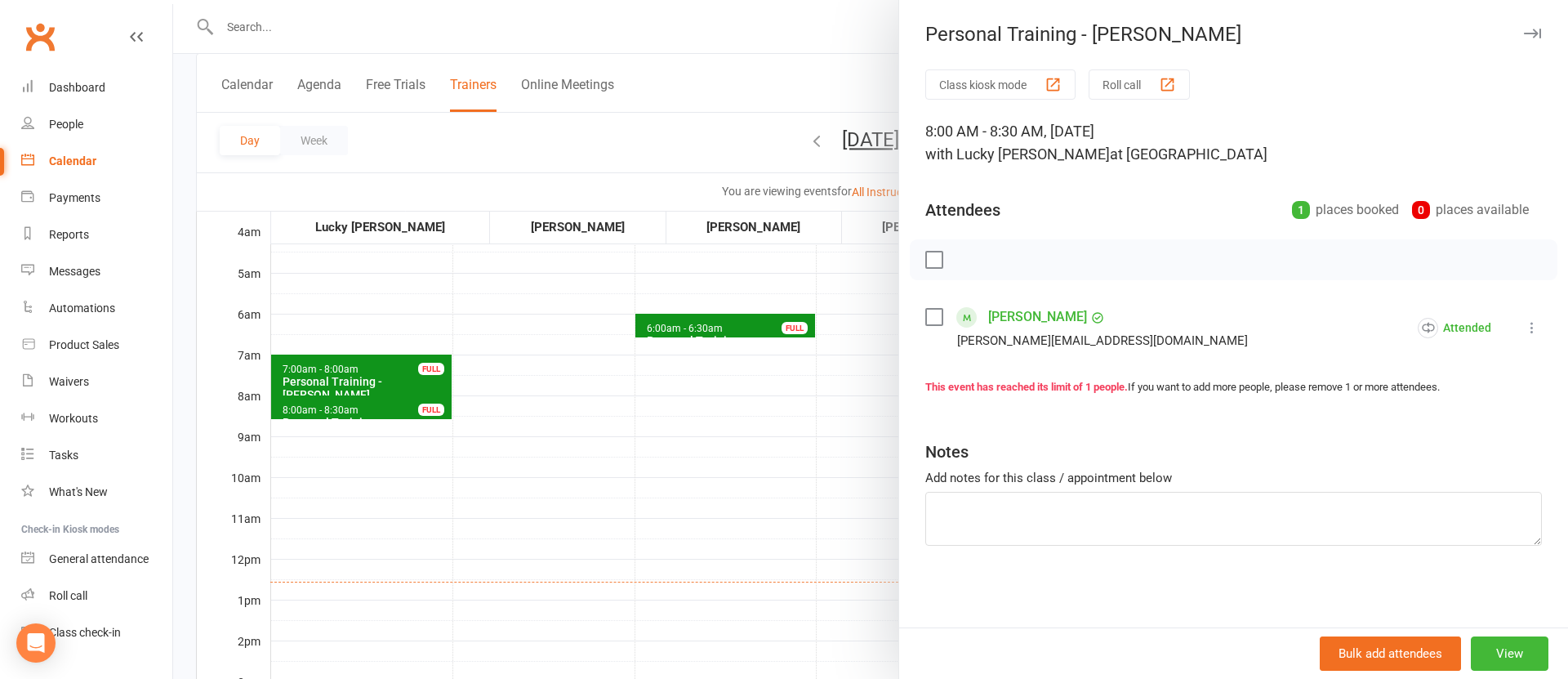
click at [442, 404] on div at bounding box center [871, 339] width 1395 height 679
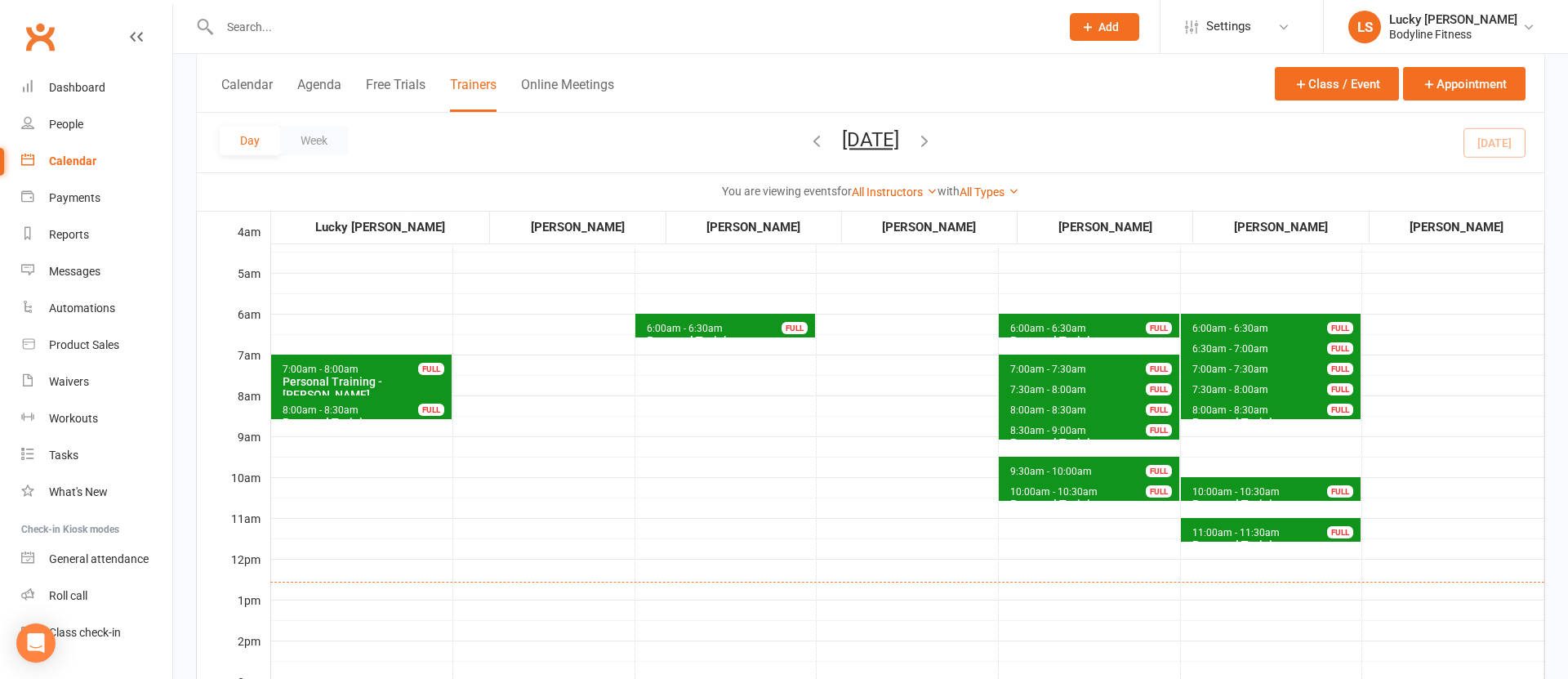
click at [436, 373] on div "FULL" at bounding box center [430, 369] width 26 height 12
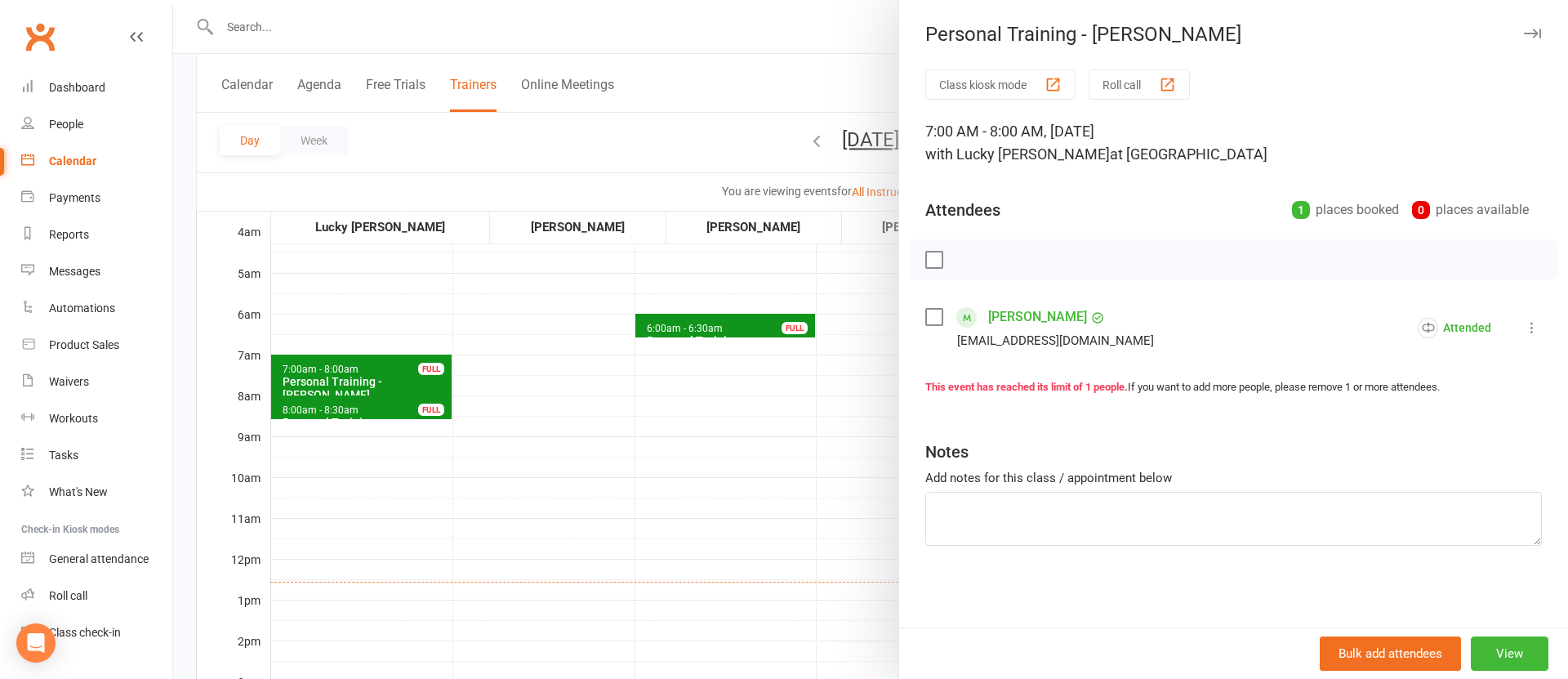
click at [506, 448] on div at bounding box center [871, 339] width 1395 height 679
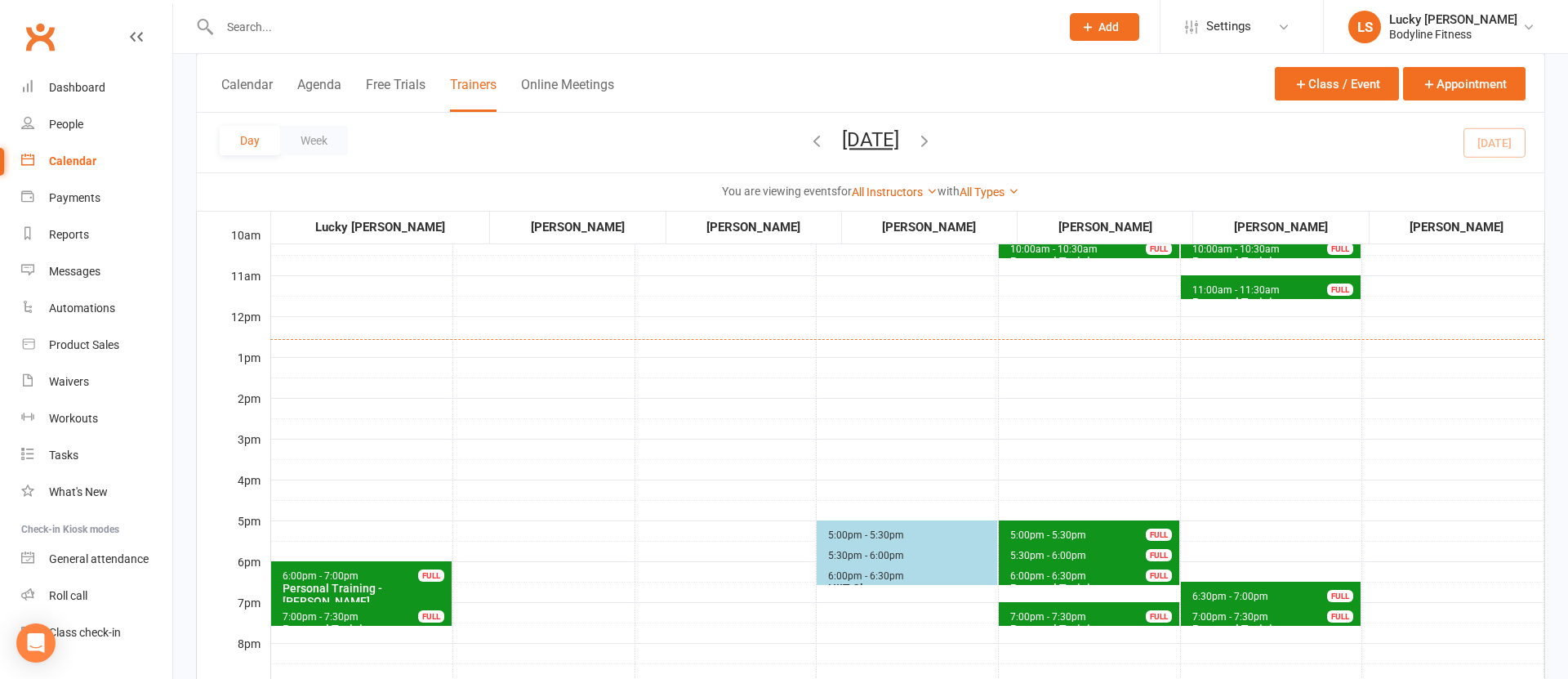
scroll to position [405, 0]
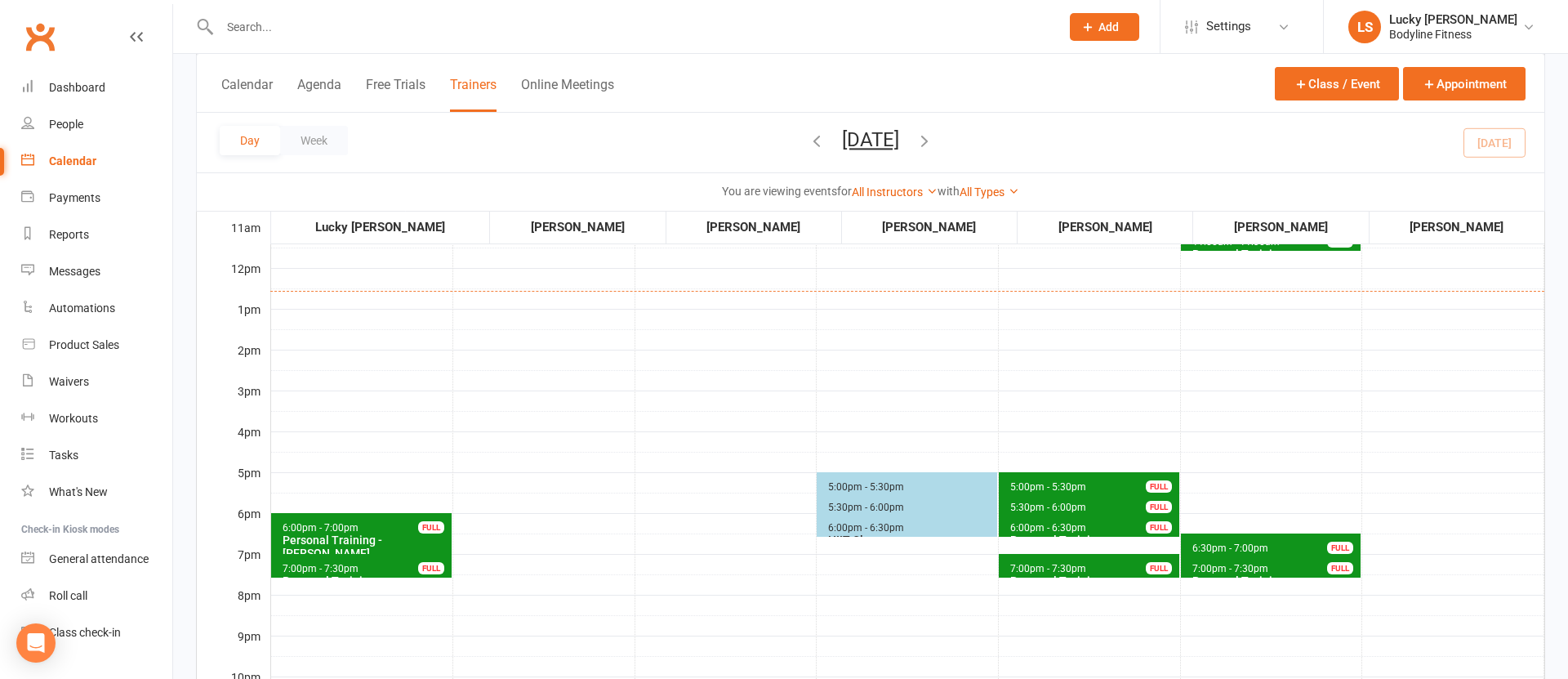
click at [1049, 479] on span "5:00pm - 5:30pm Personal Training - [PERSON_NAME] FULL" at bounding box center [1089, 484] width 181 height 24
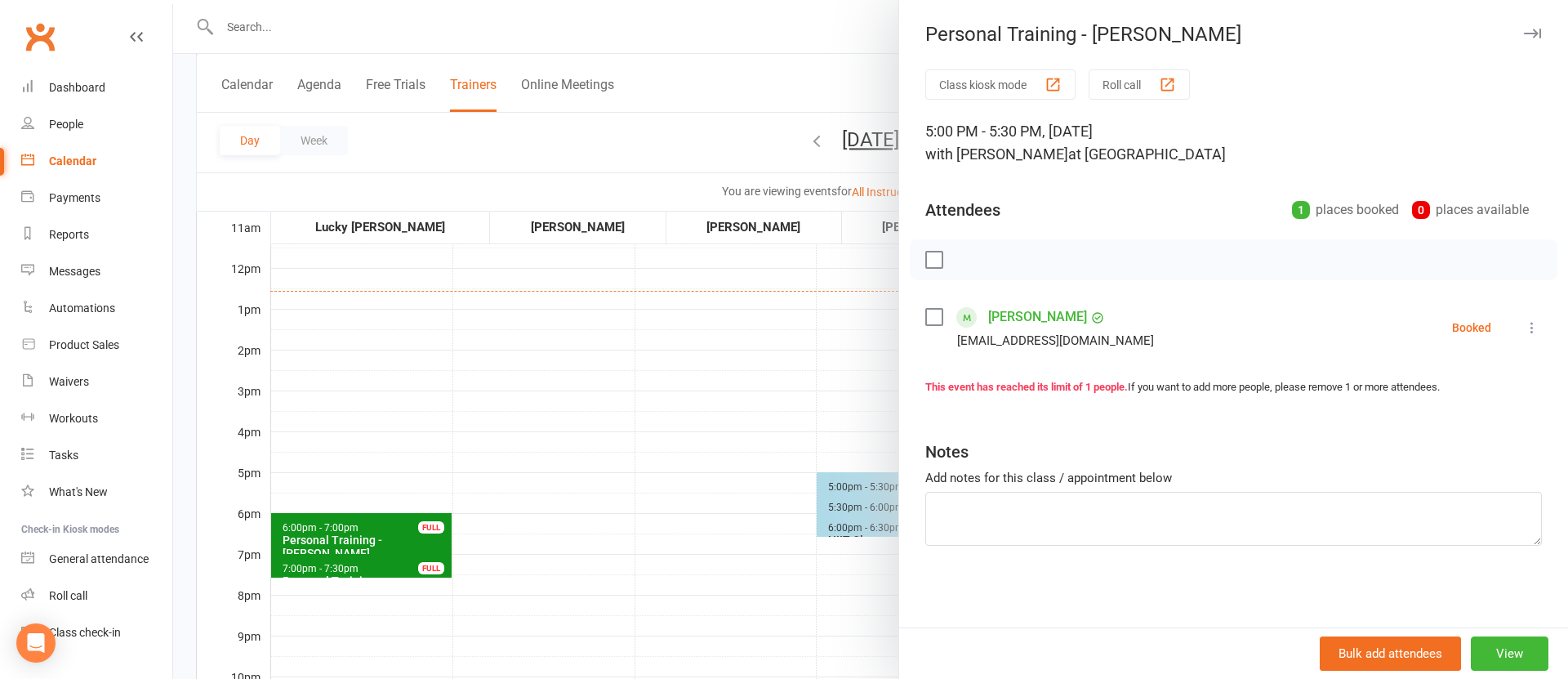
click at [751, 381] on div at bounding box center [871, 339] width 1395 height 679
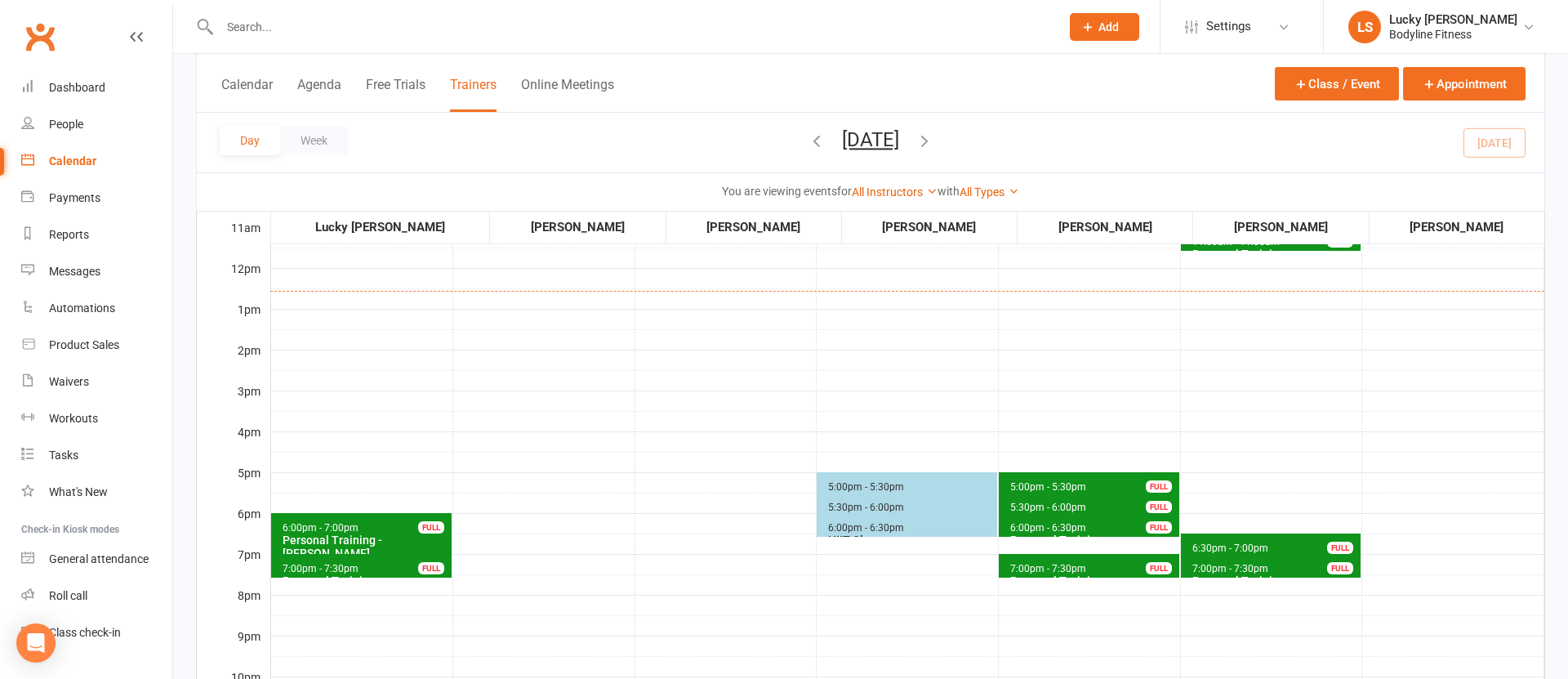
click at [1036, 483] on span "5:00pm - 5:30pm" at bounding box center [1048, 487] width 77 height 12
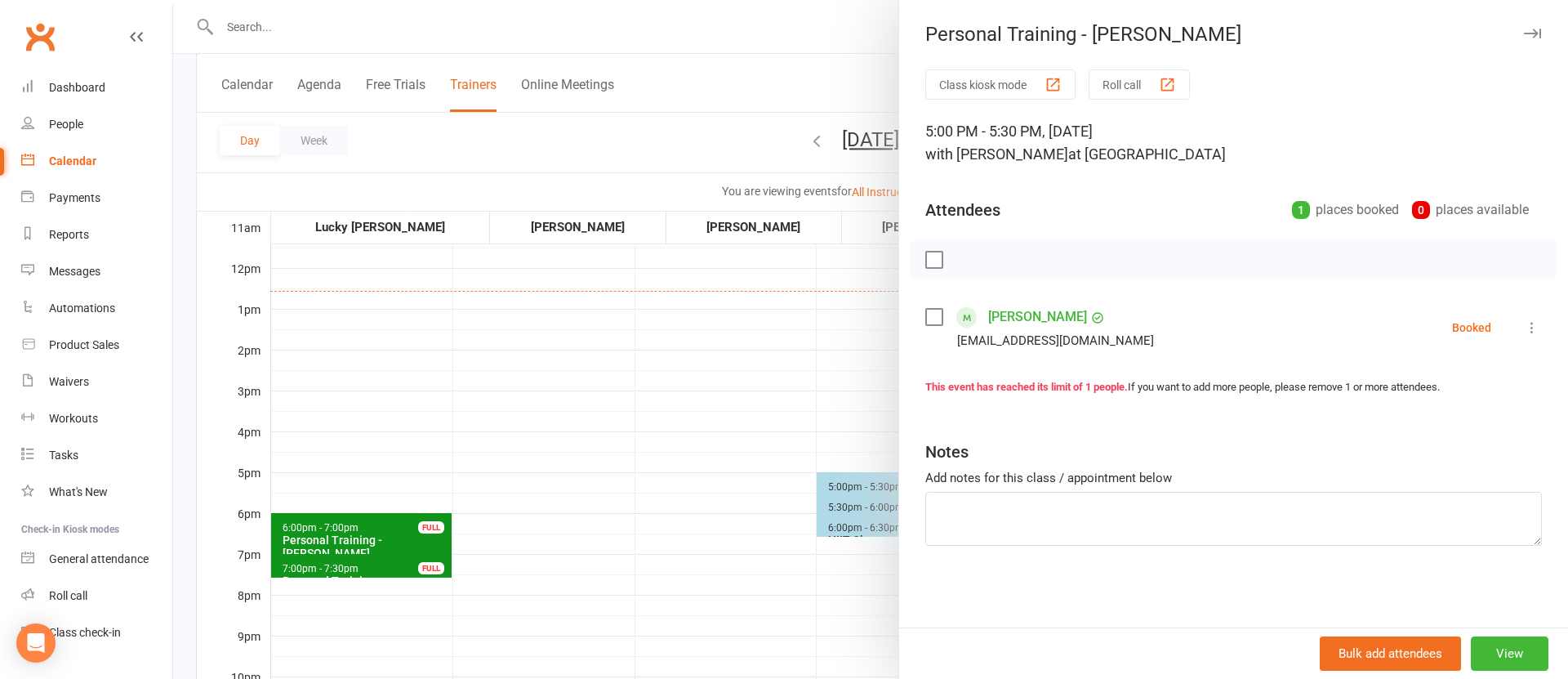
click at [1027, 314] on link "[PERSON_NAME]" at bounding box center [1037, 317] width 99 height 26
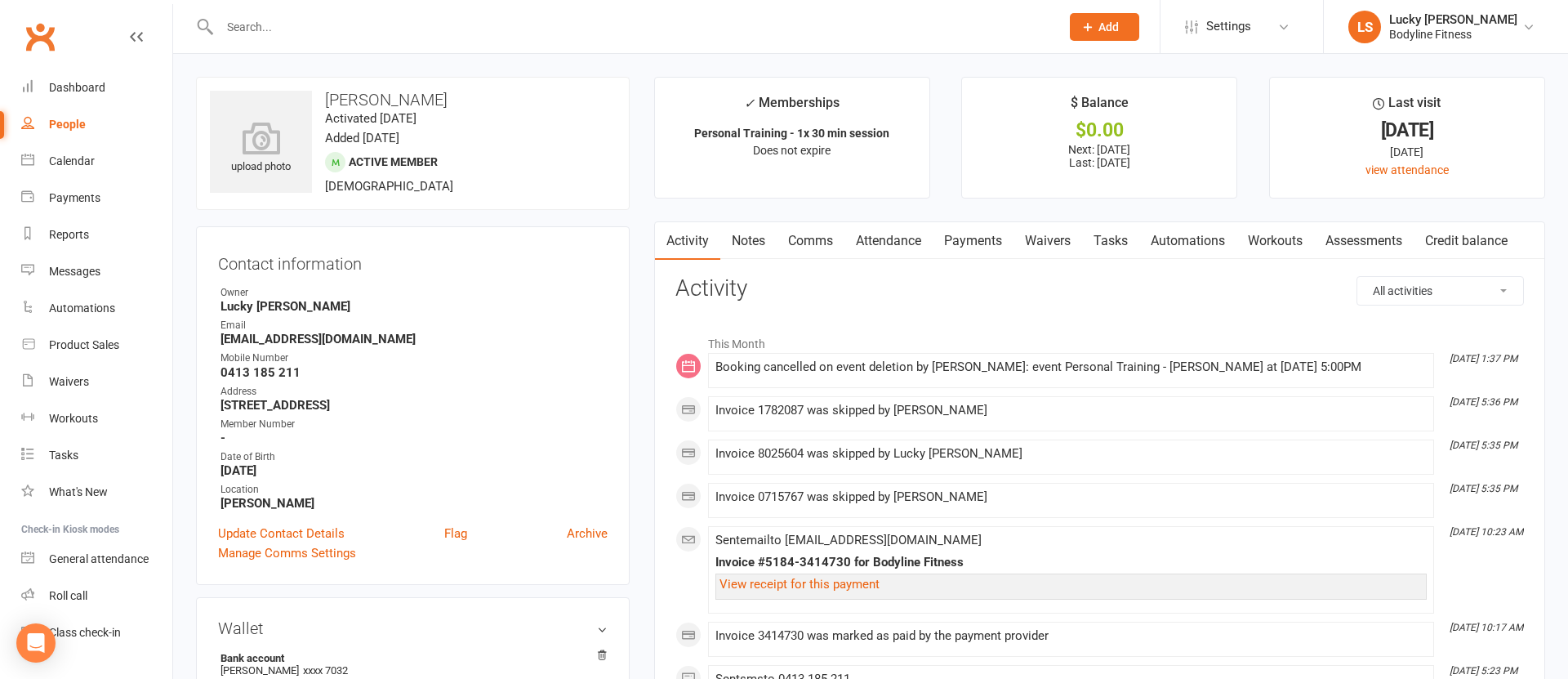
click at [979, 242] on link "Payments" at bounding box center [973, 241] width 81 height 37
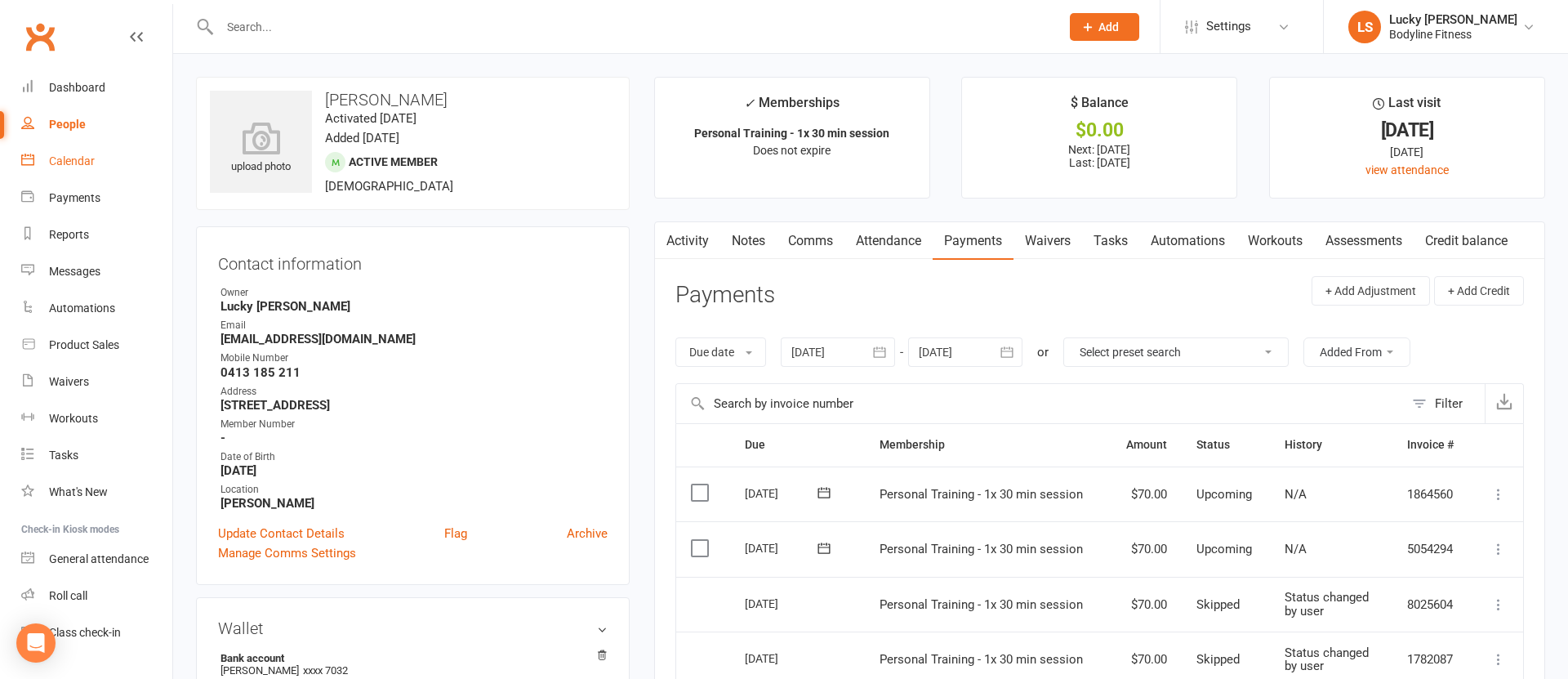
click at [54, 158] on div "Calendar" at bounding box center [71, 161] width 45 height 13
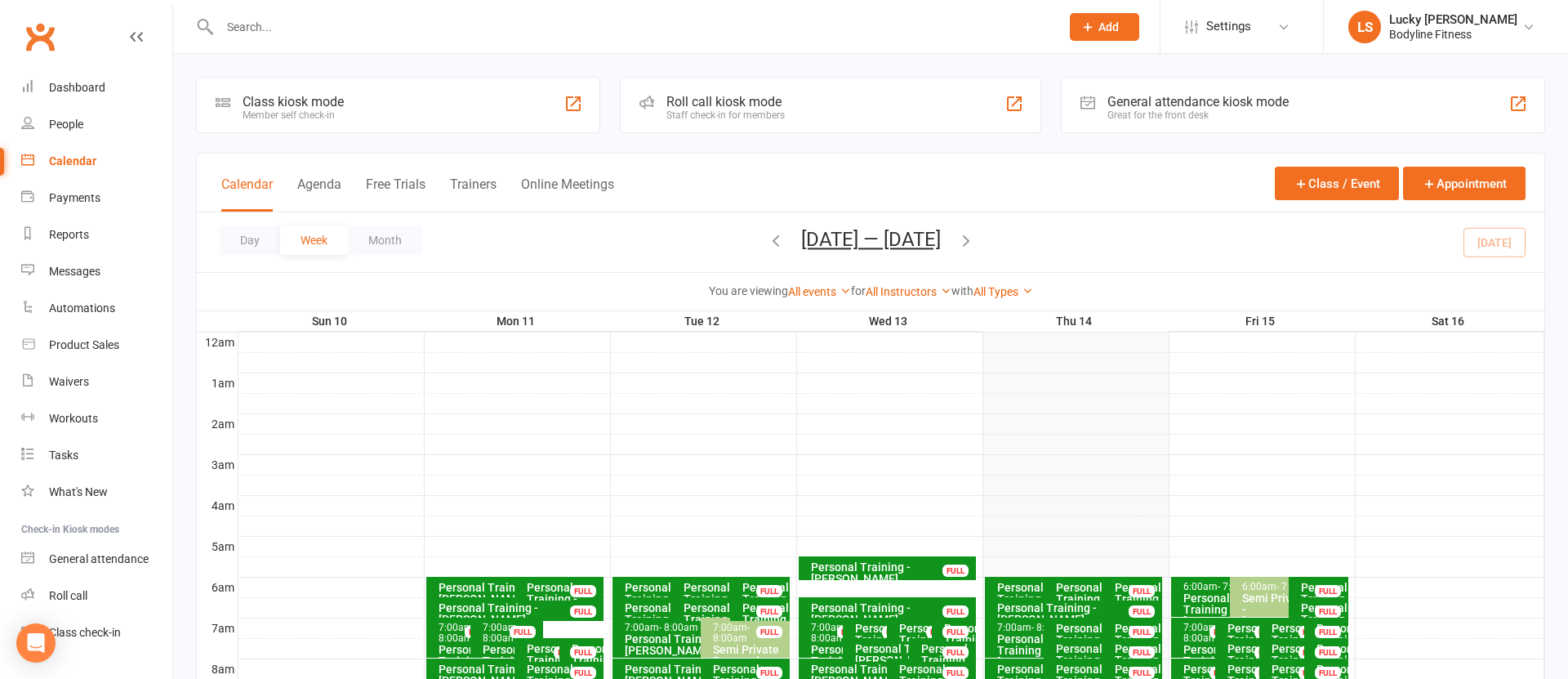
click at [885, 283] on div "All Instructors Lucky [PERSON_NAME] [PERSON_NAME] [PERSON_NAME] [PERSON_NAME] […" at bounding box center [909, 292] width 85 height 18
click at [887, 290] on link "All Instructors" at bounding box center [909, 292] width 85 height 13
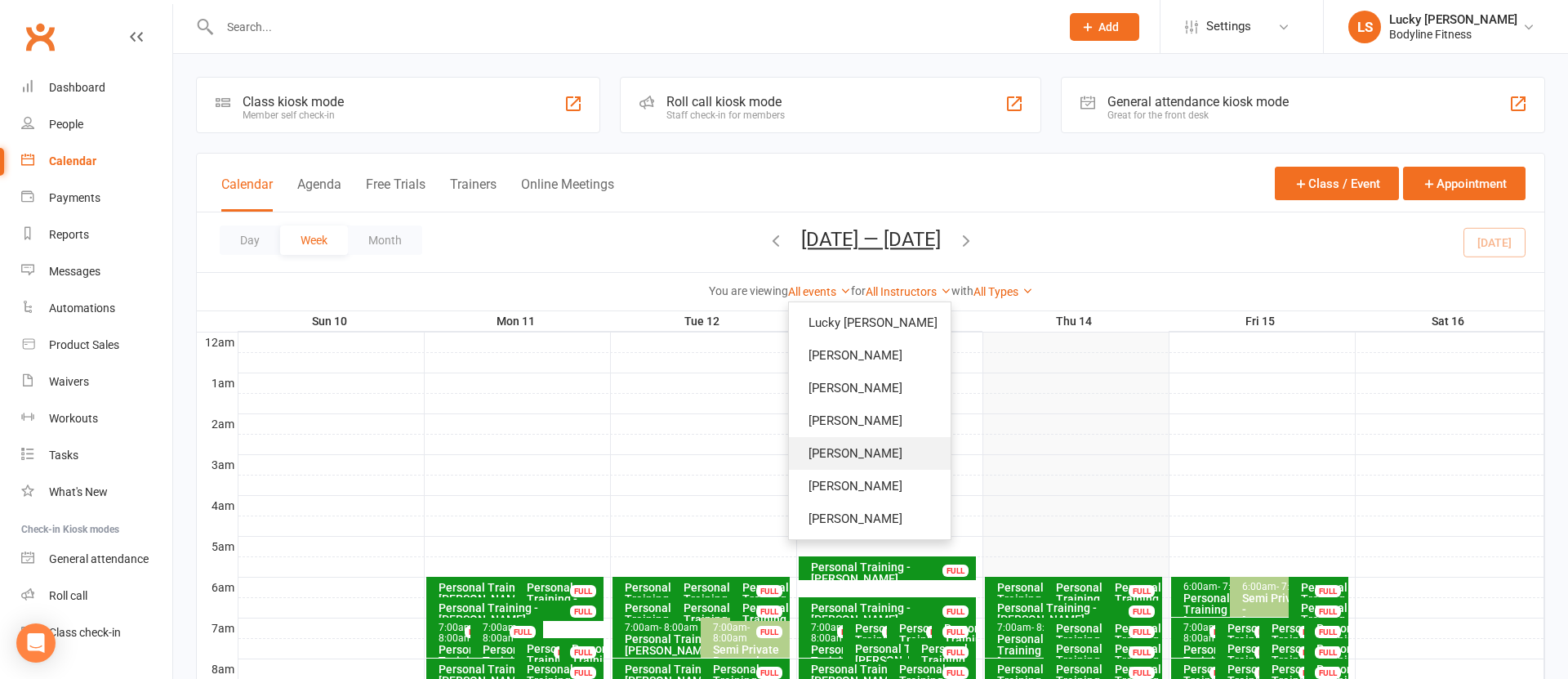
click at [873, 453] on link "[PERSON_NAME]" at bounding box center [870, 453] width 162 height 33
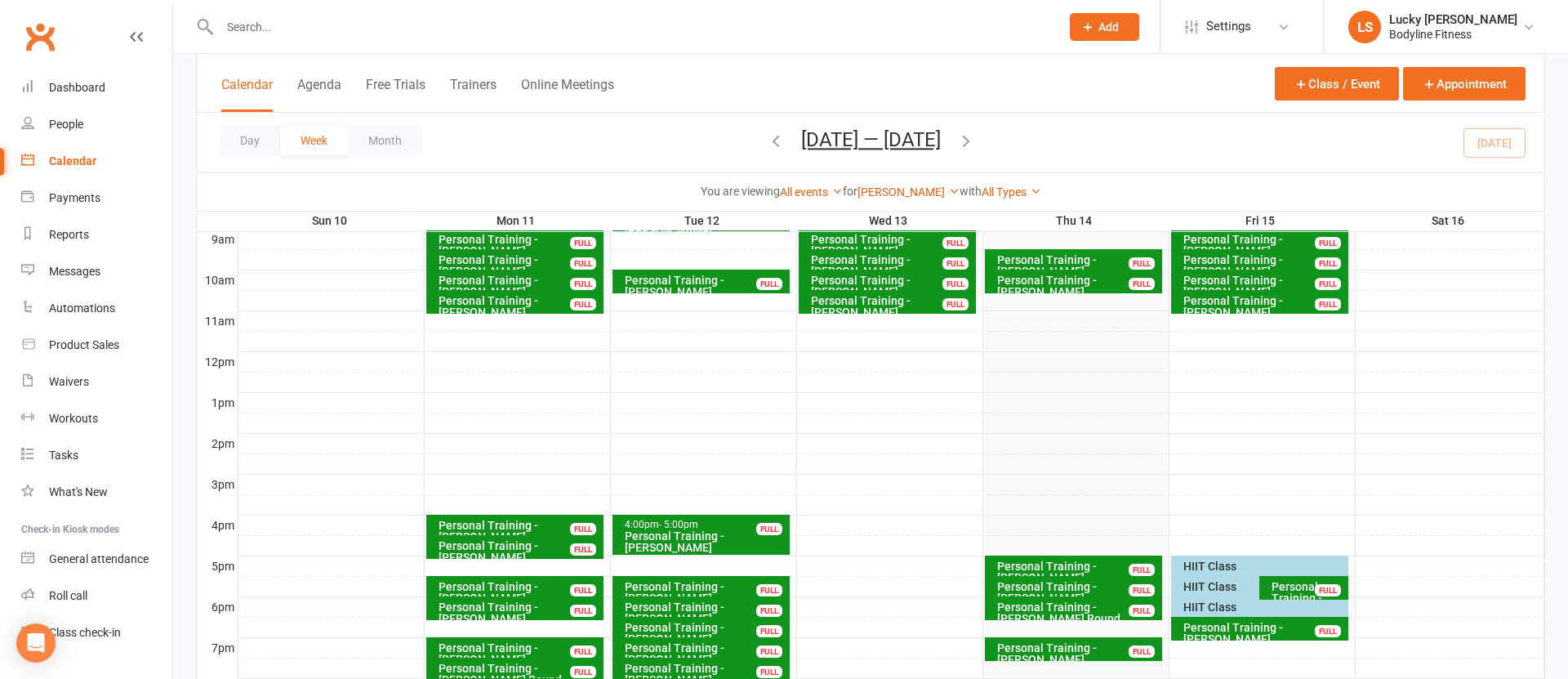
scroll to position [551, 0]
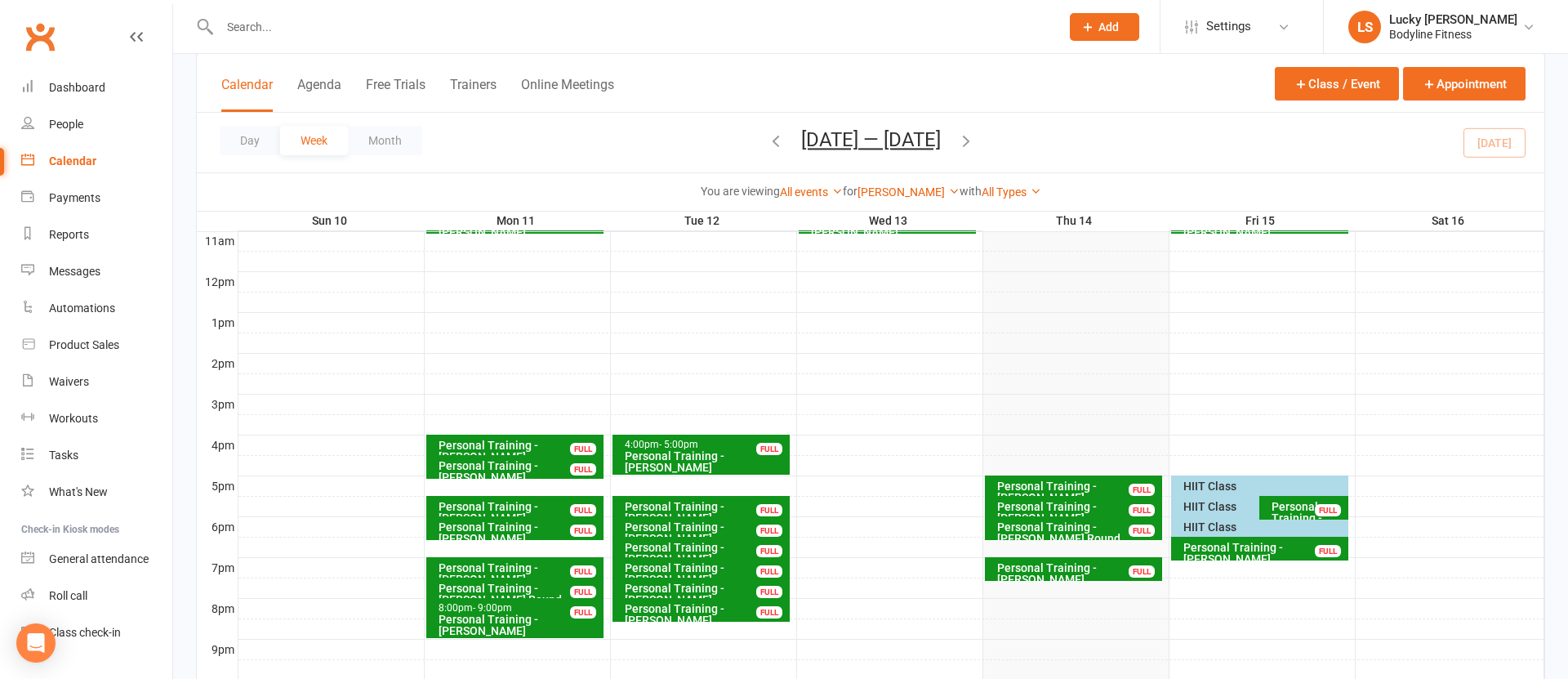
click at [1120, 483] on div "Personal Training - [PERSON_NAME]" at bounding box center [1078, 492] width 163 height 23
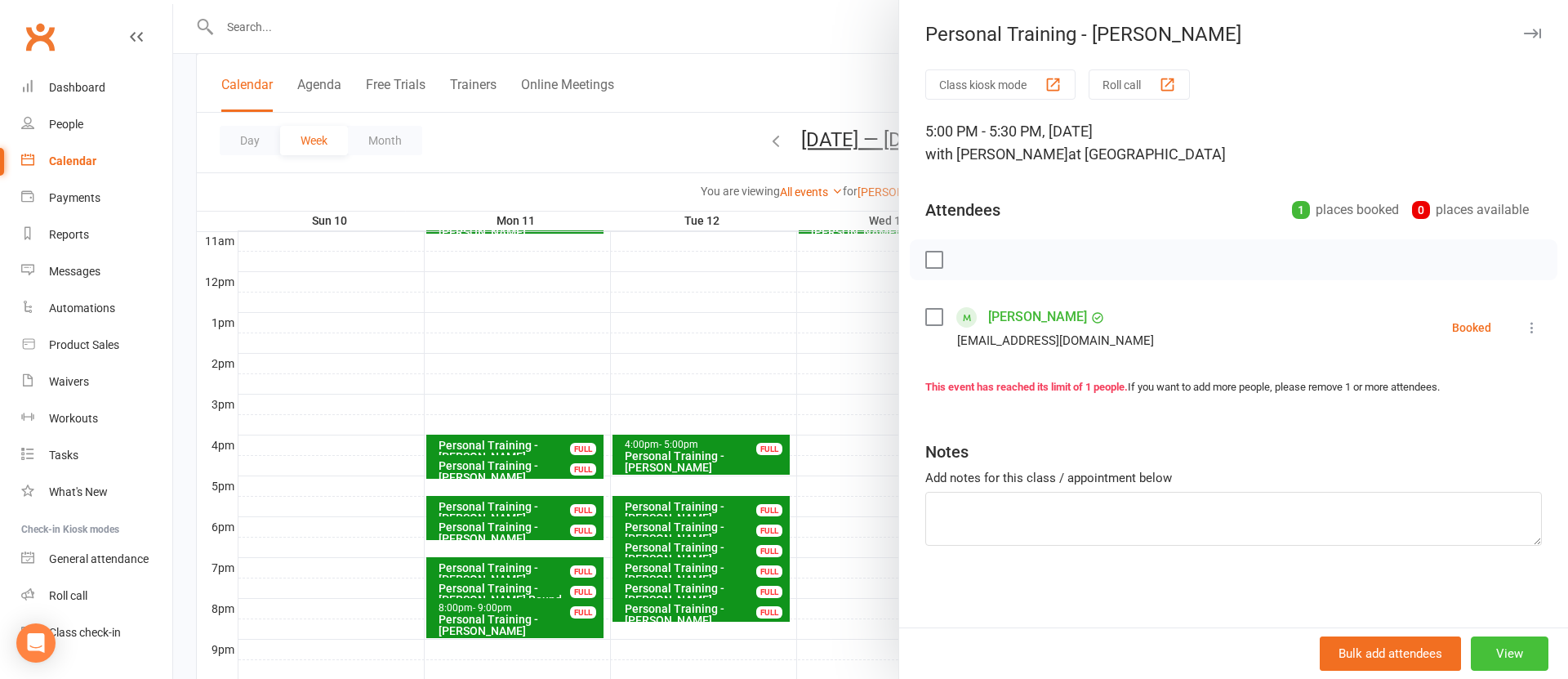
click at [1506, 657] on button "View" at bounding box center [1509, 653] width 77 height 35
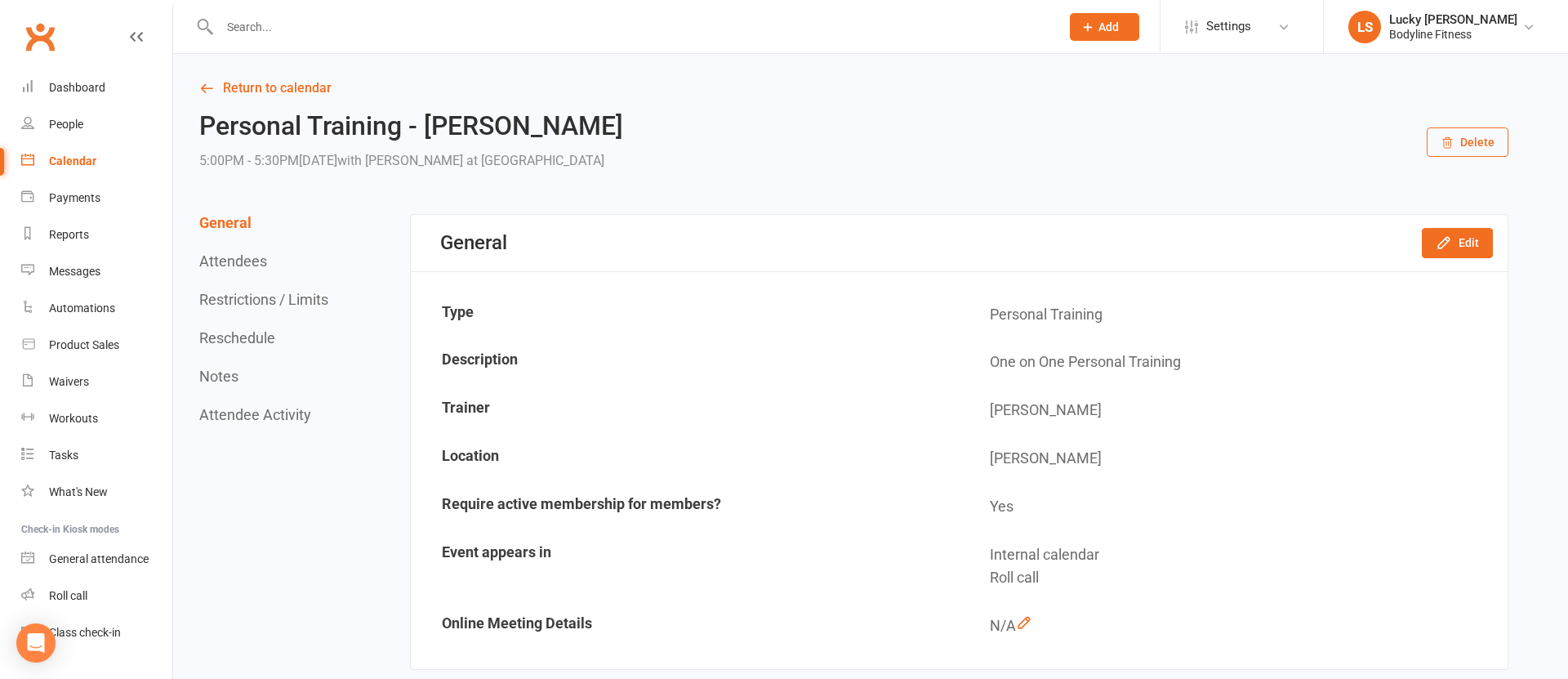
drag, startPoint x: 1142, startPoint y: 147, endPoint x: 346, endPoint y: 75, distance: 799.2
click at [1142, 147] on div "Personal Training - [PERSON_NAME] 5:00PM - 5:30PM[DATE] with [PERSON_NAME] at […" at bounding box center [854, 142] width 1309 height 61
click at [293, 85] on link "Return to calendar" at bounding box center [854, 88] width 1309 height 23
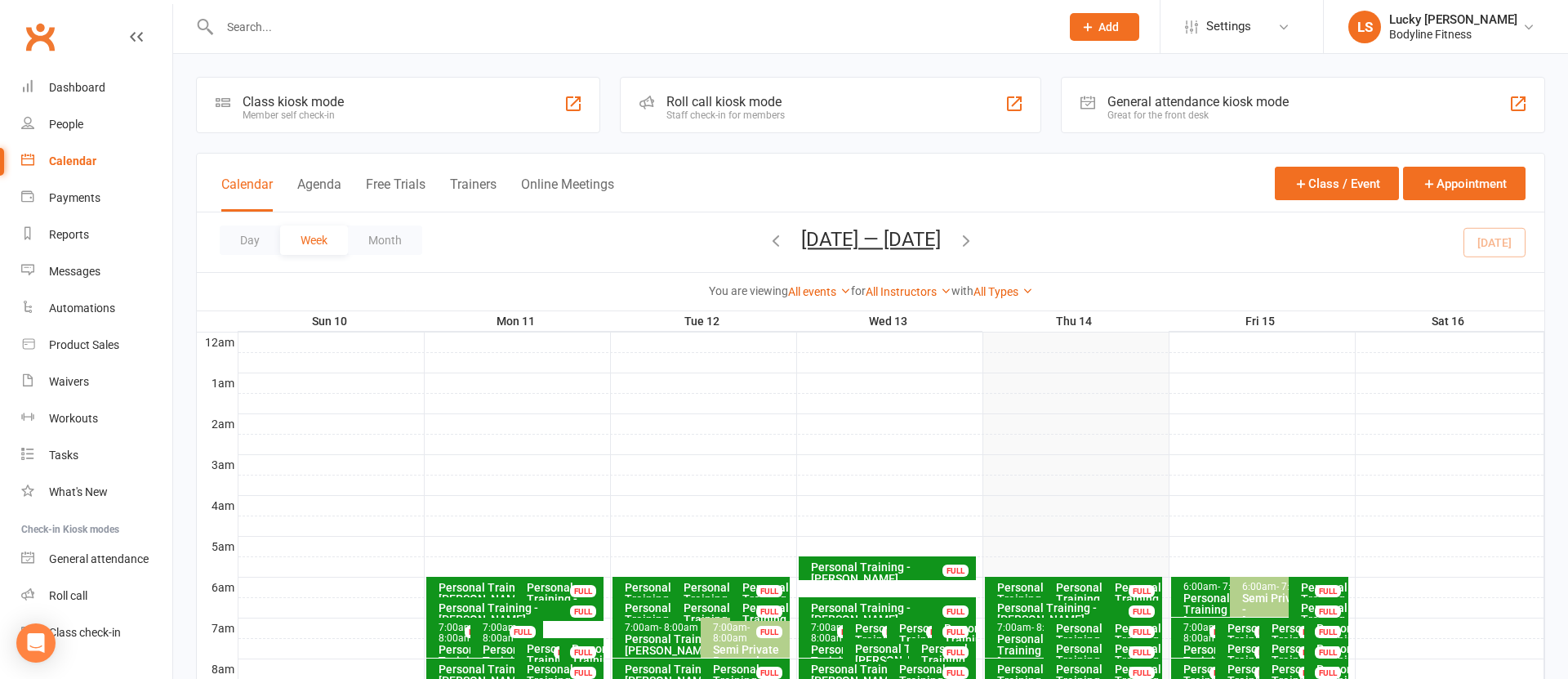
scroll to position [517, 0]
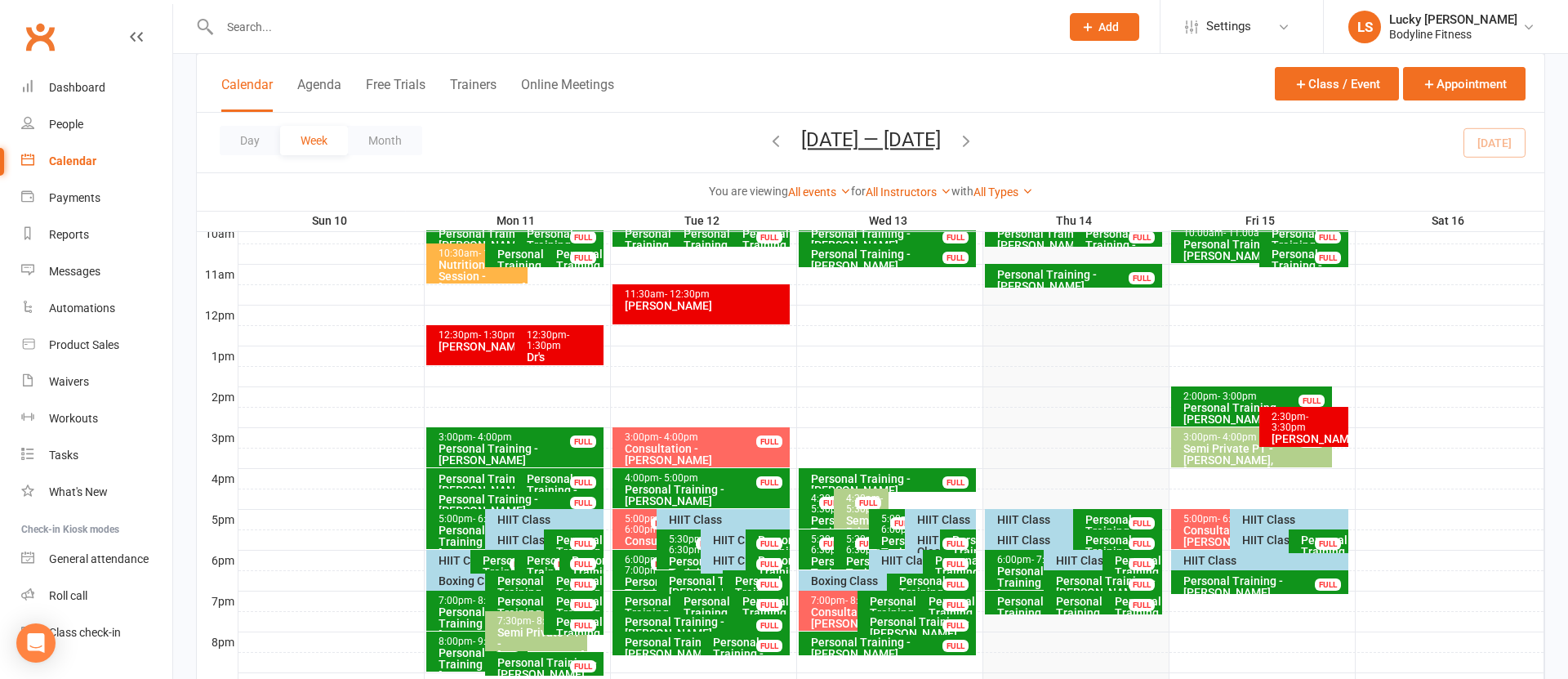
click at [1114, 516] on div "Personal Training - [PERSON_NAME]" at bounding box center [1122, 531] width 75 height 35
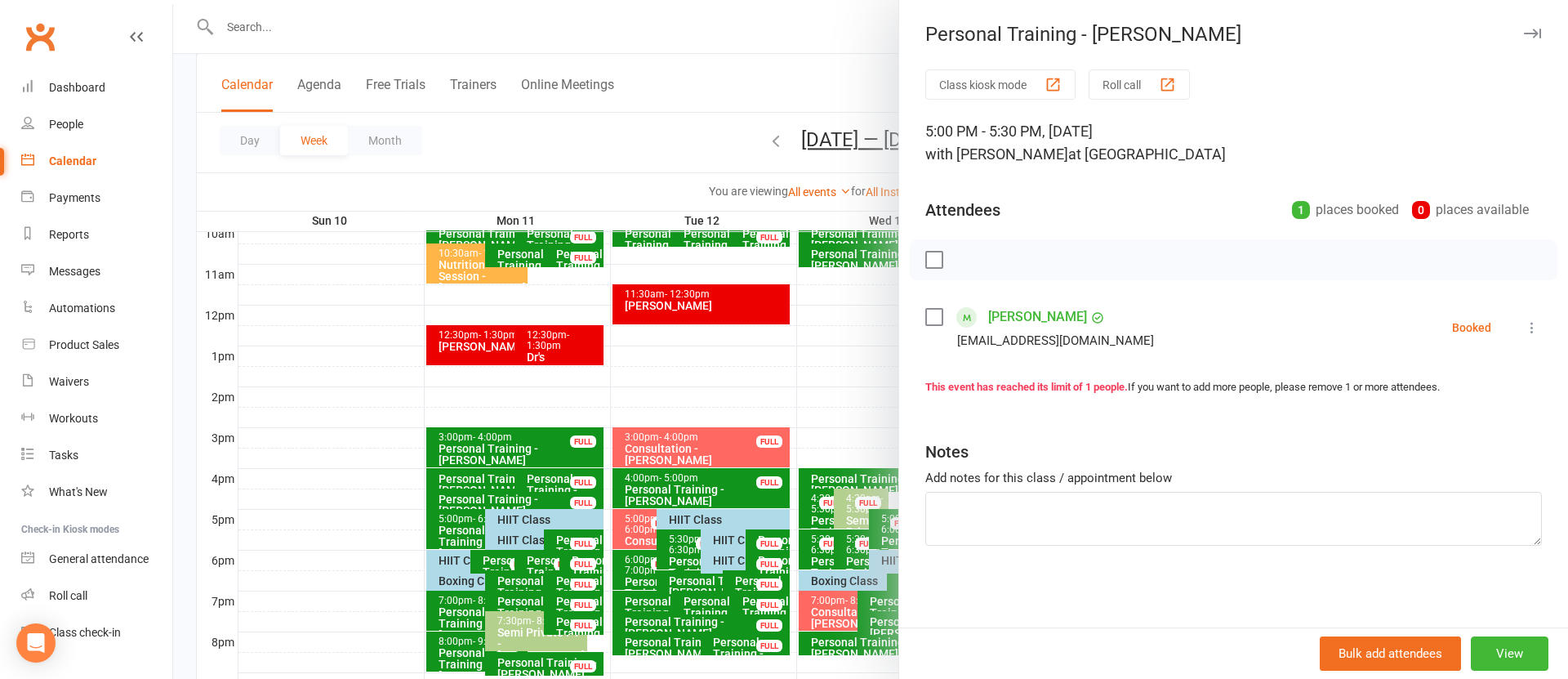
click at [1035, 321] on link "[PERSON_NAME]" at bounding box center [1037, 317] width 99 height 26
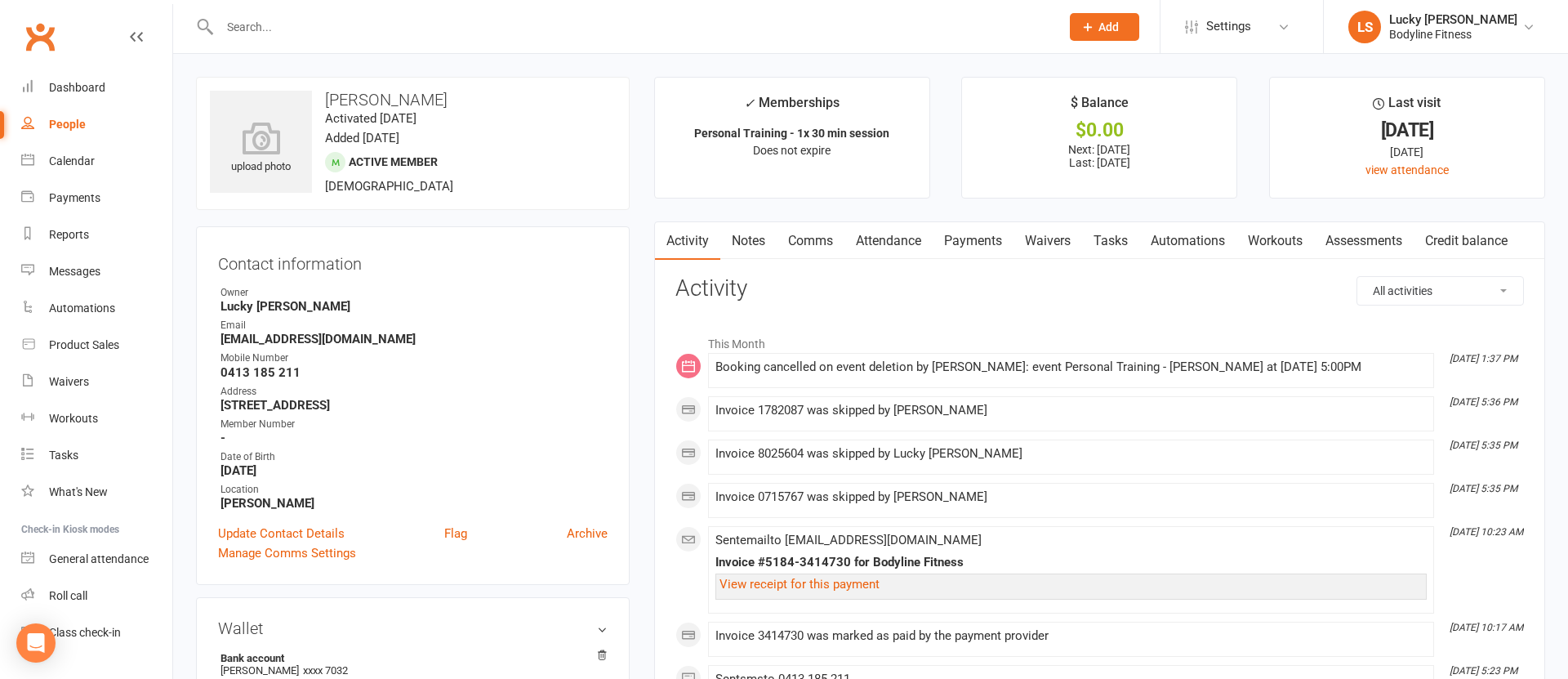
click at [972, 236] on link "Payments" at bounding box center [973, 241] width 81 height 37
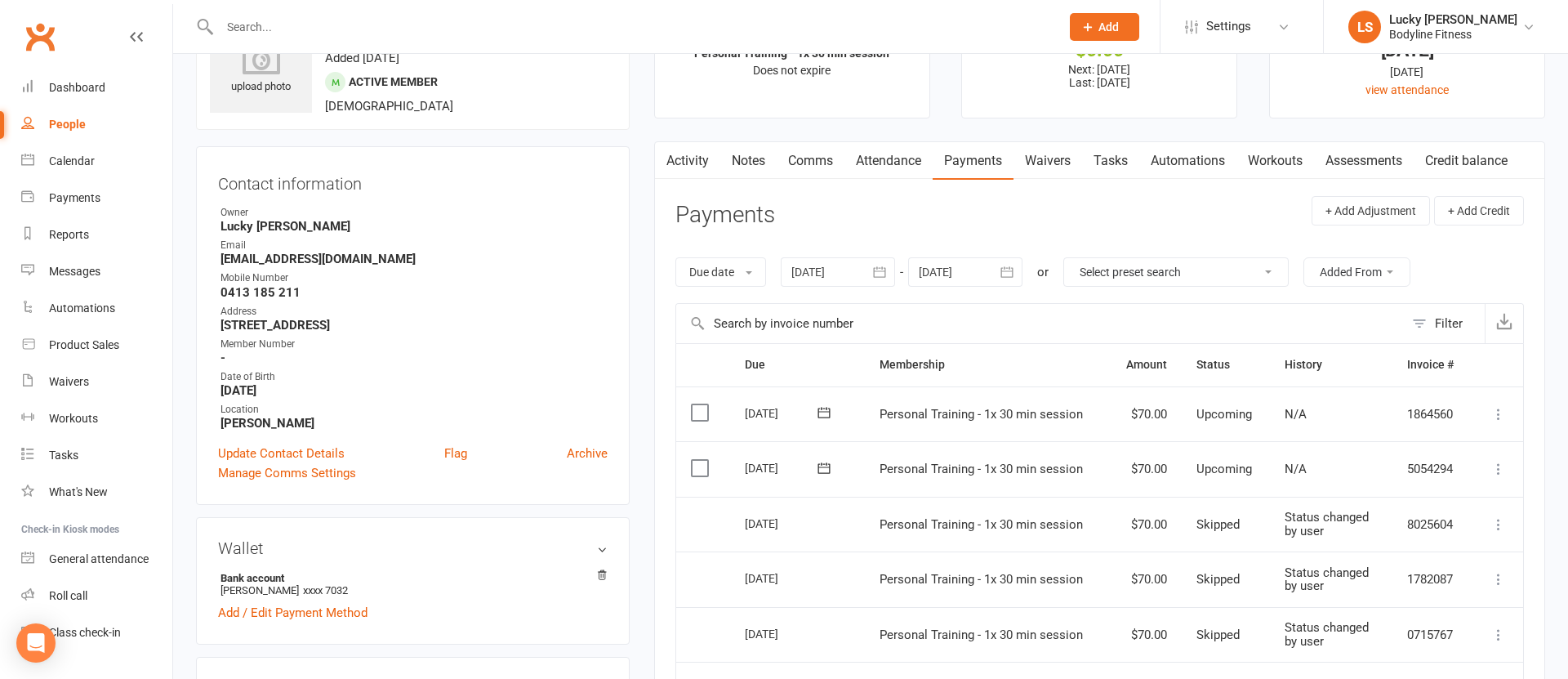
scroll to position [160, 0]
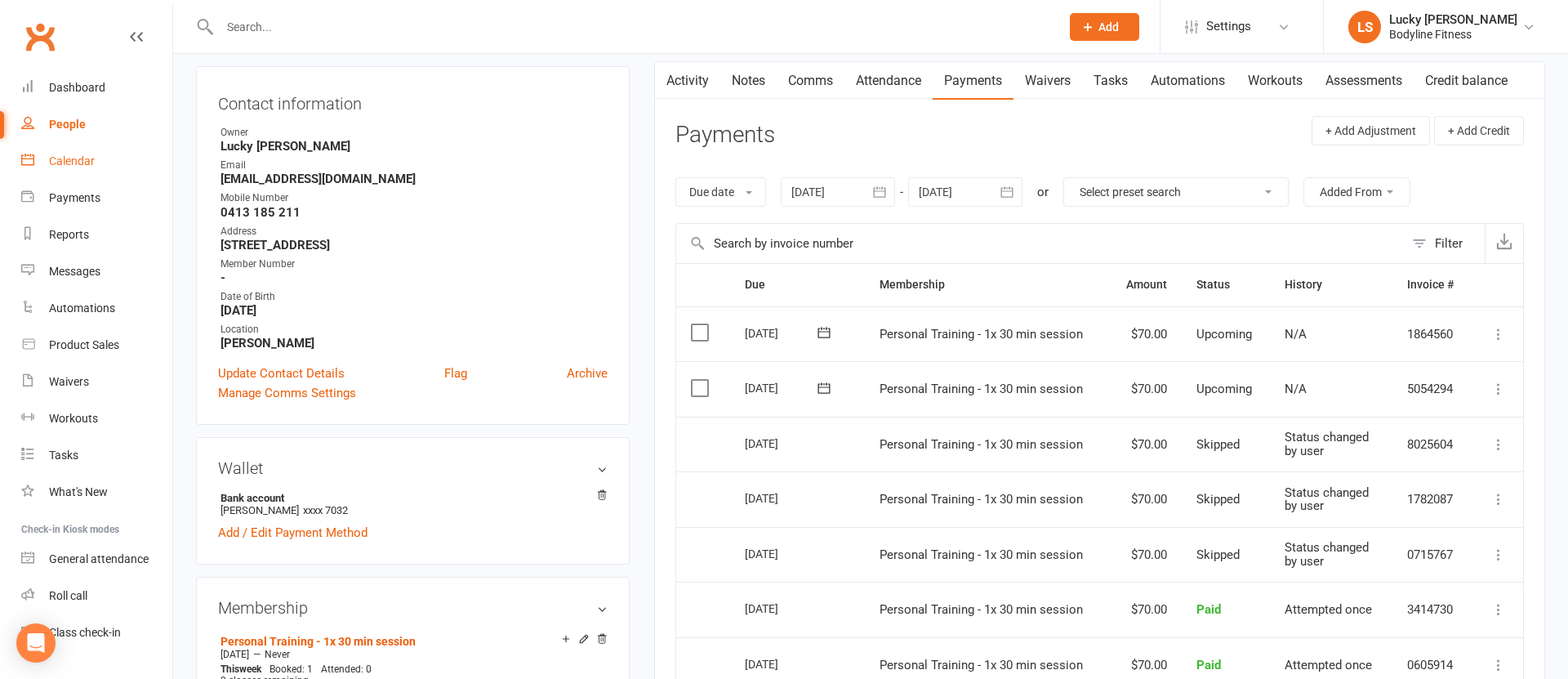
click at [92, 163] on div "Calendar" at bounding box center [71, 161] width 45 height 13
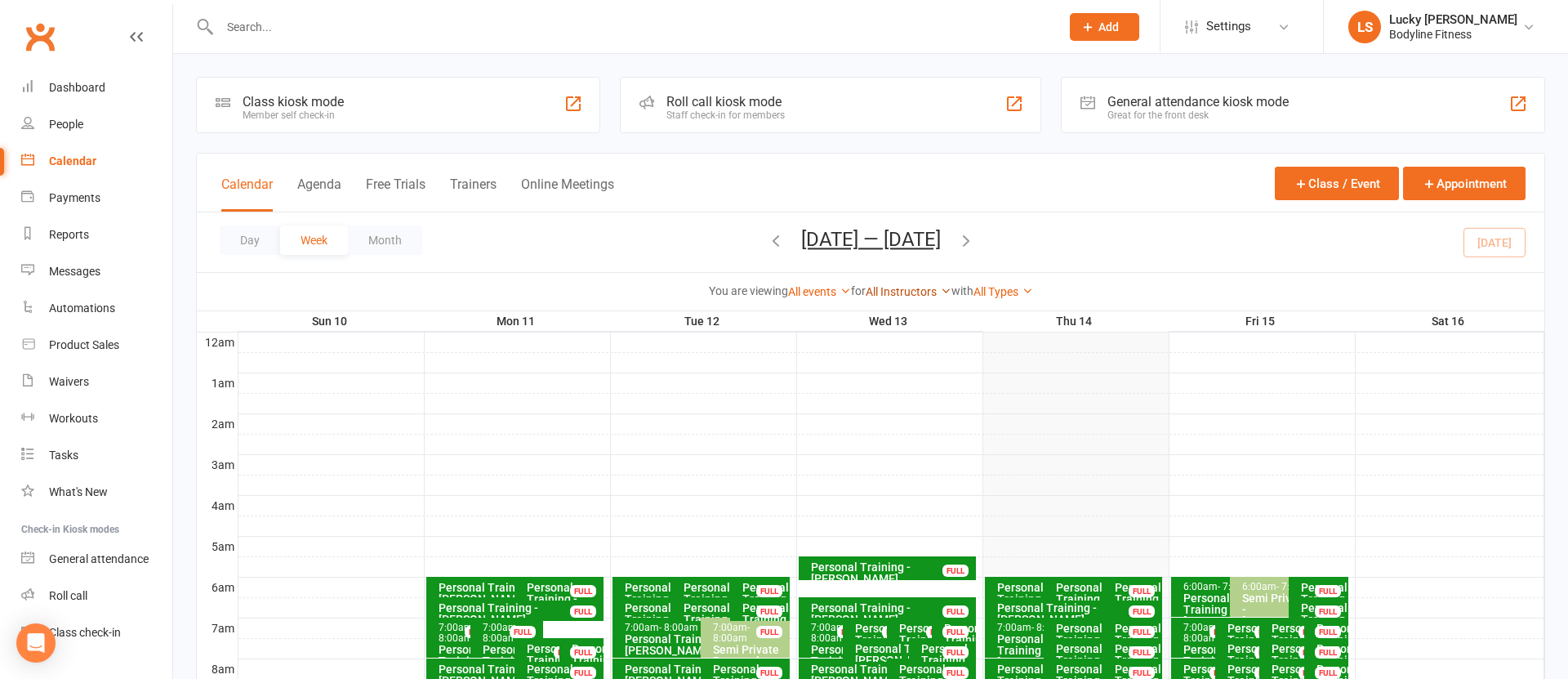
click at [902, 293] on link "All Instructors" at bounding box center [909, 292] width 85 height 13
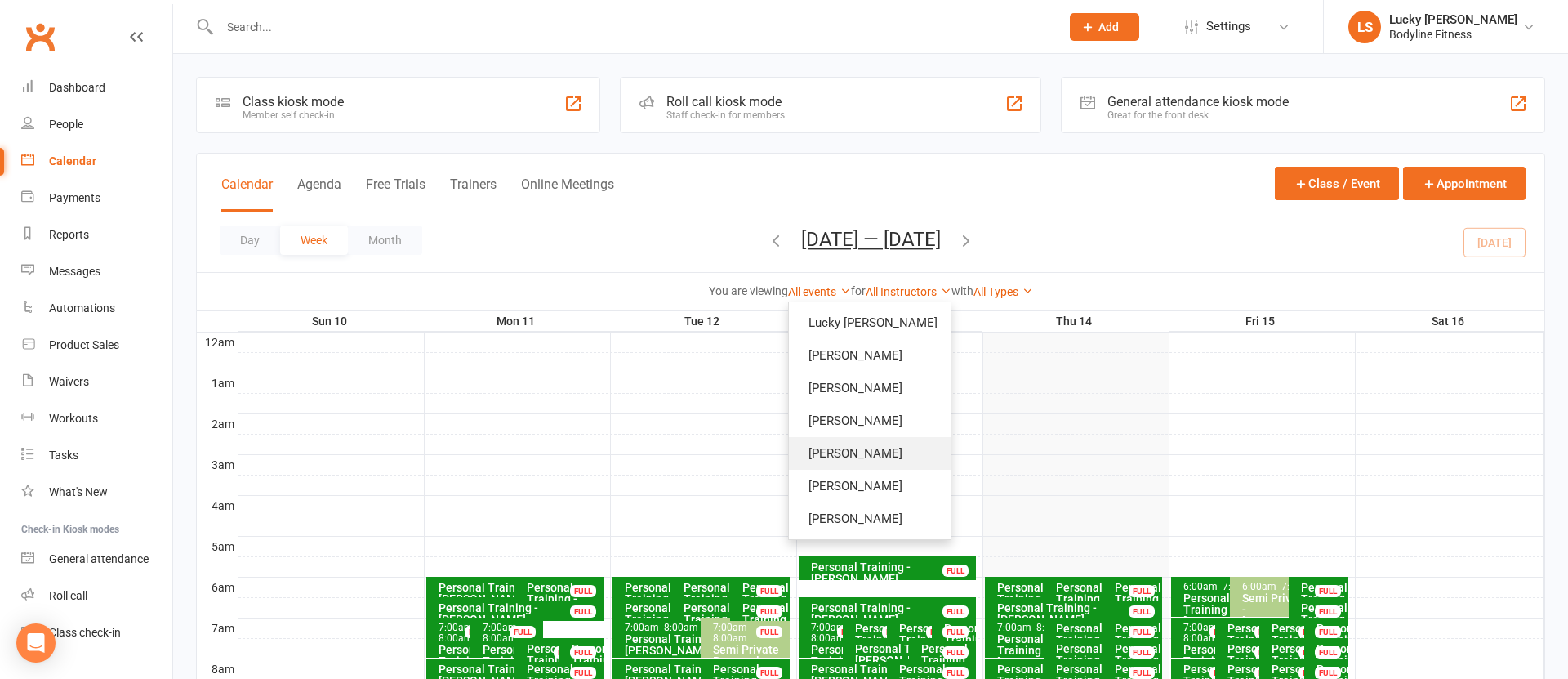
click at [856, 457] on link "[PERSON_NAME]" at bounding box center [870, 453] width 162 height 33
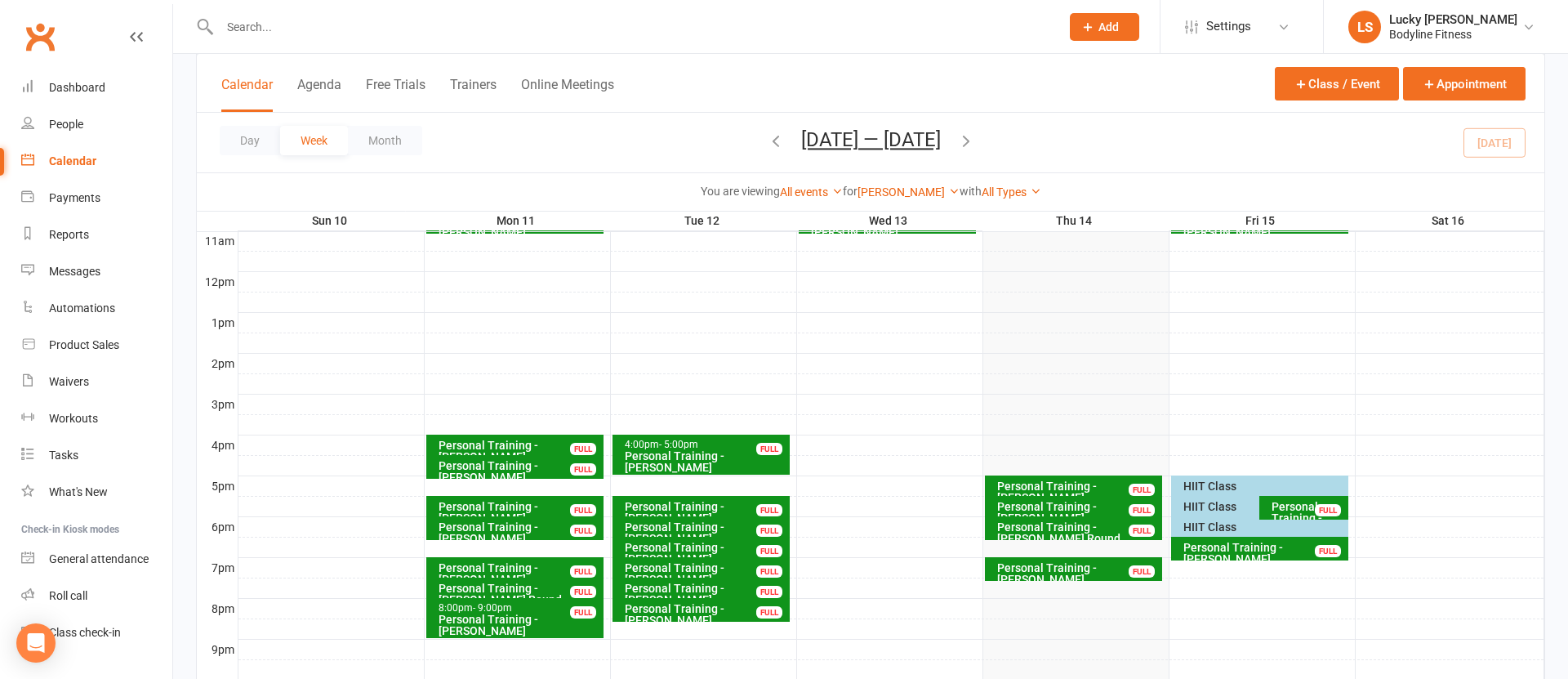
scroll to position [681, 0]
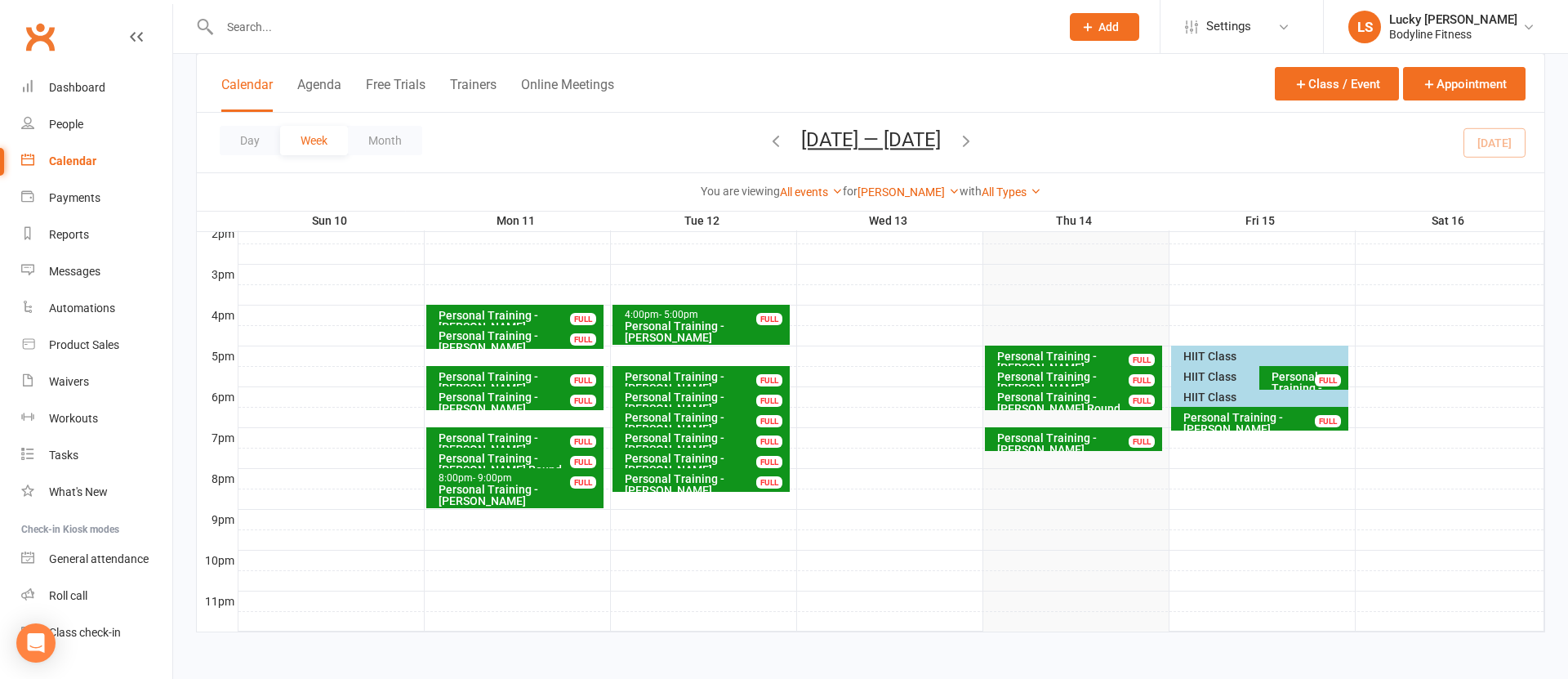
click at [1116, 351] on div "Personal Training - [PERSON_NAME]" at bounding box center [1078, 362] width 163 height 23
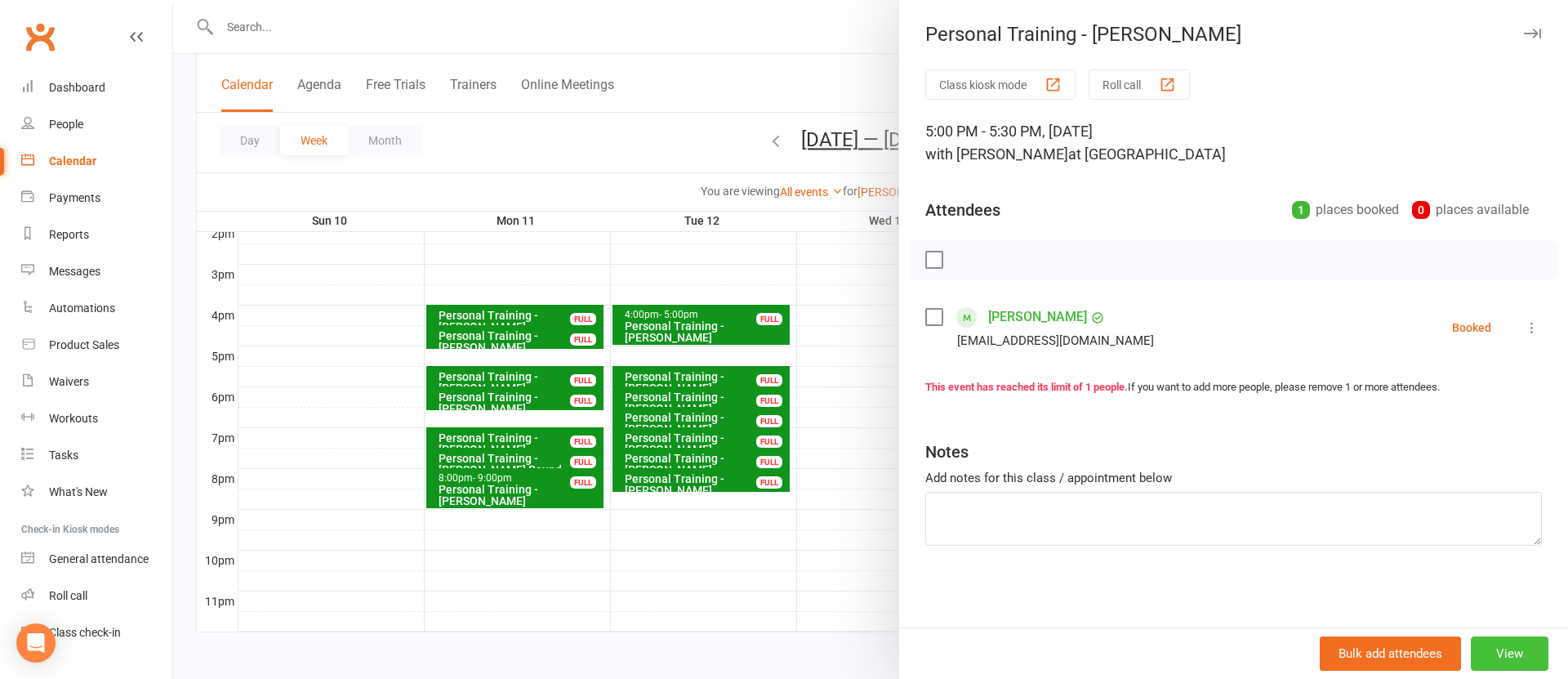
click at [1508, 662] on button "View" at bounding box center [1509, 653] width 77 height 35
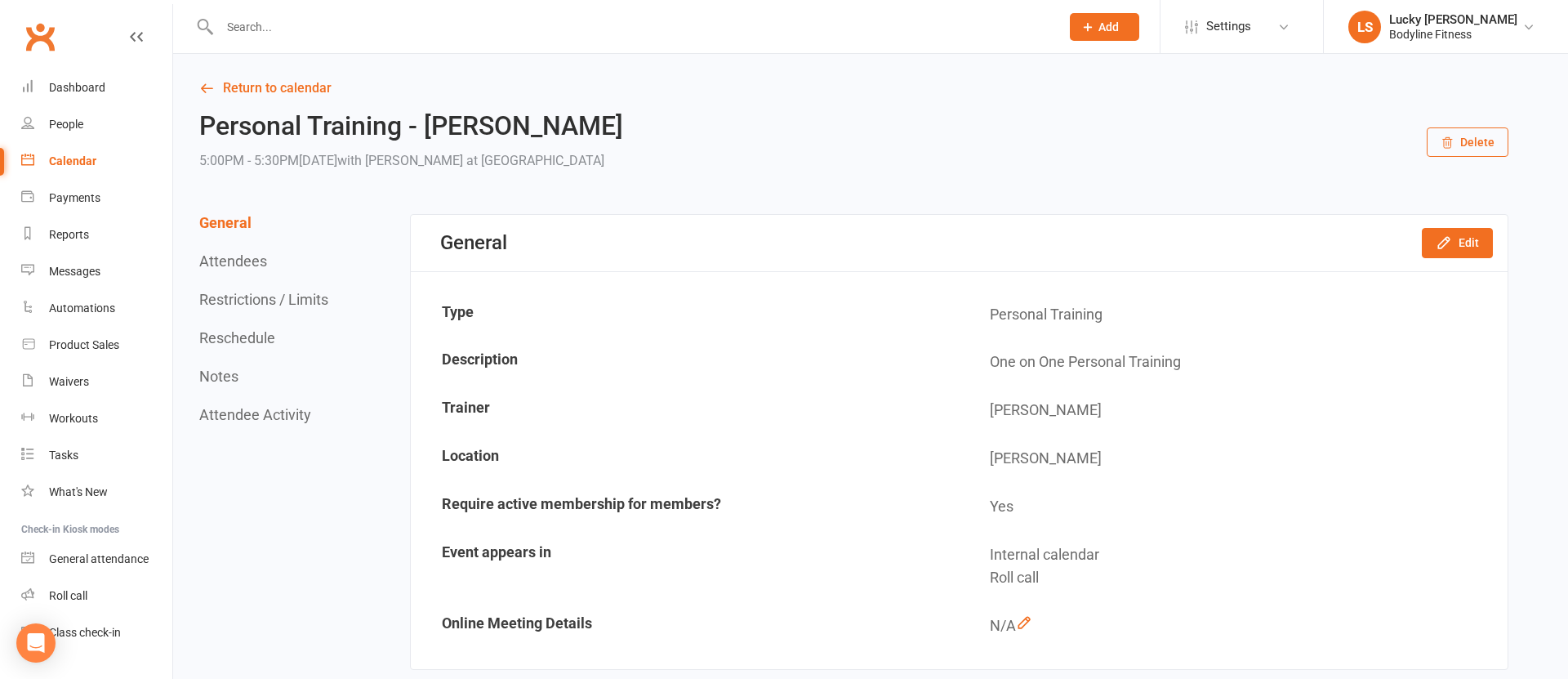
click at [1468, 145] on button "Delete" at bounding box center [1468, 141] width 82 height 29
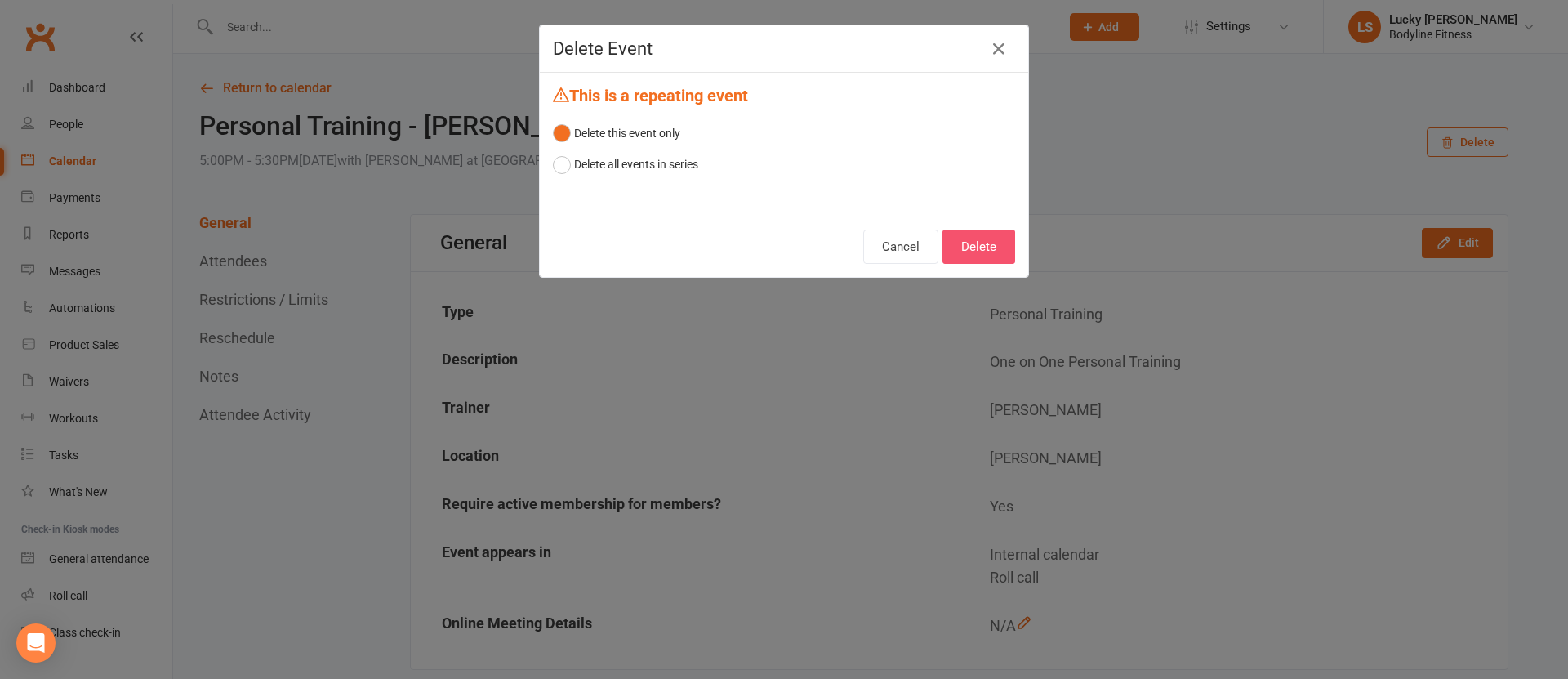
click at [977, 248] on button "Delete" at bounding box center [979, 247] width 73 height 35
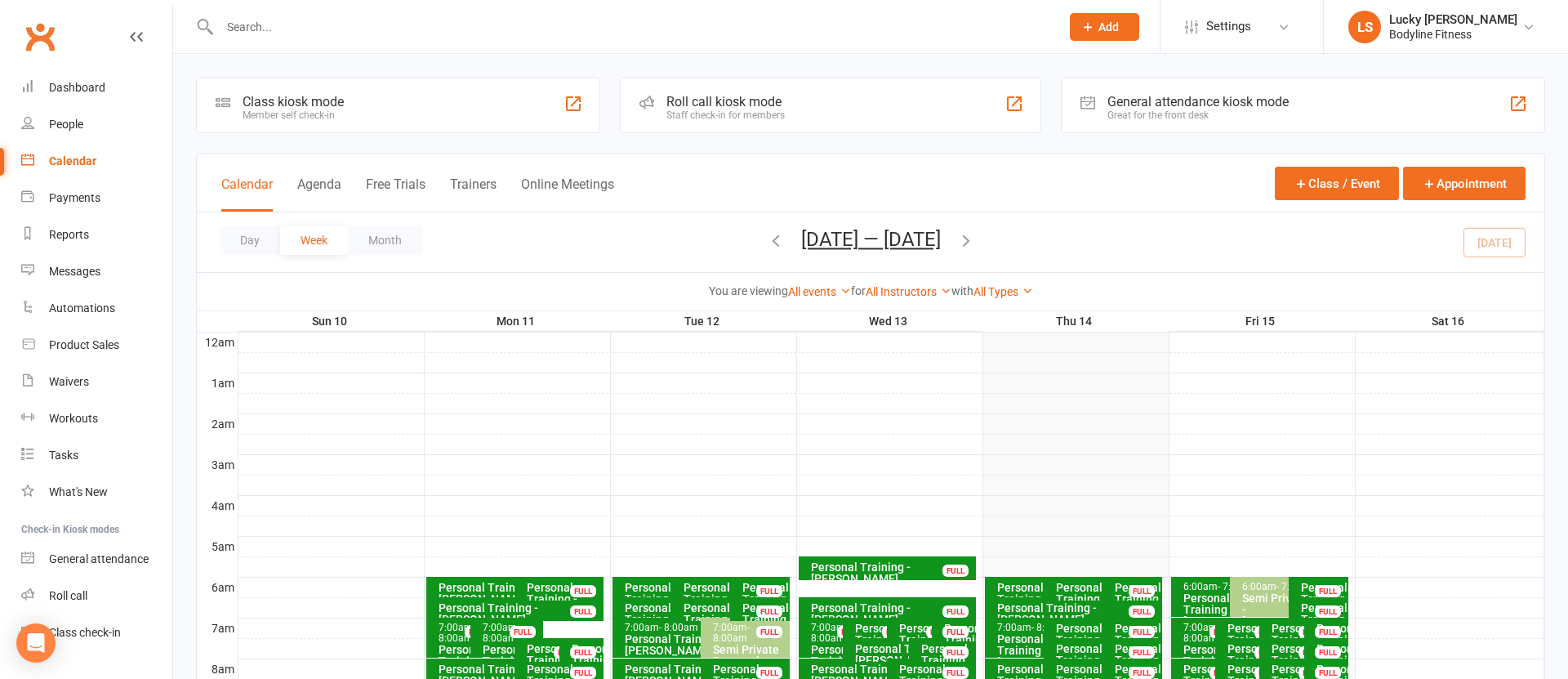
click at [1107, 255] on div "Day Week Month [DATE] — [DATE] [DATE] Sun Mon Tue Wed Thu Fri Sat 27 28 29 30 3…" at bounding box center [870, 242] width 1347 height 60
click at [311, 18] on input "text" at bounding box center [632, 27] width 834 height 23
click at [474, 193] on button "Trainers" at bounding box center [473, 193] width 46 height 35
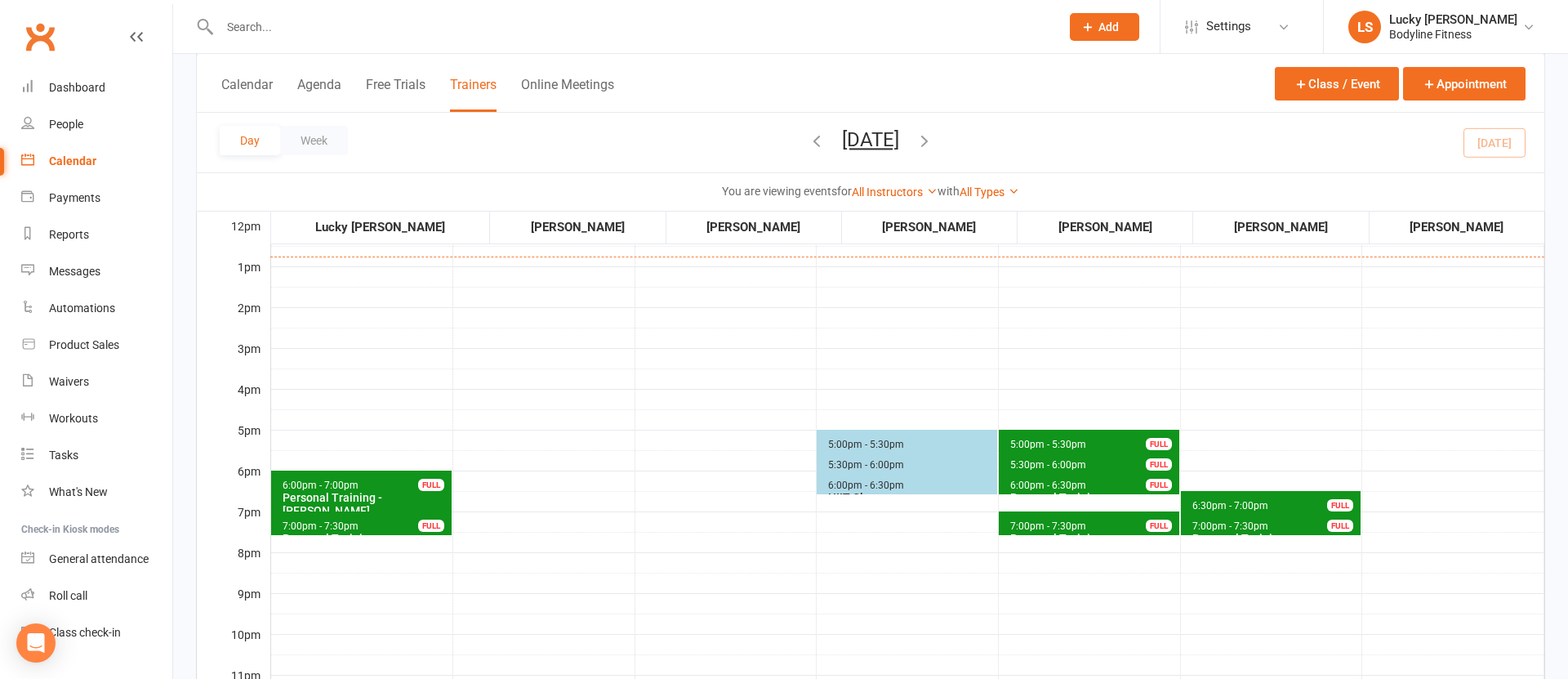
scroll to position [446, 0]
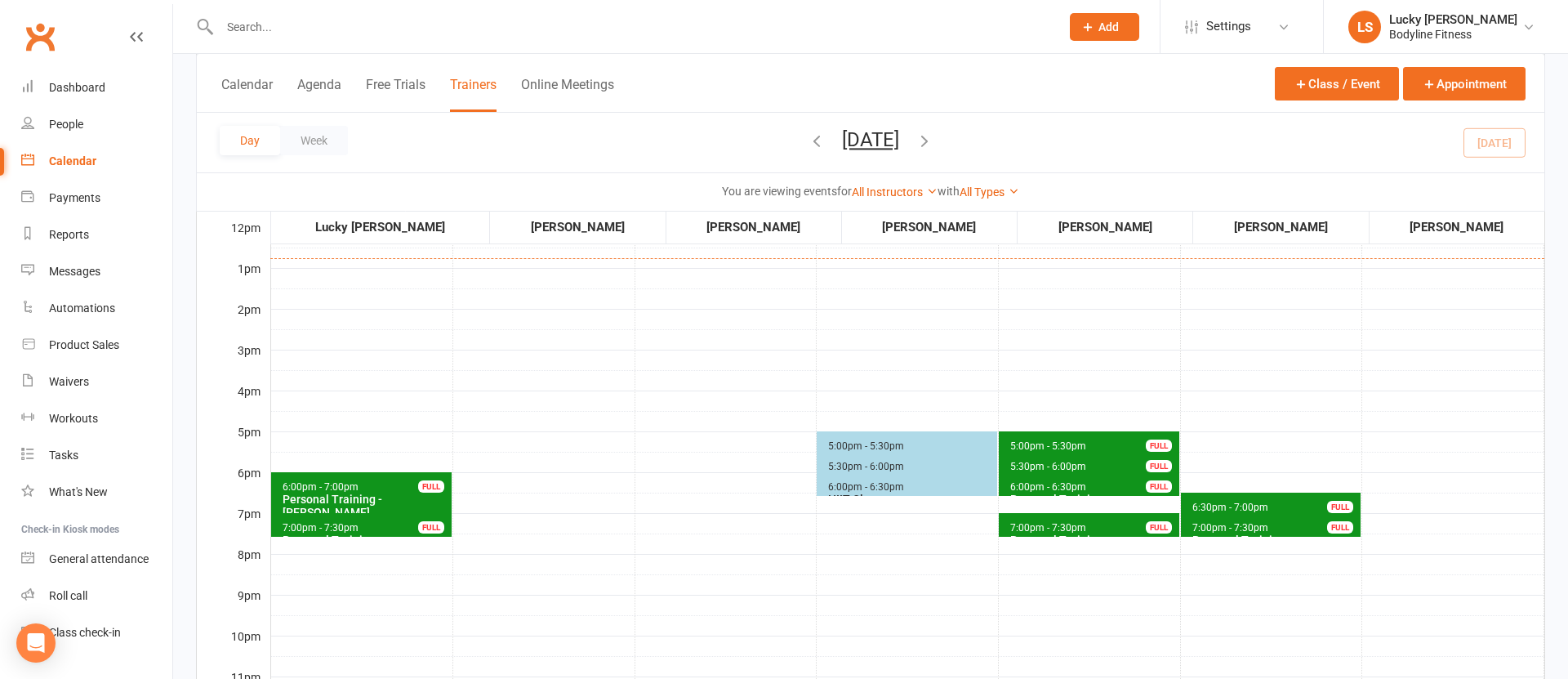
click at [1043, 445] on span "5:00pm - 5:30pm" at bounding box center [1048, 446] width 77 height 12
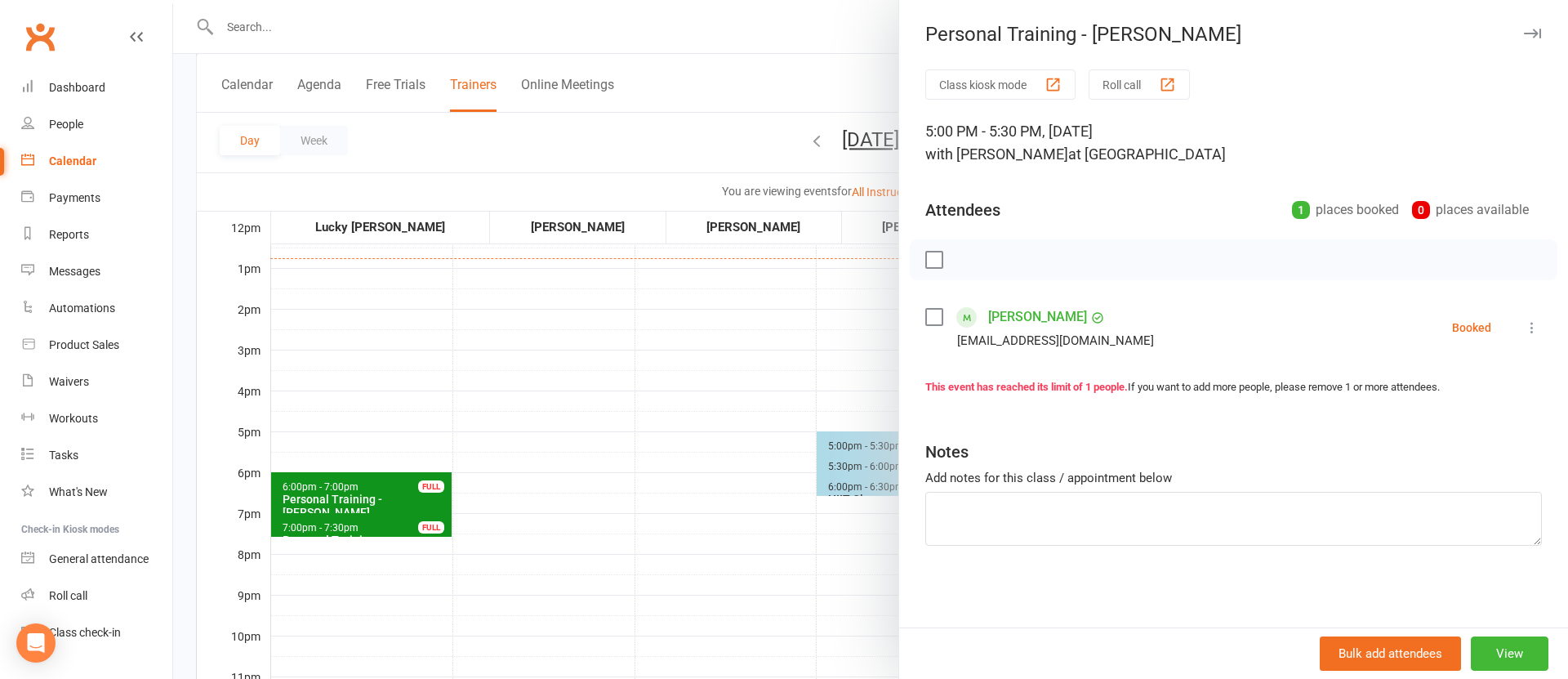
drag, startPoint x: 732, startPoint y: 396, endPoint x: 762, endPoint y: 391, distance: 30.4
click at [732, 396] on div at bounding box center [871, 339] width 1395 height 679
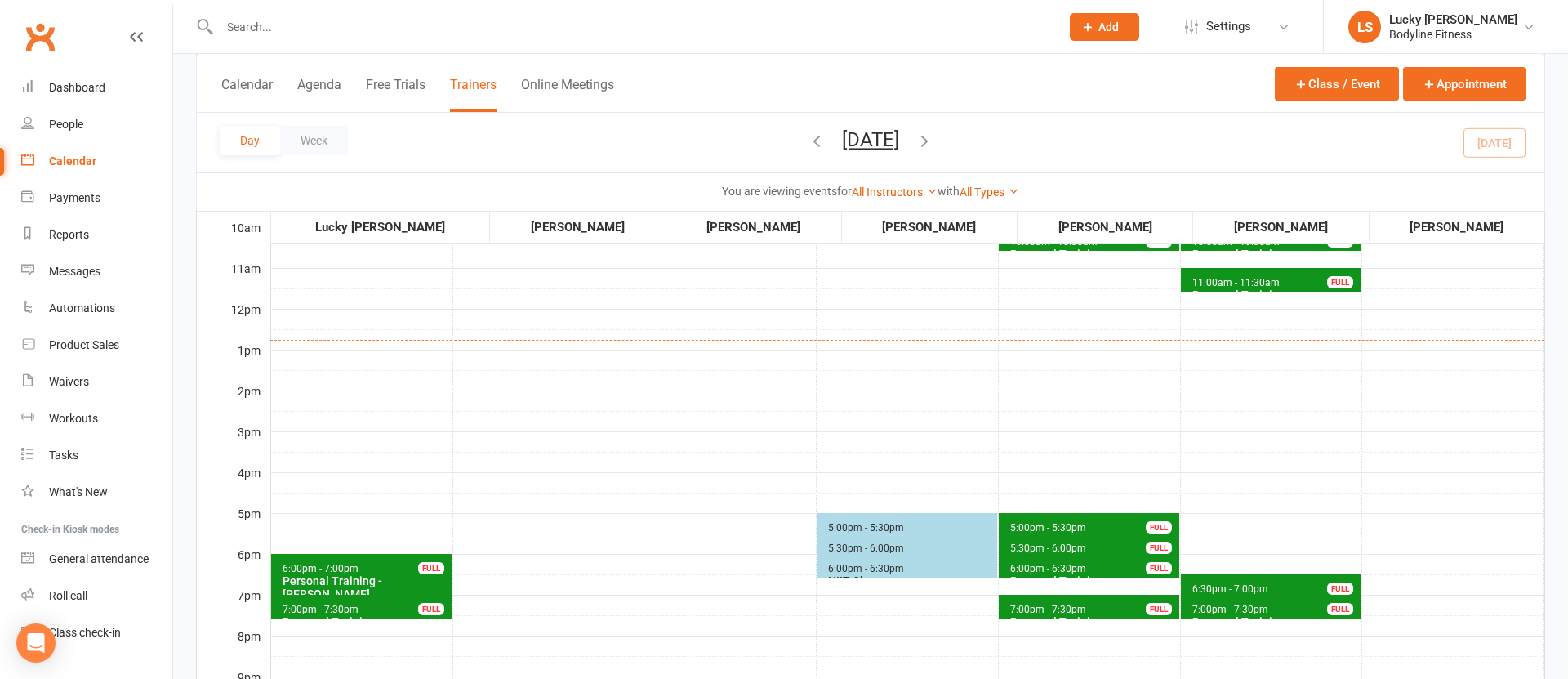
scroll to position [326, 0]
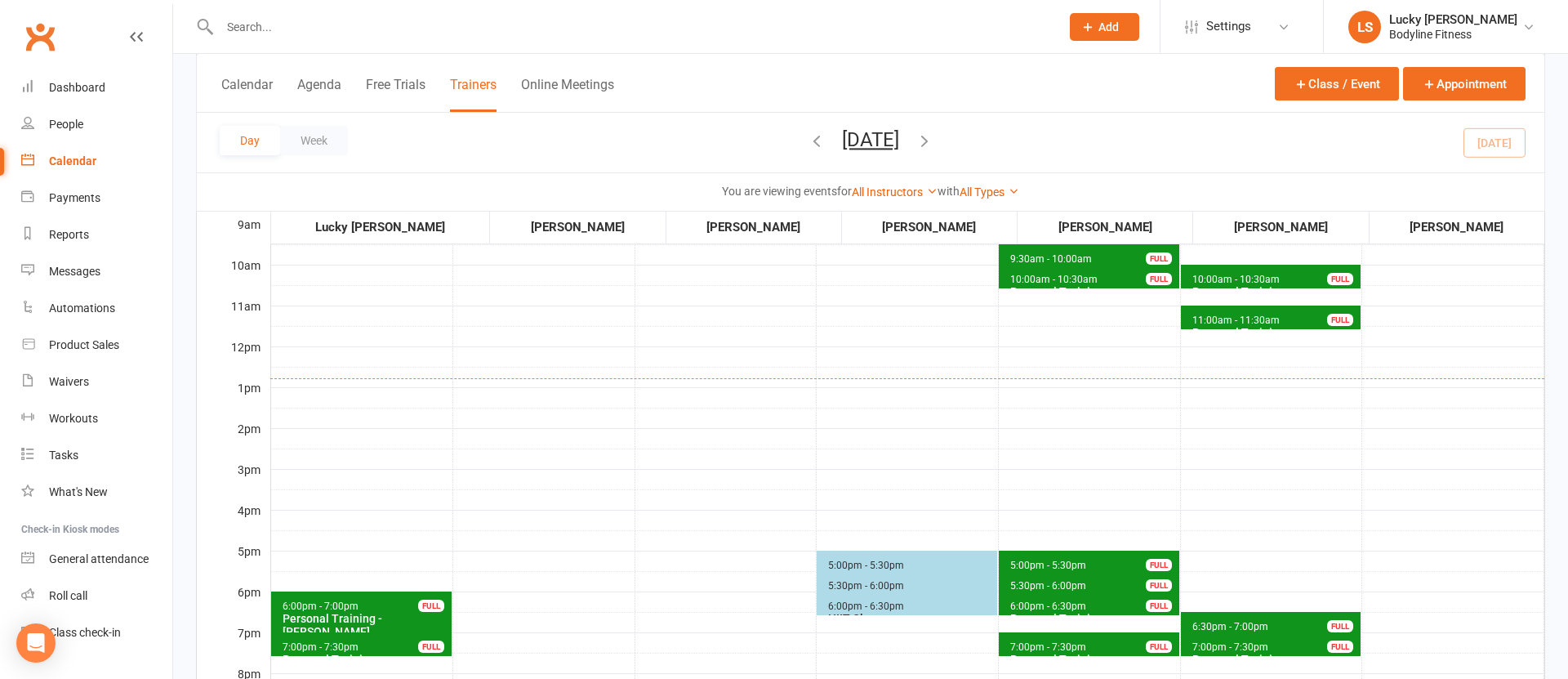
click at [320, 29] on input "text" at bounding box center [632, 27] width 834 height 23
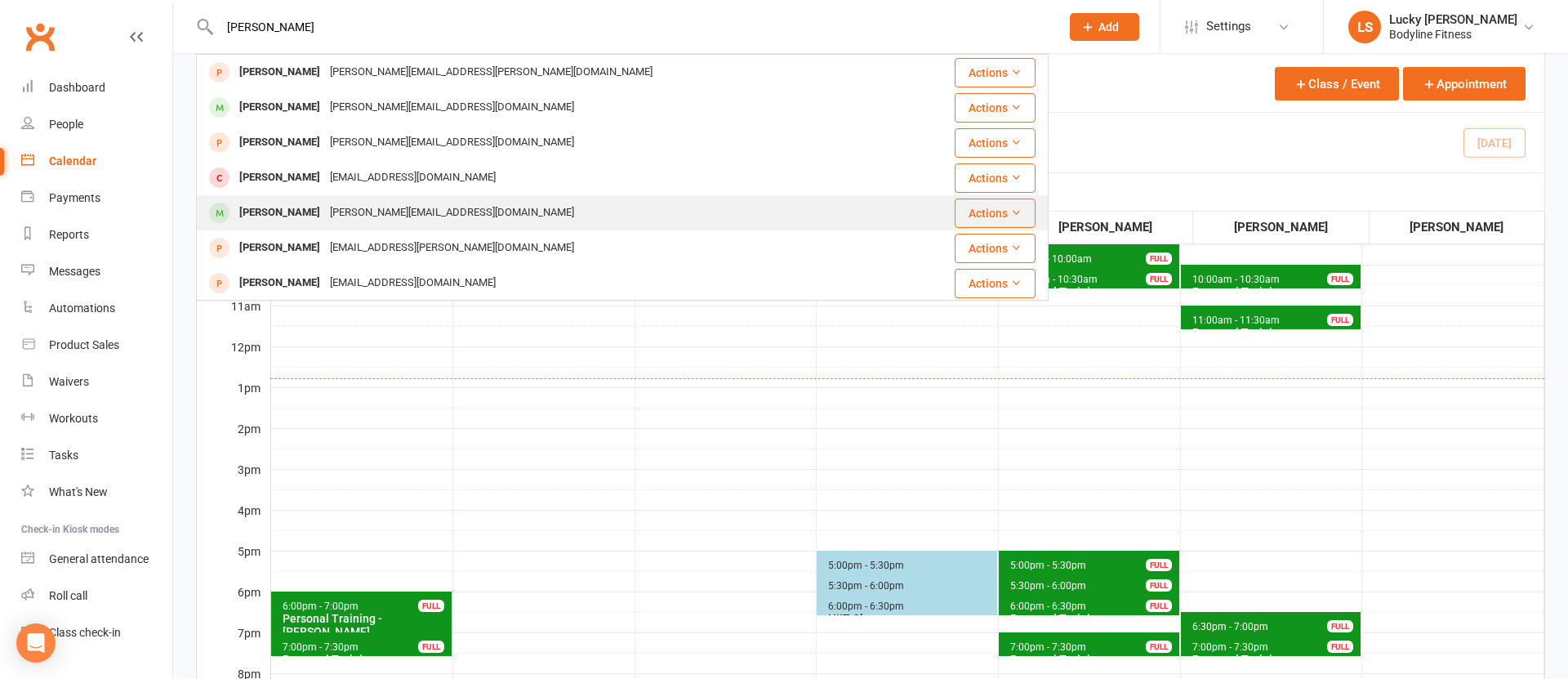
type input "[PERSON_NAME]"
click at [326, 213] on div "[PERSON_NAME][EMAIL_ADDRESS][DOMAIN_NAME]" at bounding box center [453, 213] width 254 height 24
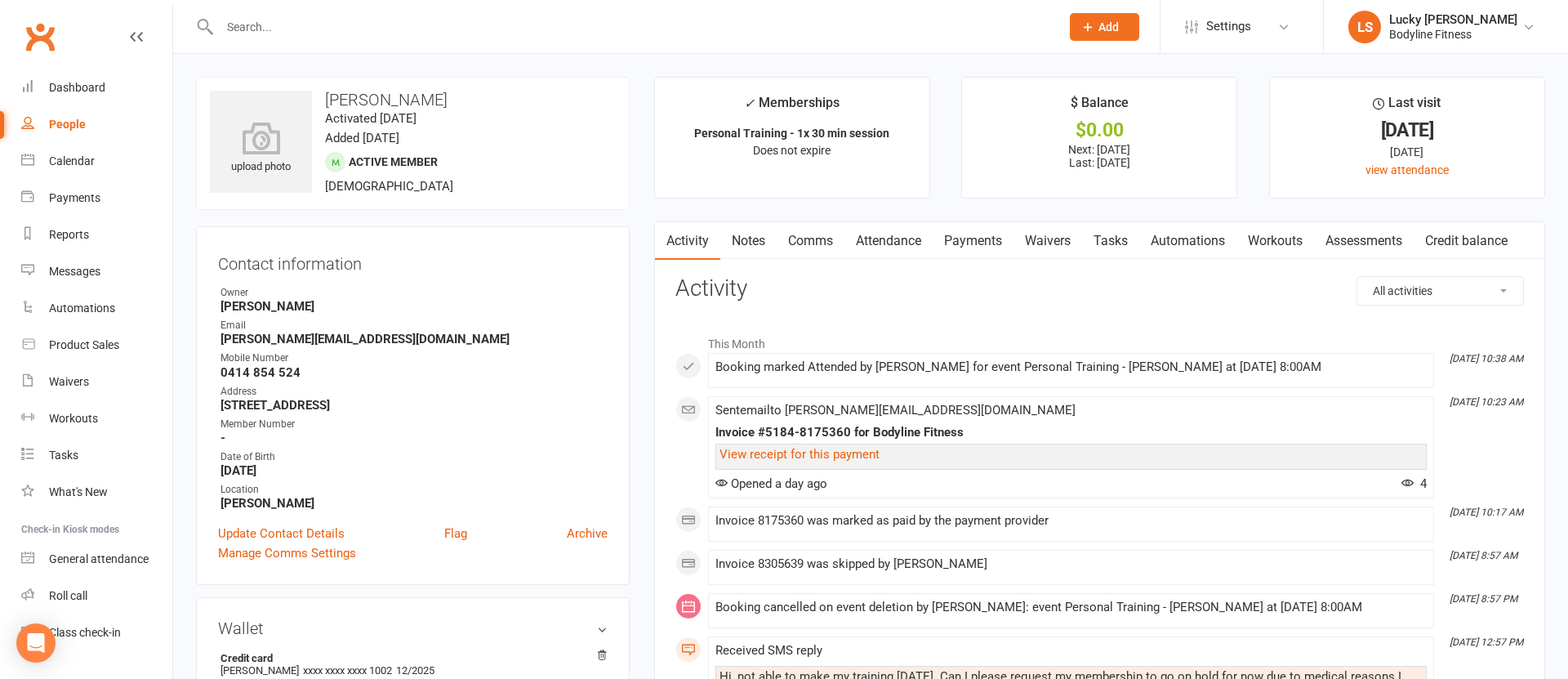
click at [985, 238] on link "Payments" at bounding box center [973, 241] width 81 height 37
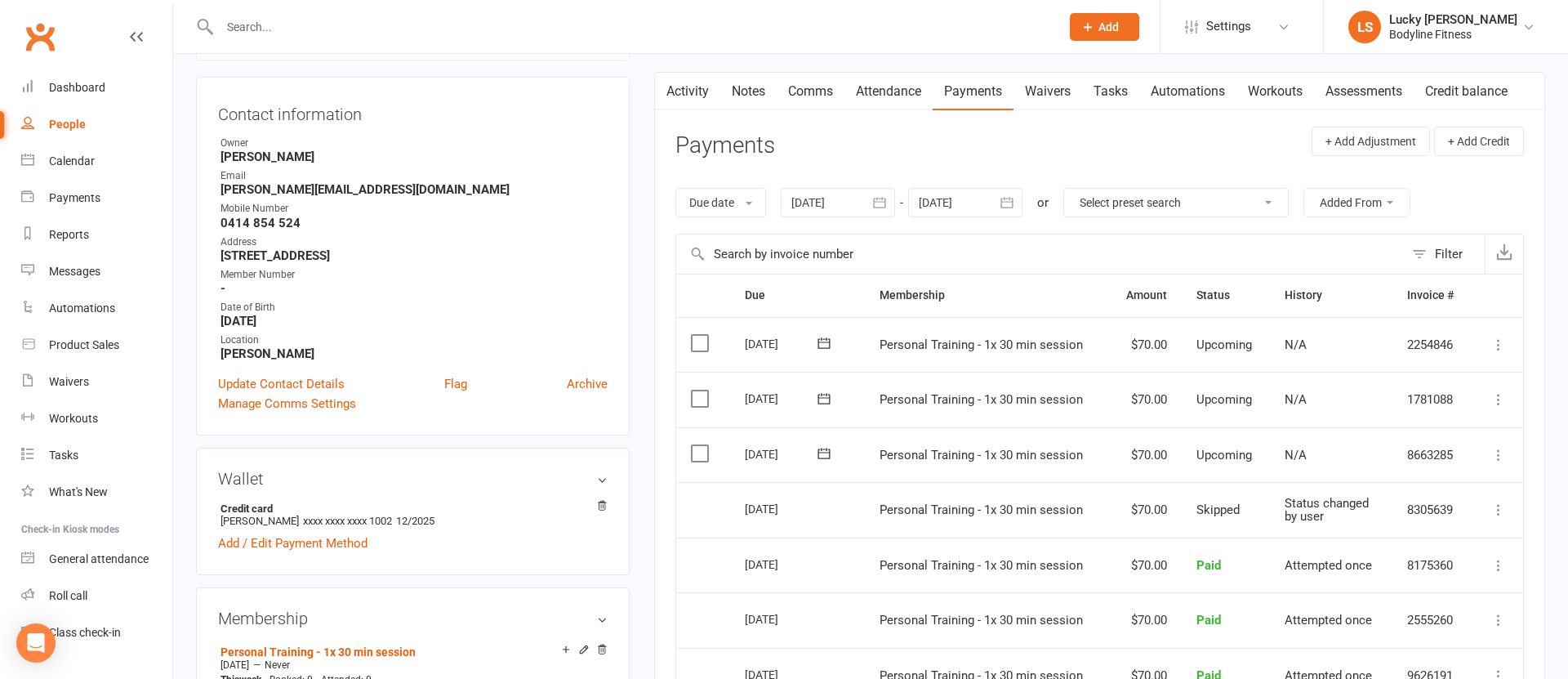
scroll to position [163, 0]
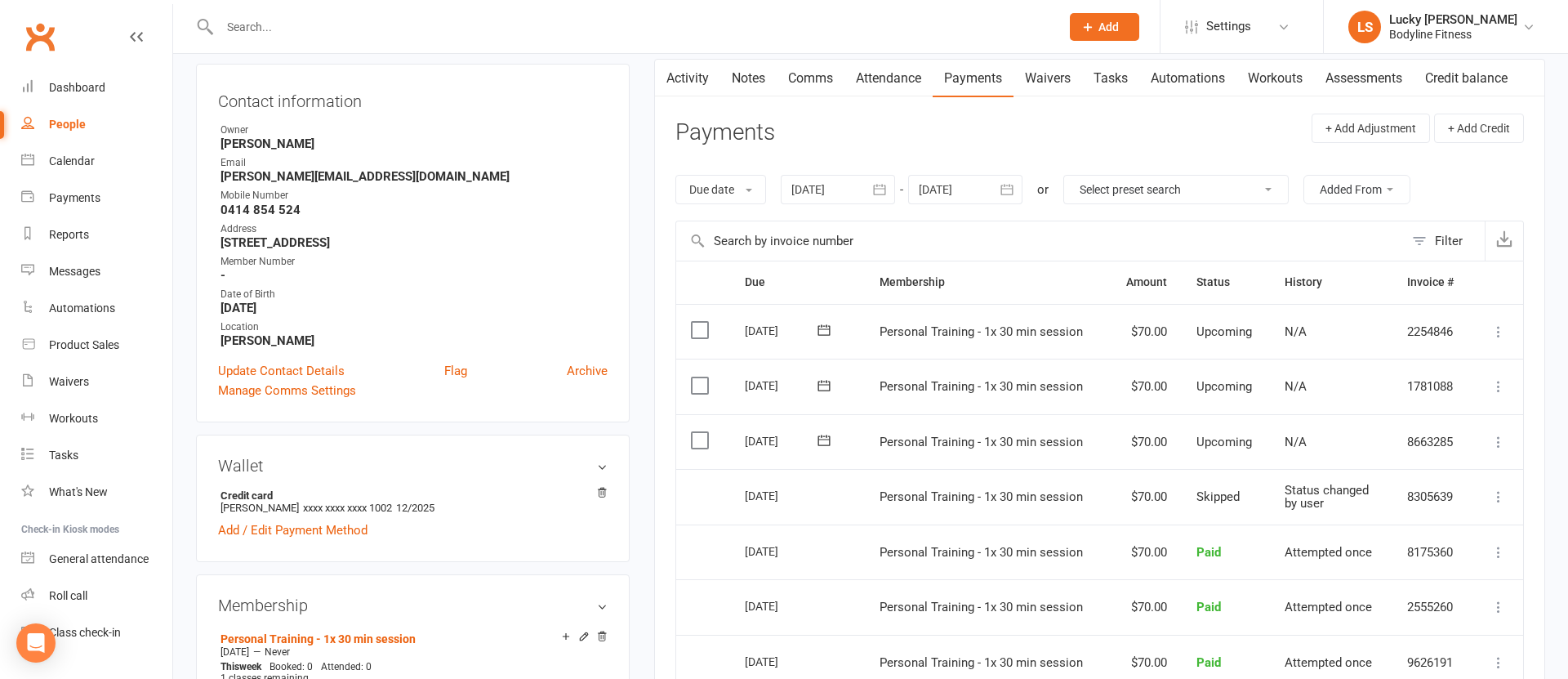
click at [977, 194] on div at bounding box center [965, 190] width 115 height 29
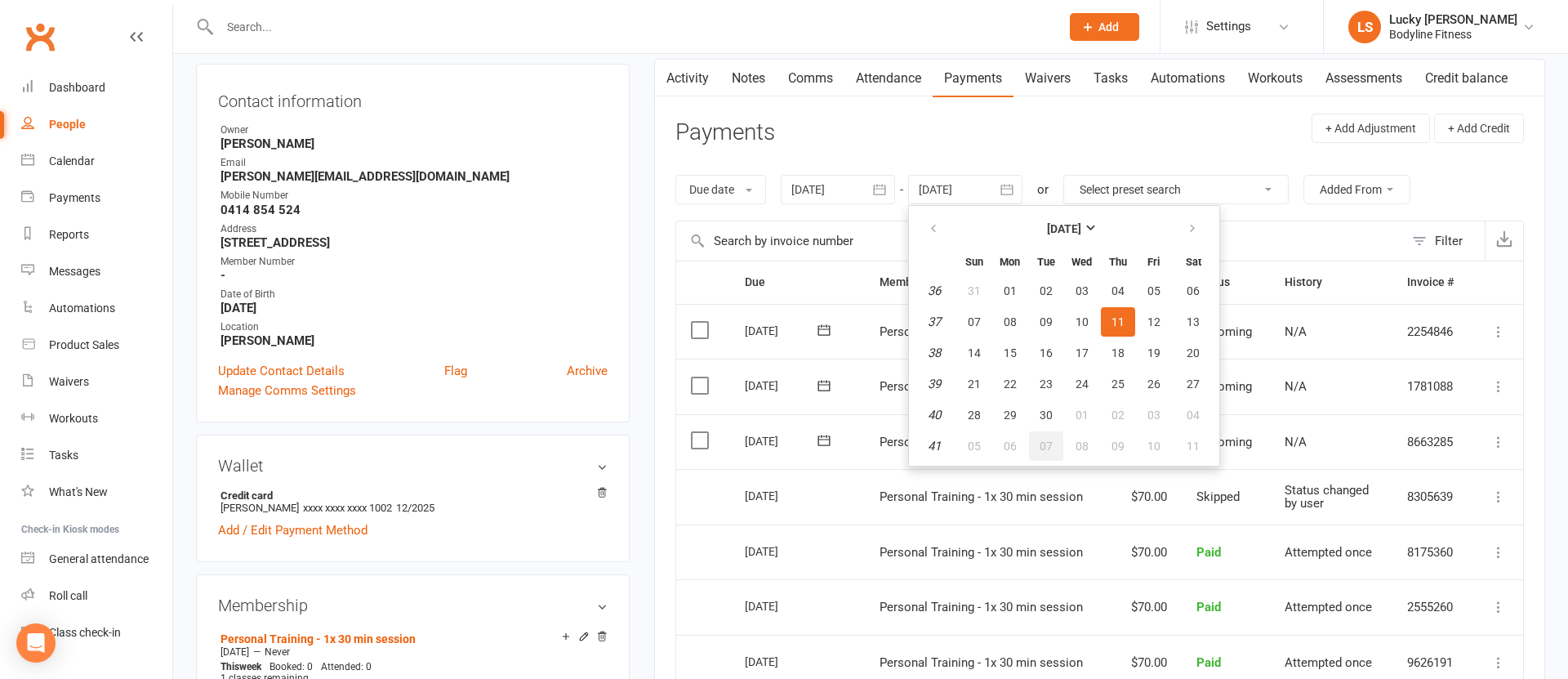
click at [1053, 444] on span "07" at bounding box center [1046, 446] width 13 height 13
type input "[DATE]"
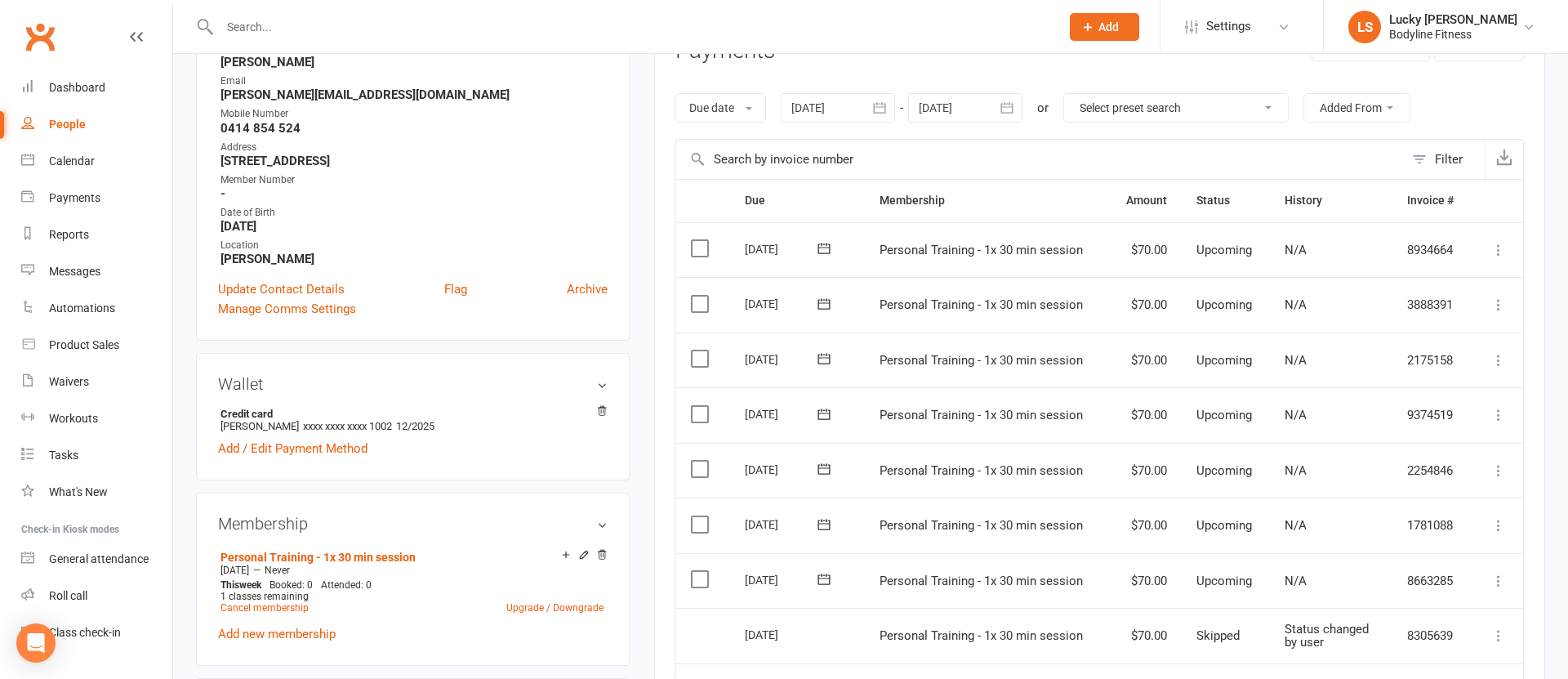
scroll to position [336, 0]
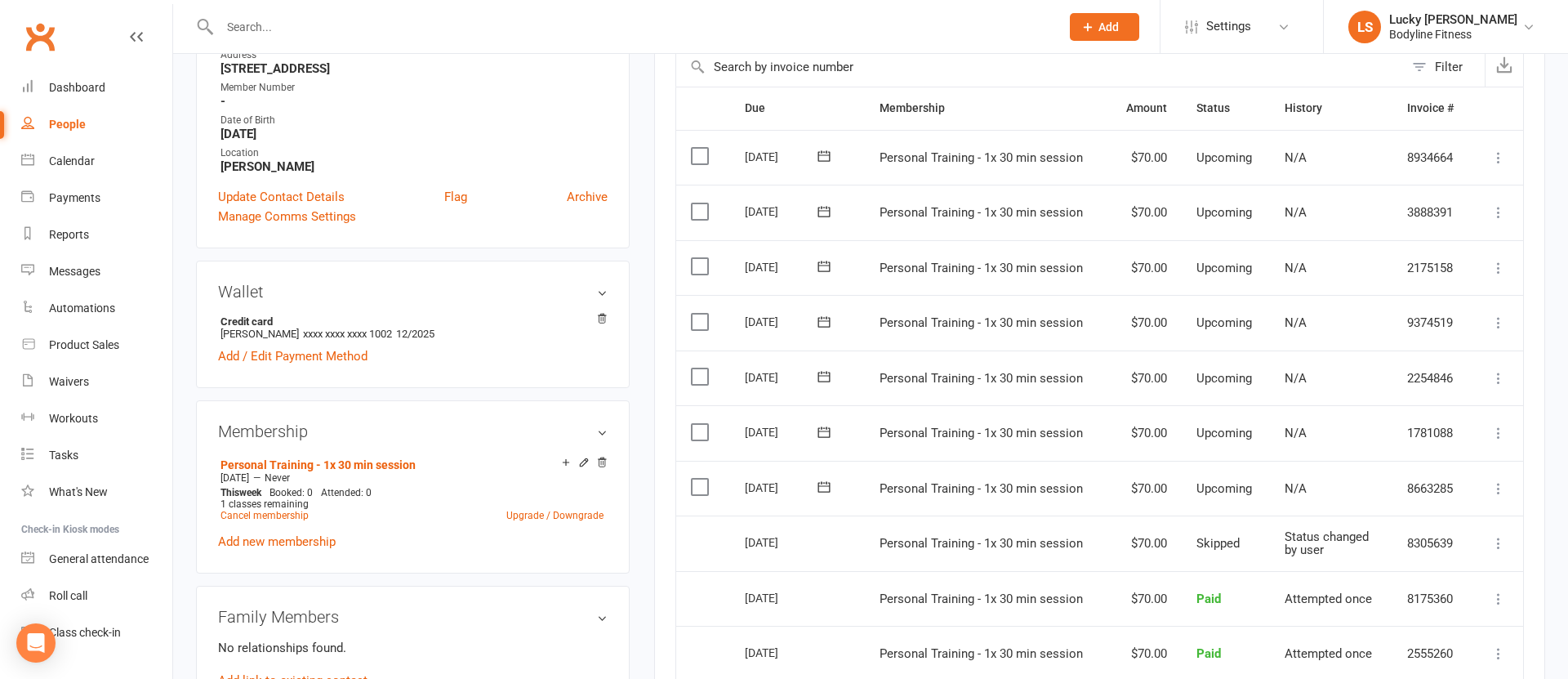
click at [1498, 270] on icon at bounding box center [1499, 268] width 16 height 16
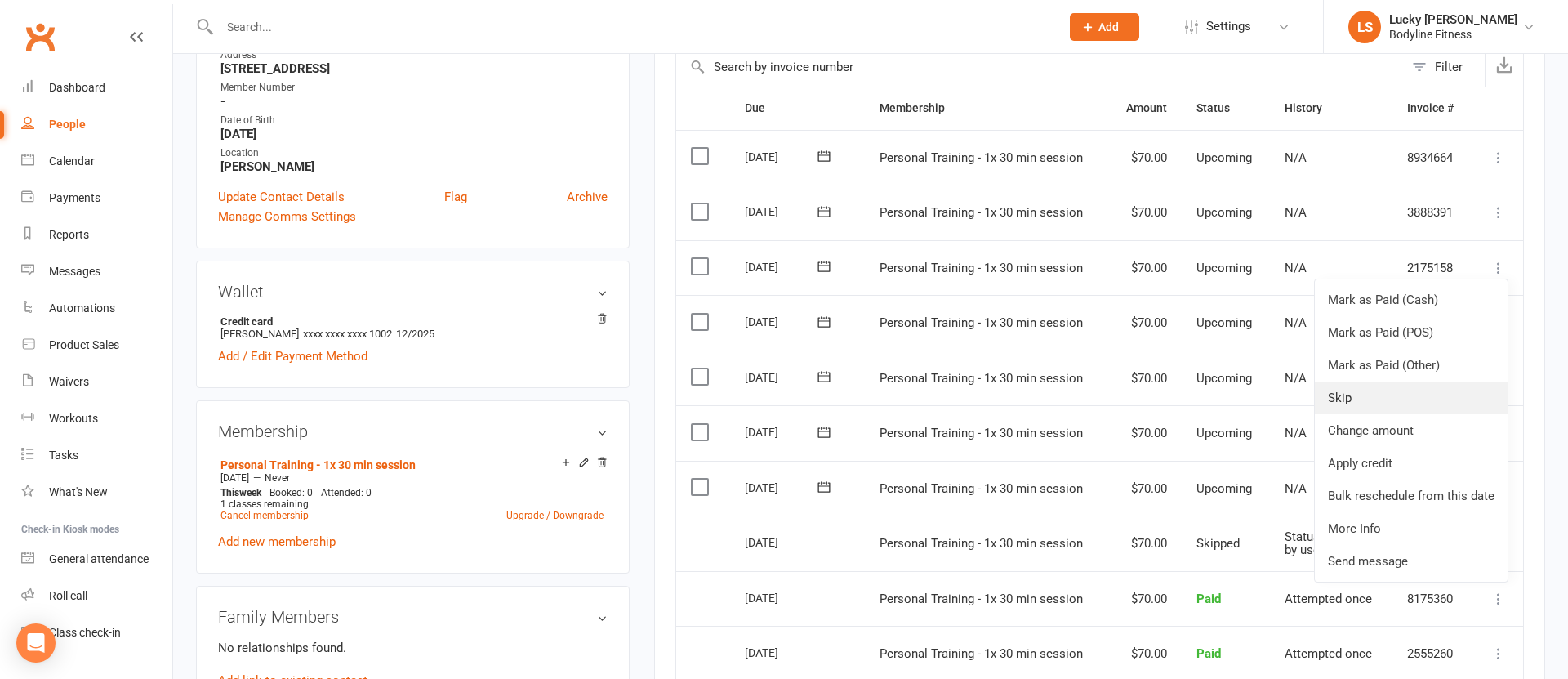
click at [1349, 398] on link "Skip" at bounding box center [1411, 398] width 193 height 33
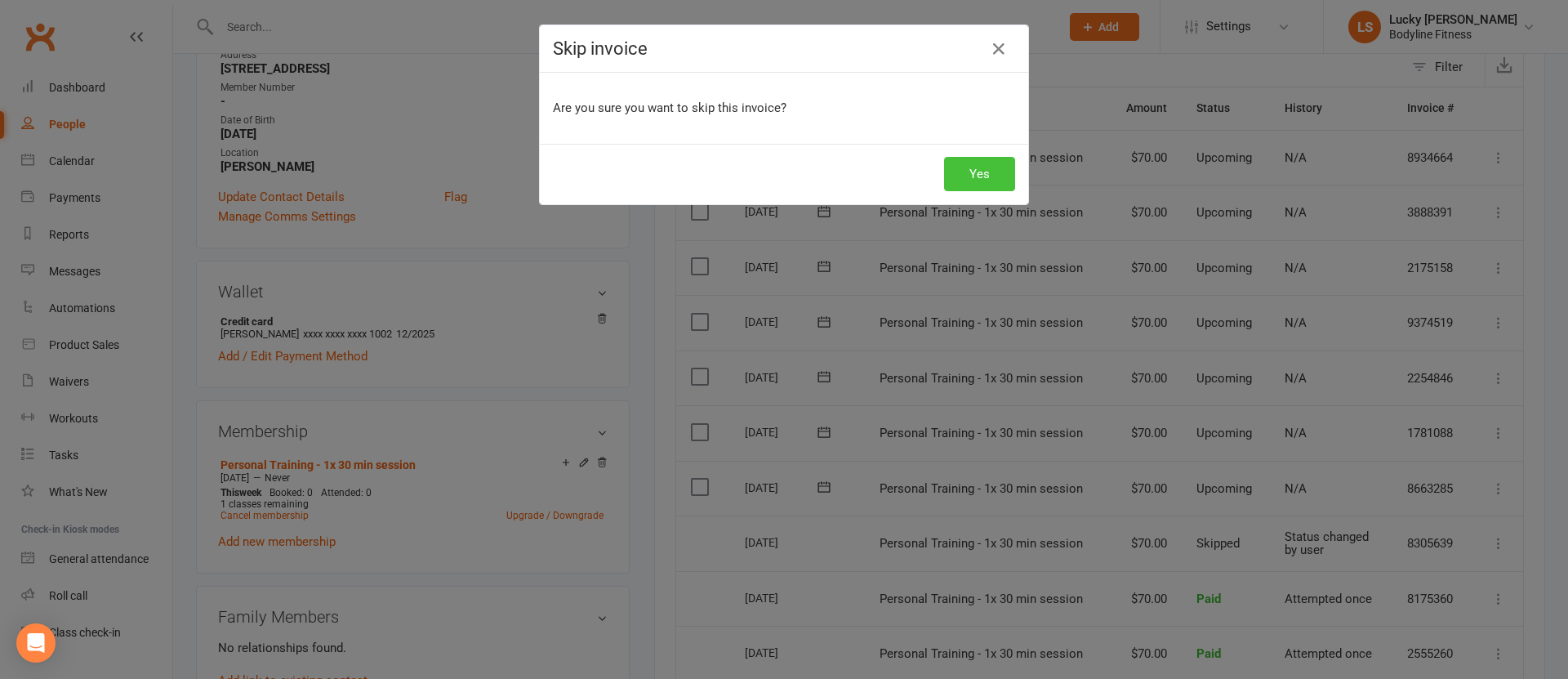
click at [991, 167] on button "Yes" at bounding box center [980, 174] width 71 height 35
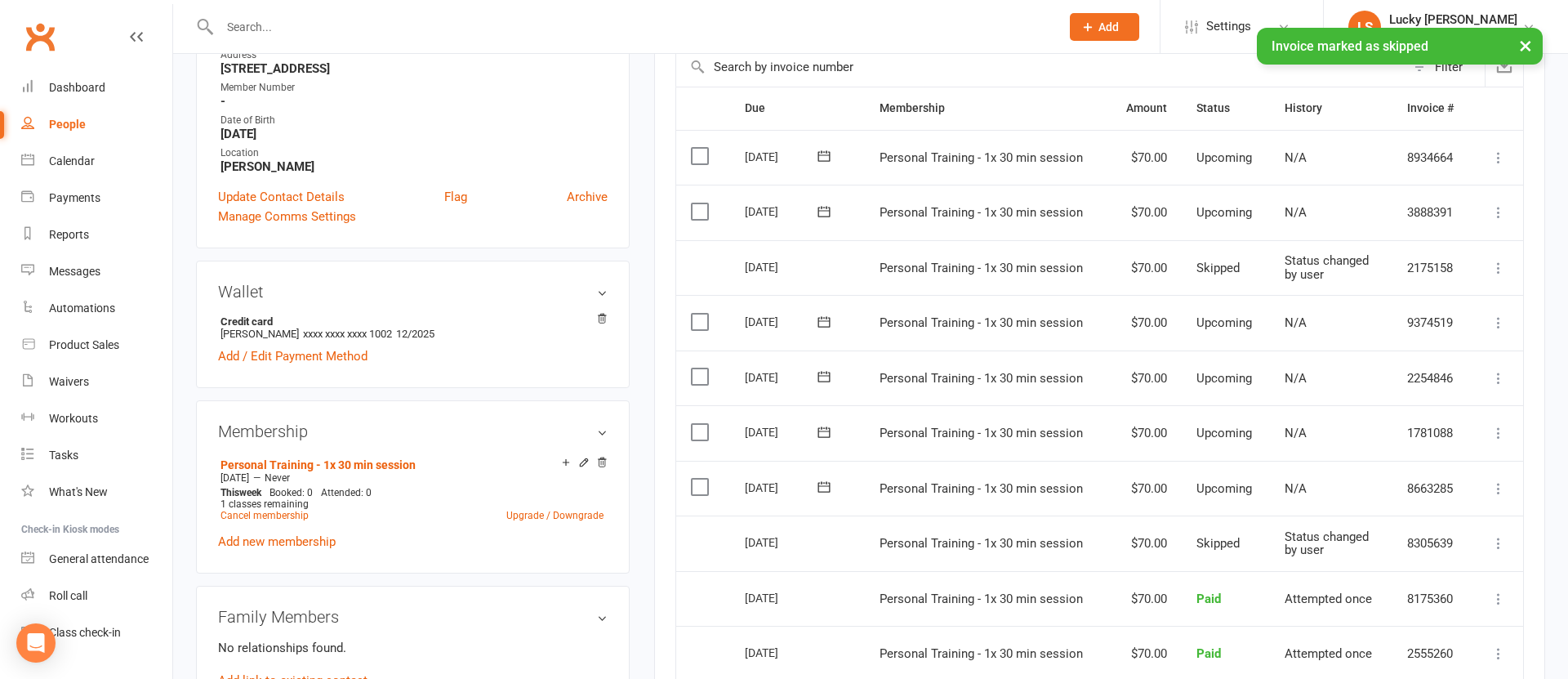
click at [1502, 323] on icon at bounding box center [1499, 323] width 16 height 16
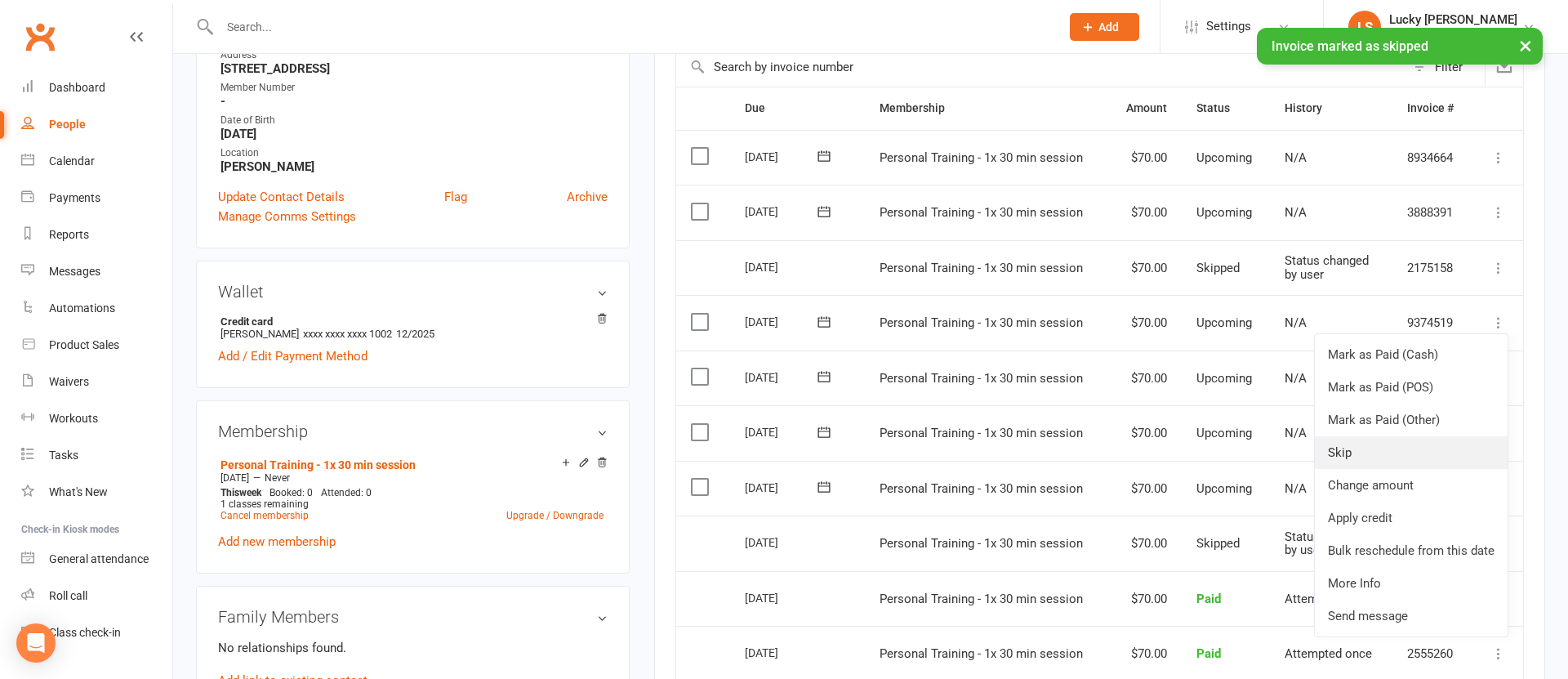
click at [1386, 445] on link "Skip" at bounding box center [1411, 452] width 193 height 33
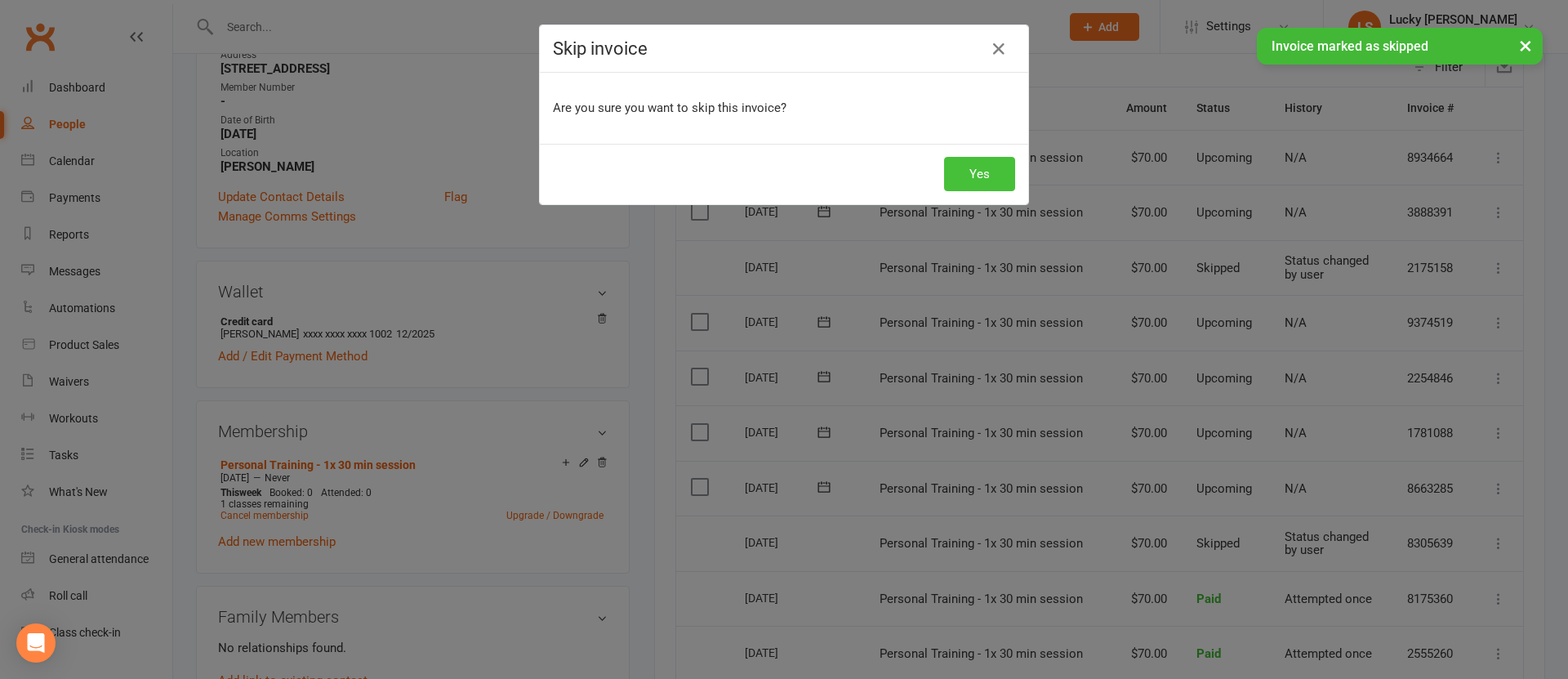
click at [963, 170] on button "Yes" at bounding box center [980, 174] width 71 height 35
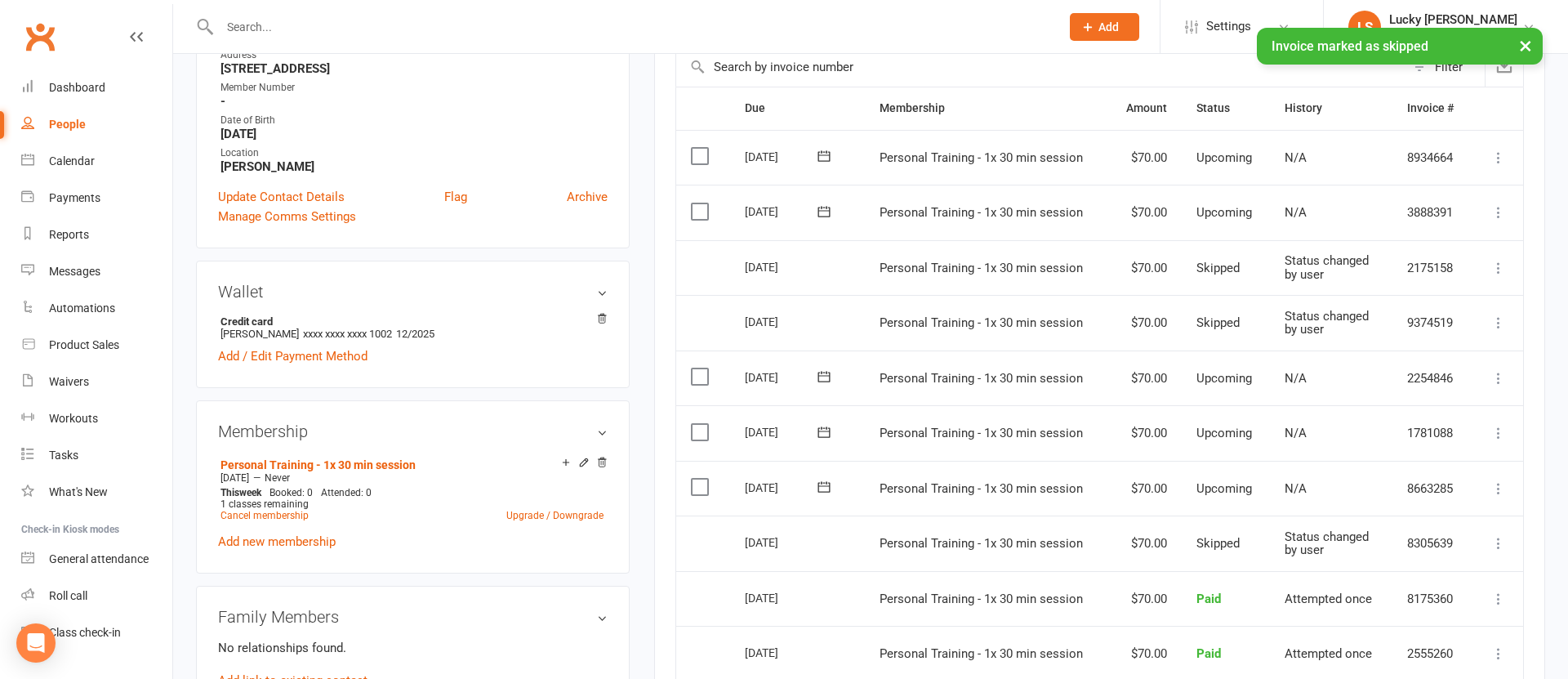
click at [1500, 376] on icon at bounding box center [1499, 378] width 16 height 16
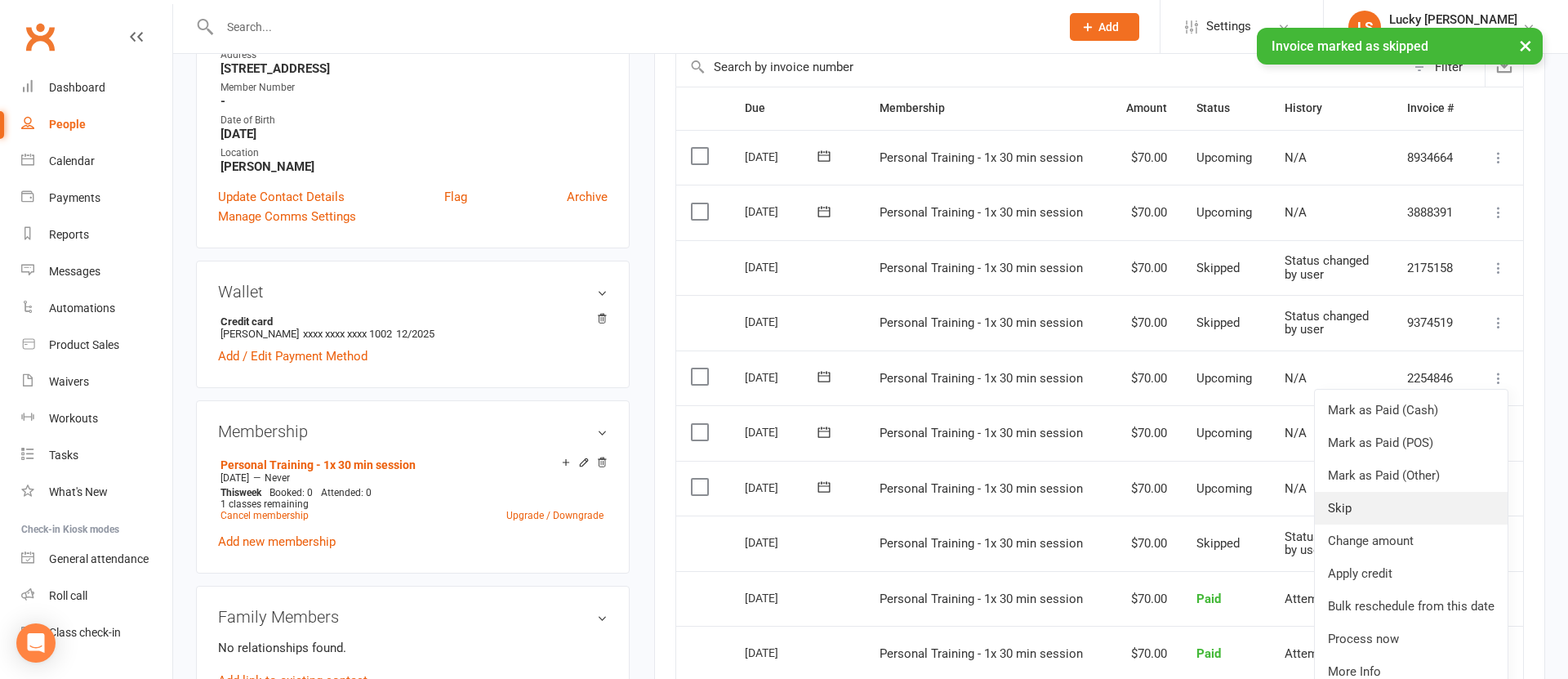
click at [1377, 503] on link "Skip" at bounding box center [1411, 508] width 193 height 33
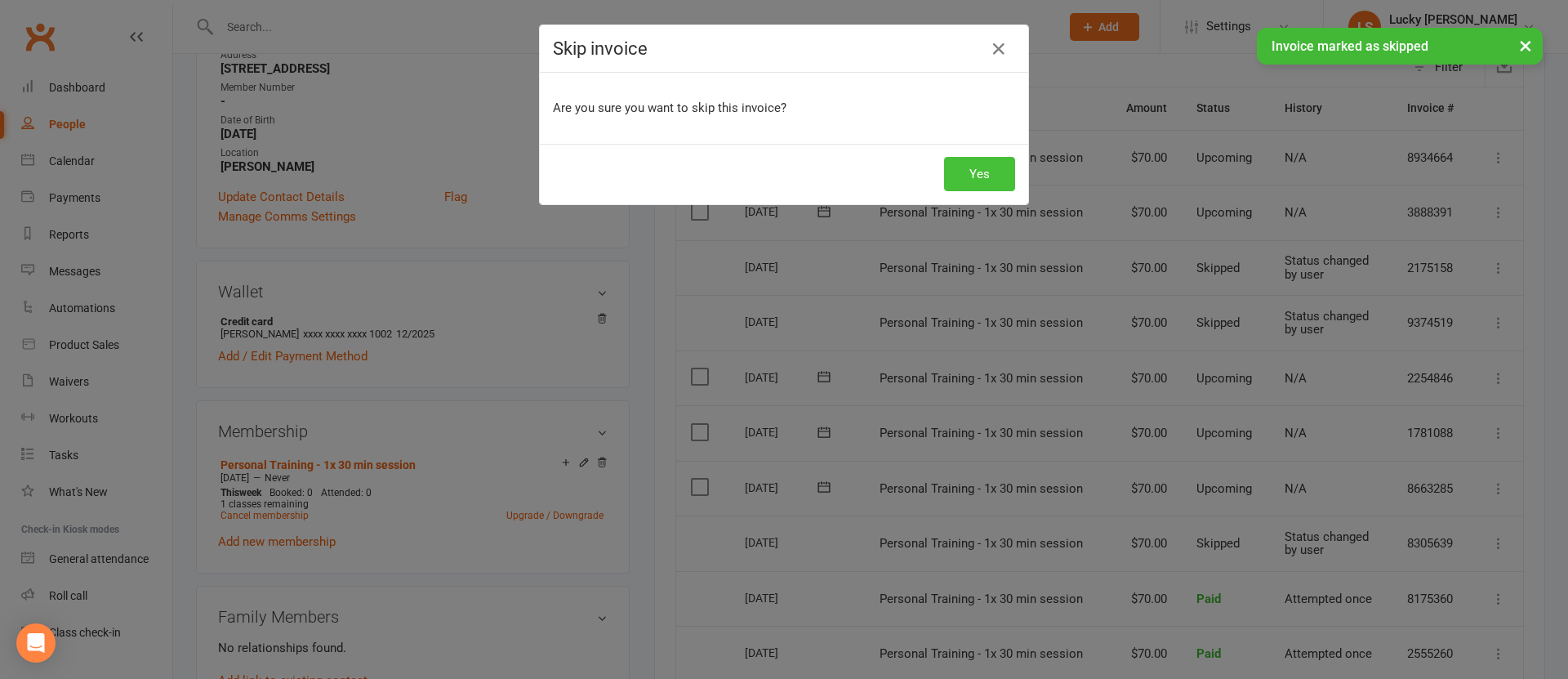
click at [967, 174] on button "Yes" at bounding box center [980, 174] width 71 height 35
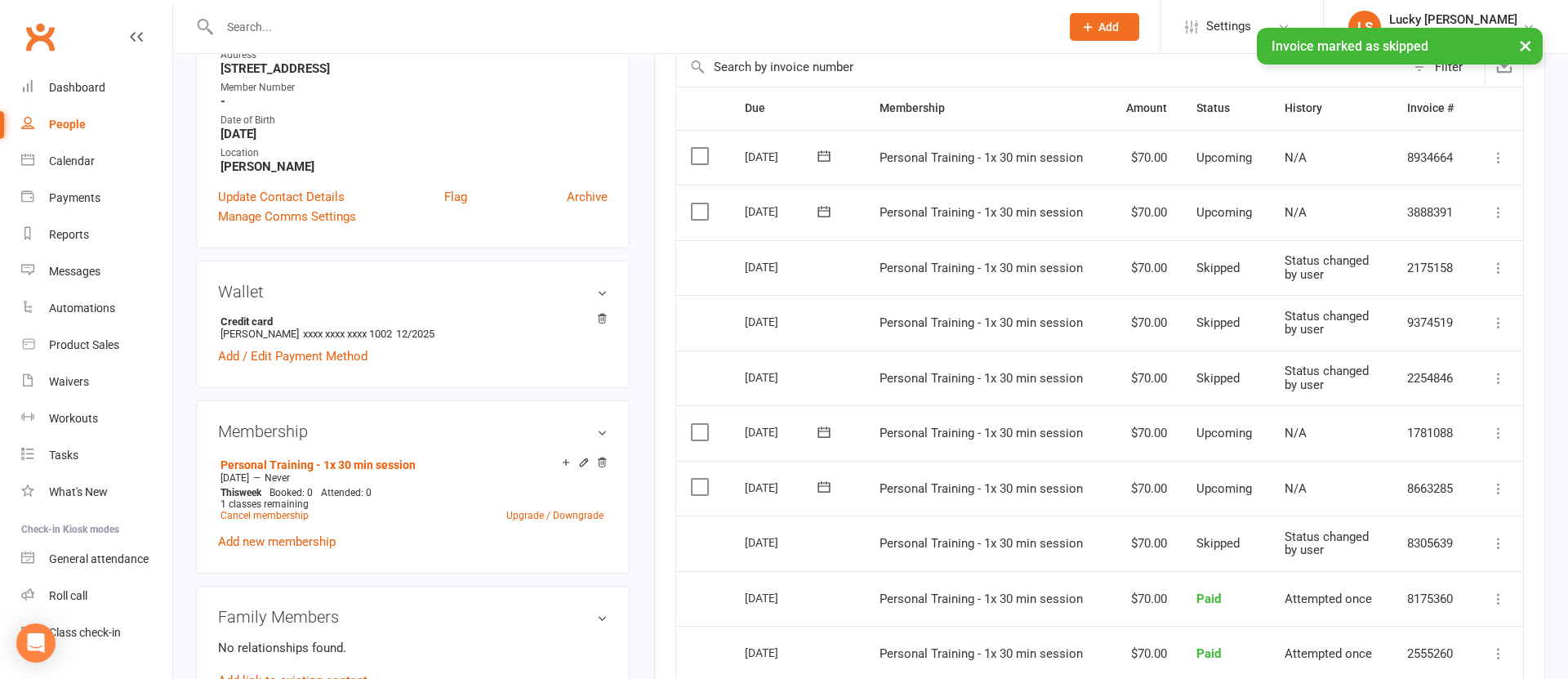
click at [1494, 436] on icon at bounding box center [1499, 433] width 16 height 16
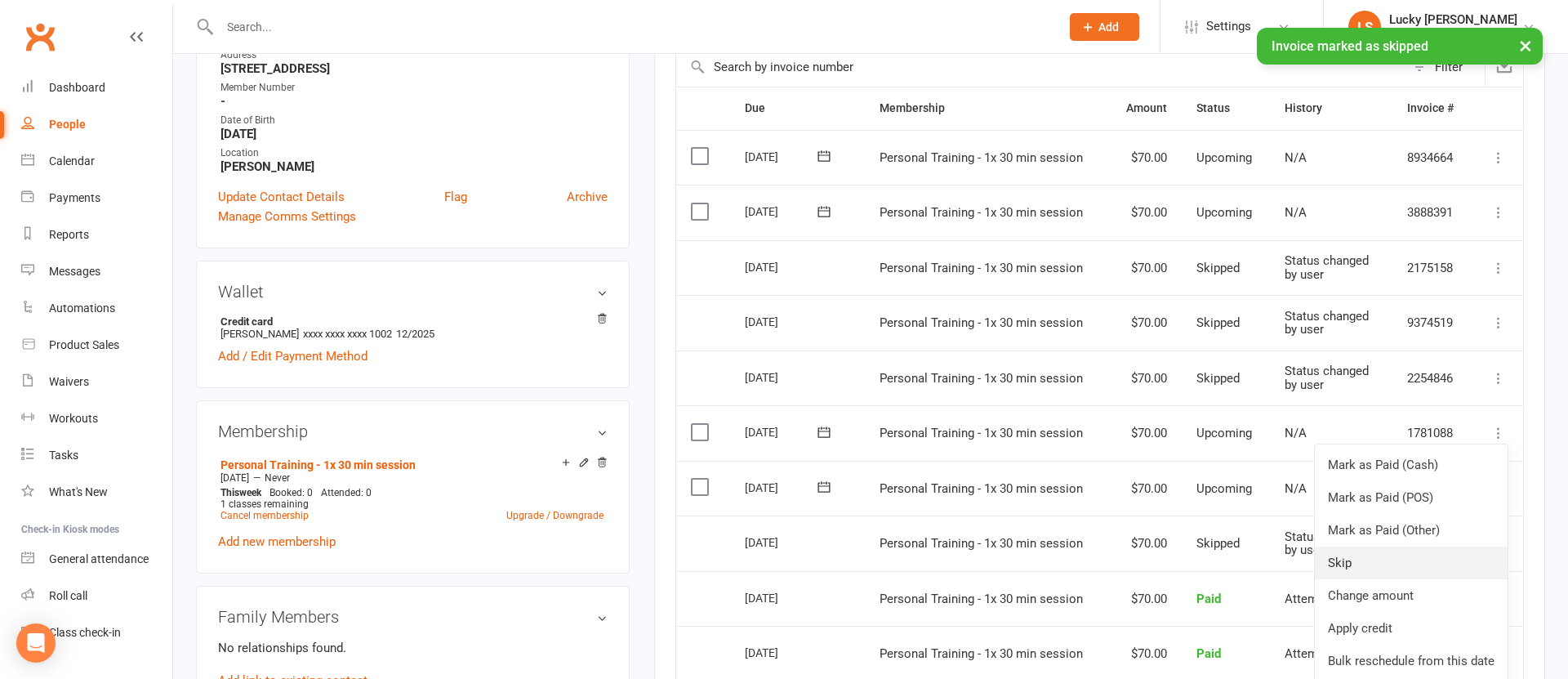
click at [1375, 560] on link "Skip" at bounding box center [1411, 562] width 193 height 33
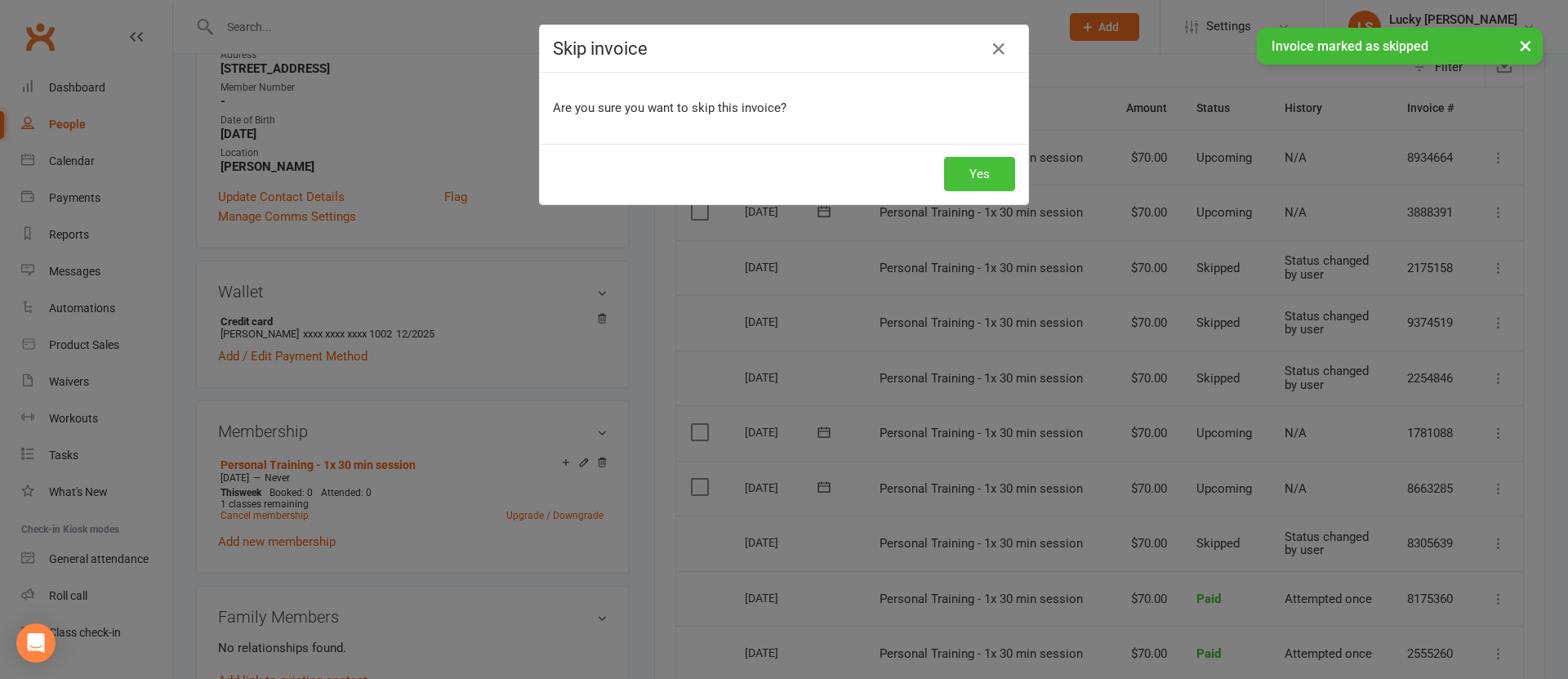
click at [978, 177] on button "Yes" at bounding box center [980, 174] width 71 height 35
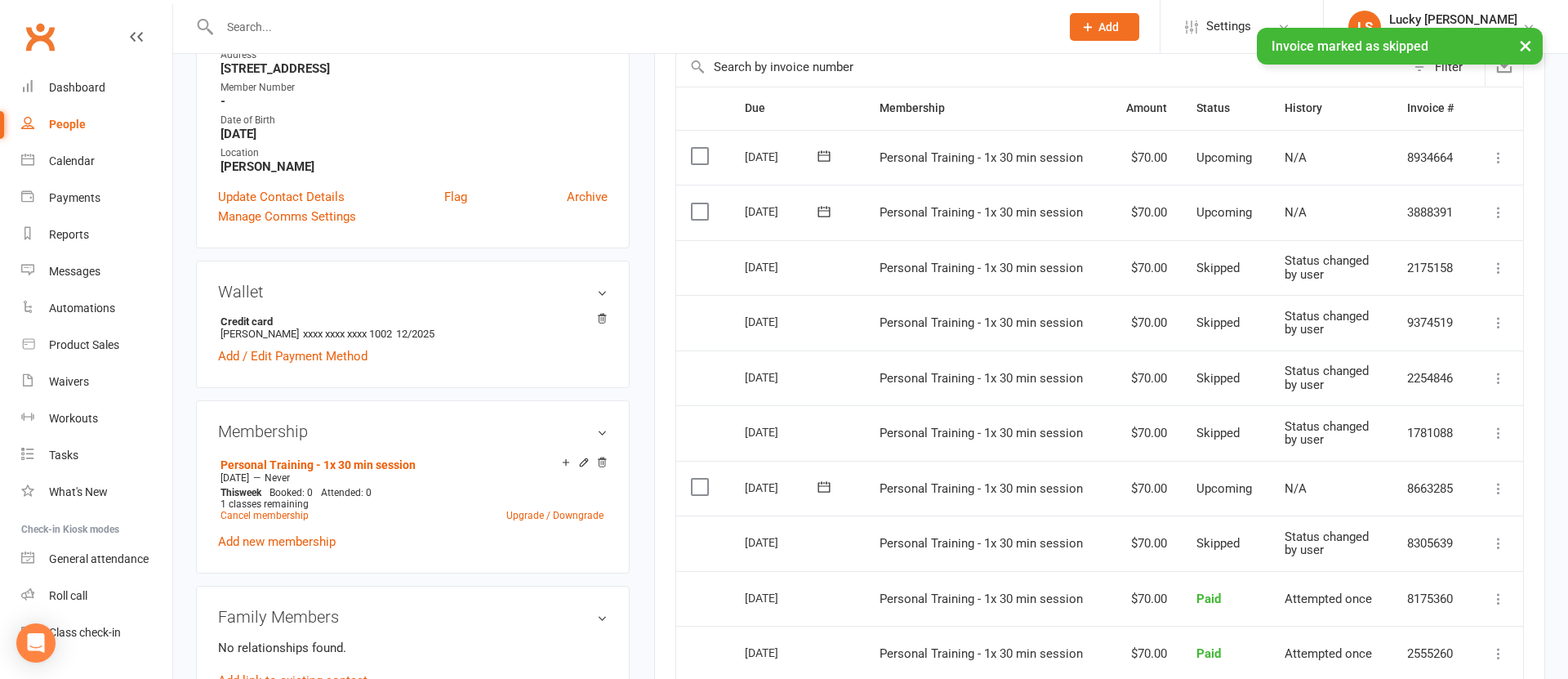
click at [1502, 490] on icon at bounding box center [1499, 489] width 16 height 16
click at [1355, 614] on link "Skip" at bounding box center [1411, 618] width 193 height 33
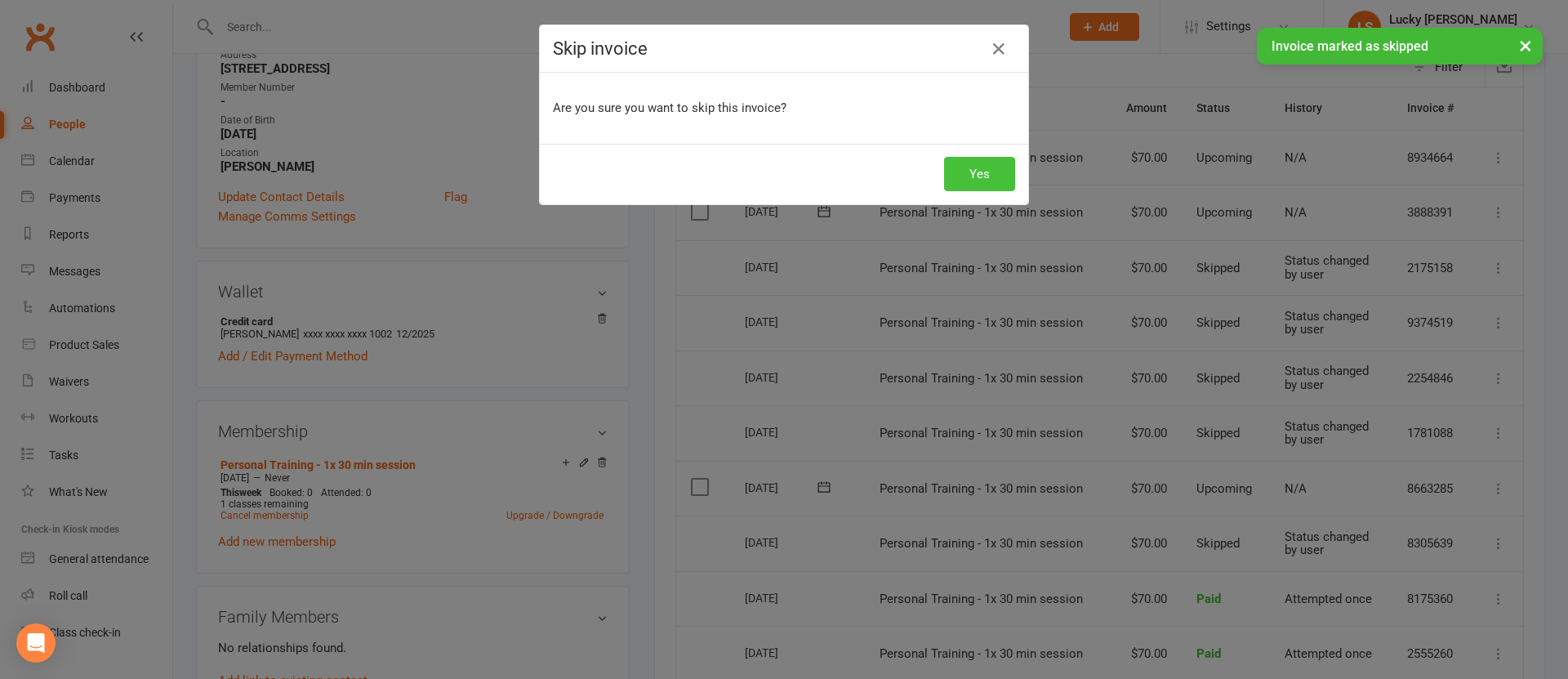
click at [977, 172] on button "Yes" at bounding box center [980, 174] width 71 height 35
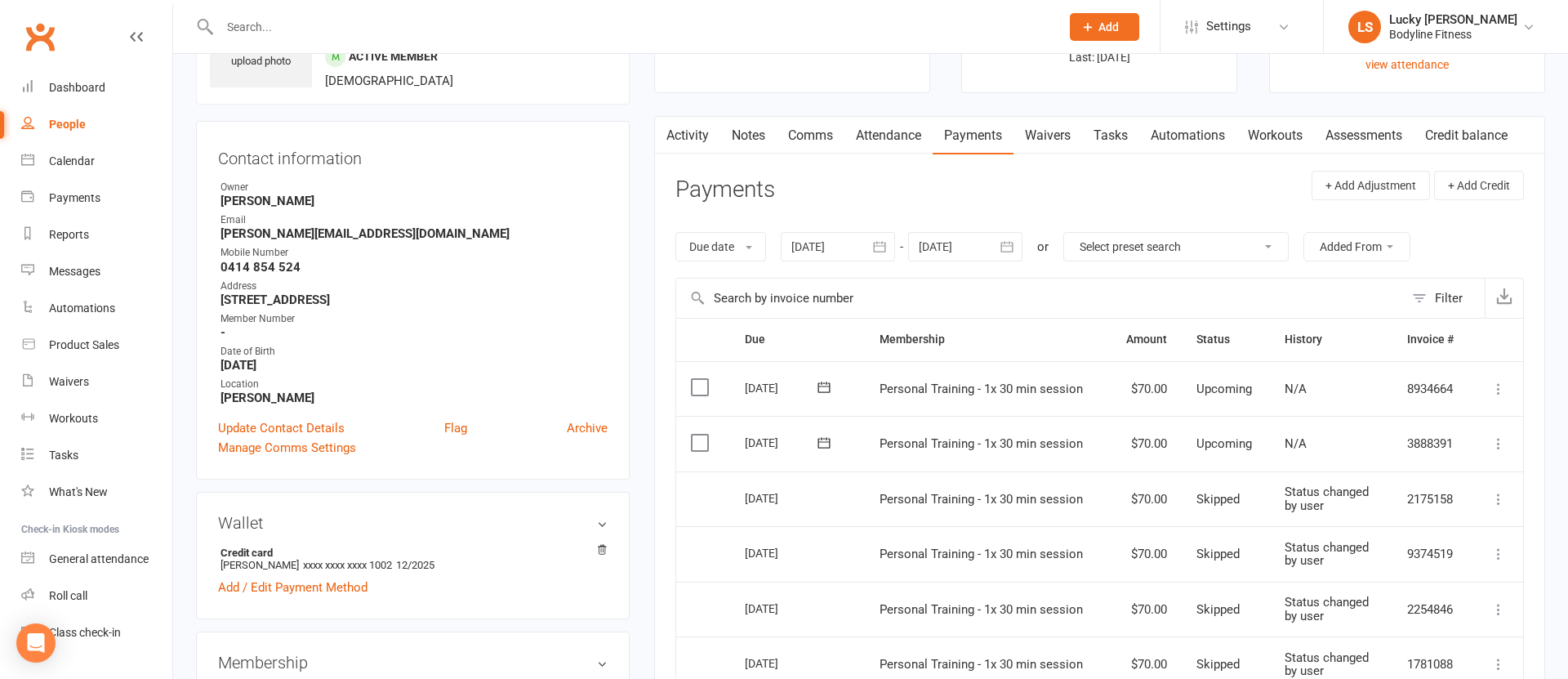
scroll to position [0, 0]
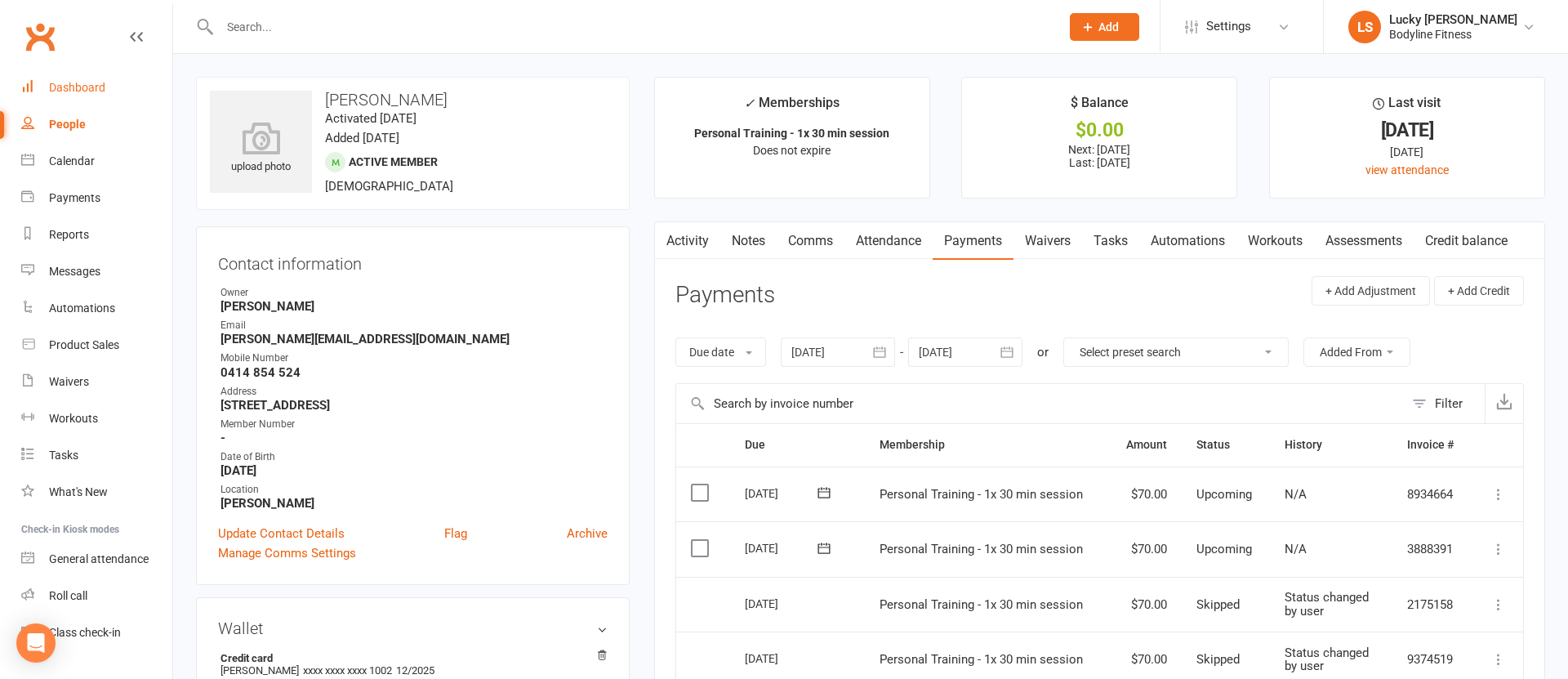
click at [61, 85] on div "Dashboard" at bounding box center [76, 87] width 56 height 13
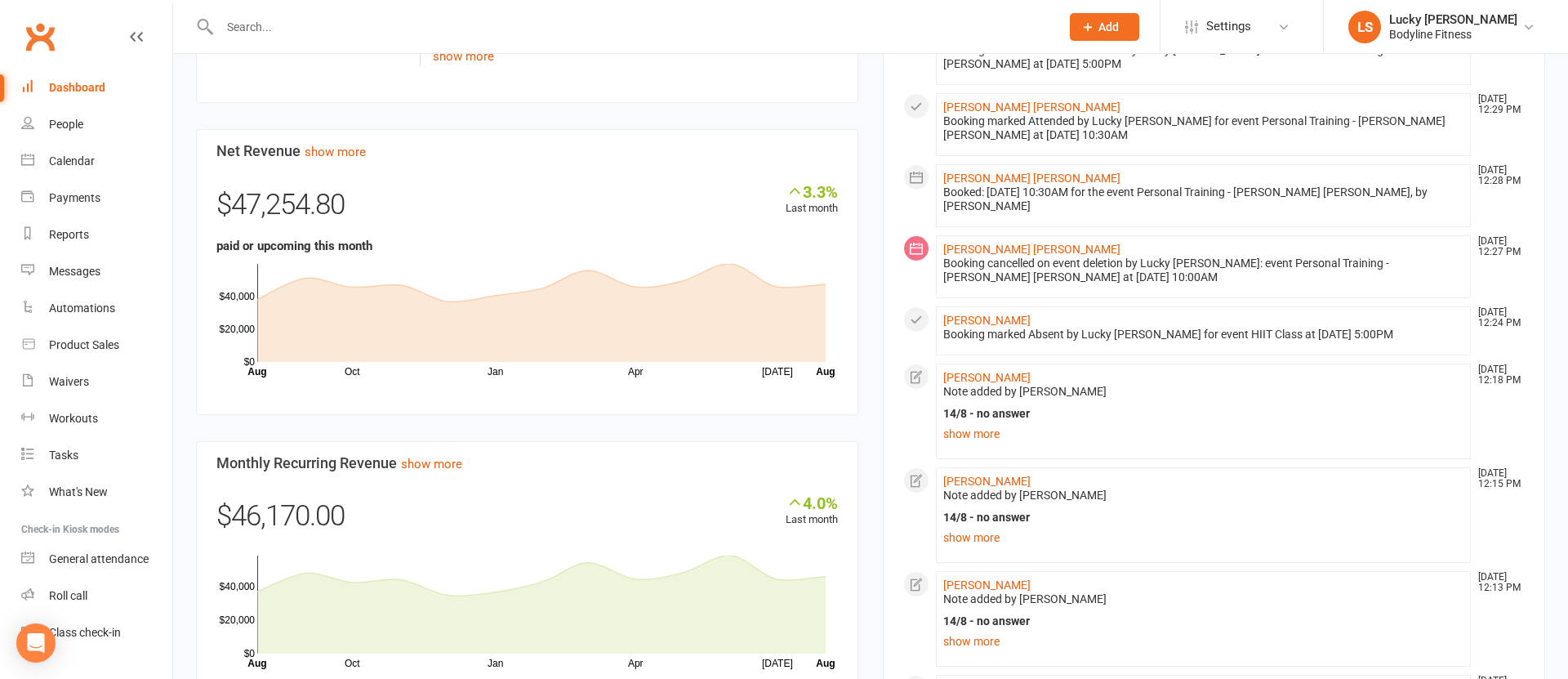
scroll to position [1609, 0]
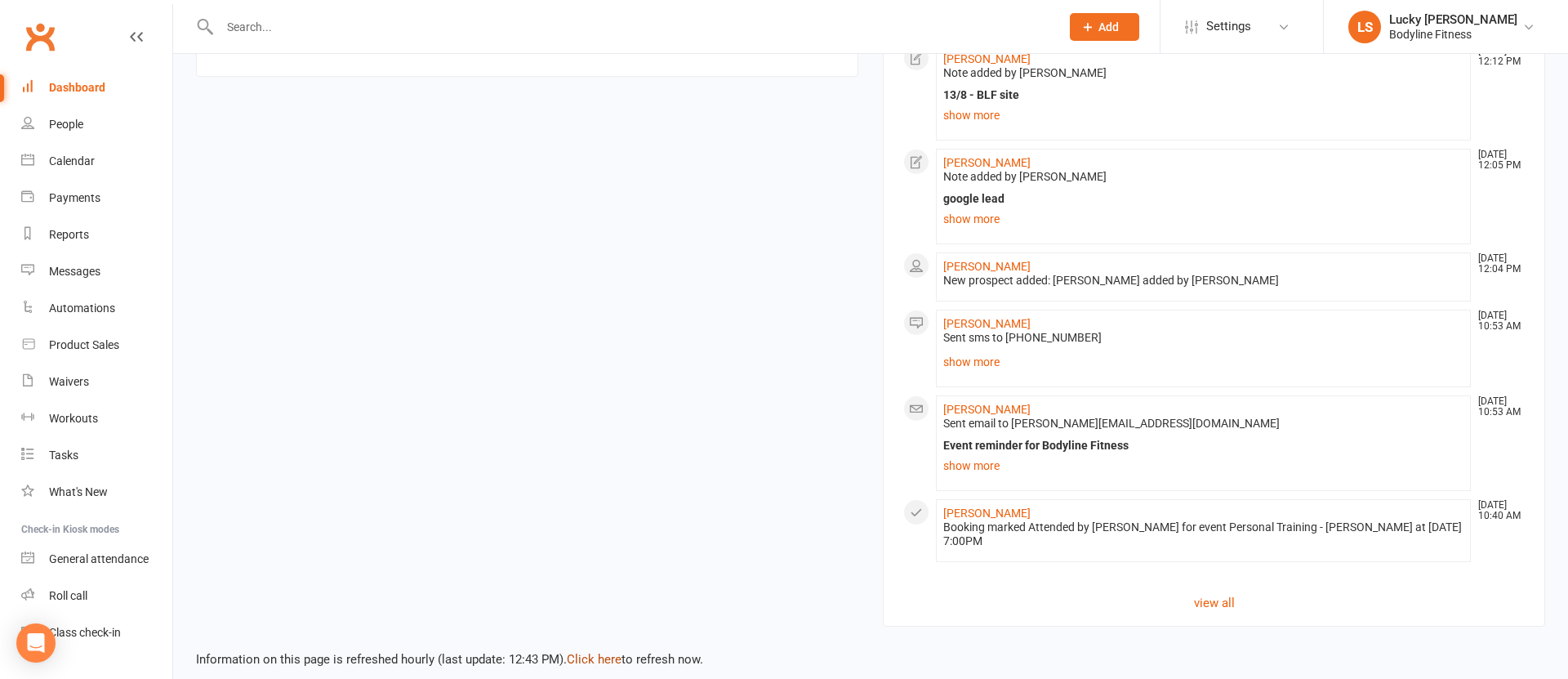
click at [598, 652] on link "Click here" at bounding box center [594, 659] width 55 height 15
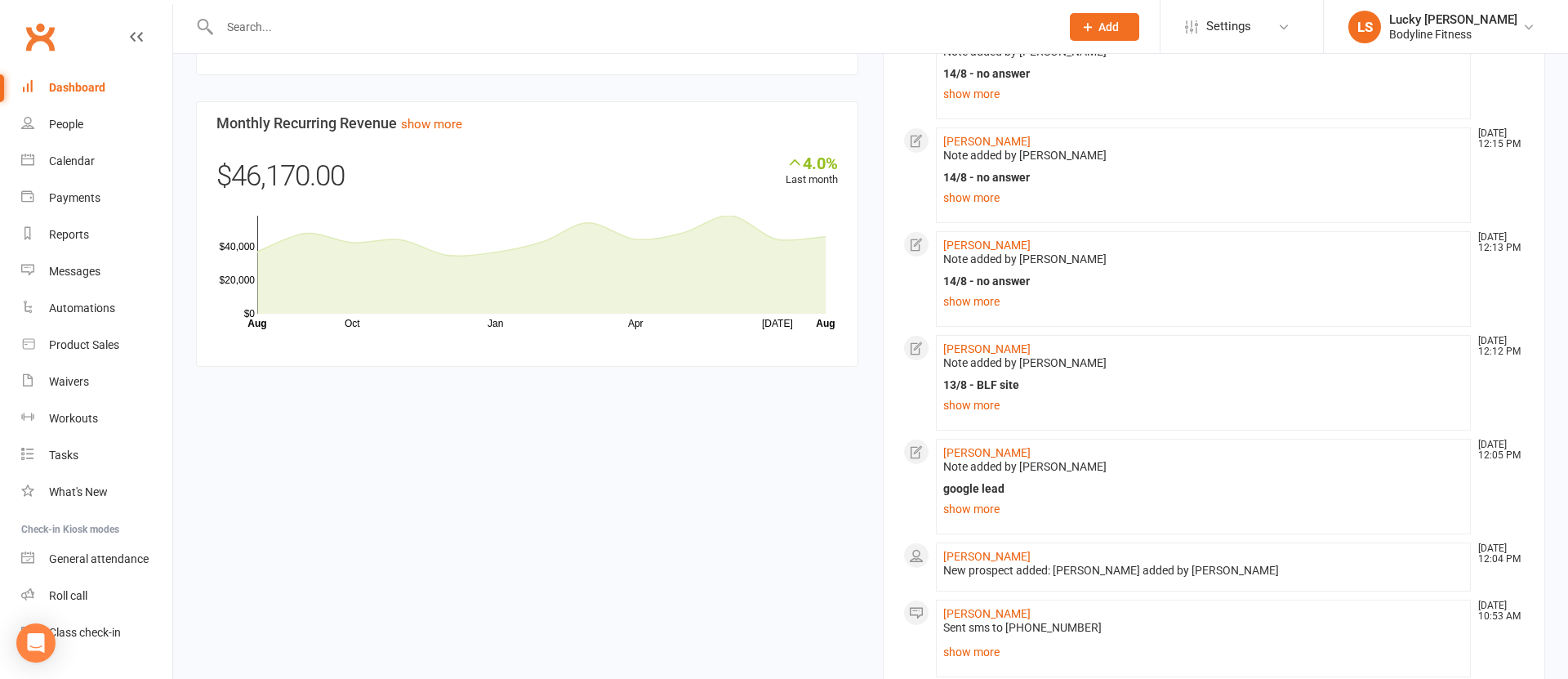
scroll to position [745, 0]
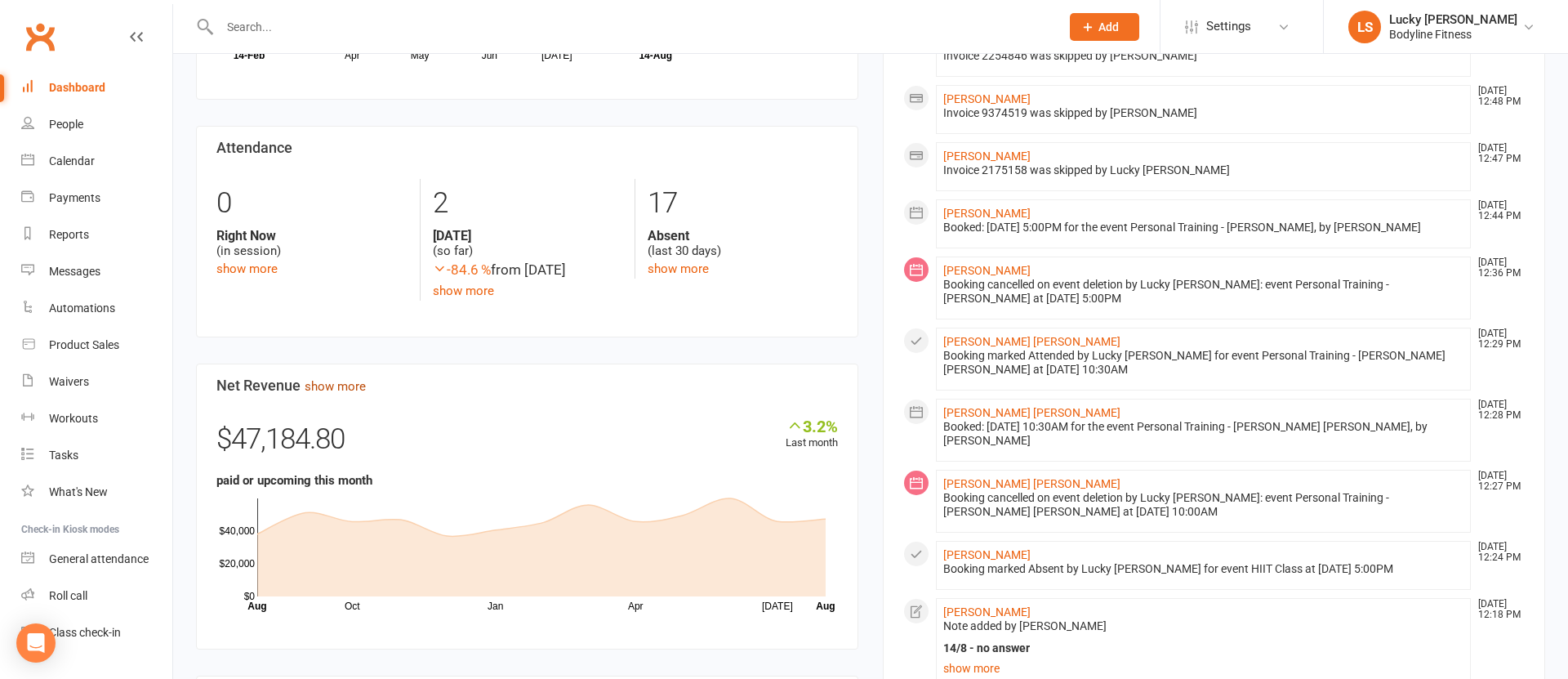
click at [333, 392] on link "show more" at bounding box center [335, 386] width 61 height 15
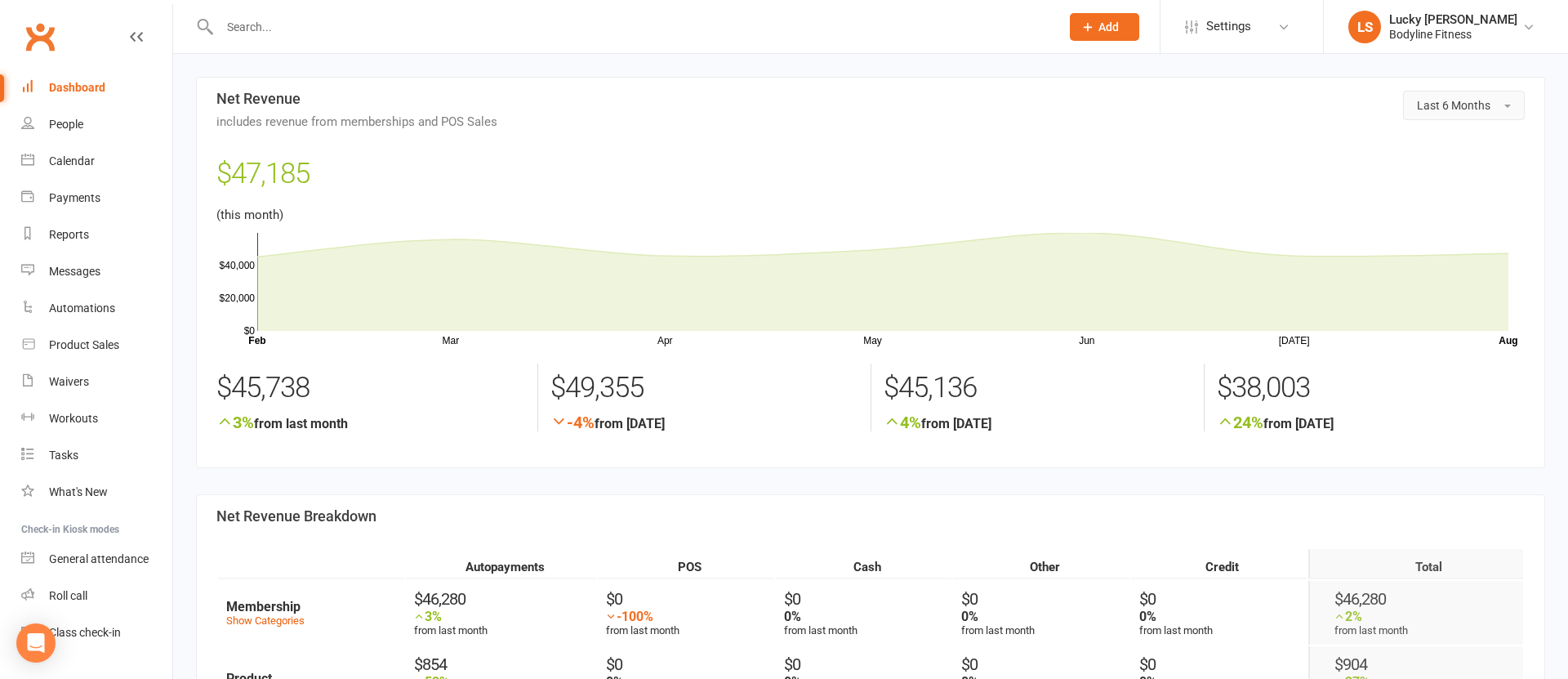
click at [1441, 119] on button "Last 6 Months" at bounding box center [1464, 105] width 122 height 29
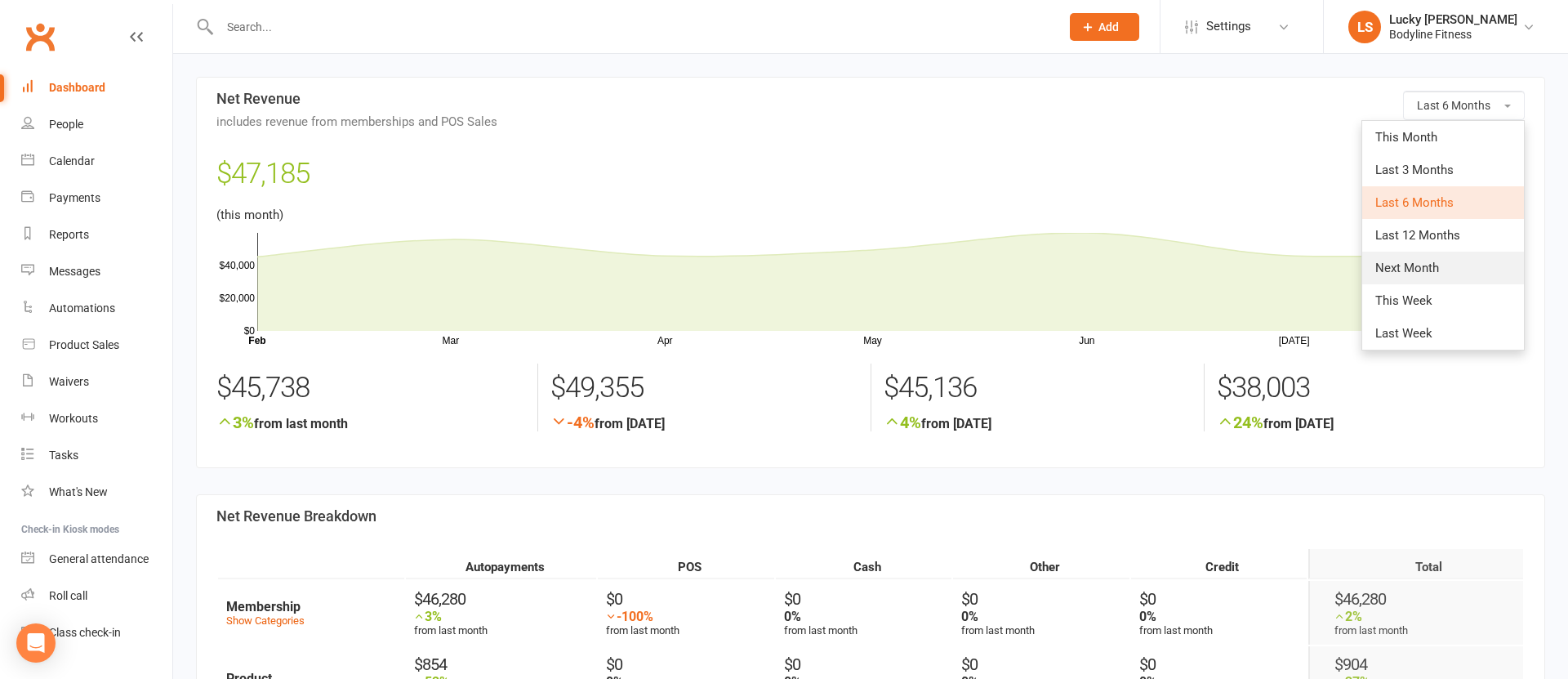
click at [1428, 263] on span "Next Month" at bounding box center [1408, 268] width 64 height 15
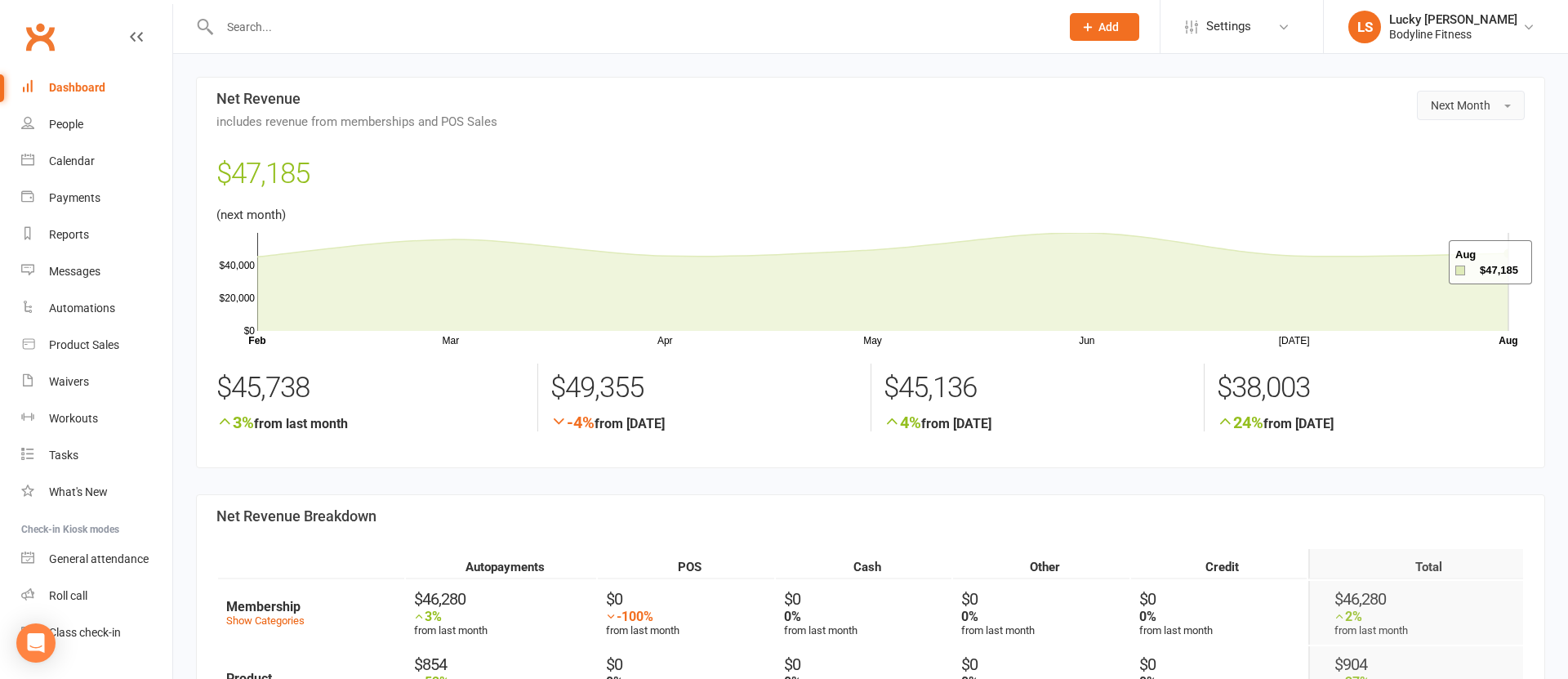
scroll to position [1, 0]
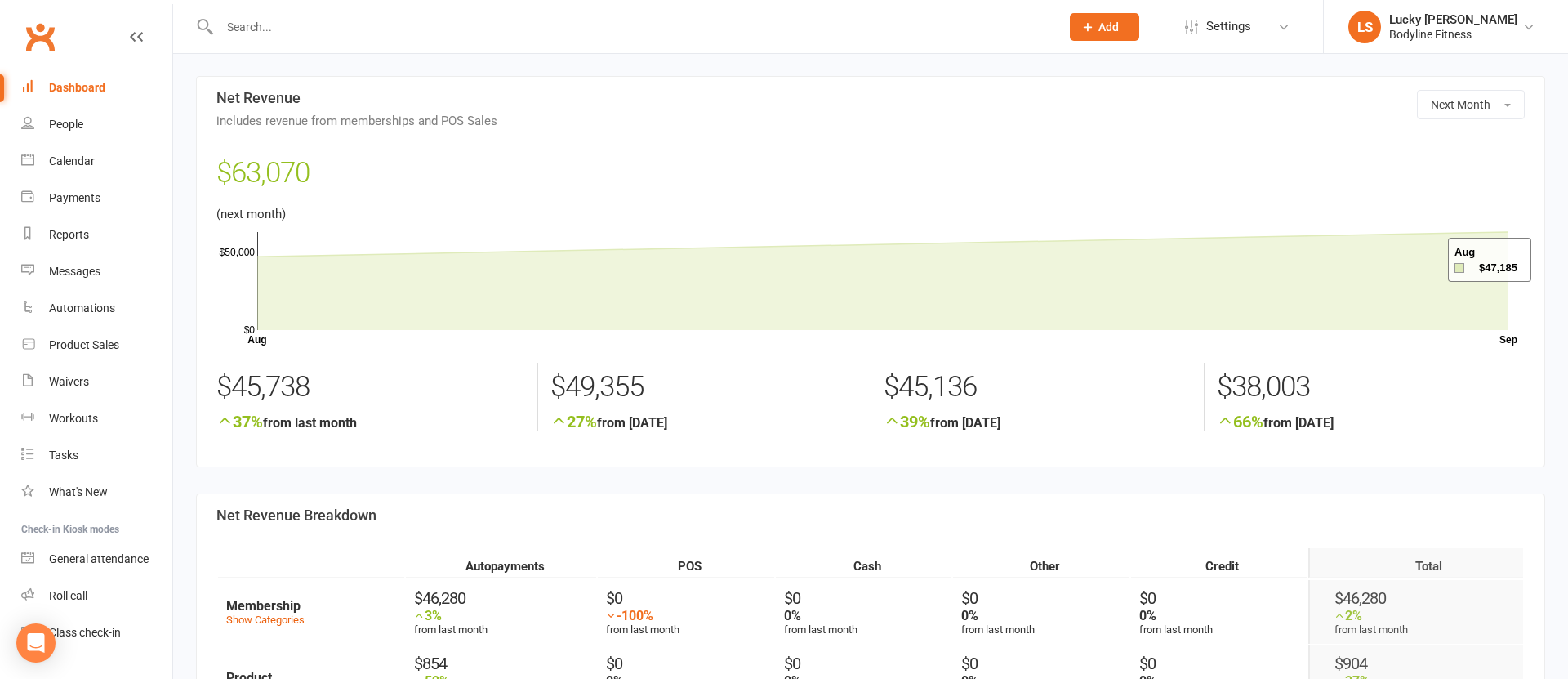
click at [74, 75] on link "Dashboard" at bounding box center [97, 87] width 151 height 36
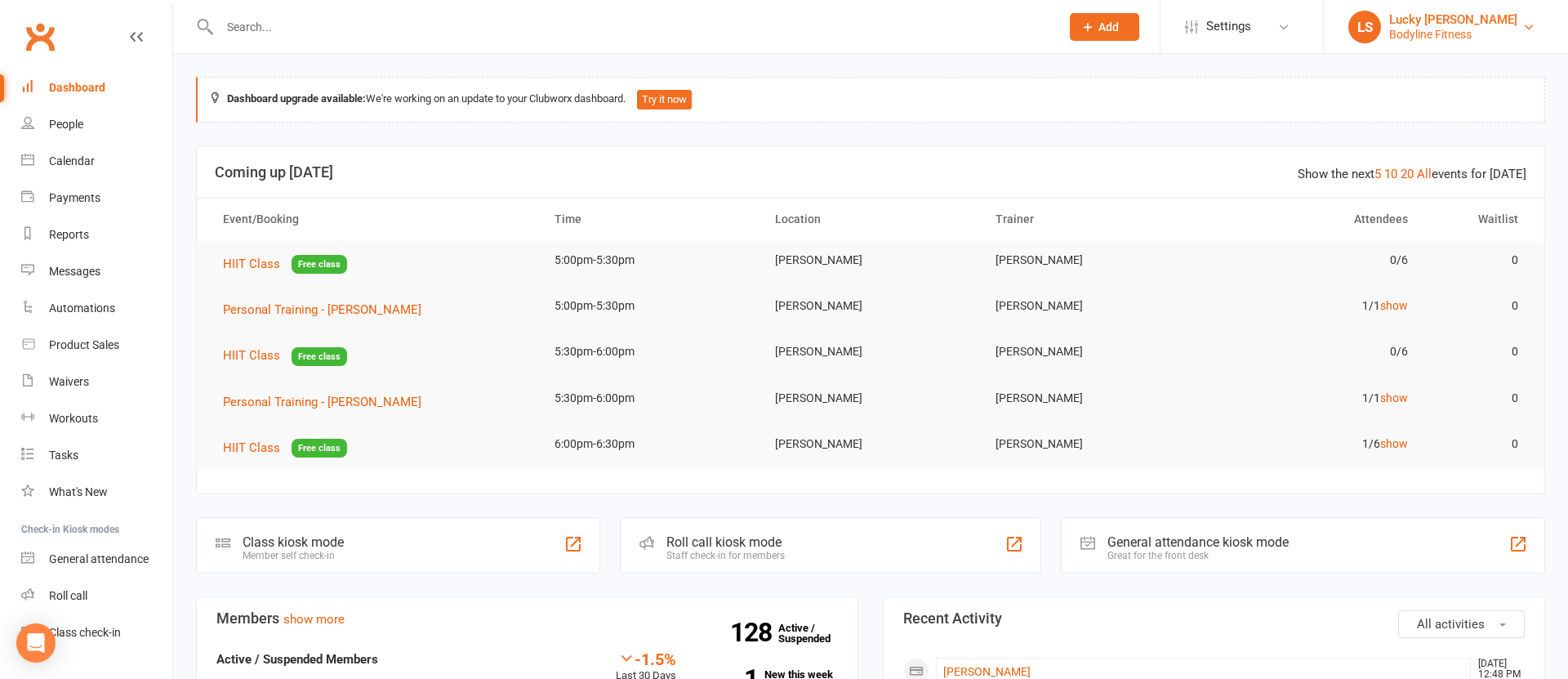
click at [1443, 27] on div "Bodyline Fitness" at bounding box center [1453, 34] width 128 height 15
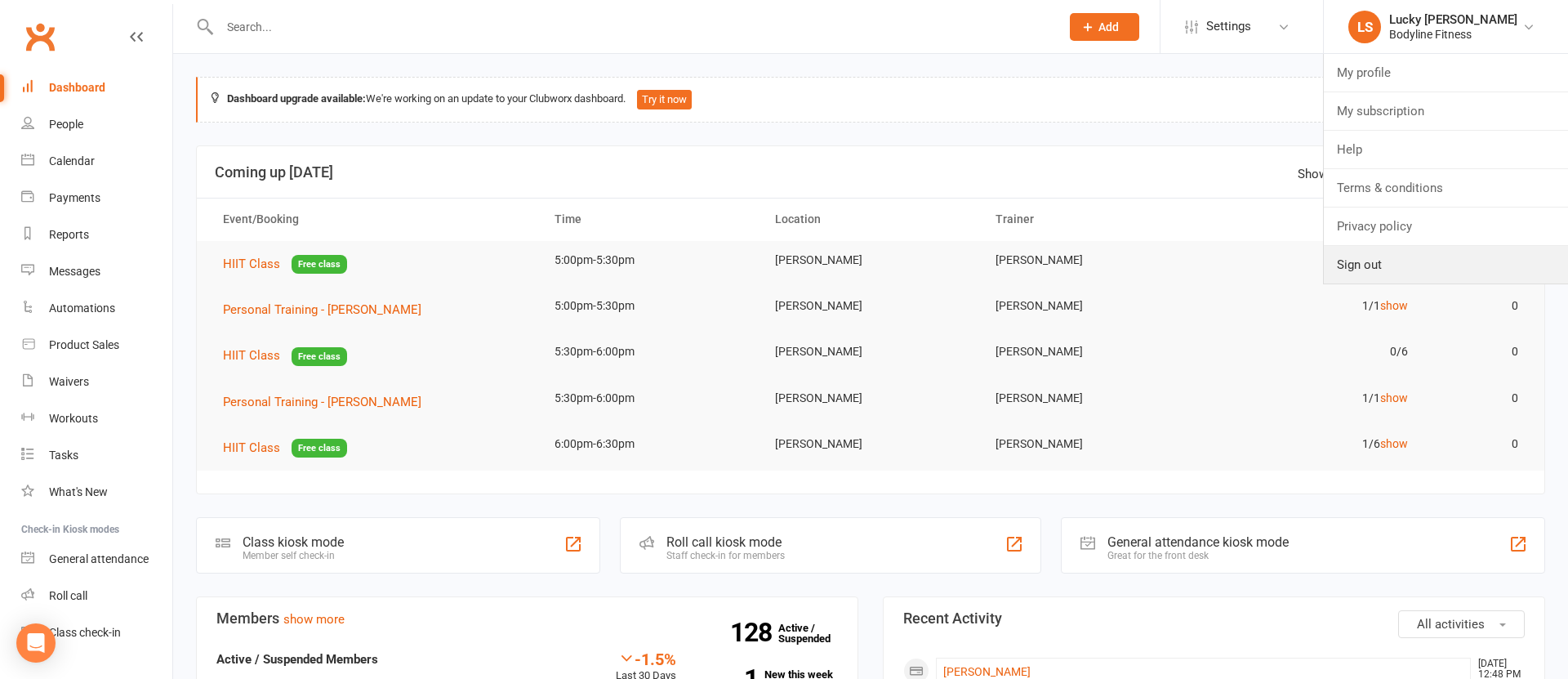
click at [1372, 264] on link "Sign out" at bounding box center [1446, 264] width 245 height 37
